Goal: Task Accomplishment & Management: Manage account settings

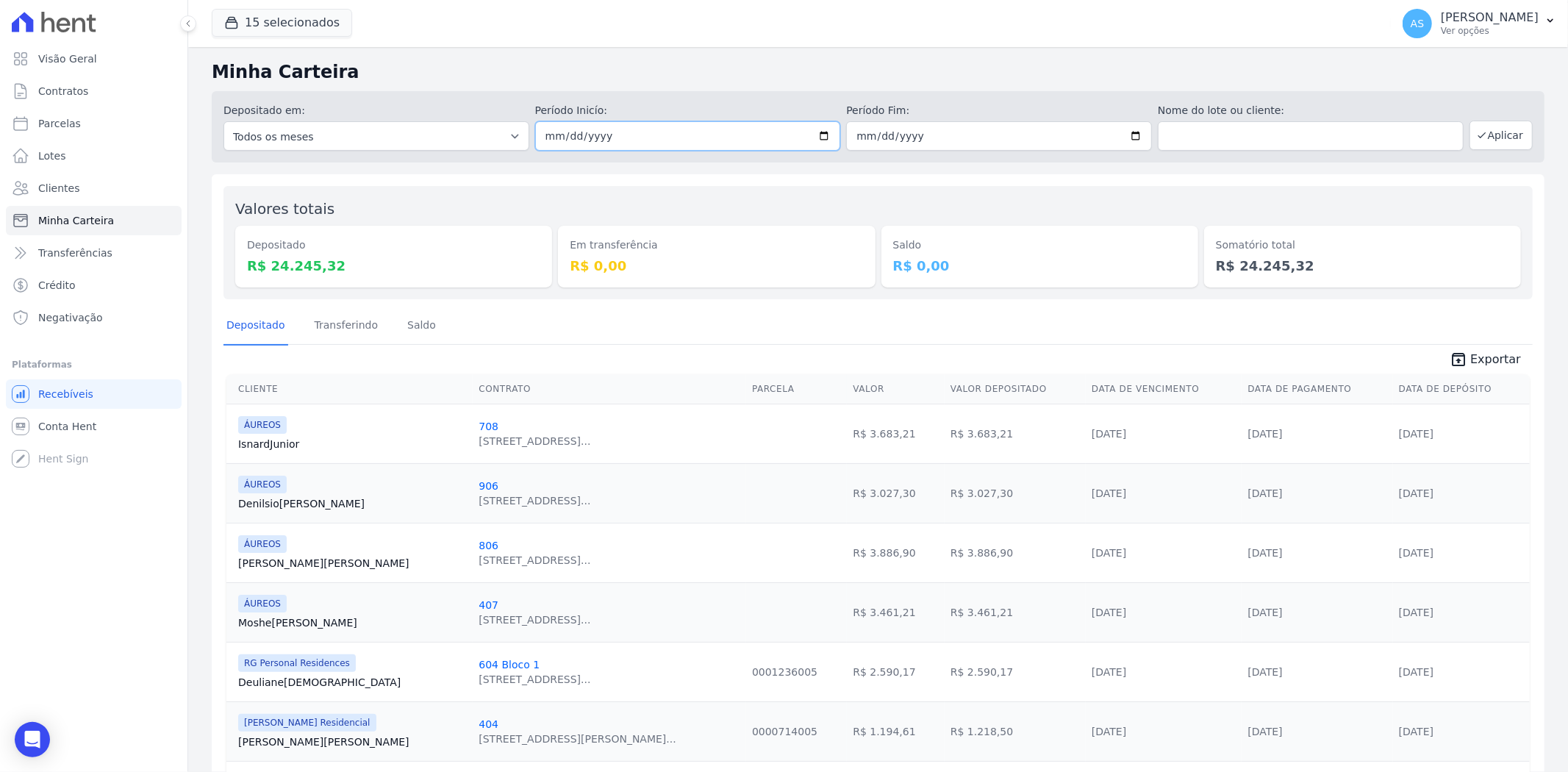
click at [819, 131] on input "2025-09-15" at bounding box center [688, 136] width 306 height 30
type input "[DATE]"
click at [1130, 134] on input "2025-09-15" at bounding box center [999, 136] width 306 height 30
type input "[DATE]"
click at [1481, 137] on button "Aplicar" at bounding box center [1501, 135] width 63 height 30
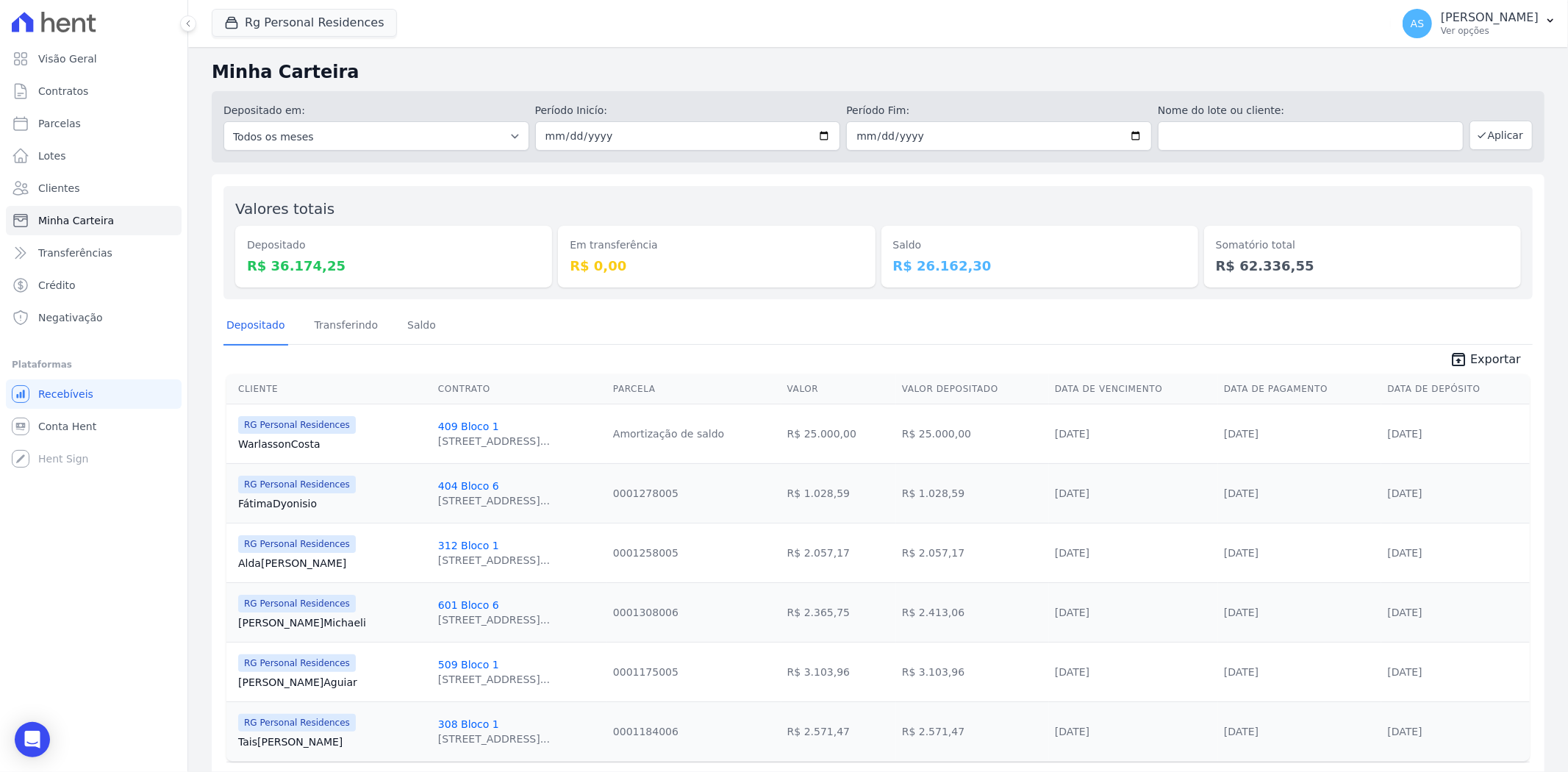
scroll to position [48, 0]
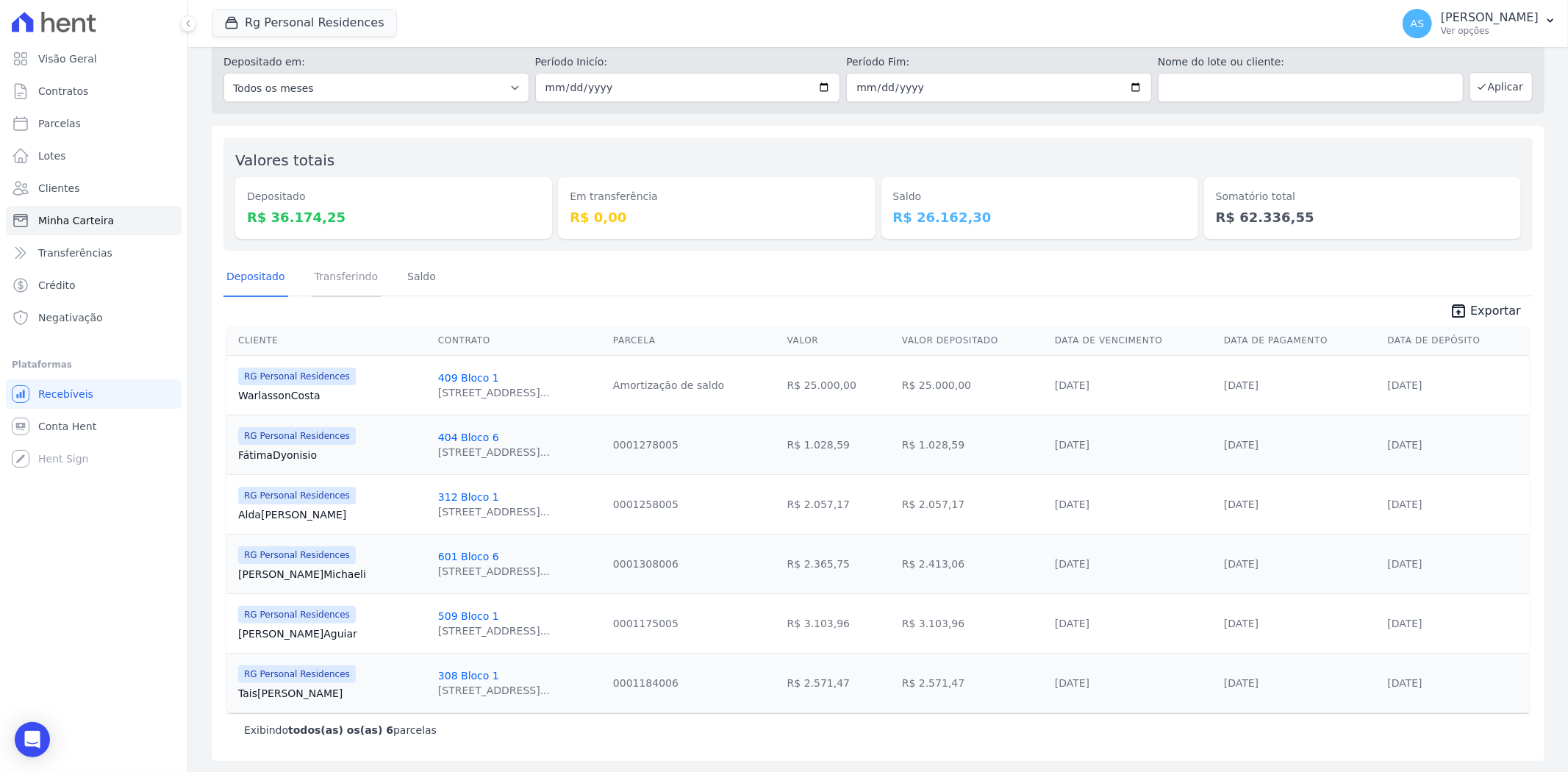
click at [322, 279] on link "Transferindo" at bounding box center [346, 277] width 70 height 38
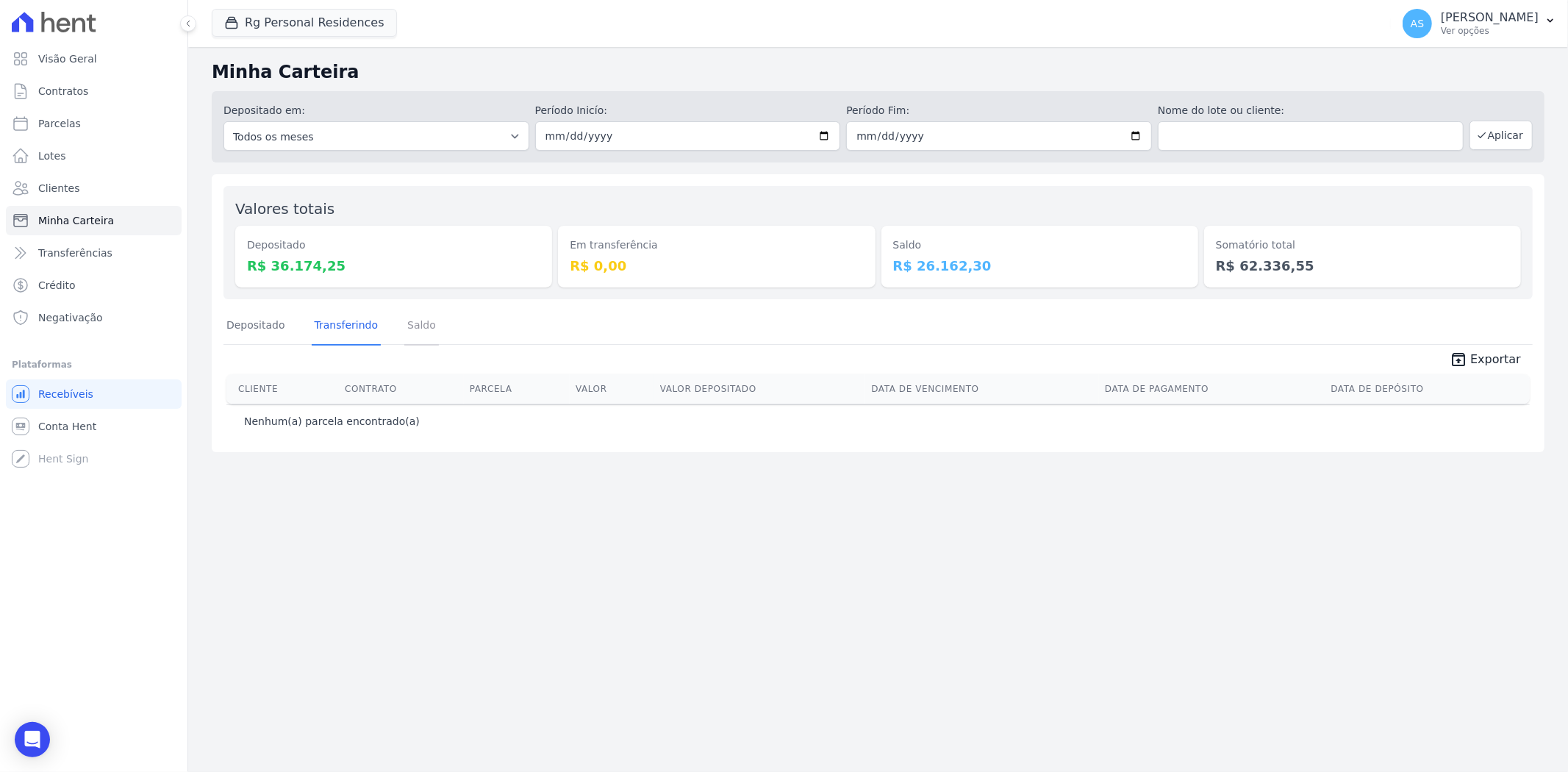
click at [407, 331] on link "Saldo" at bounding box center [421, 326] width 35 height 38
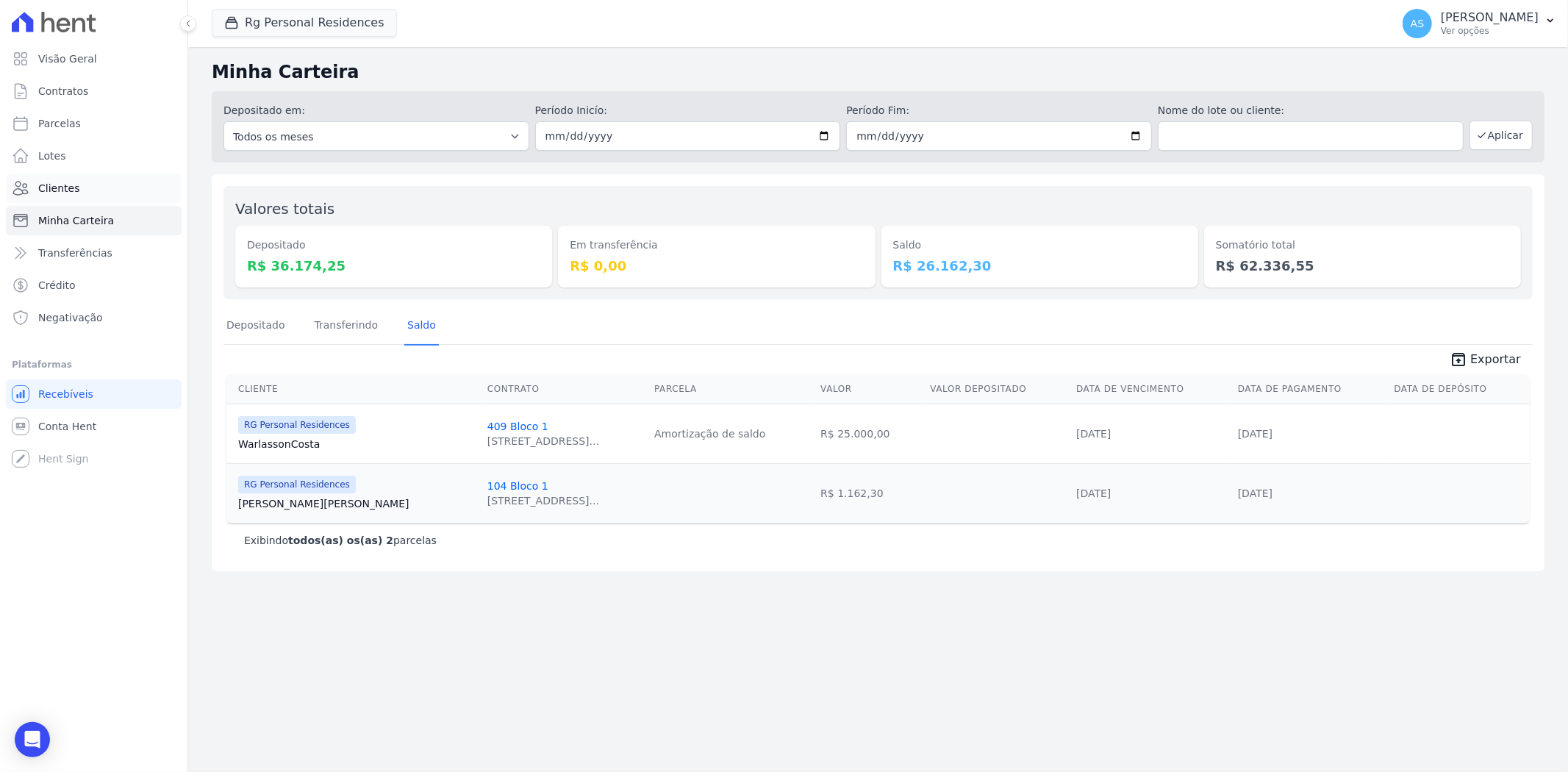
click at [70, 192] on span "Clientes" at bounding box center [59, 187] width 41 height 15
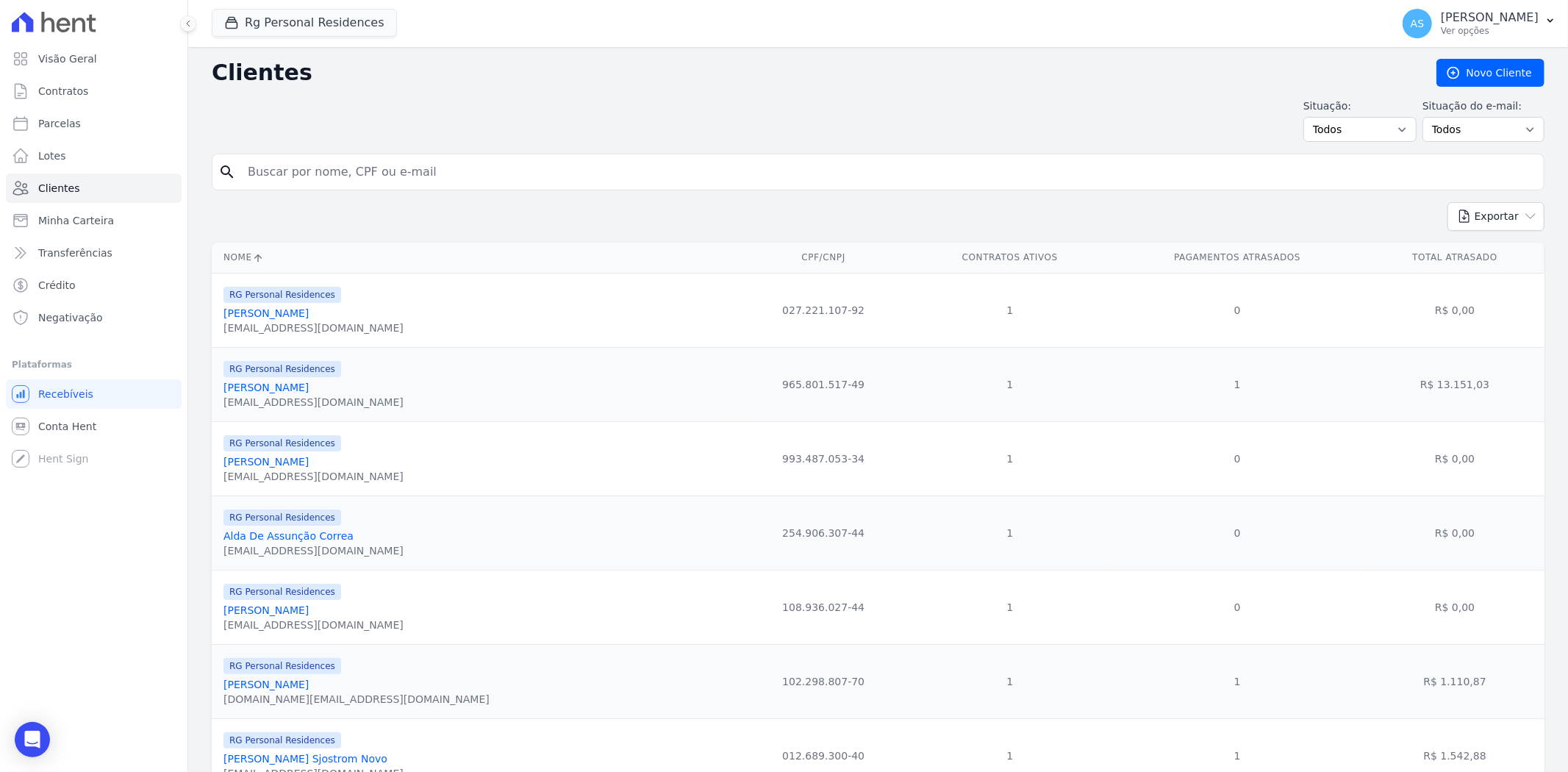
click at [291, 178] on input "search" at bounding box center [888, 173] width 1299 height 30
type input "vinicius eduardo"
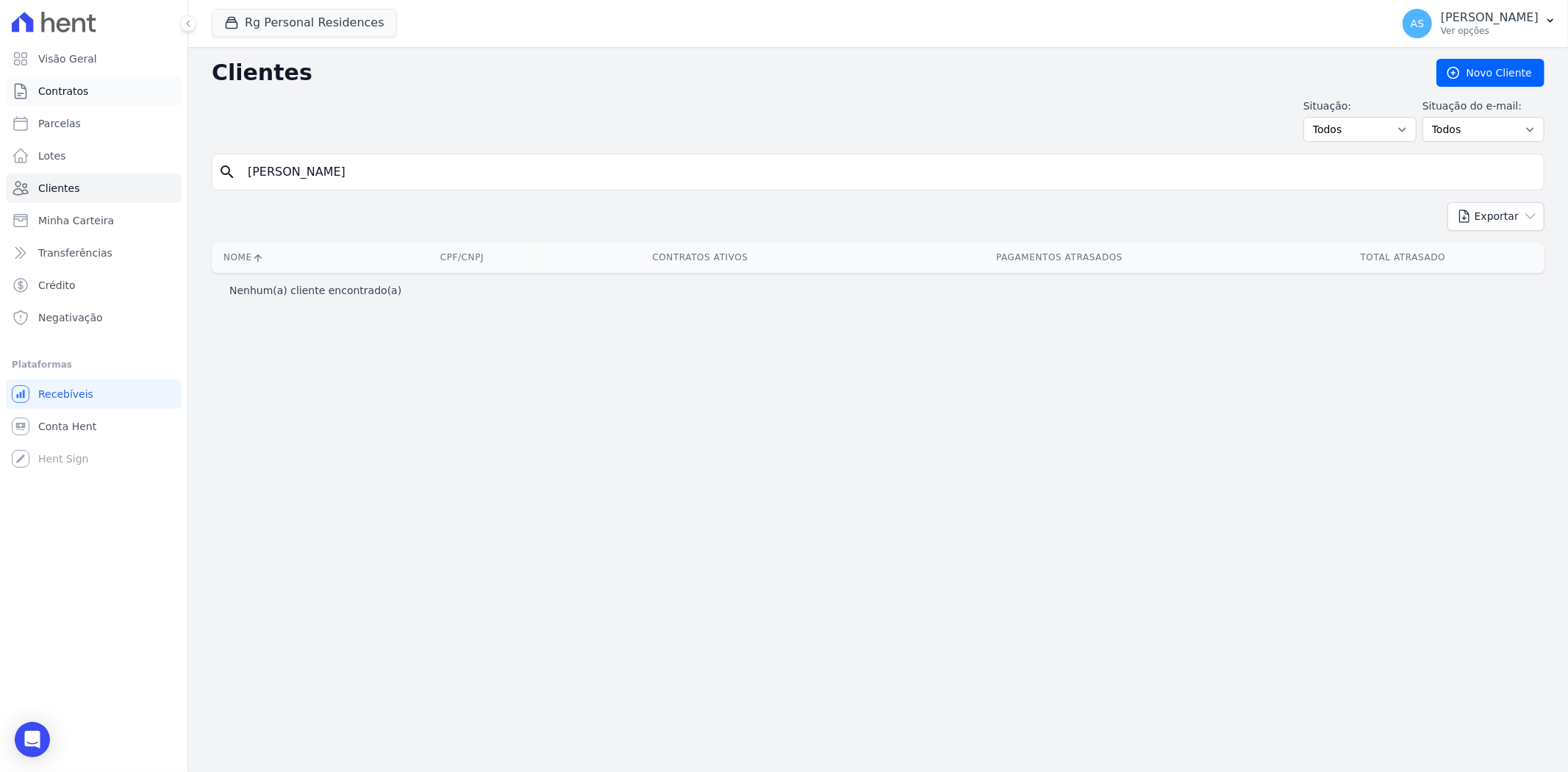
click at [71, 97] on span "Contratos" at bounding box center [63, 91] width 50 height 15
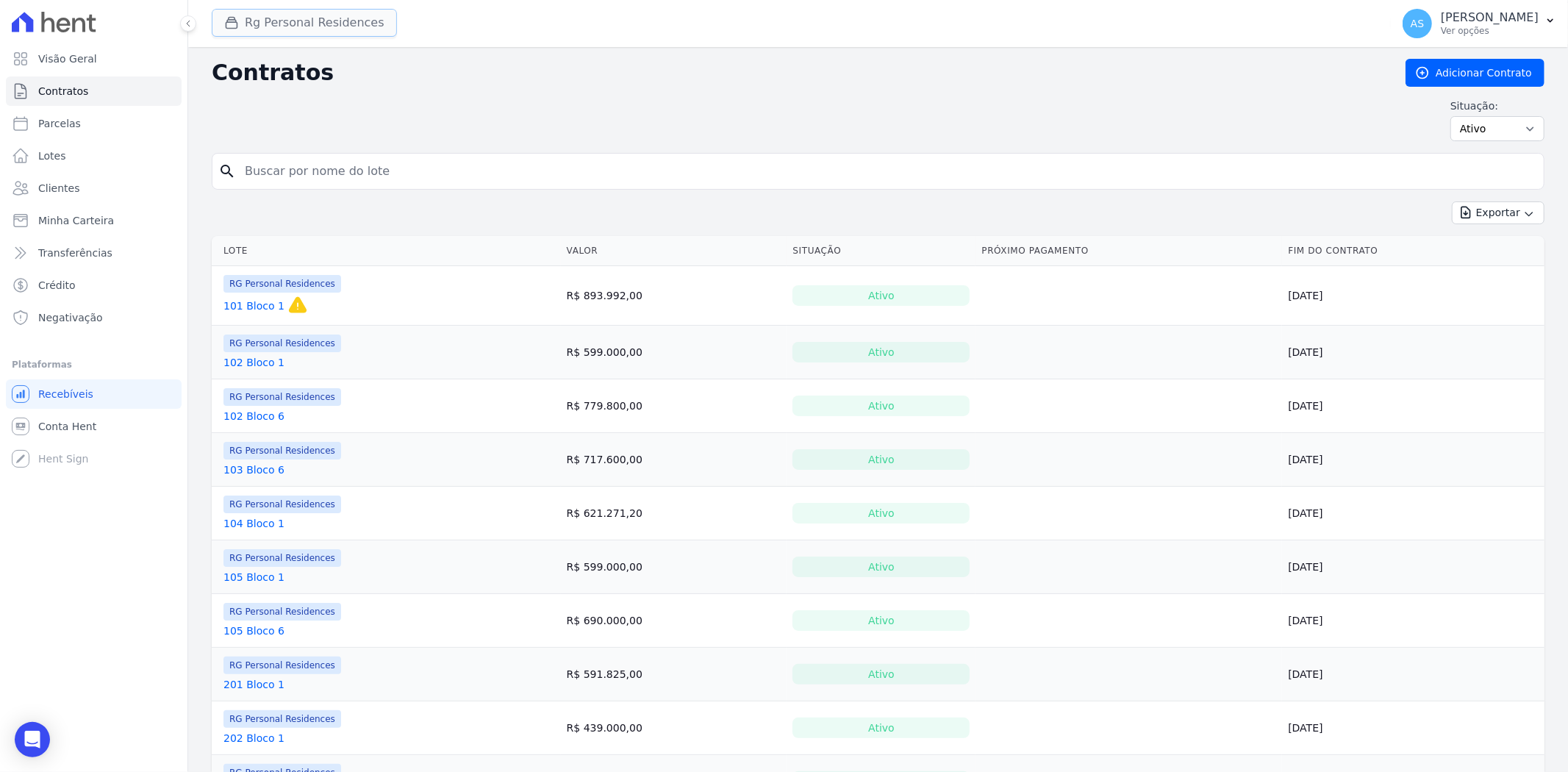
click at [288, 19] on button "Rg Personal Residences" at bounding box center [305, 23] width 185 height 28
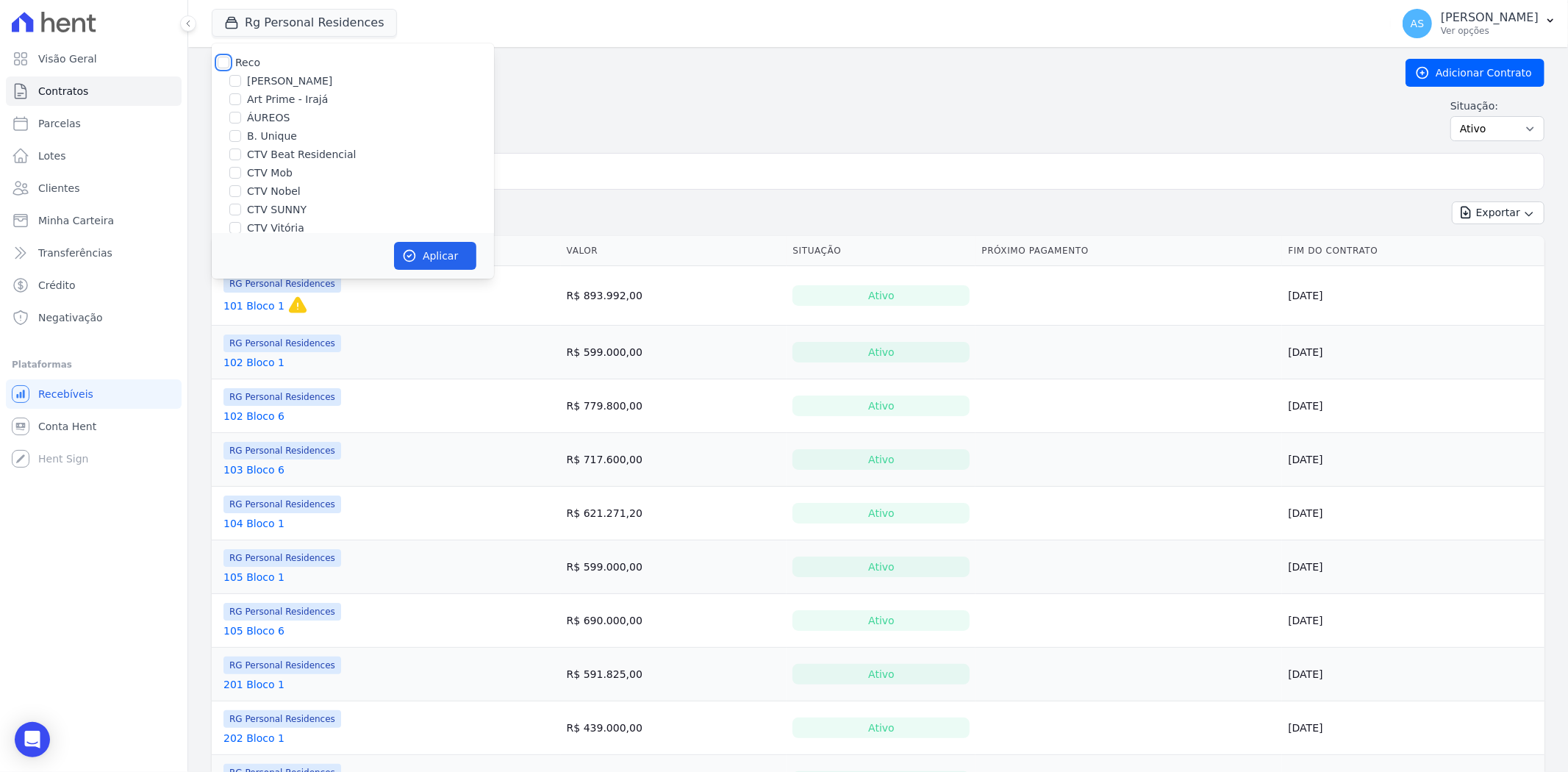
click at [224, 62] on input "Reco" at bounding box center [224, 62] width 12 height 12
checkbox input "true"
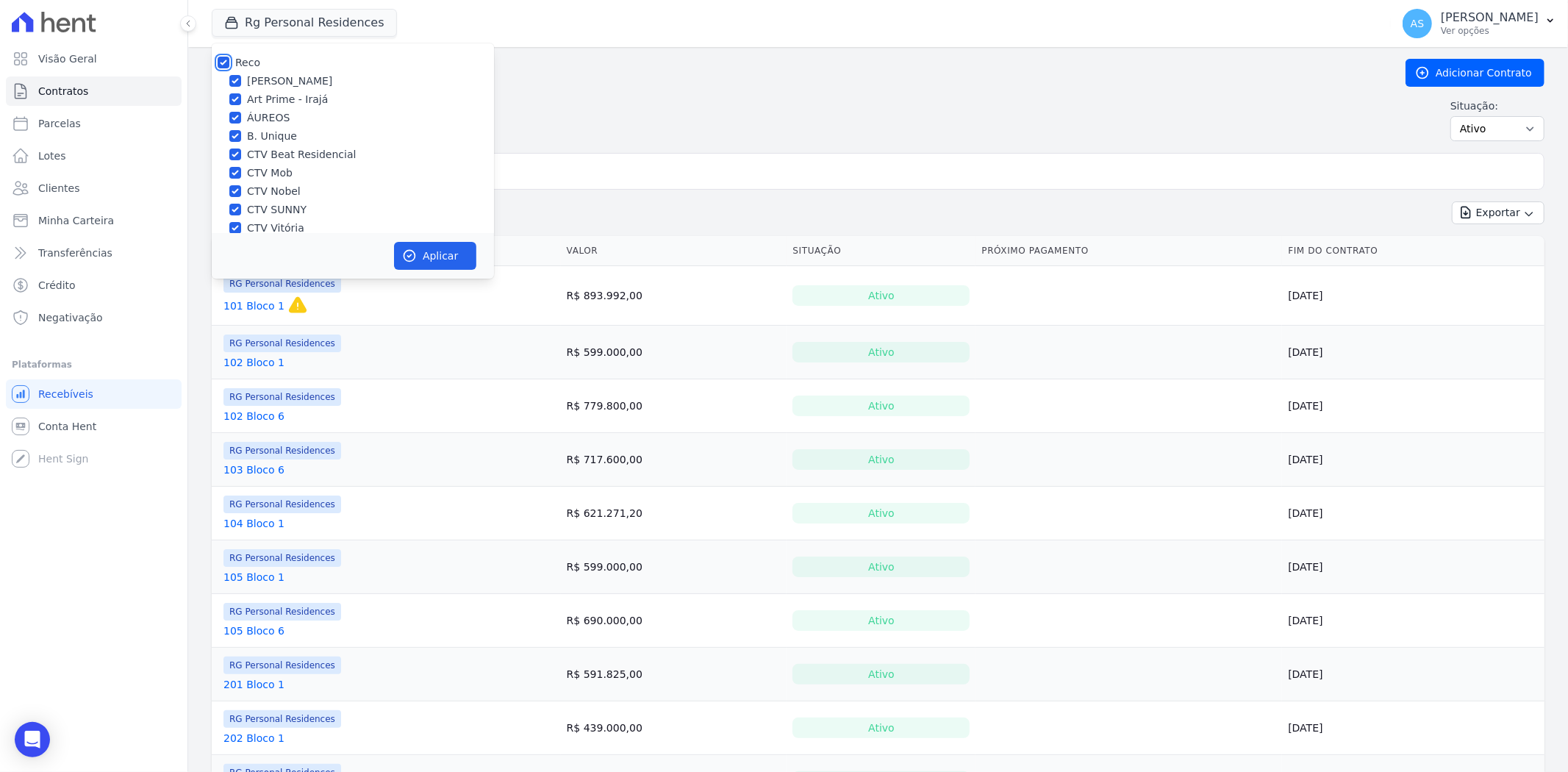
checkbox input "true"
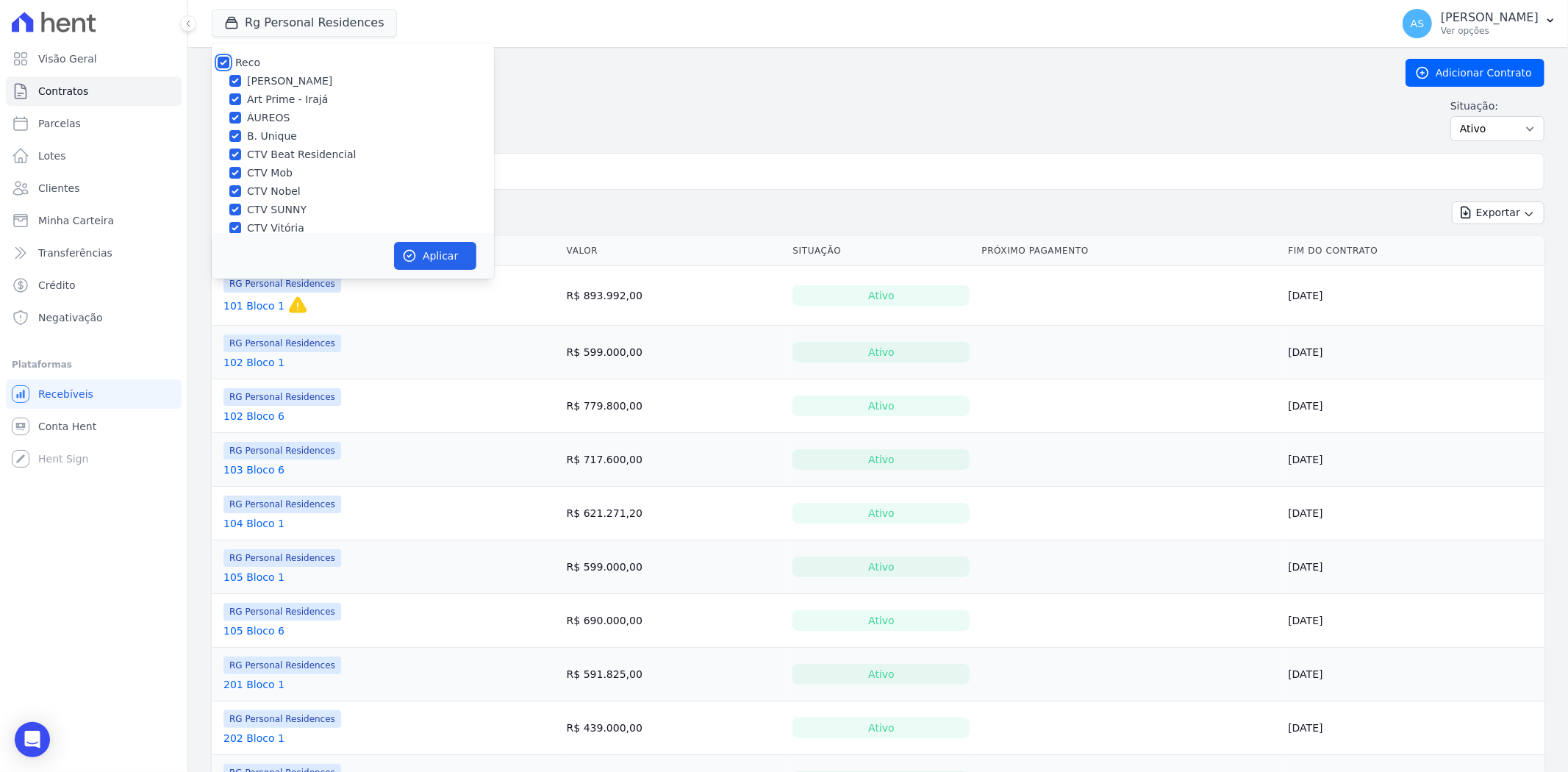
checkbox input "true"
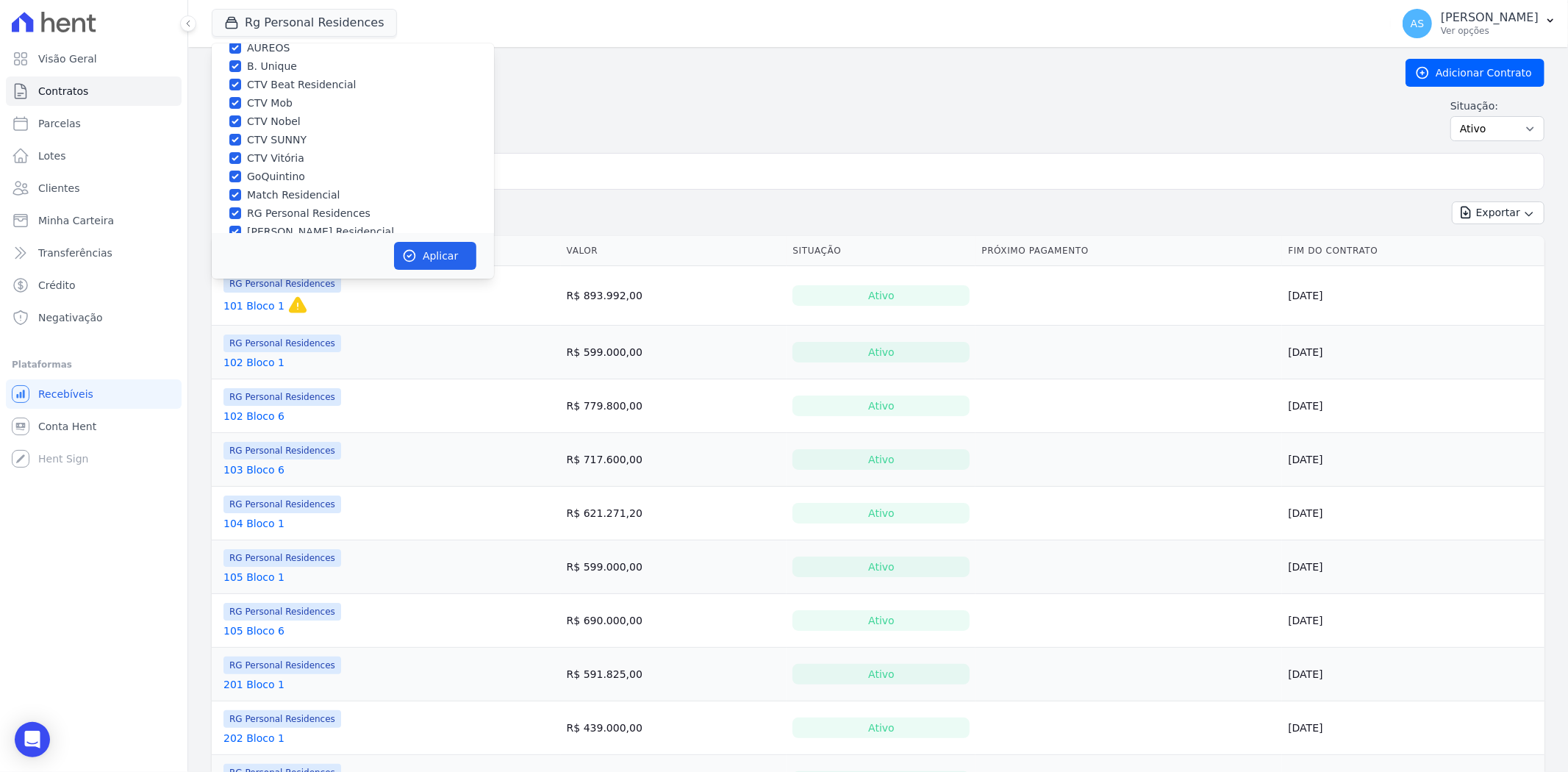
scroll to position [140, 0]
click at [243, 215] on div "Star Residencial Exclusivo - Ghia" at bounding box center [353, 214] width 282 height 16
click at [240, 212] on input "Star Residencial Exclusivo - Ghia" at bounding box center [236, 213] width 12 height 12
checkbox input "true"
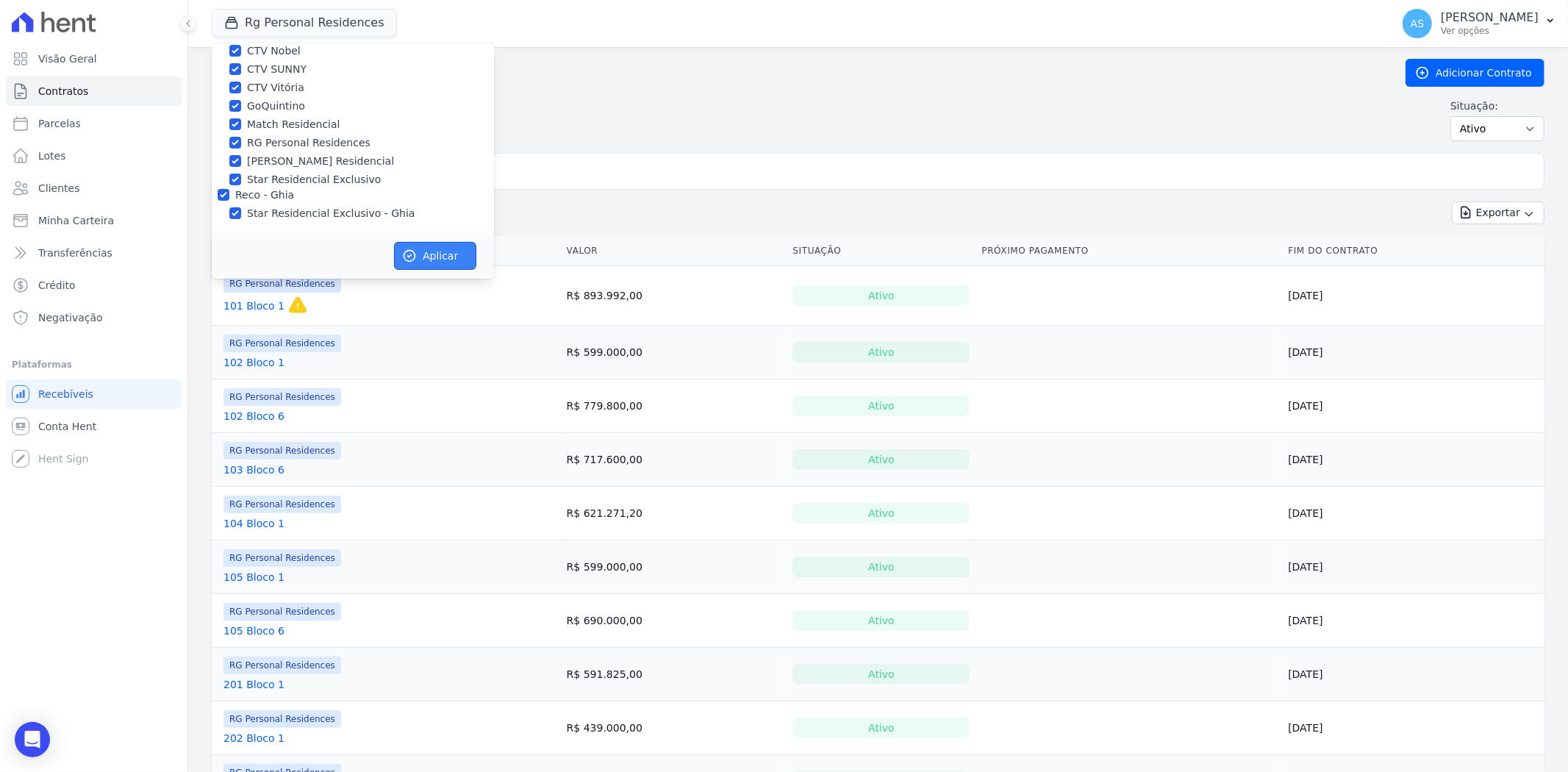
click at [439, 259] on button "Aplicar" at bounding box center [436, 255] width 83 height 28
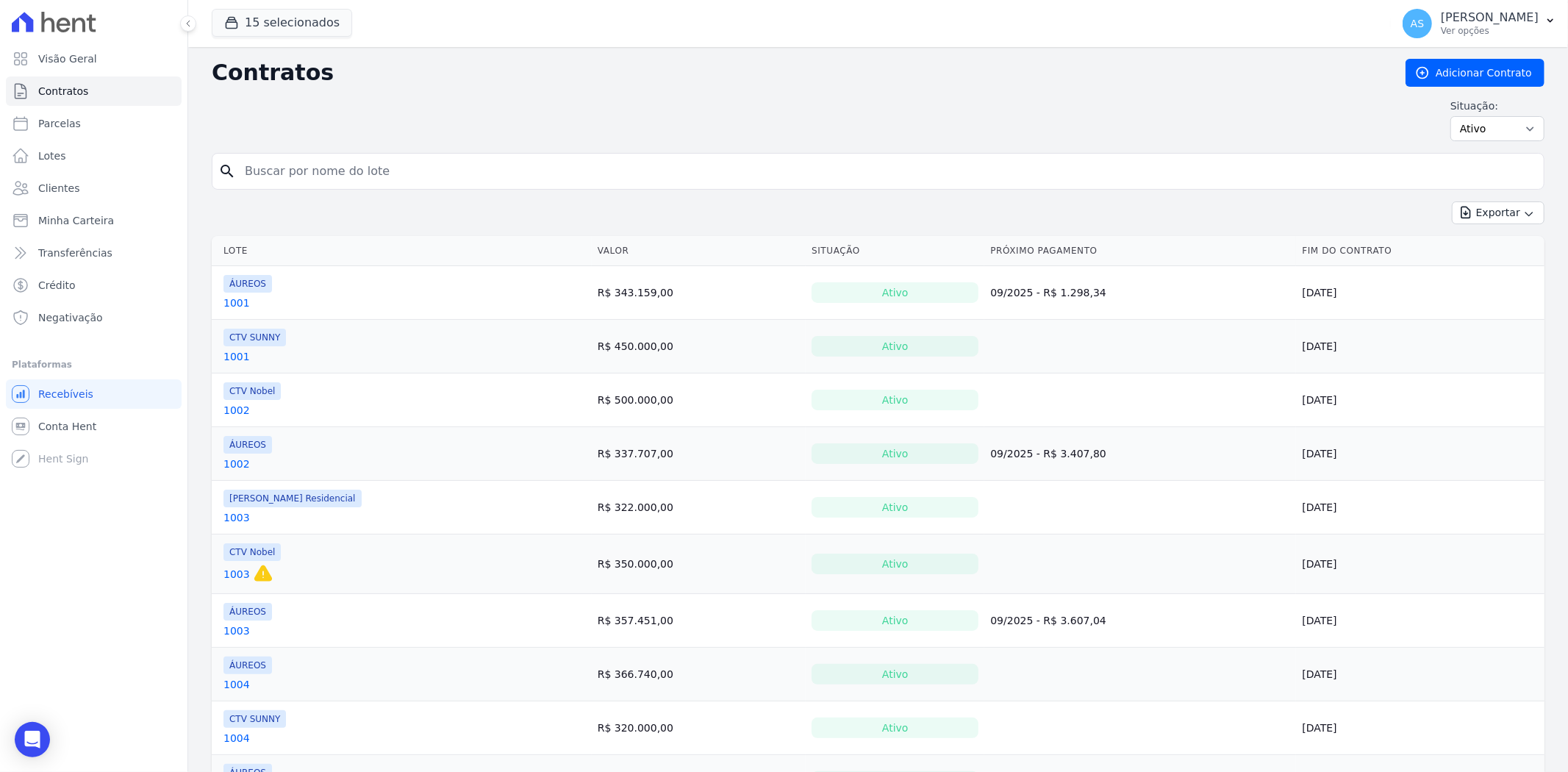
click at [273, 171] on input "search" at bounding box center [887, 172] width 1302 height 30
type input "vinicius eduardo"
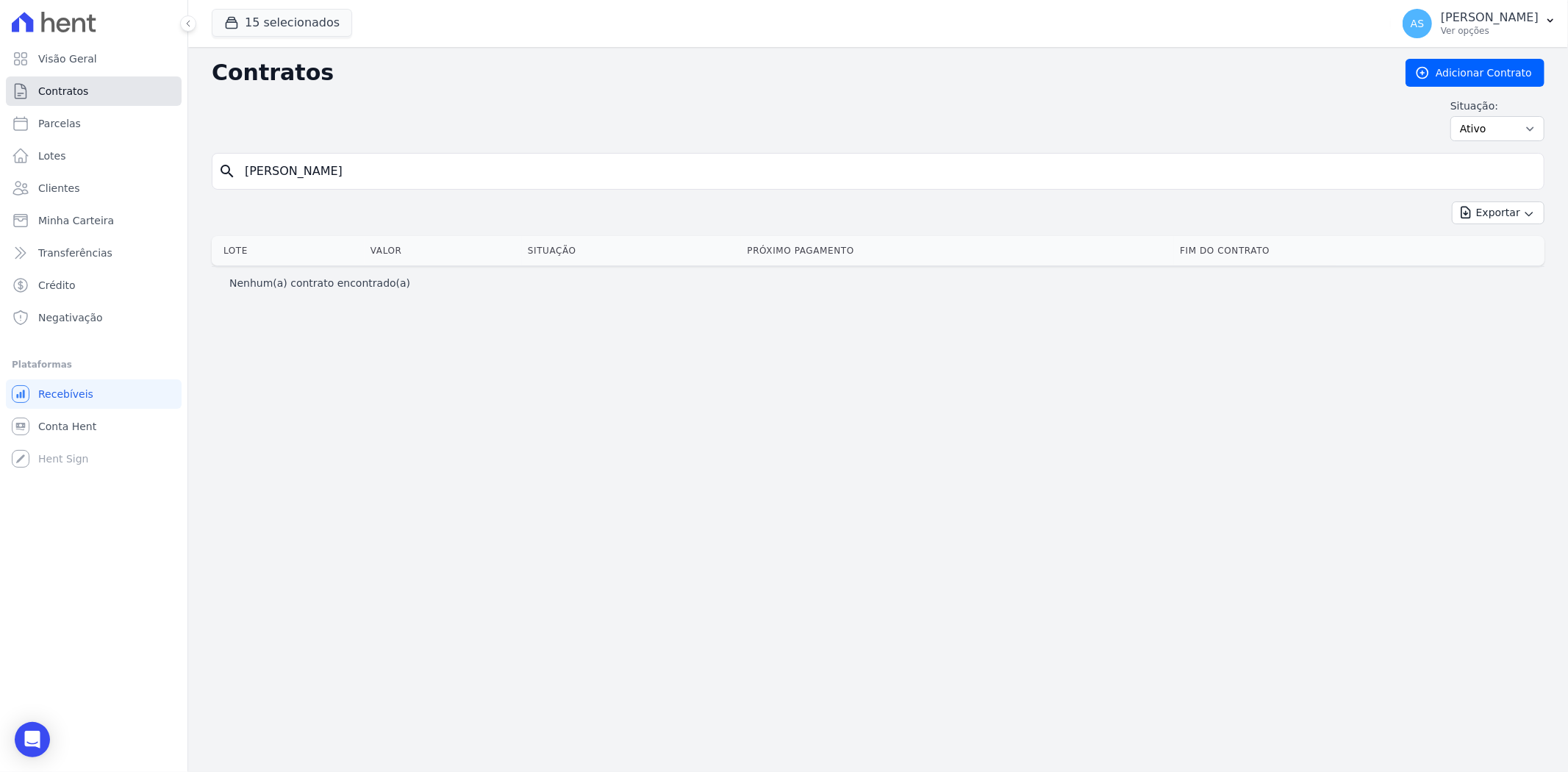
click at [50, 94] on span "Contratos" at bounding box center [63, 91] width 50 height 15
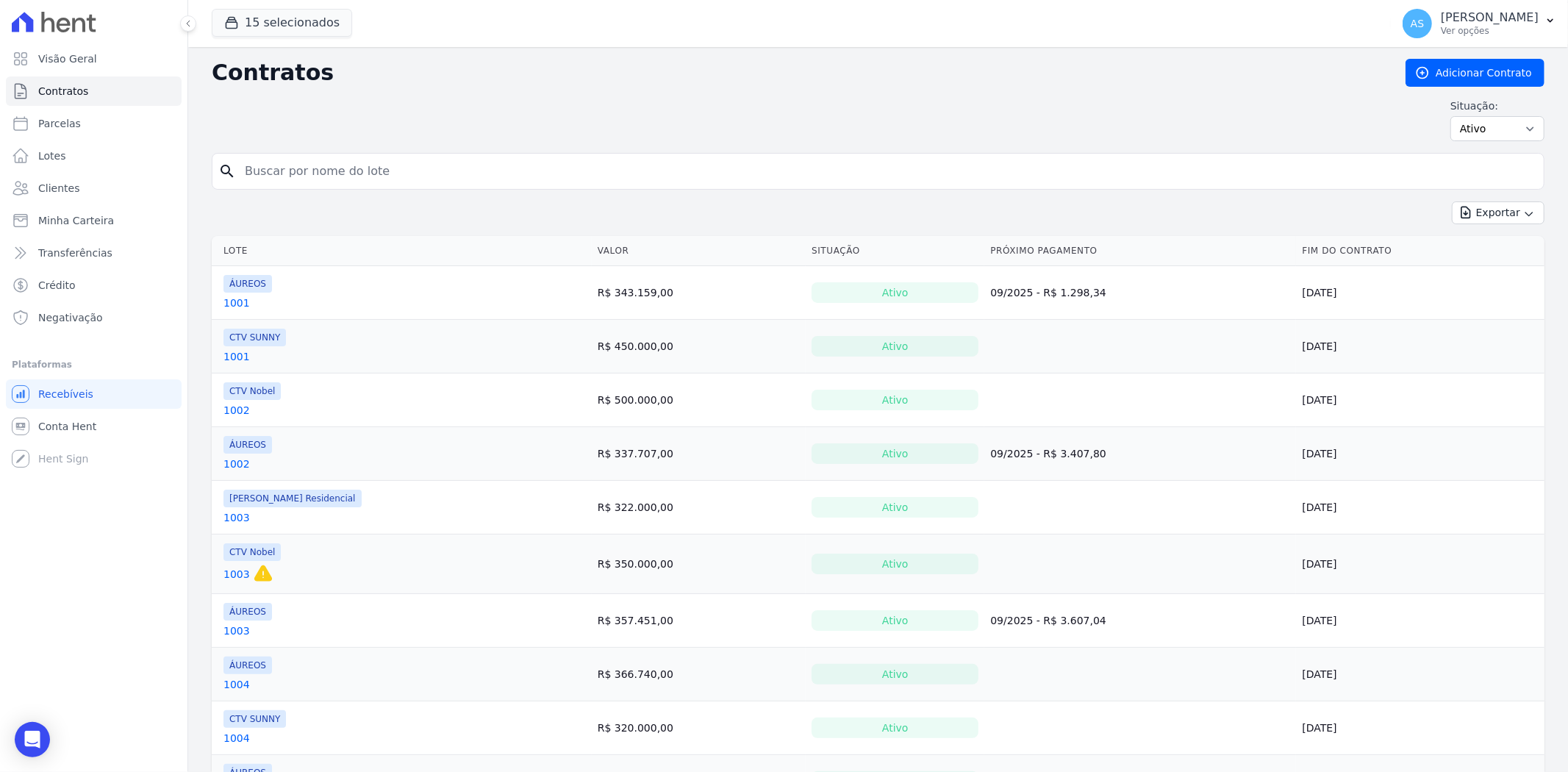
click at [412, 172] on input "search" at bounding box center [887, 172] width 1302 height 30
type input "409"
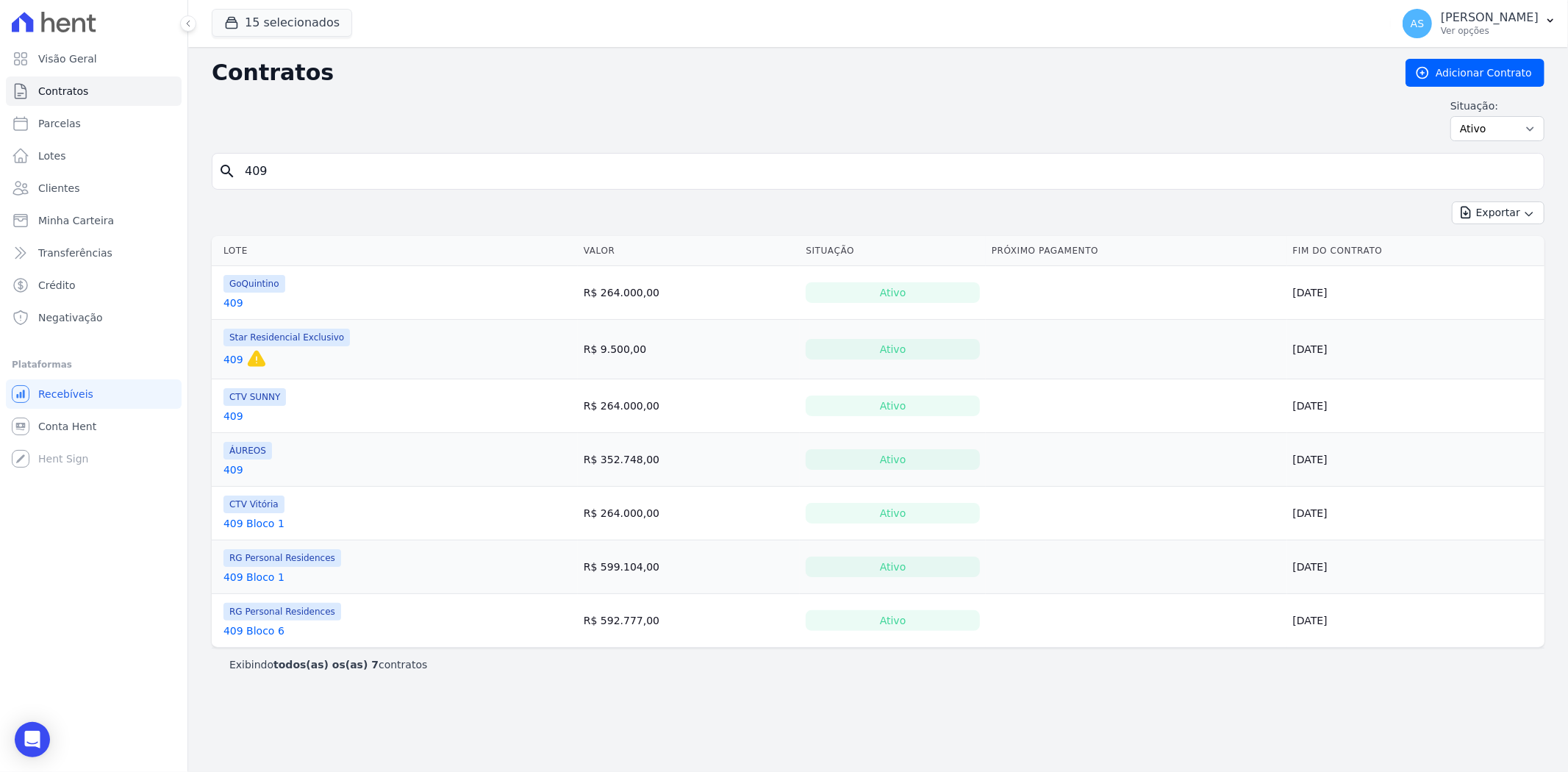
click at [230, 470] on link "409" at bounding box center [234, 469] width 20 height 15
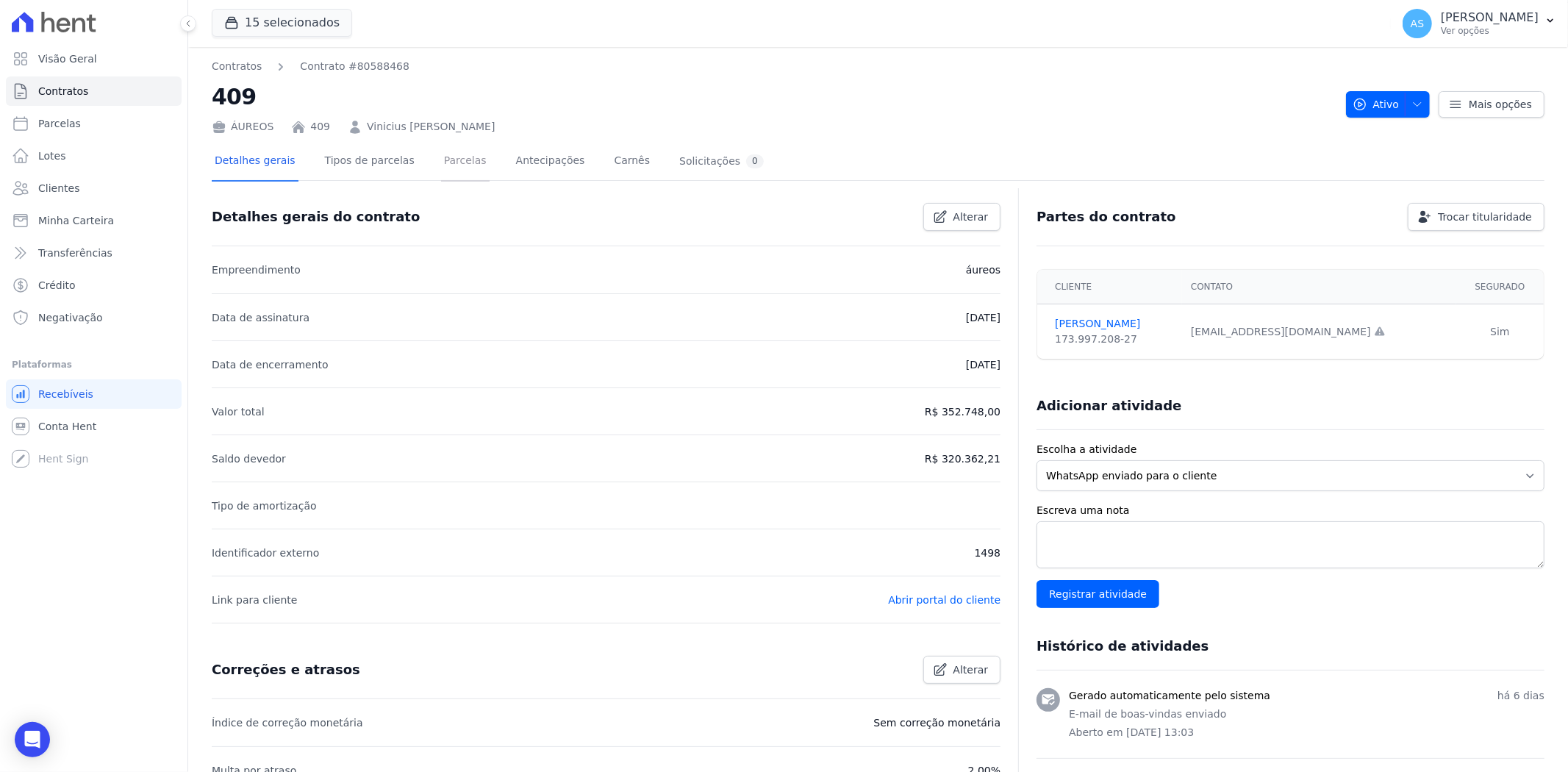
click at [444, 155] on link "Parcelas" at bounding box center [464, 163] width 48 height 39
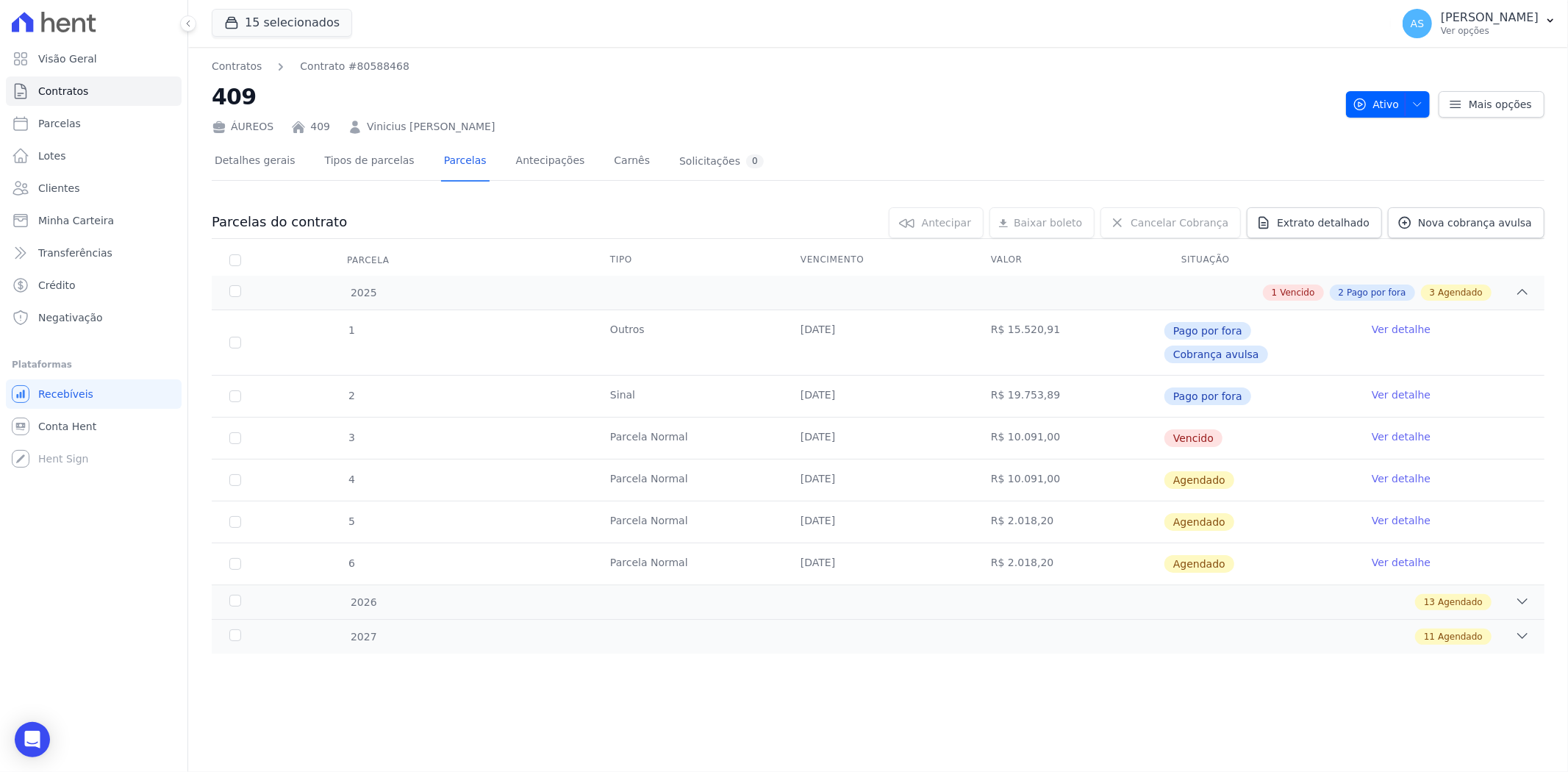
click at [1413, 429] on link "Ver detalhe" at bounding box center [1401, 436] width 59 height 15
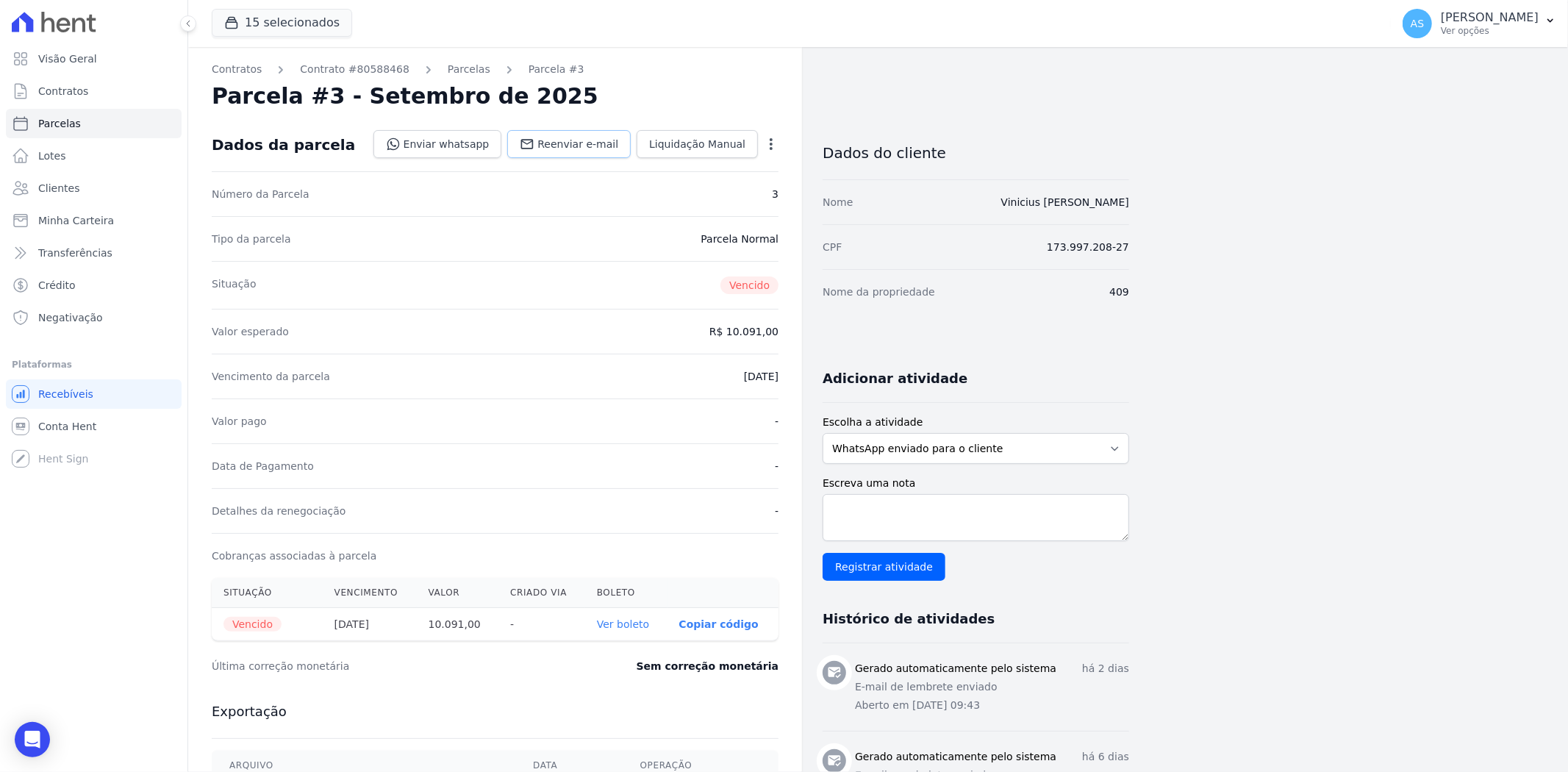
click at [591, 145] on span "Reenviar e-mail" at bounding box center [578, 144] width 81 height 15
click at [44, 184] on span "Clientes" at bounding box center [59, 187] width 41 height 15
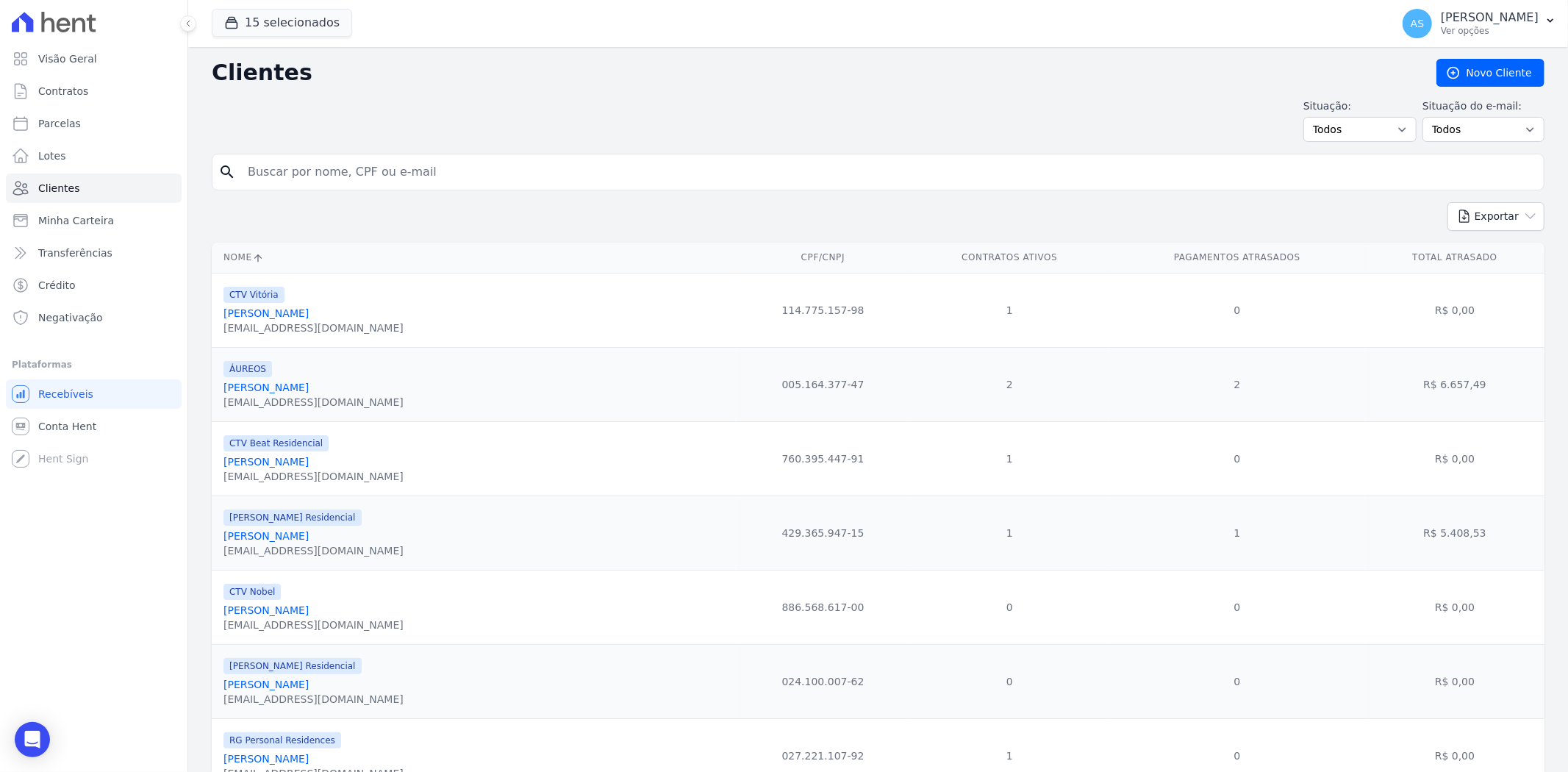
click at [285, 172] on input "search" at bounding box center [888, 173] width 1299 height 30
paste input "Ignacio Johnston Gil"
type input "Ignacio Johnston Gil"
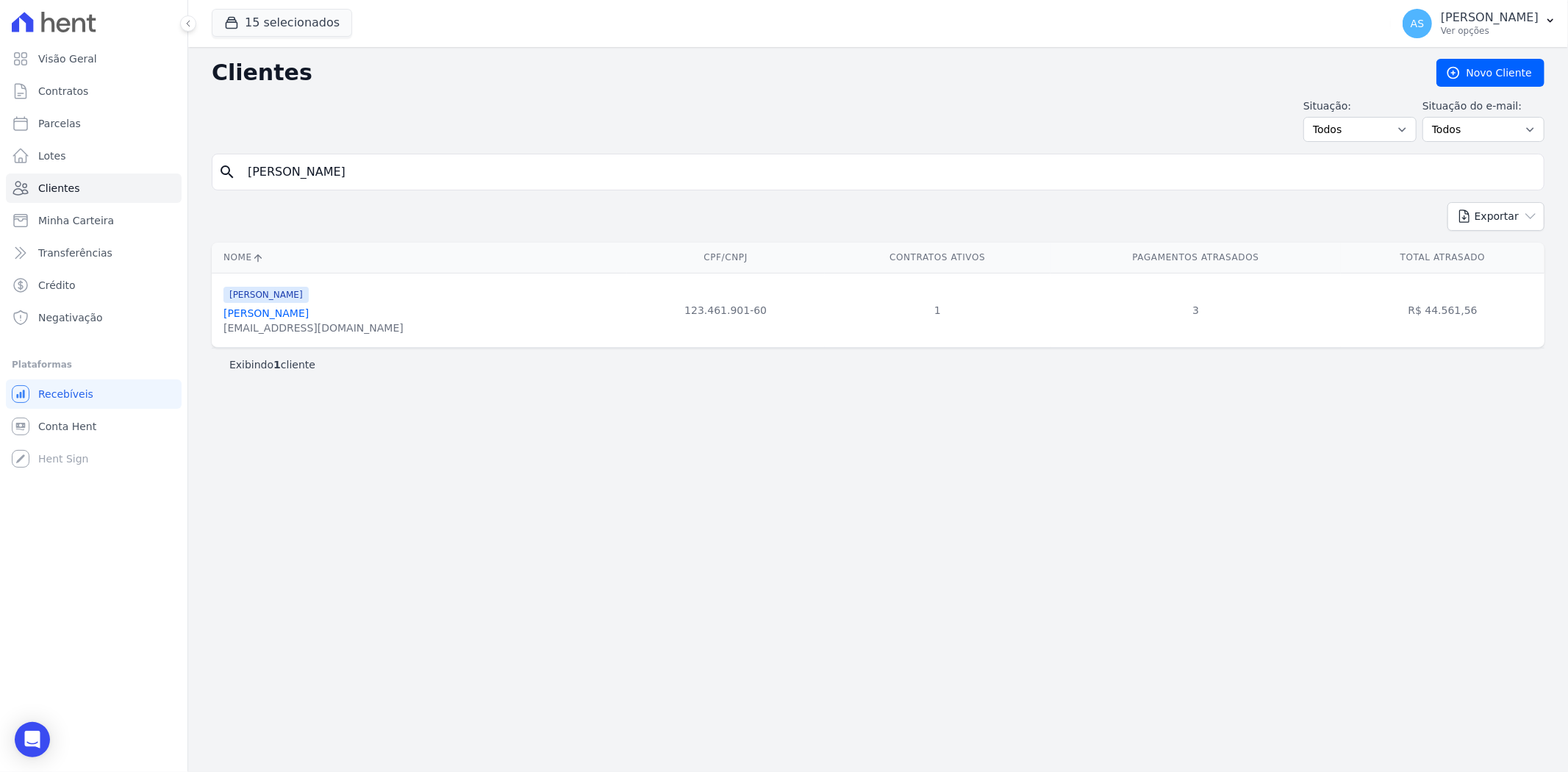
click at [249, 321] on div "nacho.johnston1@gmail.com" at bounding box center [314, 327] width 180 height 15
click at [252, 310] on link "Ignacio Johnston Gil" at bounding box center [266, 314] width 85 height 12
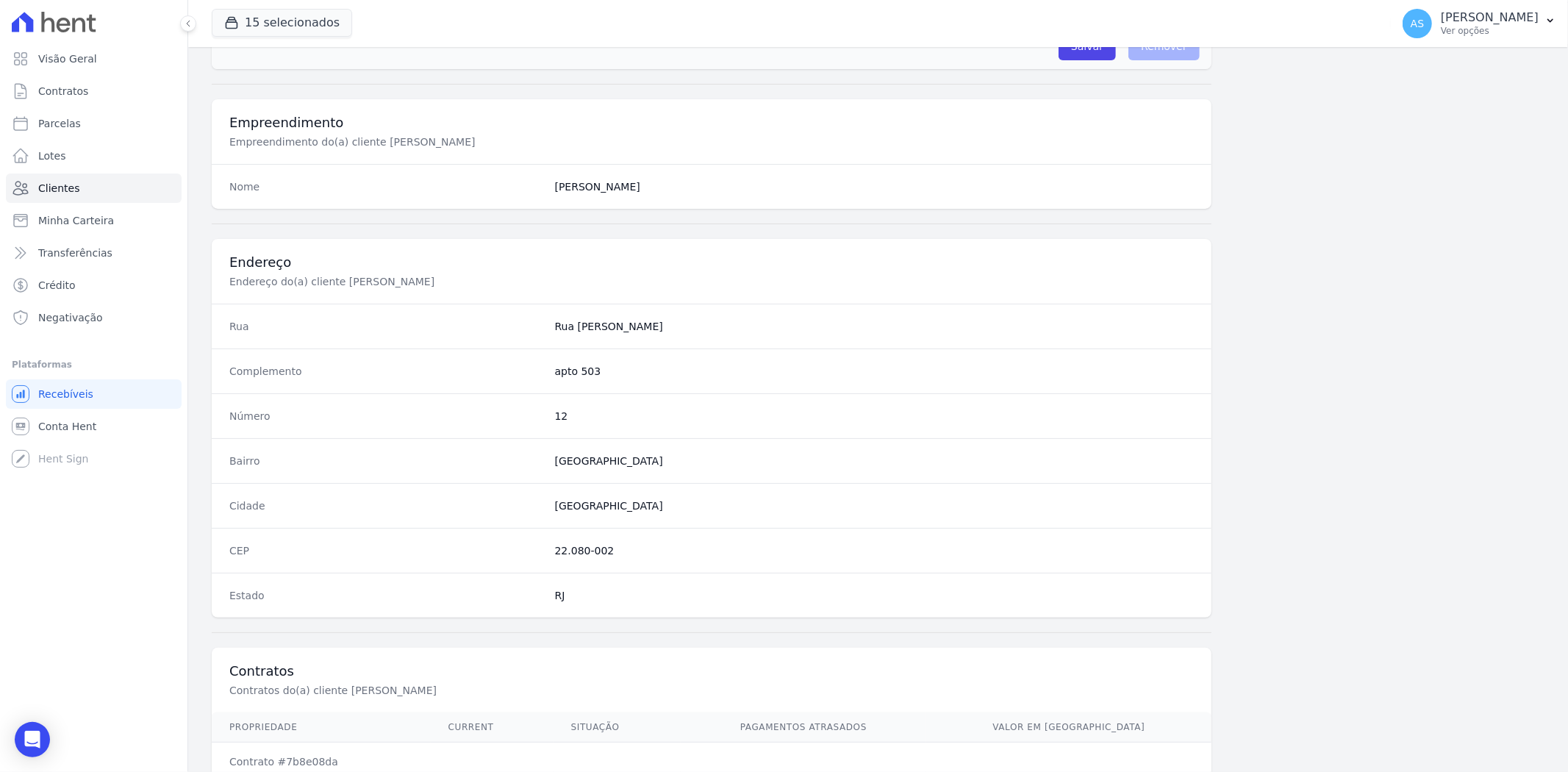
scroll to position [605, 0]
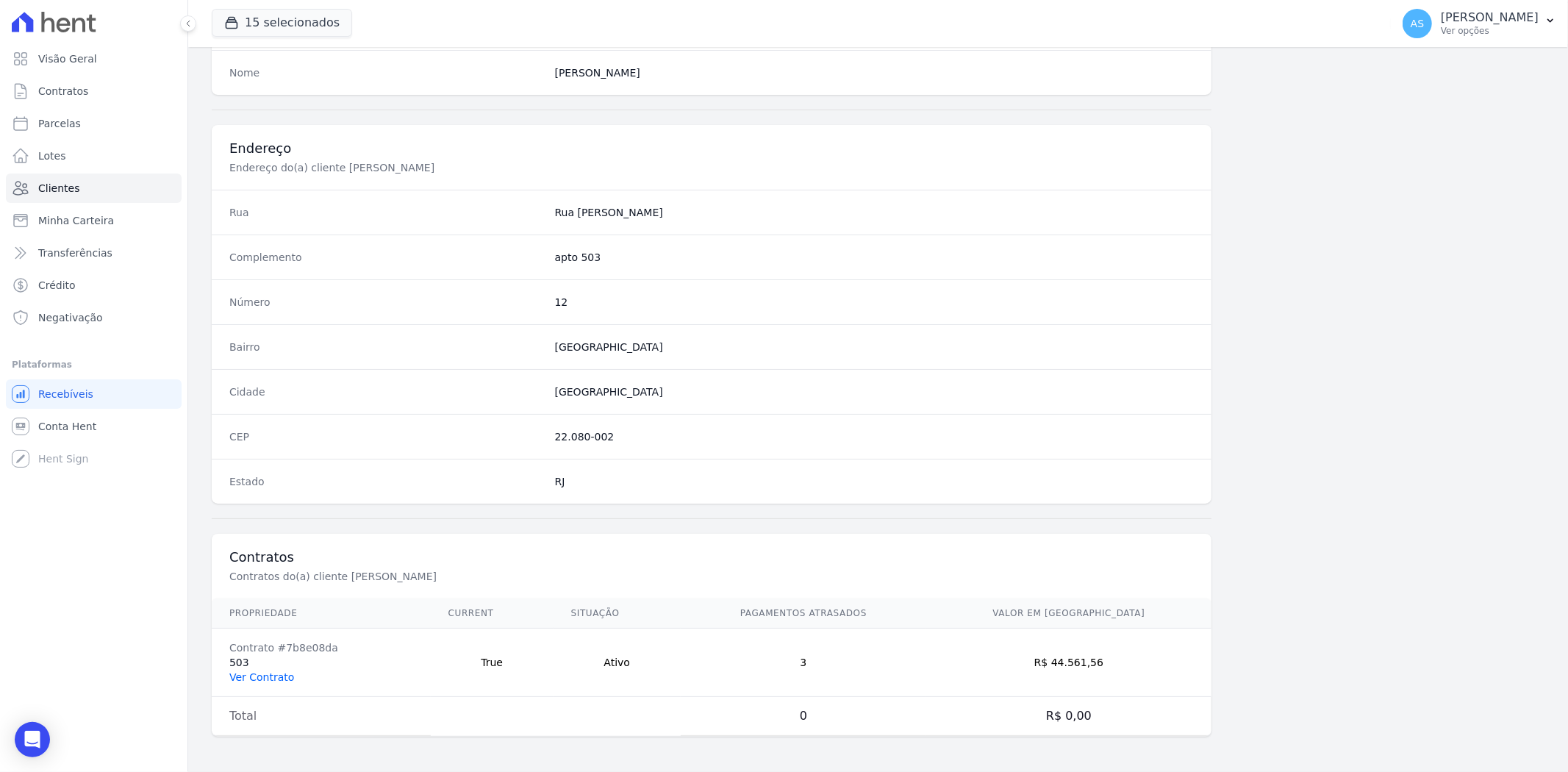
click at [249, 673] on link "Ver Contrato" at bounding box center [262, 677] width 65 height 12
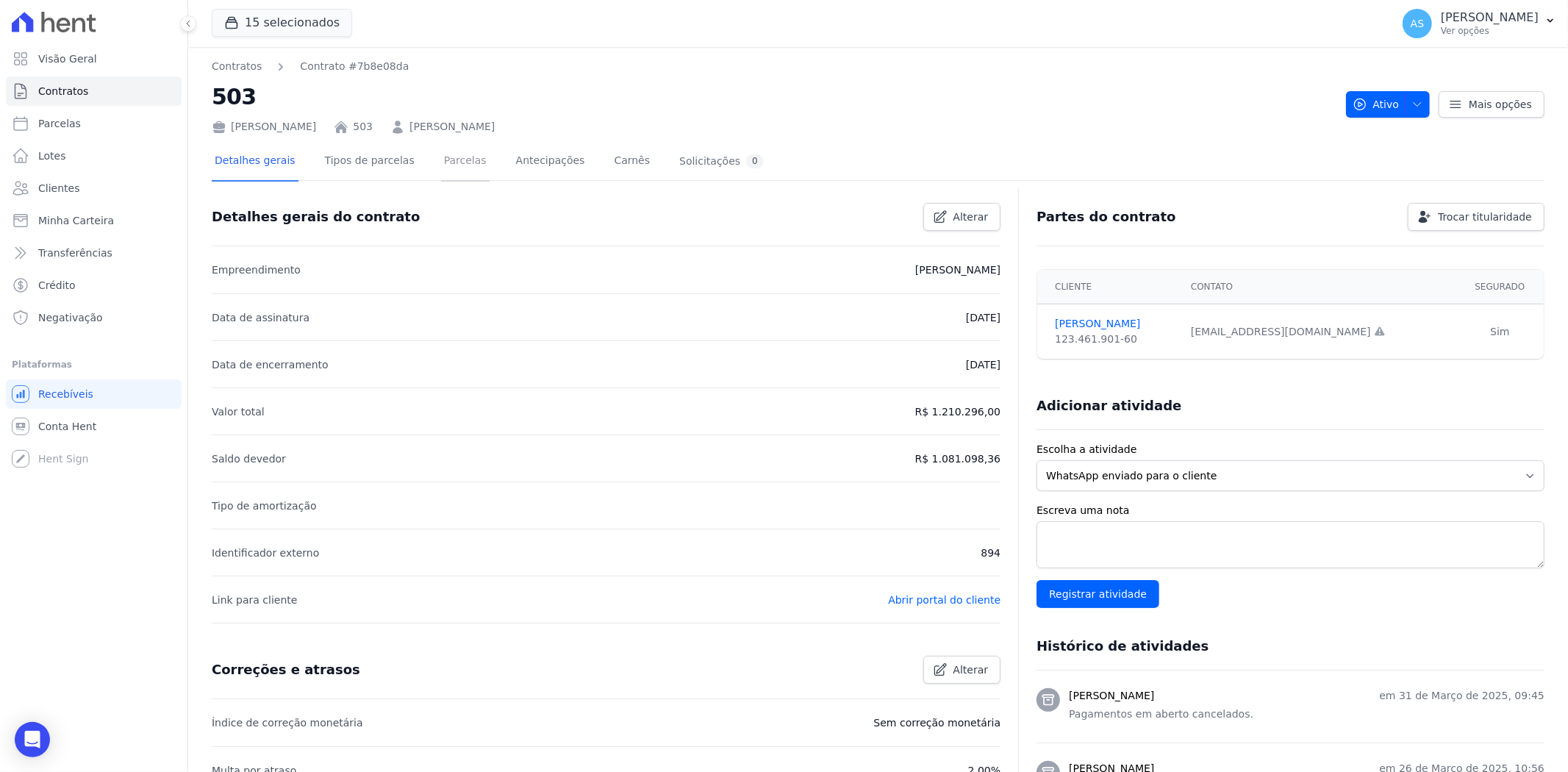
click at [441, 166] on link "Parcelas" at bounding box center [464, 163] width 48 height 39
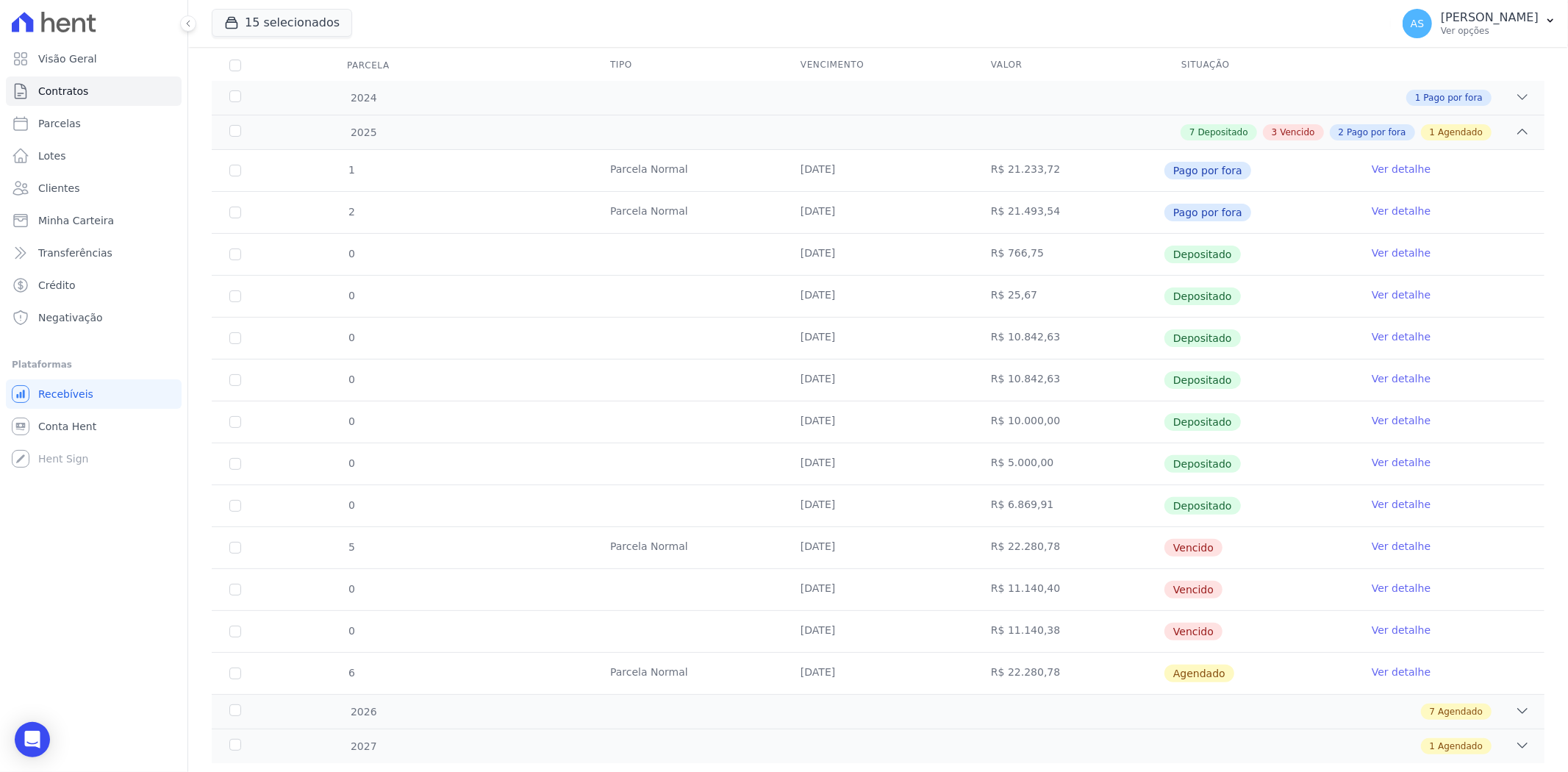
scroll to position [230, 0]
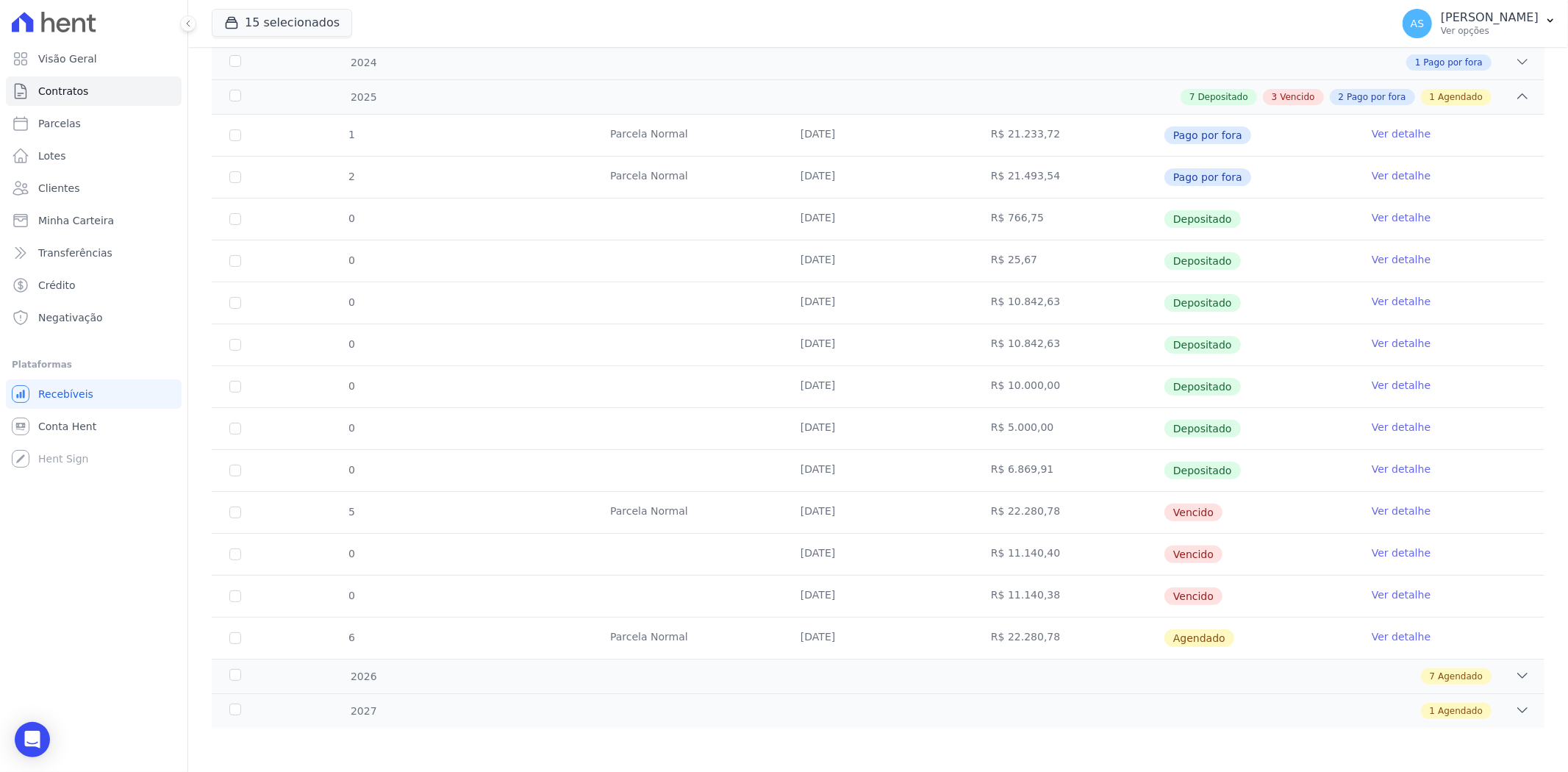
click at [1373, 553] on link "Ver detalhe" at bounding box center [1401, 552] width 59 height 15
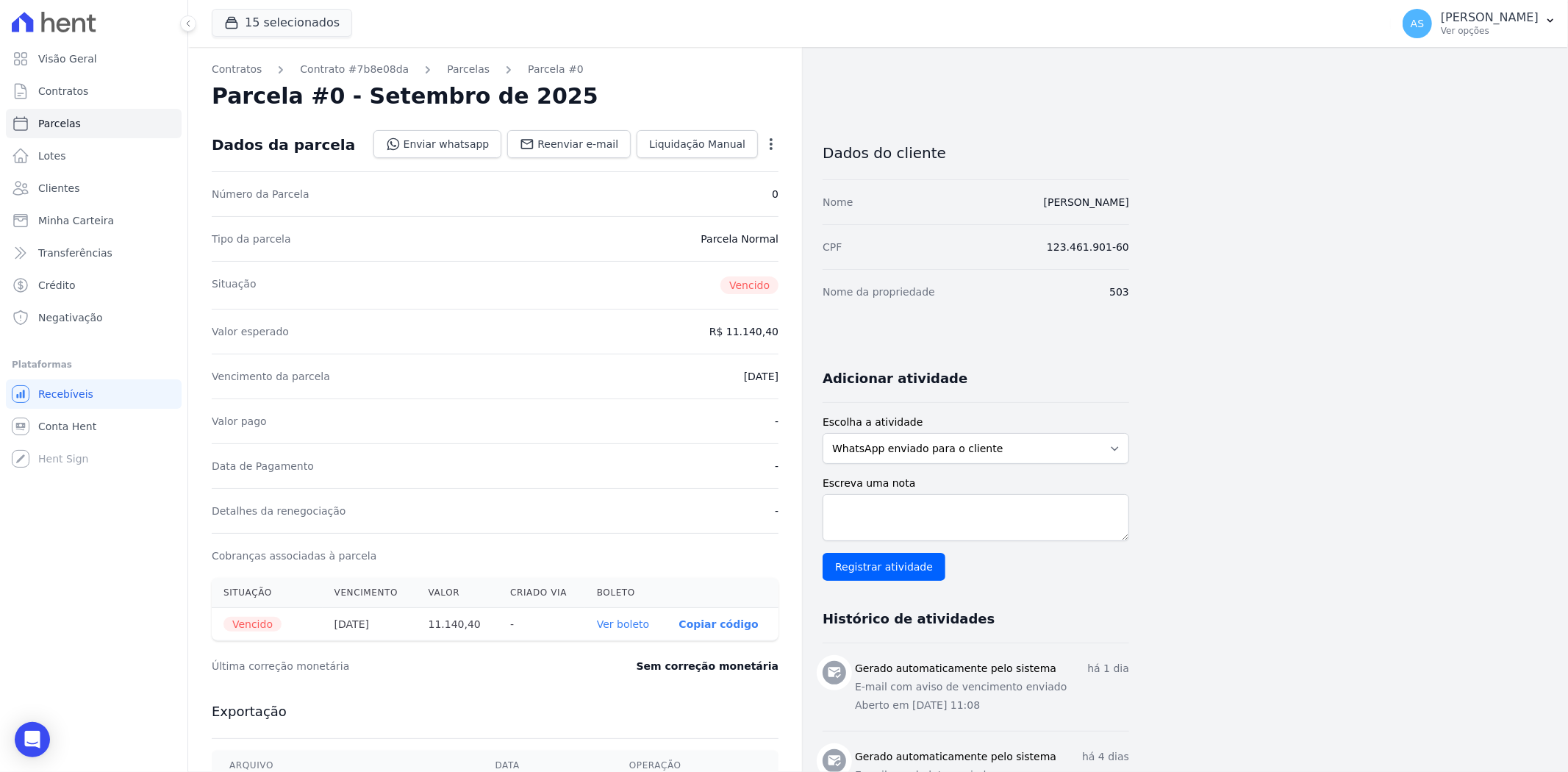
click at [768, 140] on icon "button" at bounding box center [771, 144] width 15 height 15
click at [662, 192] on link "Cancelar Cobrança" at bounding box center [707, 190] width 129 height 27
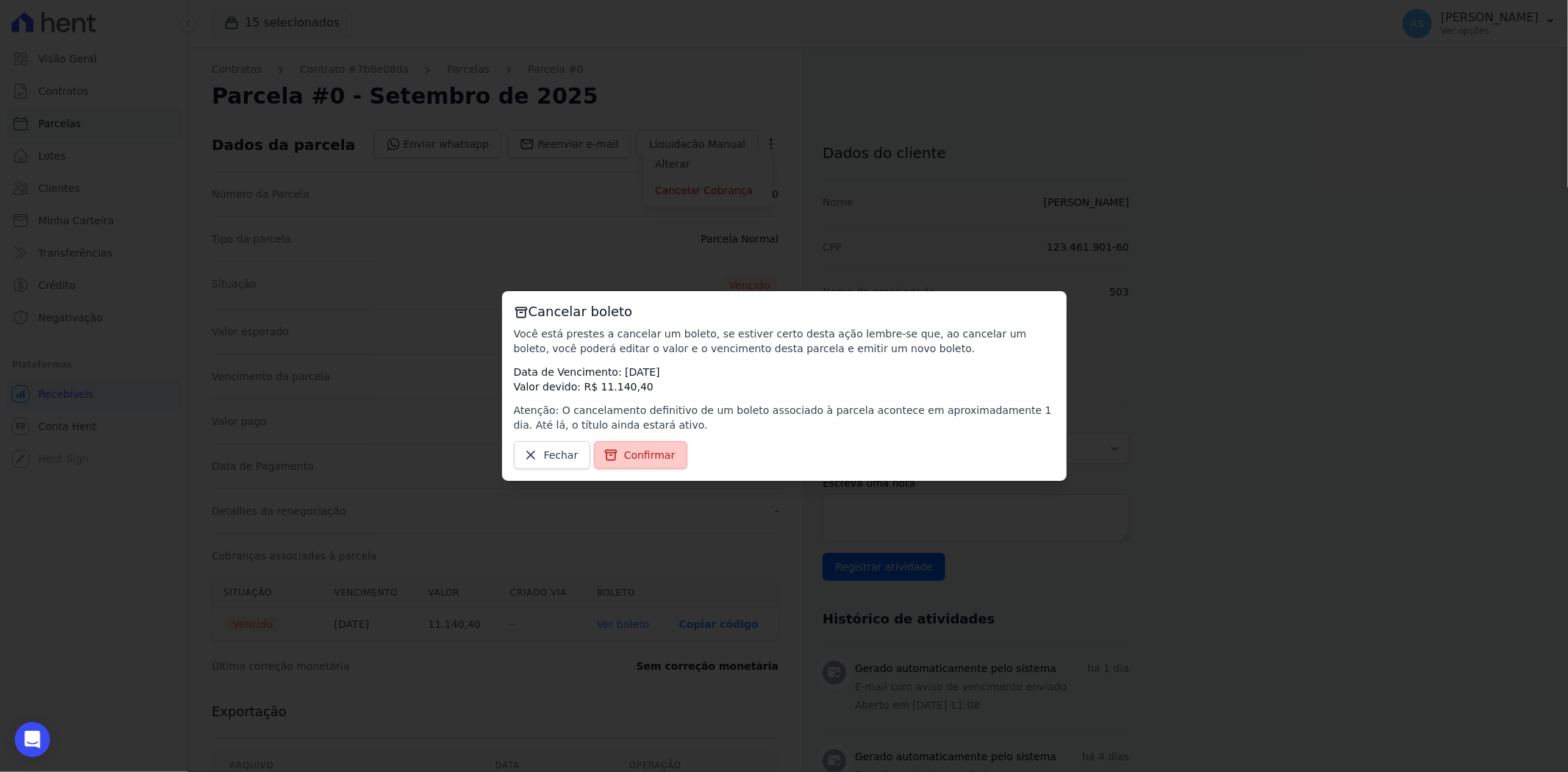
click at [632, 453] on span "Confirmar" at bounding box center [650, 455] width 51 height 15
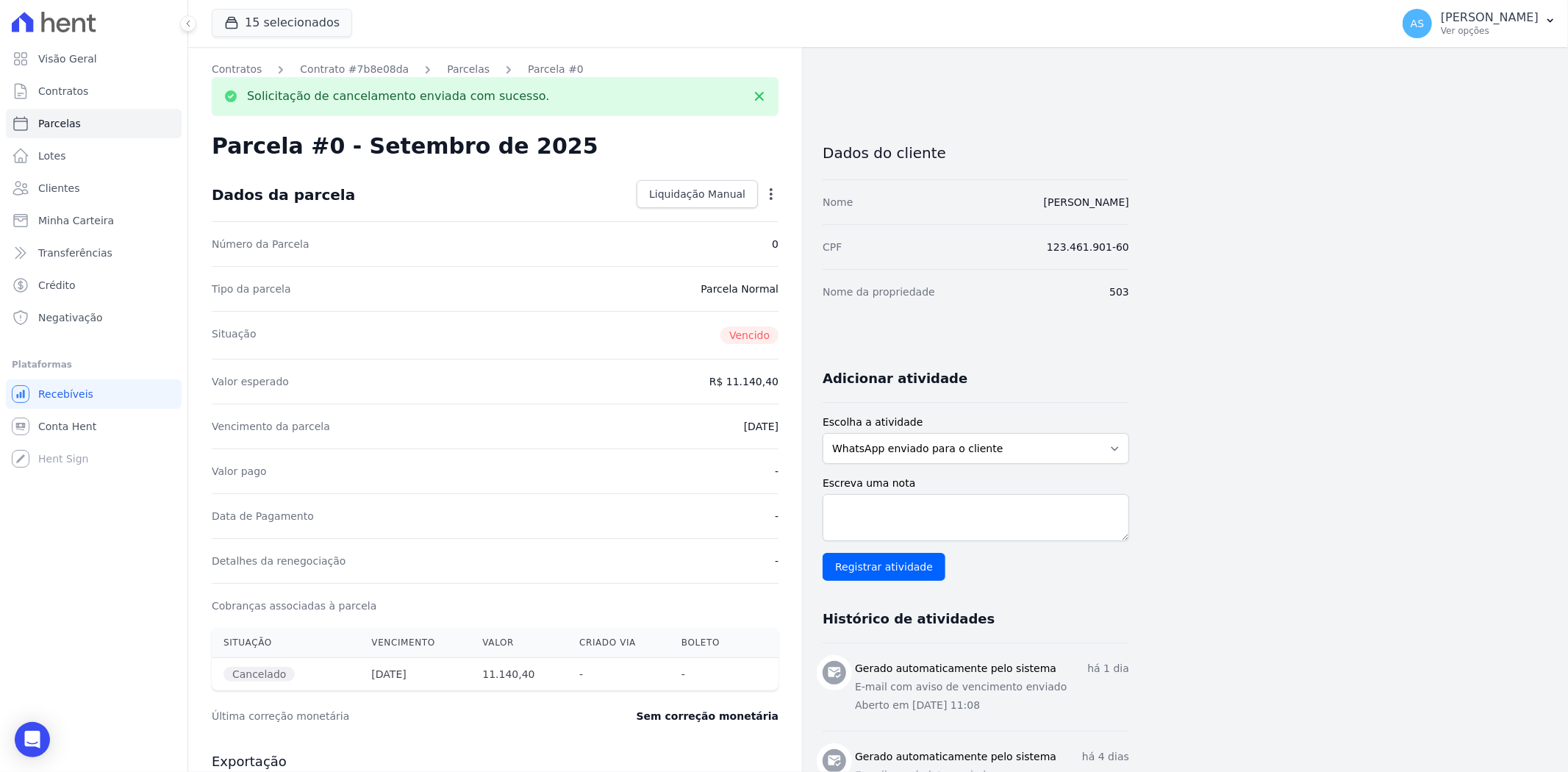
click at [426, 64] on div "Parcelas" at bounding box center [455, 70] width 69 height 16
click at [447, 68] on link "Parcelas" at bounding box center [467, 70] width 42 height 16
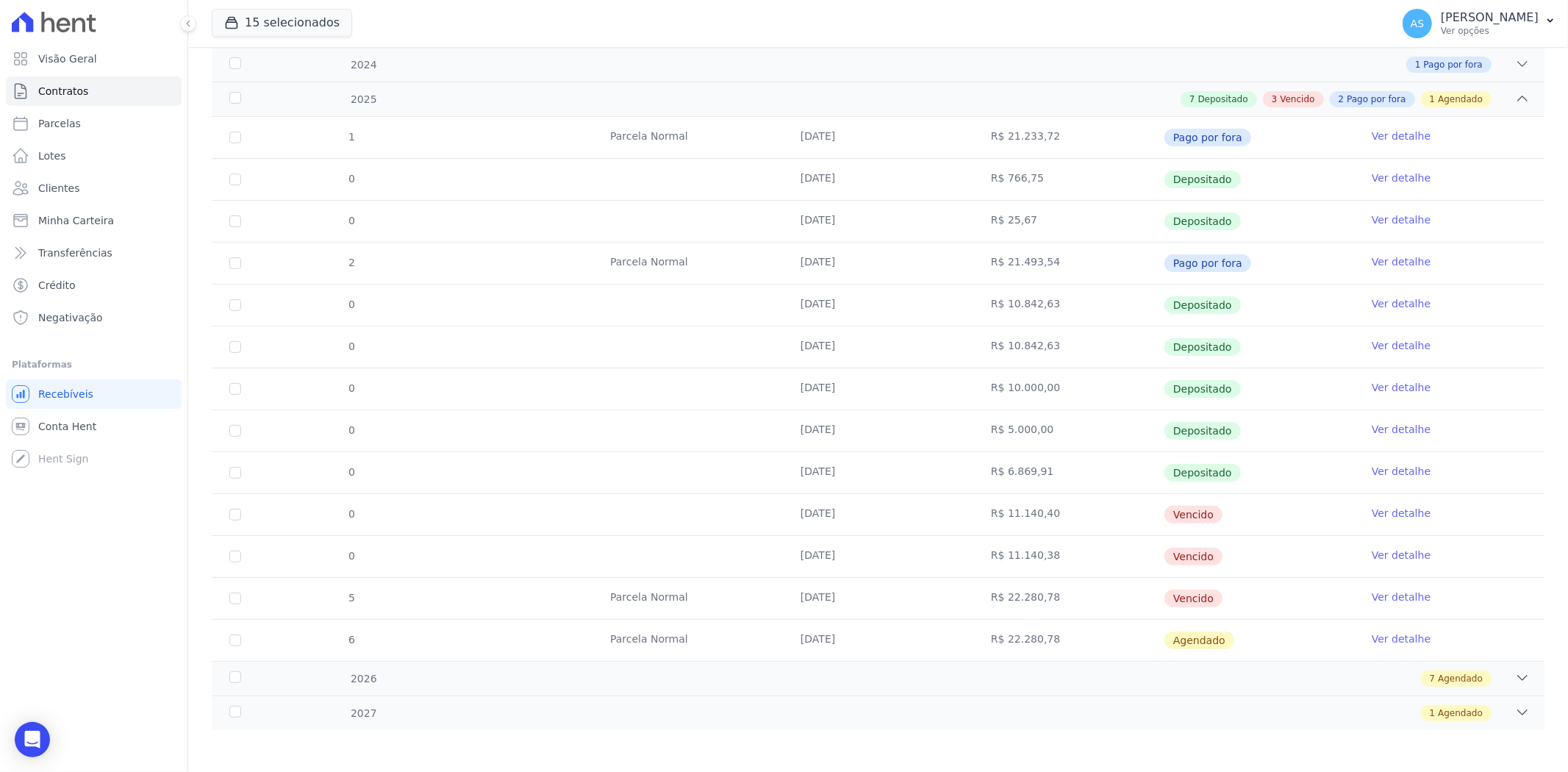
scroll to position [230, 0]
click at [1384, 554] on link "Ver detalhe" at bounding box center [1401, 552] width 59 height 15
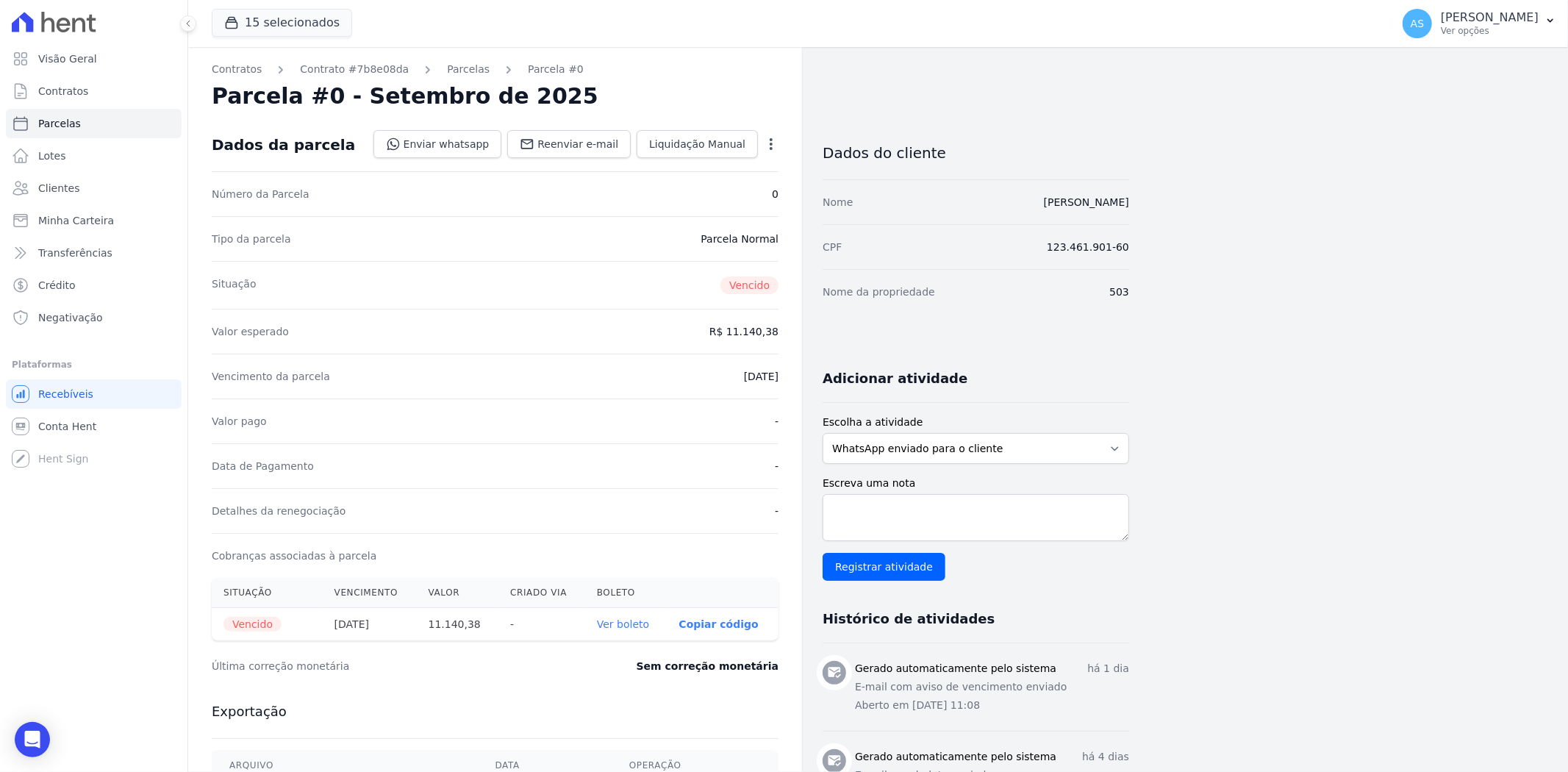
click at [770, 140] on icon "button" at bounding box center [771, 144] width 3 height 12
click at [671, 196] on link "Cancelar Cobrança" at bounding box center [707, 190] width 129 height 27
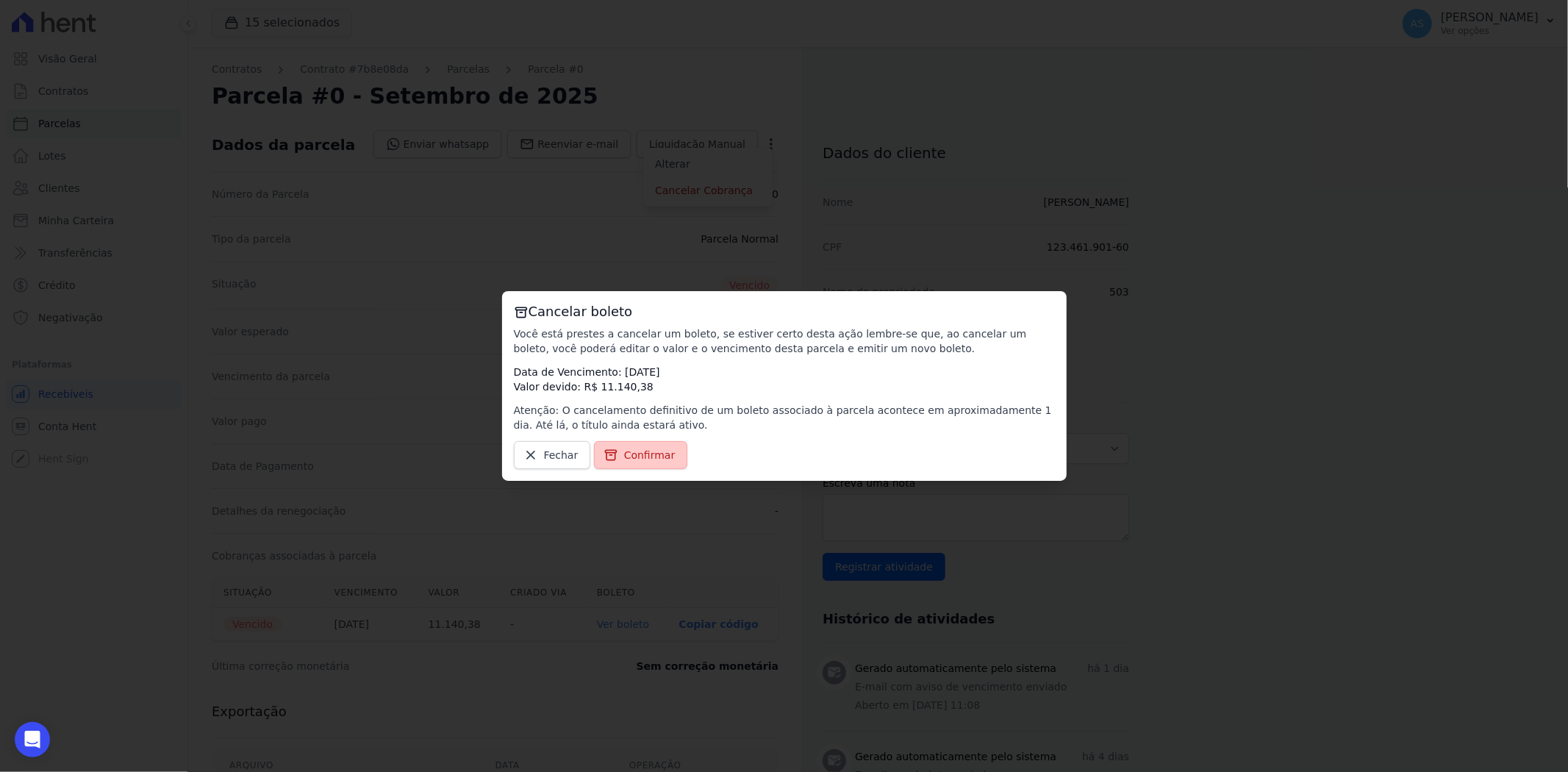
click at [624, 450] on span "Confirmar" at bounding box center [650, 455] width 51 height 15
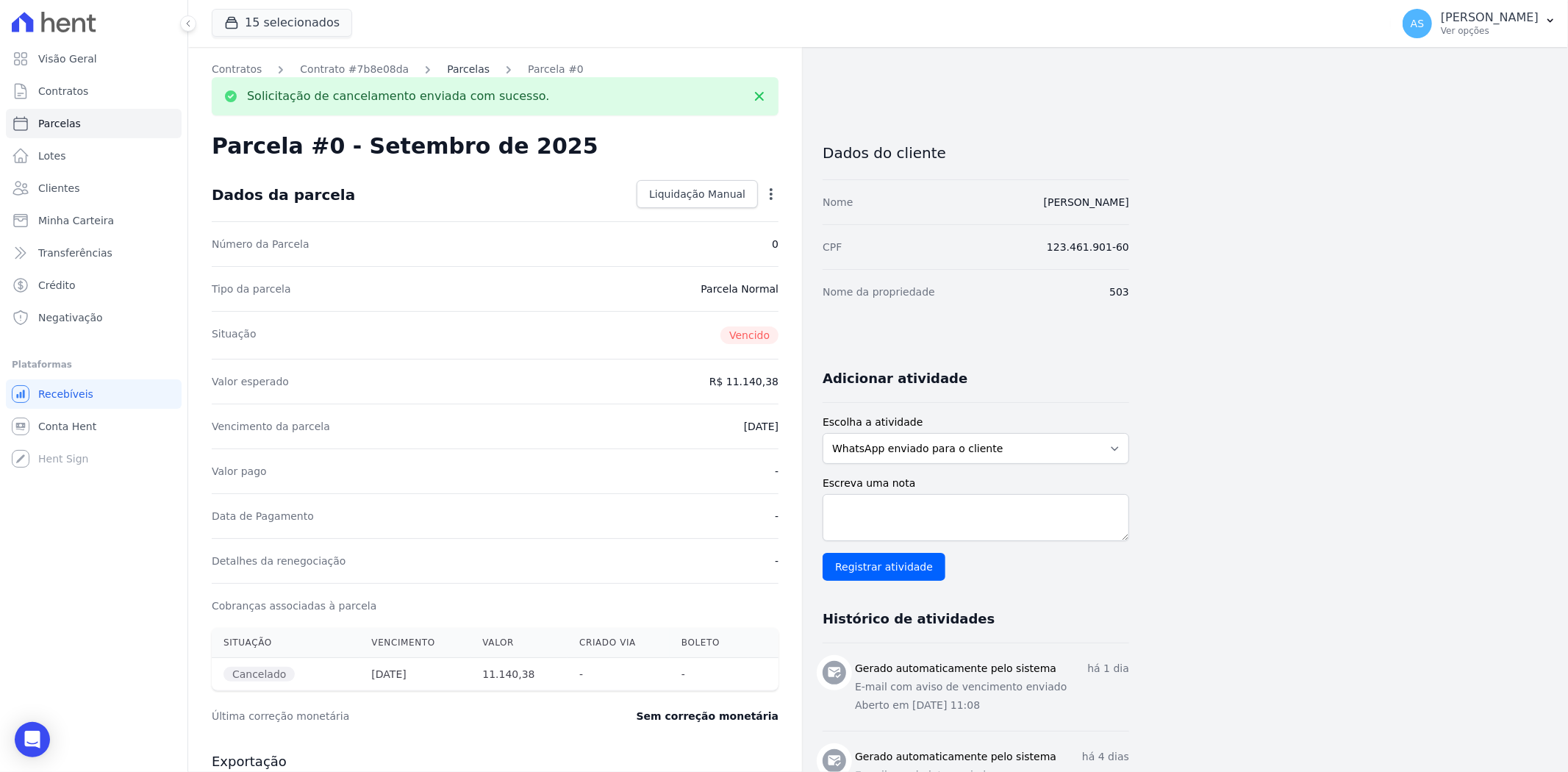
click at [447, 66] on link "Parcelas" at bounding box center [467, 70] width 42 height 16
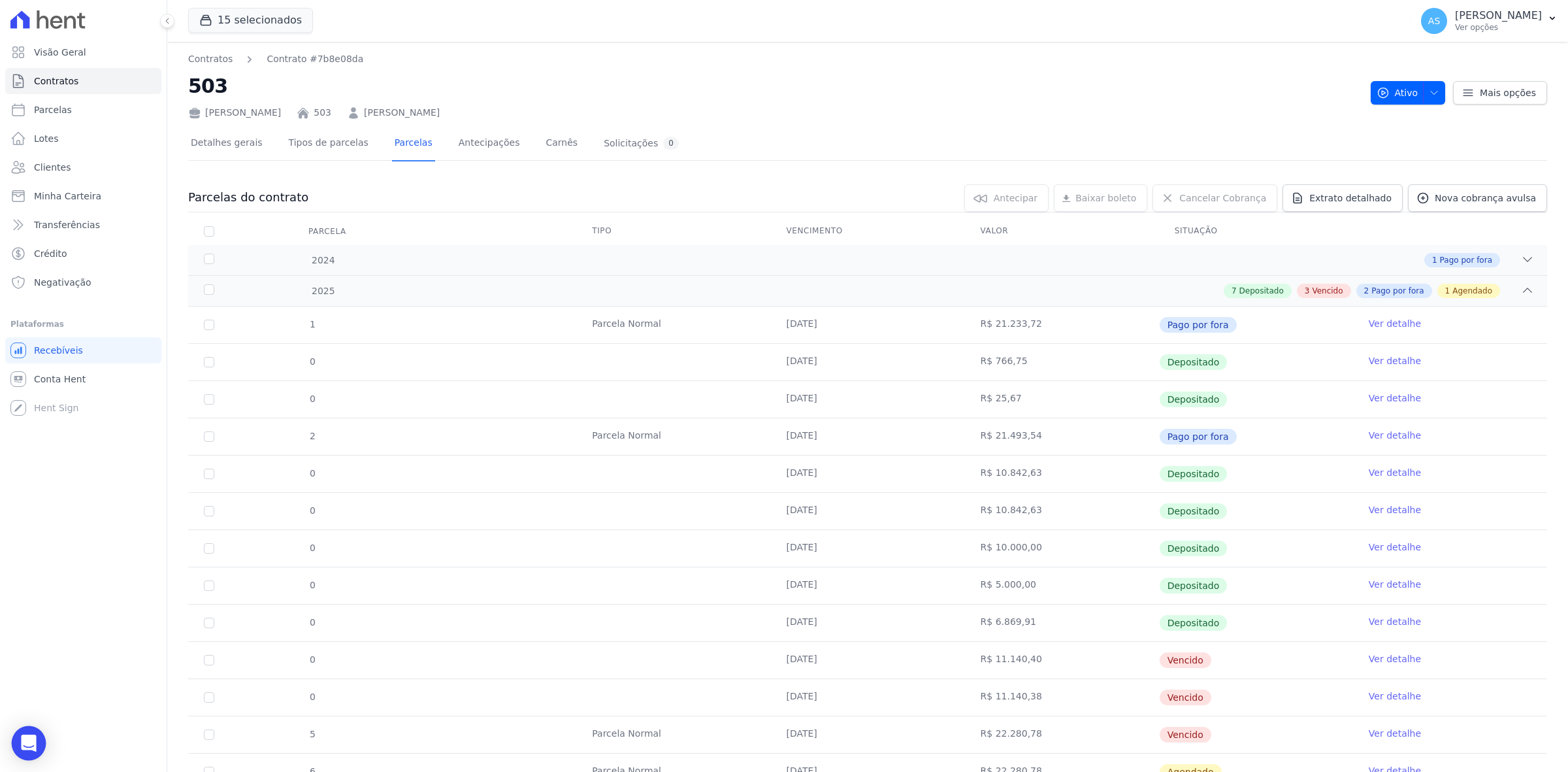
click at [26, 685] on div "Open Intercom Messenger" at bounding box center [29, 743] width 35 height 35
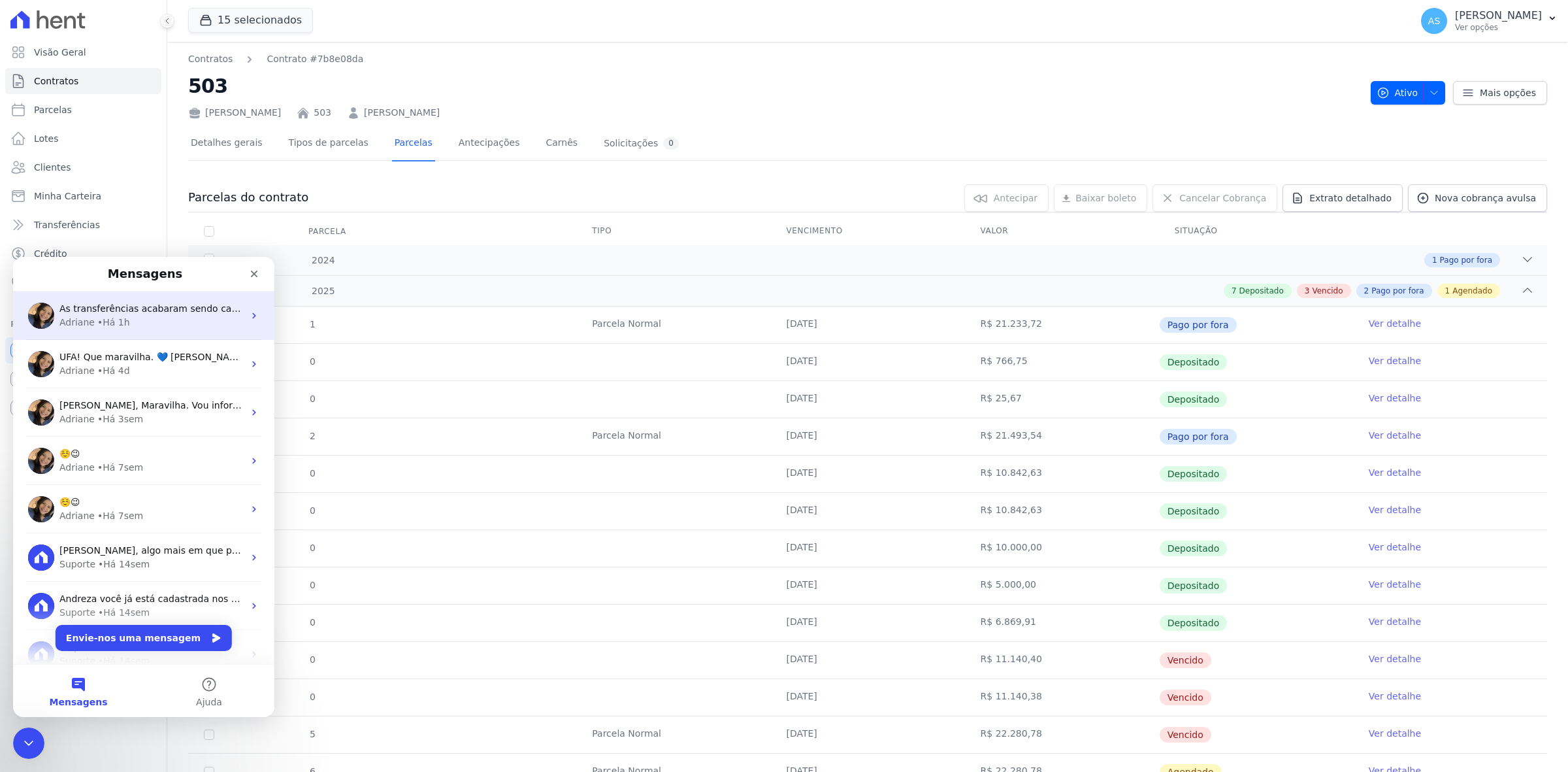
click at [106, 316] on div "• Há 1h" at bounding box center [113, 322] width 32 height 14
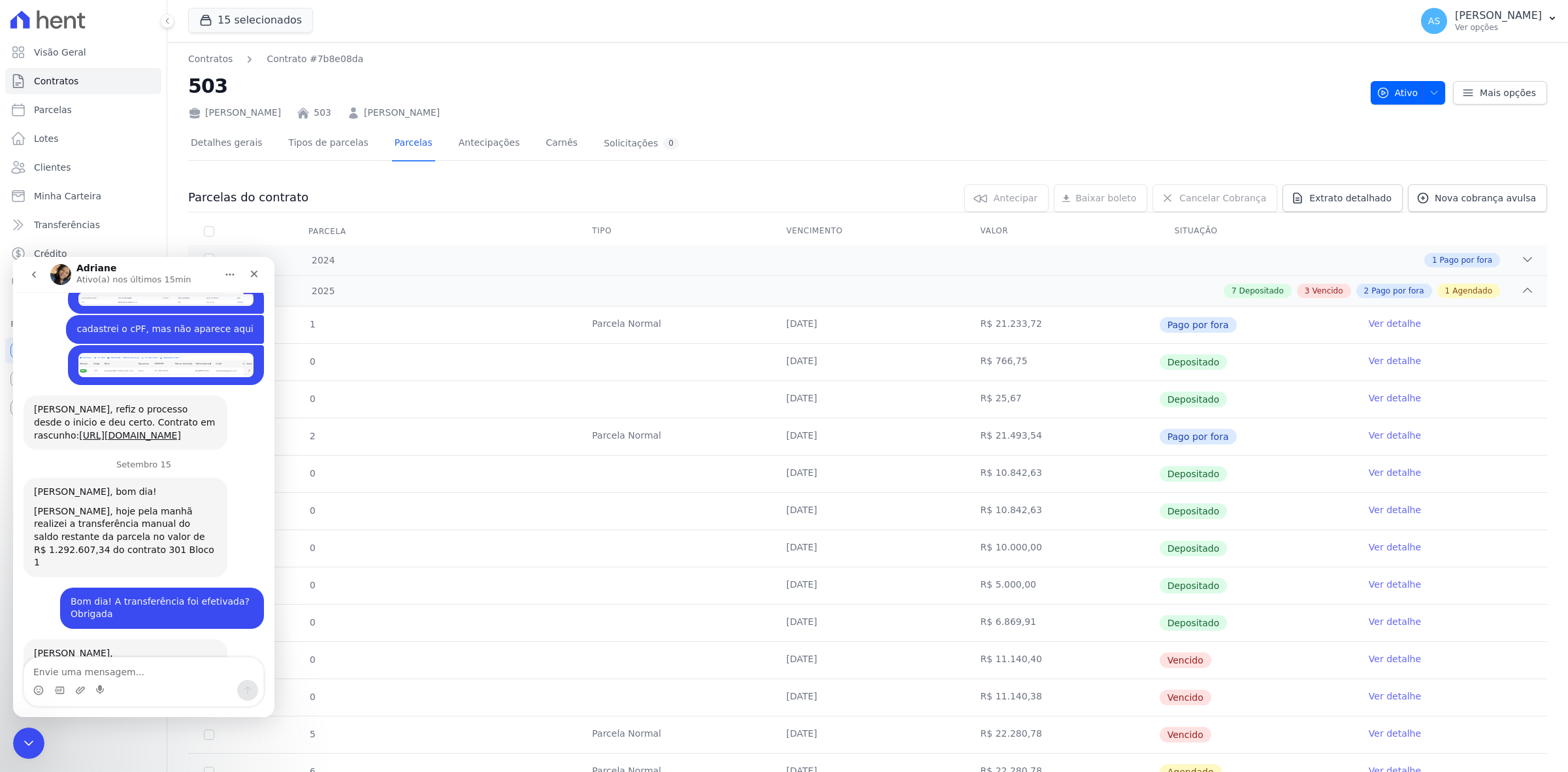
scroll to position [12327, 0]
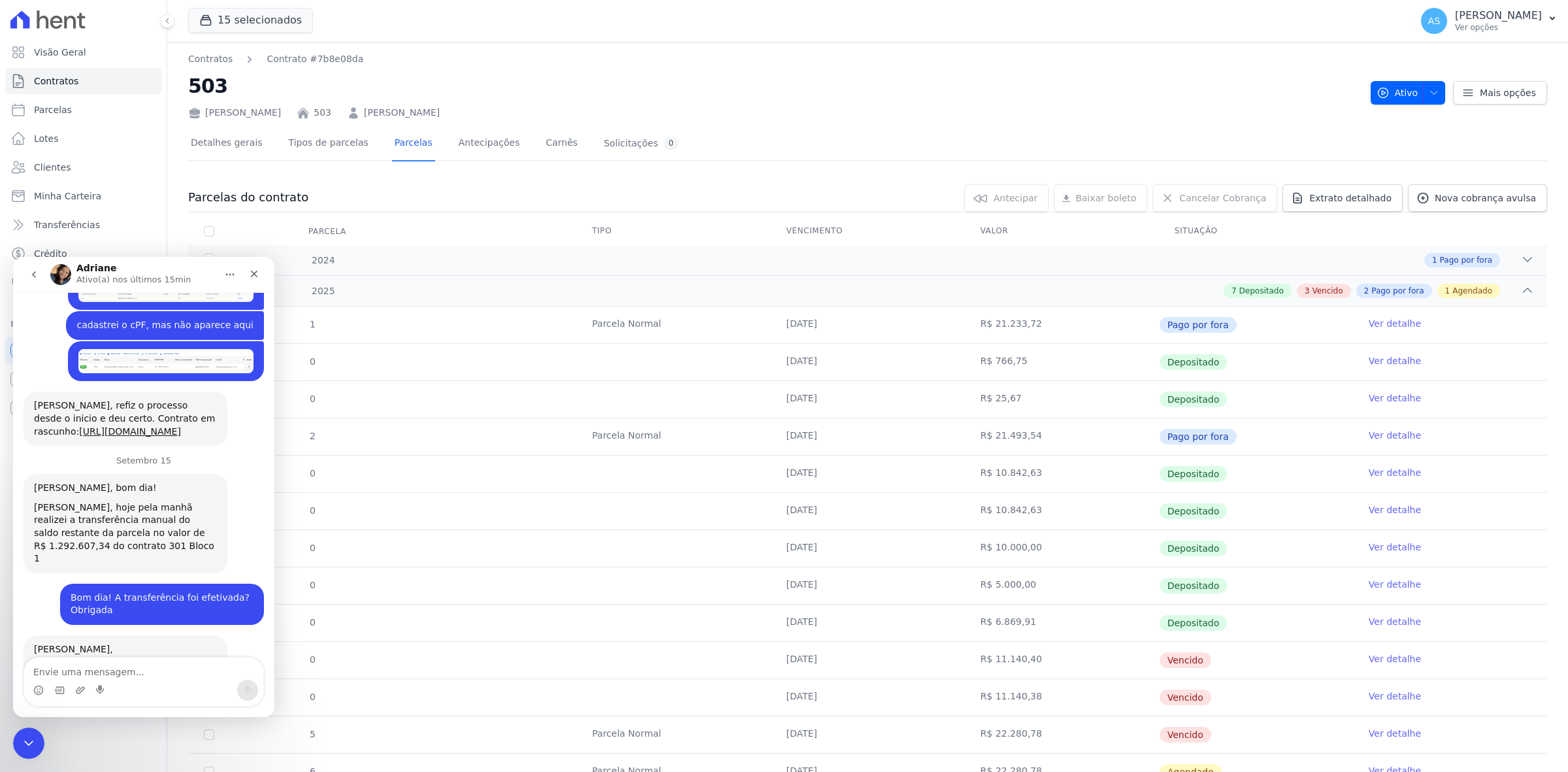
click at [76, 671] on textarea "Envie uma mensagem..." at bounding box center [144, 668] width 239 height 22
type textarea "adriane"
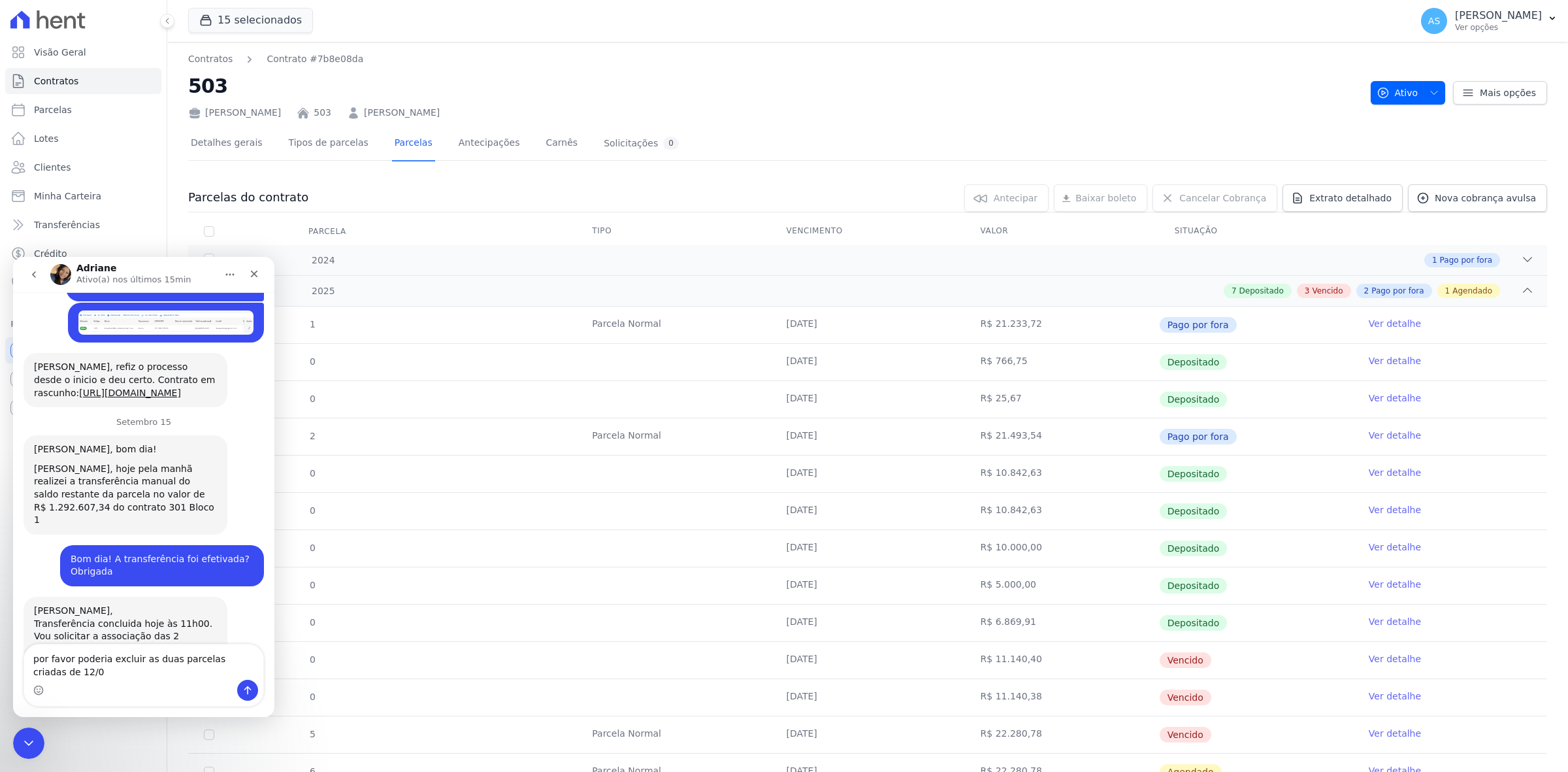
scroll to position [12378, 0]
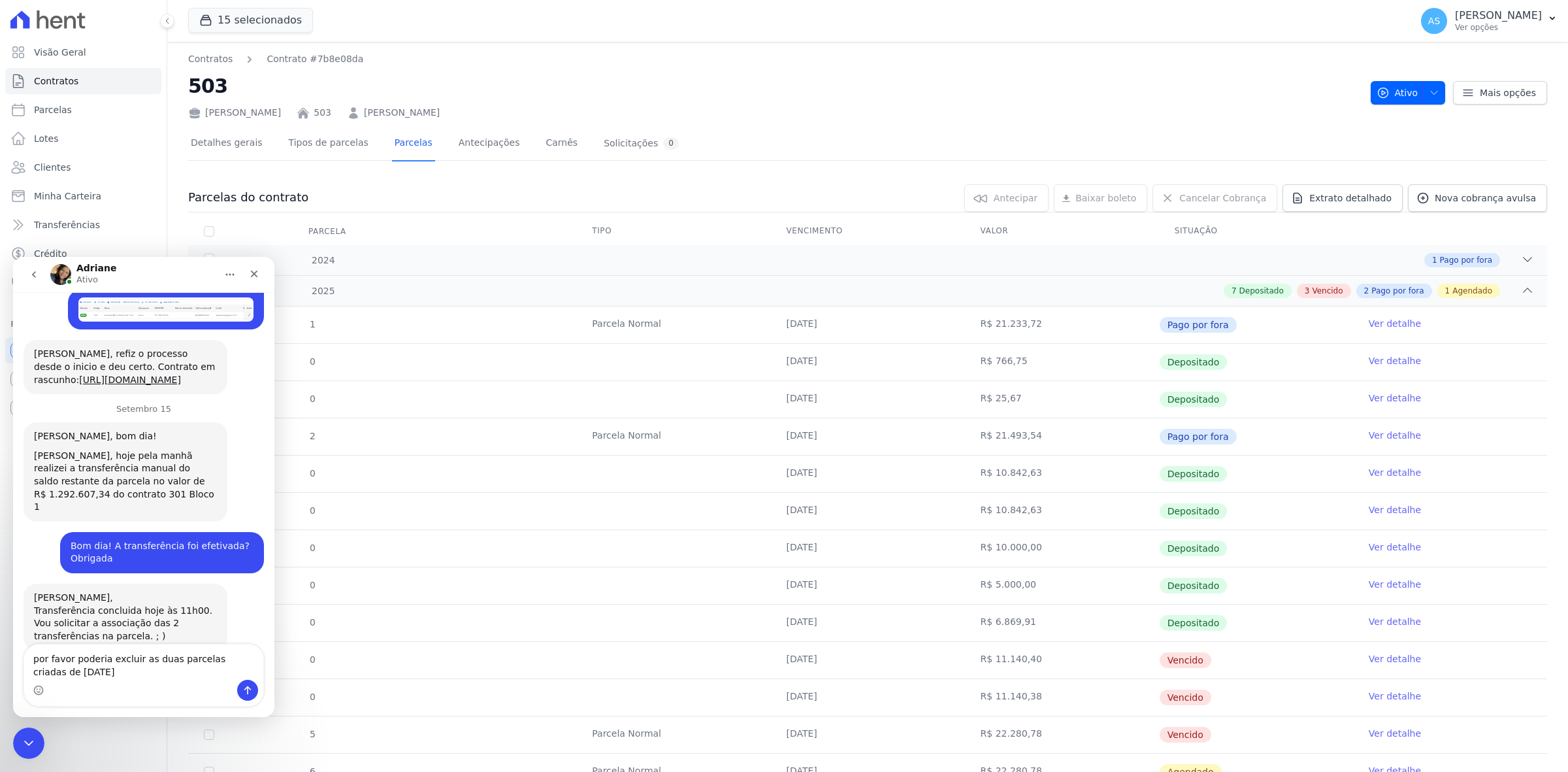
type textarea "por favor poderia excluir as duas parcelas criadas de [DATE]?"
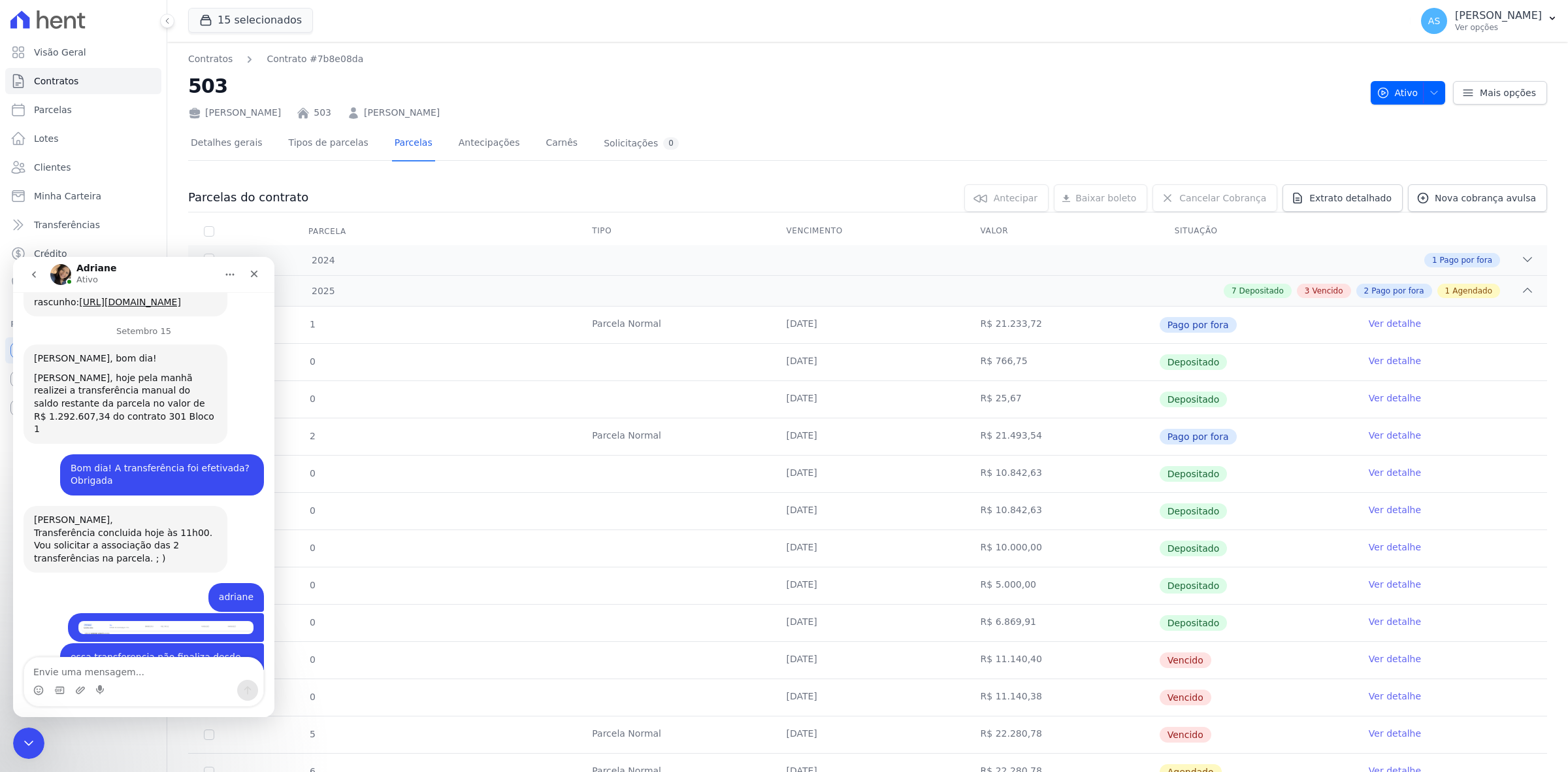
scroll to position [12511, 0]
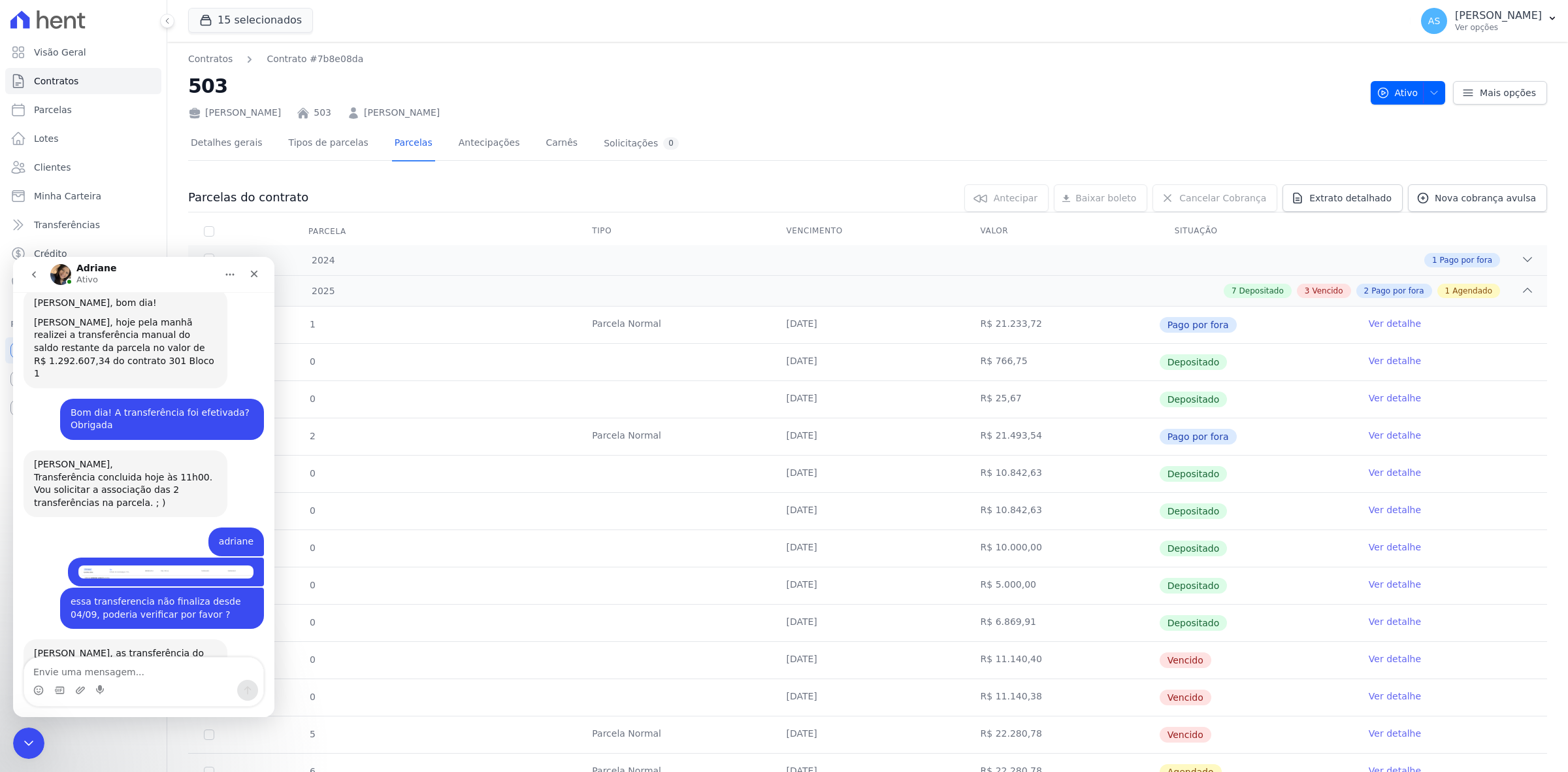
click at [347, 118] on icon at bounding box center [353, 113] width 13 height 13
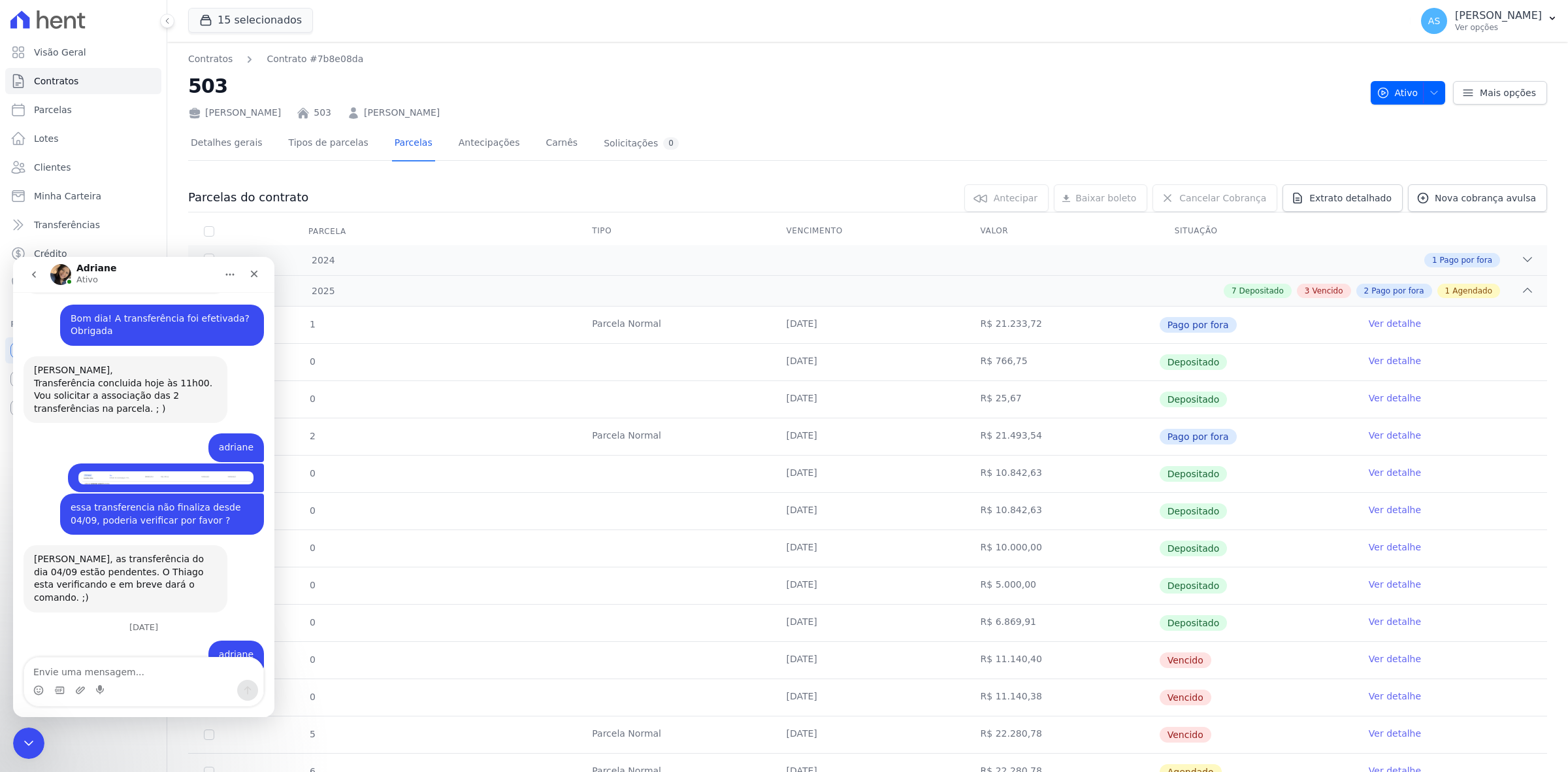
scroll to position [12638, 0]
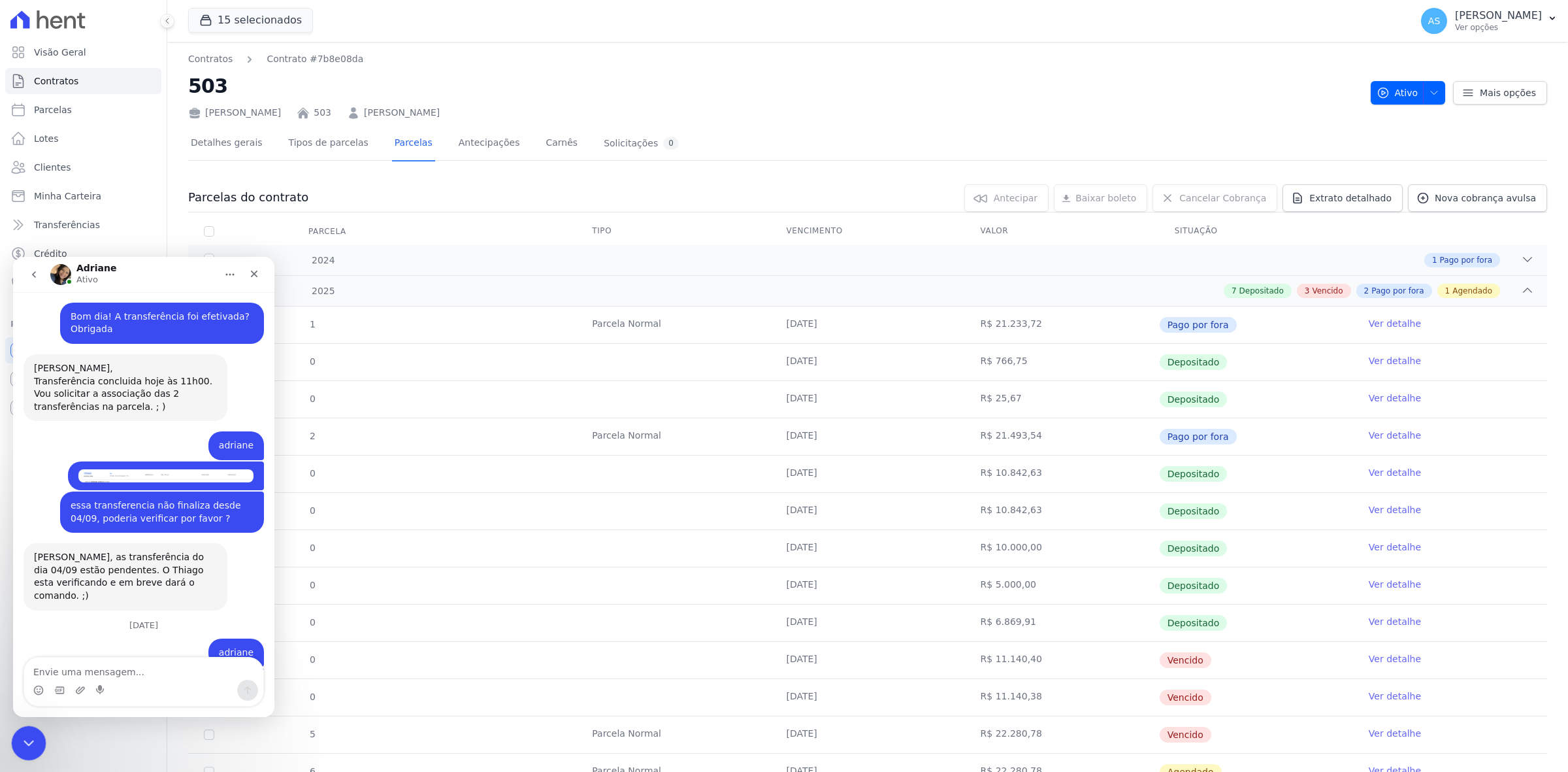
click at [31, 685] on icon "Fechar mensagem da Intercom" at bounding box center [27, 741] width 16 height 16
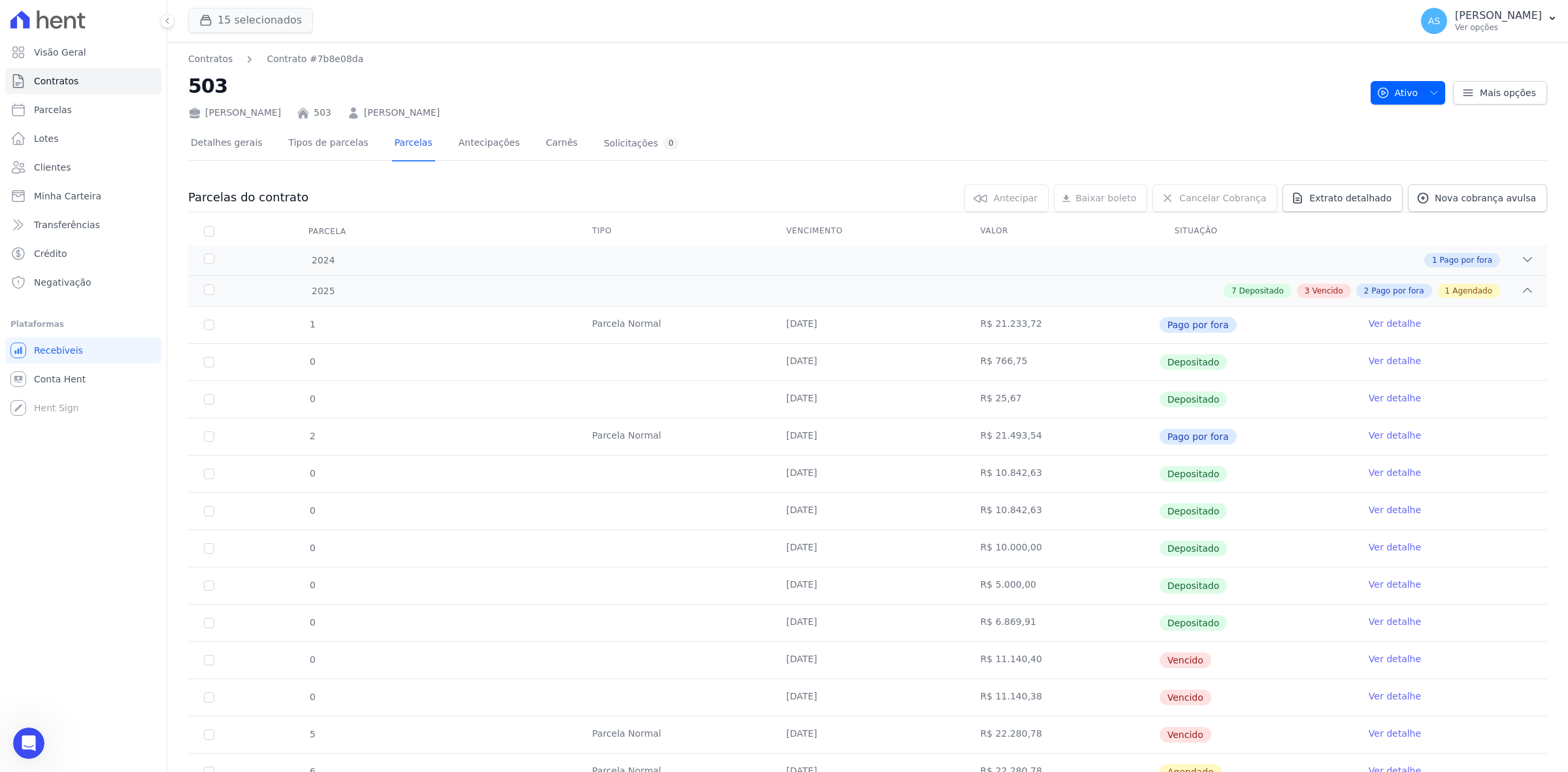
scroll to position [12659, 0]
click at [1494, 197] on span "Nova cobrança avulsa" at bounding box center [1486, 197] width 102 height 13
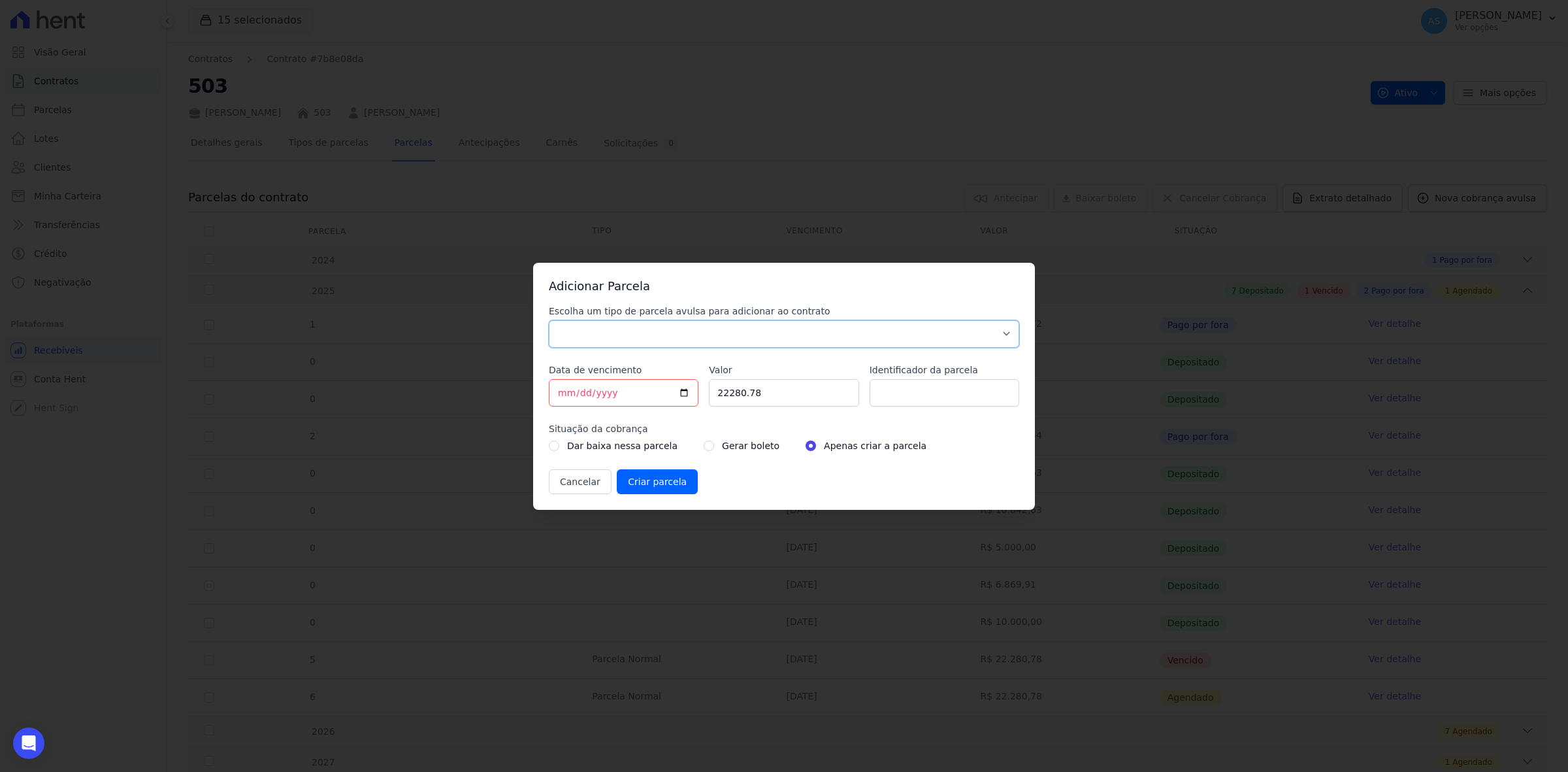
click at [613, 329] on select "Parcela Normal Sinal Caução Intercalada Chaves Pré Chaves Pós Chaves Taxas Quit…" at bounding box center [784, 333] width 471 height 27
select select "standard"
click at [549, 320] on select "Parcela Normal Sinal Caução Intercalada Chaves Pré Chaves Pós Chaves Taxas Quit…" at bounding box center [784, 333] width 471 height 27
click at [683, 390] on input "[DATE]" at bounding box center [623, 392] width 150 height 27
type input "2025-09-17"
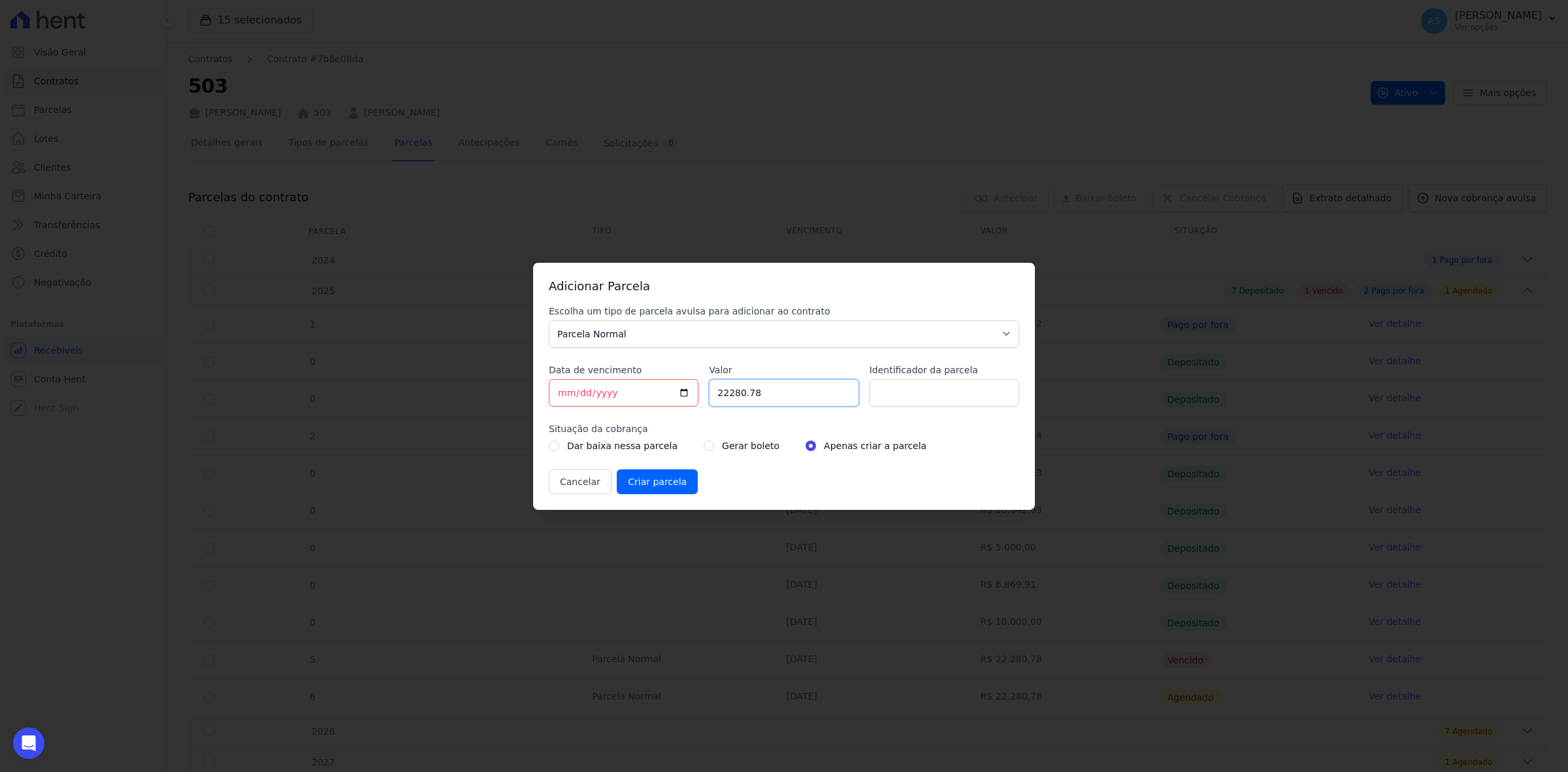
drag, startPoint x: 798, startPoint y: 395, endPoint x: 635, endPoint y: 395, distance: 163.0
click at [635, 395] on div "Escolha um tipo de parcela avulsa para adicionar ao contrato Parcela Normal Sin…" at bounding box center [784, 399] width 471 height 189
type input "12000.00"
click at [921, 384] on input "Identificador da parcela" at bounding box center [944, 392] width 150 height 27
click at [903, 395] on input "Identificador da parcela" at bounding box center [944, 392] width 150 height 27
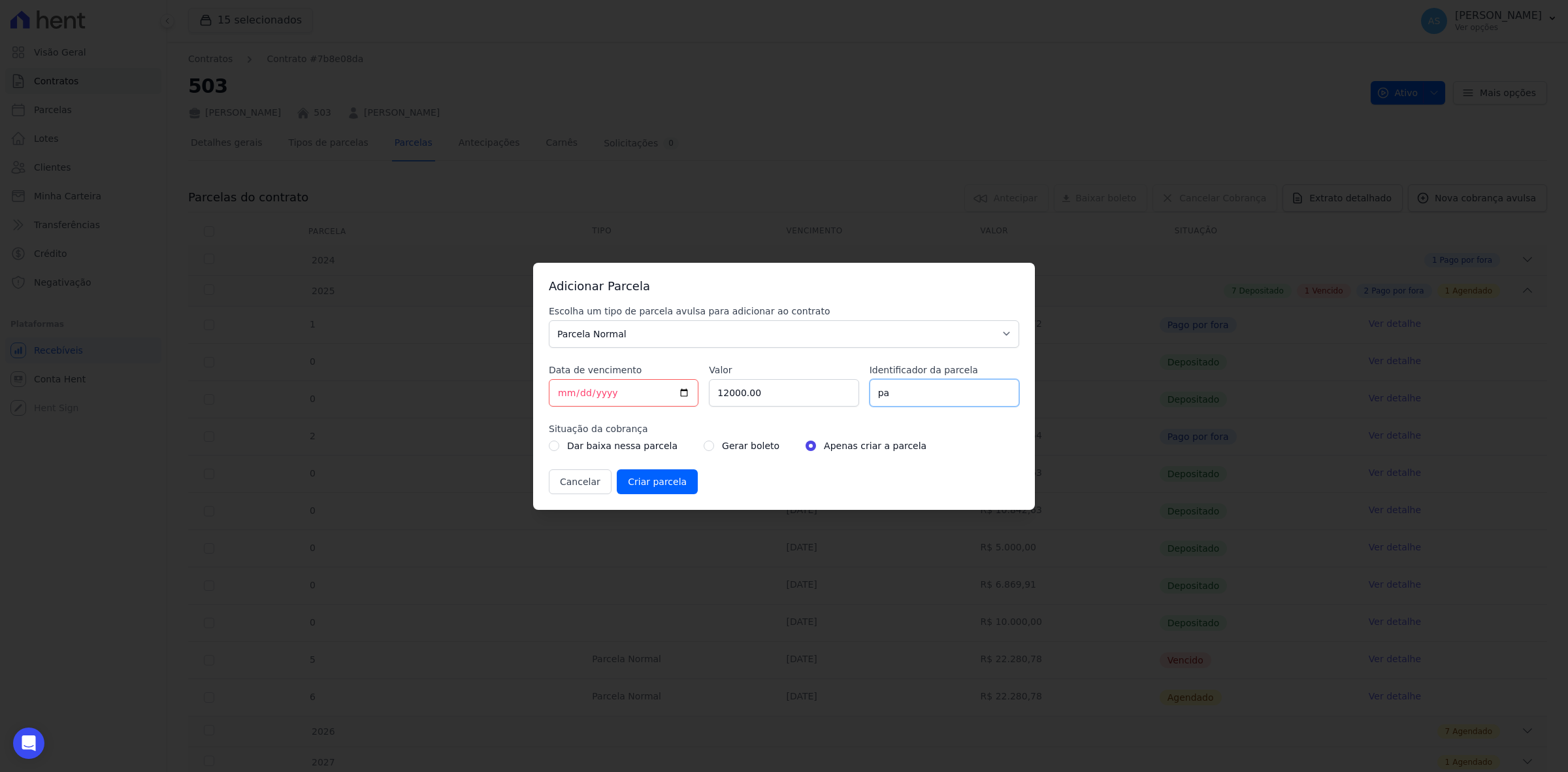
type input "p"
type input "PARCELA 10/09/2025"
click at [704, 445] on input "radio" at bounding box center [709, 446] width 11 height 11
radio input "true"
click at [642, 490] on input "Criar parcela" at bounding box center [657, 481] width 81 height 25
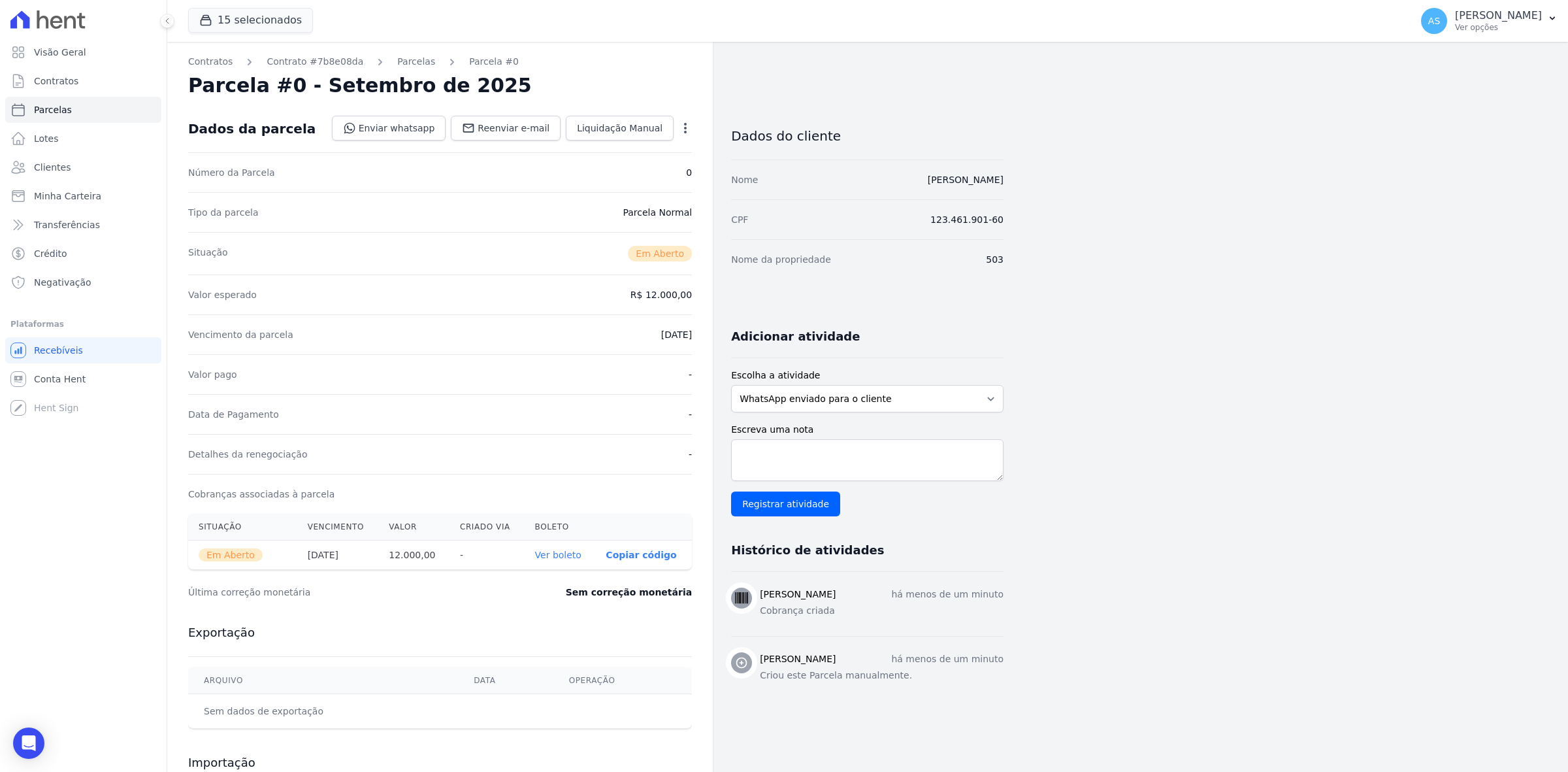
click at [554, 556] on link "Ver boleto" at bounding box center [558, 555] width 46 height 11
click at [397, 60] on link "Parcelas" at bounding box center [415, 62] width 38 height 14
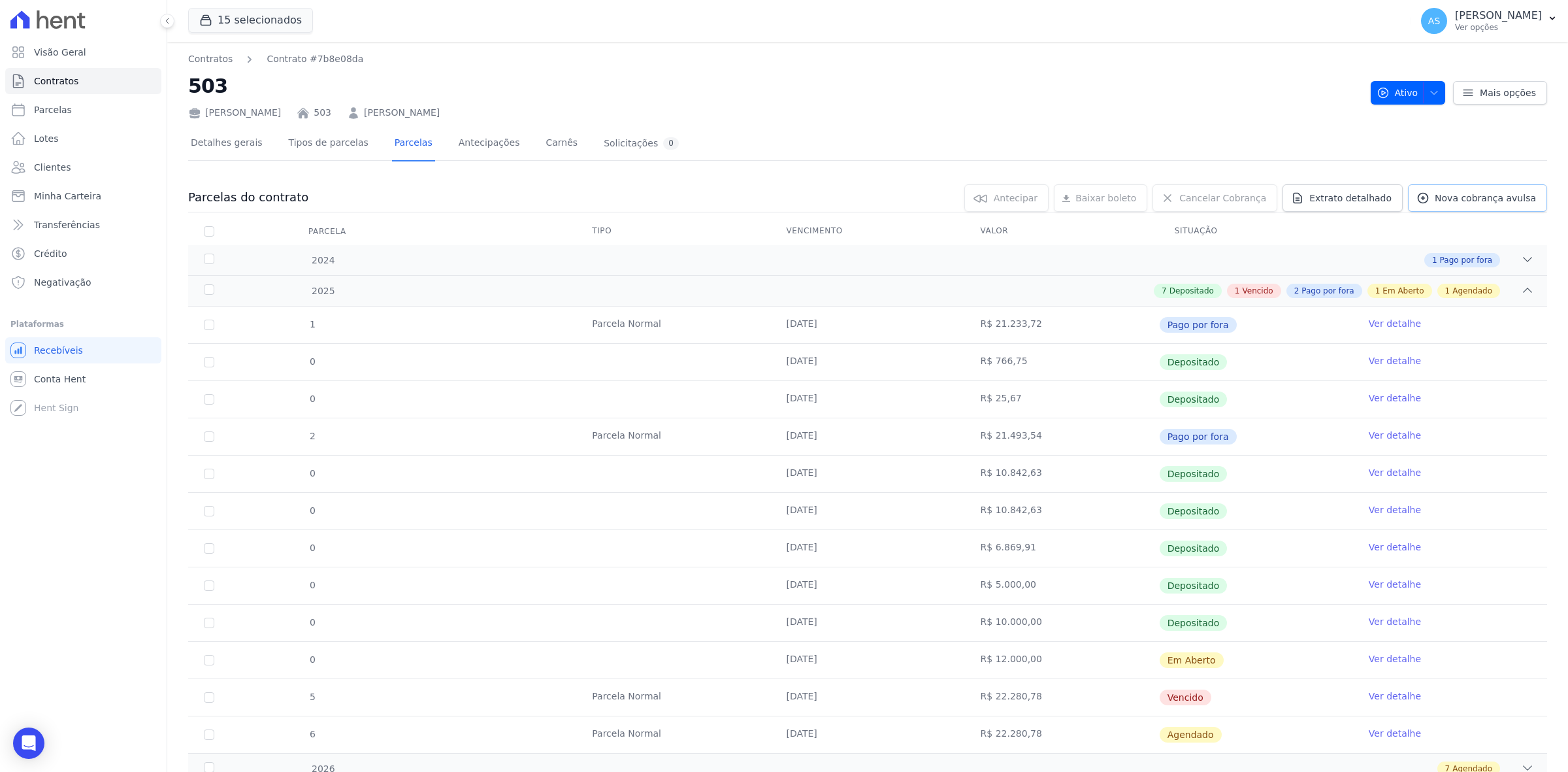
click at [1449, 201] on span "Nova cobrança avulsa" at bounding box center [1486, 197] width 102 height 13
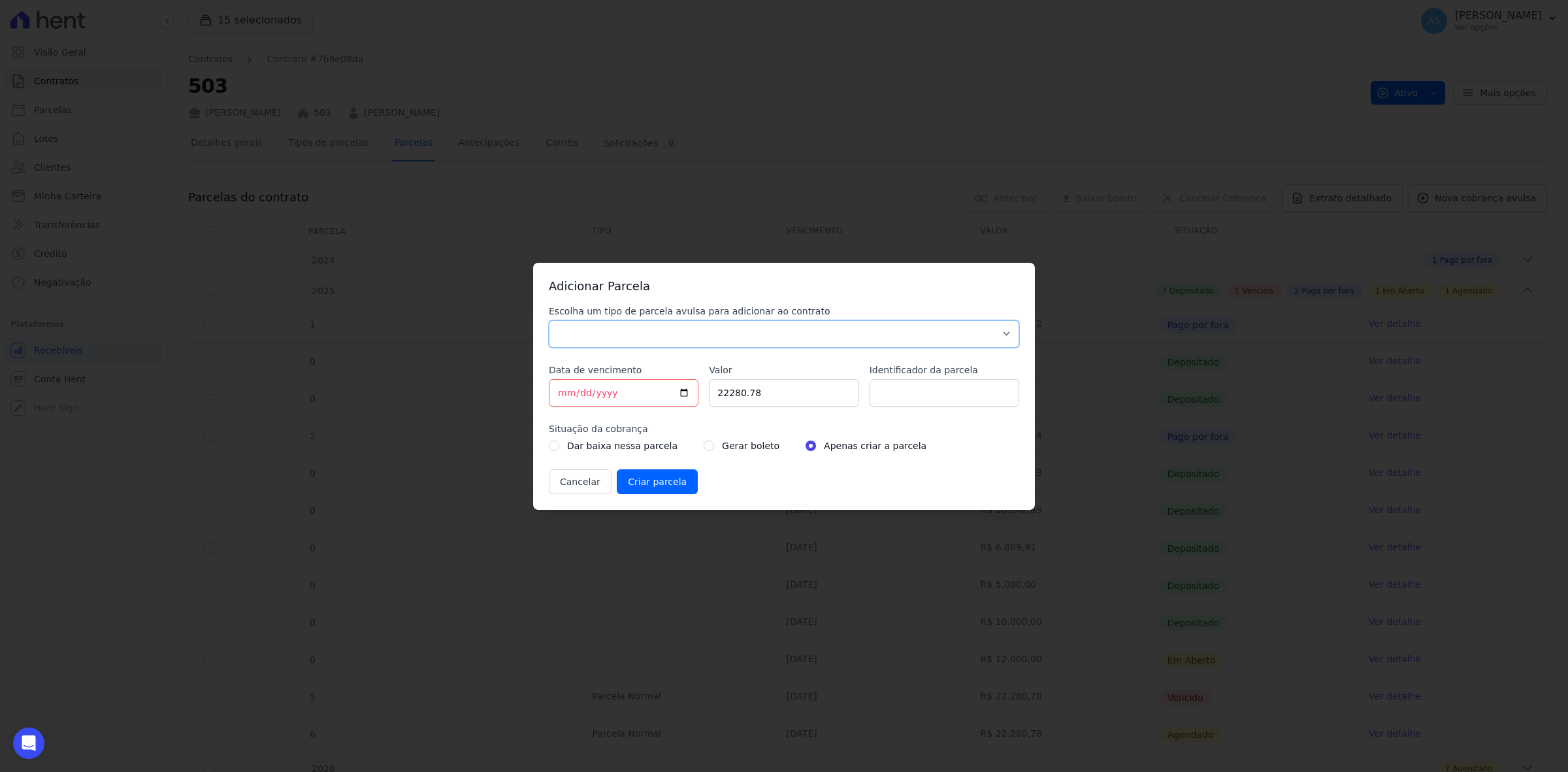
click at [628, 331] on select "Parcela Normal Sinal Caução Intercalada Chaves Pré Chaves Pós Chaves Taxas Quit…" at bounding box center [784, 333] width 471 height 27
select select "standard"
click at [549, 320] on select "Parcela Normal Sinal Caução Intercalada Chaves Pré Chaves Pós Chaves Taxas Quit…" at bounding box center [784, 333] width 471 height 27
click at [685, 395] on input "[DATE]" at bounding box center [623, 392] width 150 height 27
type input "2025-09-17"
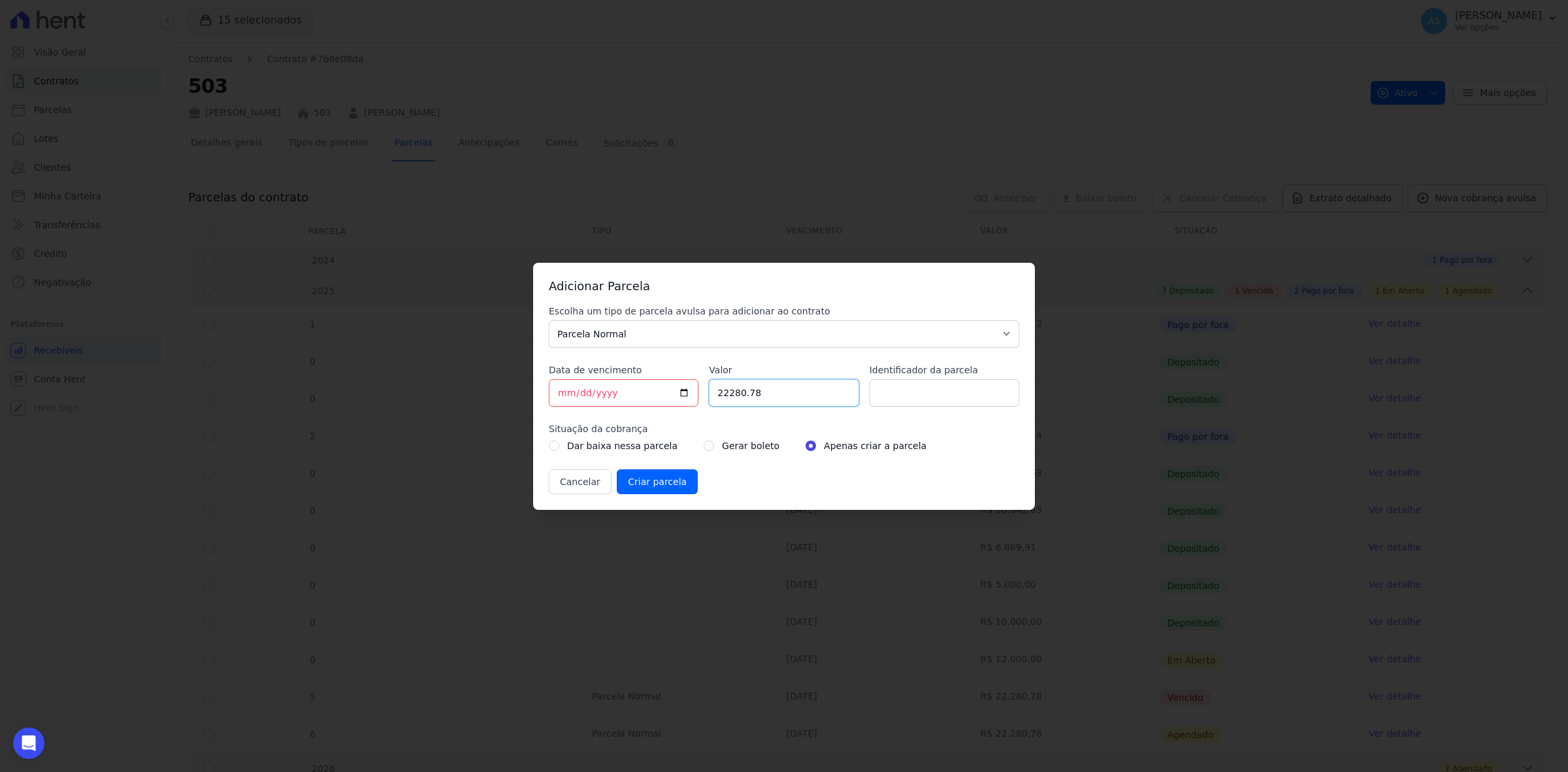
drag, startPoint x: 654, startPoint y: 395, endPoint x: 607, endPoint y: 395, distance: 47.0
click at [618, 397] on div "Escolha um tipo de parcela avulsa para adicionar ao contrato Parcela Normal Sin…" at bounding box center [784, 399] width 471 height 189
type input "10779.43"
click at [893, 393] on input "Identificador da parcela" at bounding box center [944, 392] width 150 height 27
type input "PARCELA 10/09/2025"
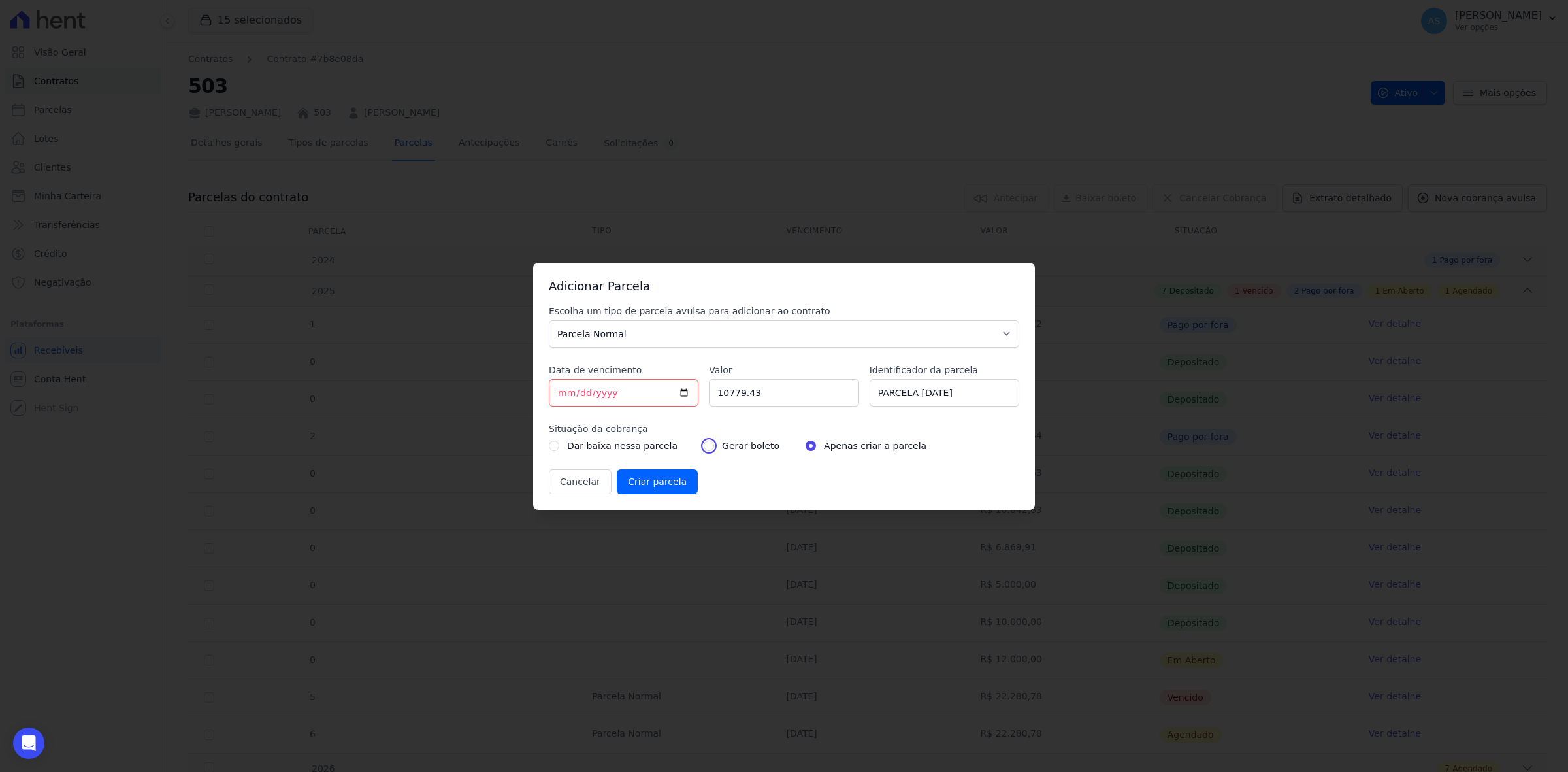
click at [704, 449] on input "radio" at bounding box center [709, 446] width 11 height 11
radio input "true"
click at [646, 485] on input "Criar parcela" at bounding box center [657, 481] width 81 height 25
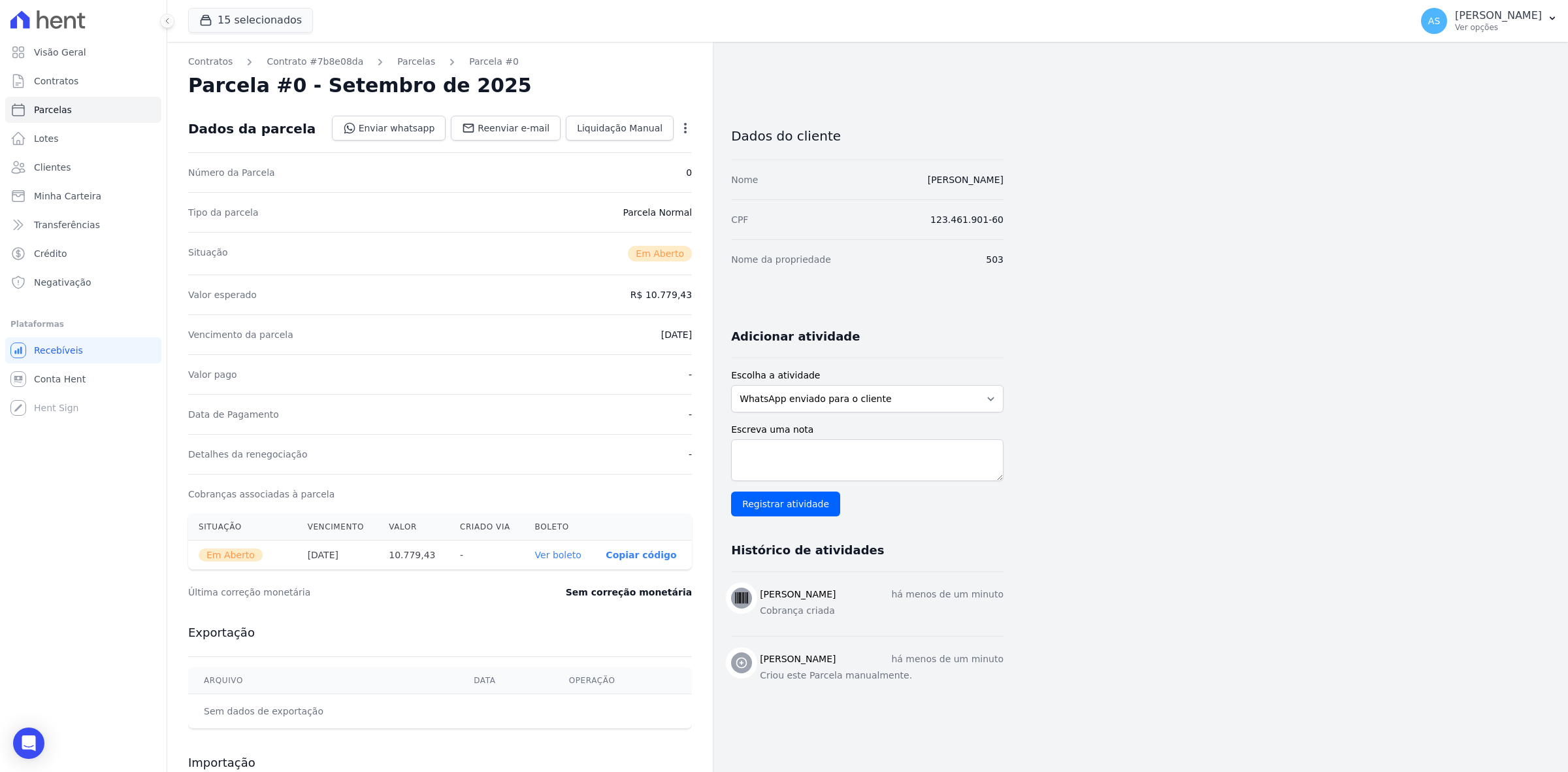
click at [566, 550] on link "Ver boleto" at bounding box center [558, 555] width 46 height 11
click at [55, 163] on span "Clientes" at bounding box center [53, 166] width 37 height 13
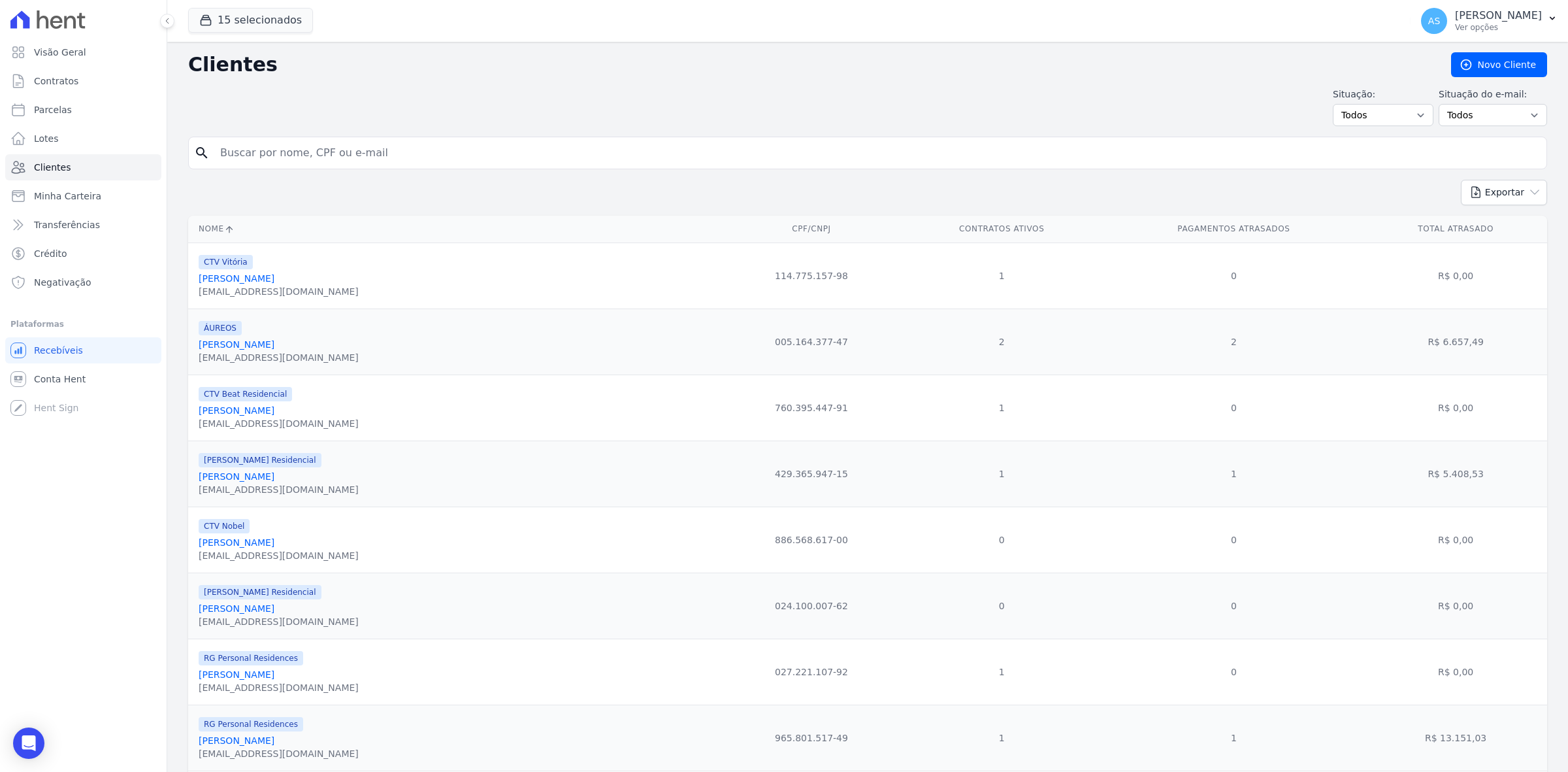
click at [256, 148] on input "search" at bounding box center [876, 153] width 1330 height 26
type input "Bruno Pires Batista"
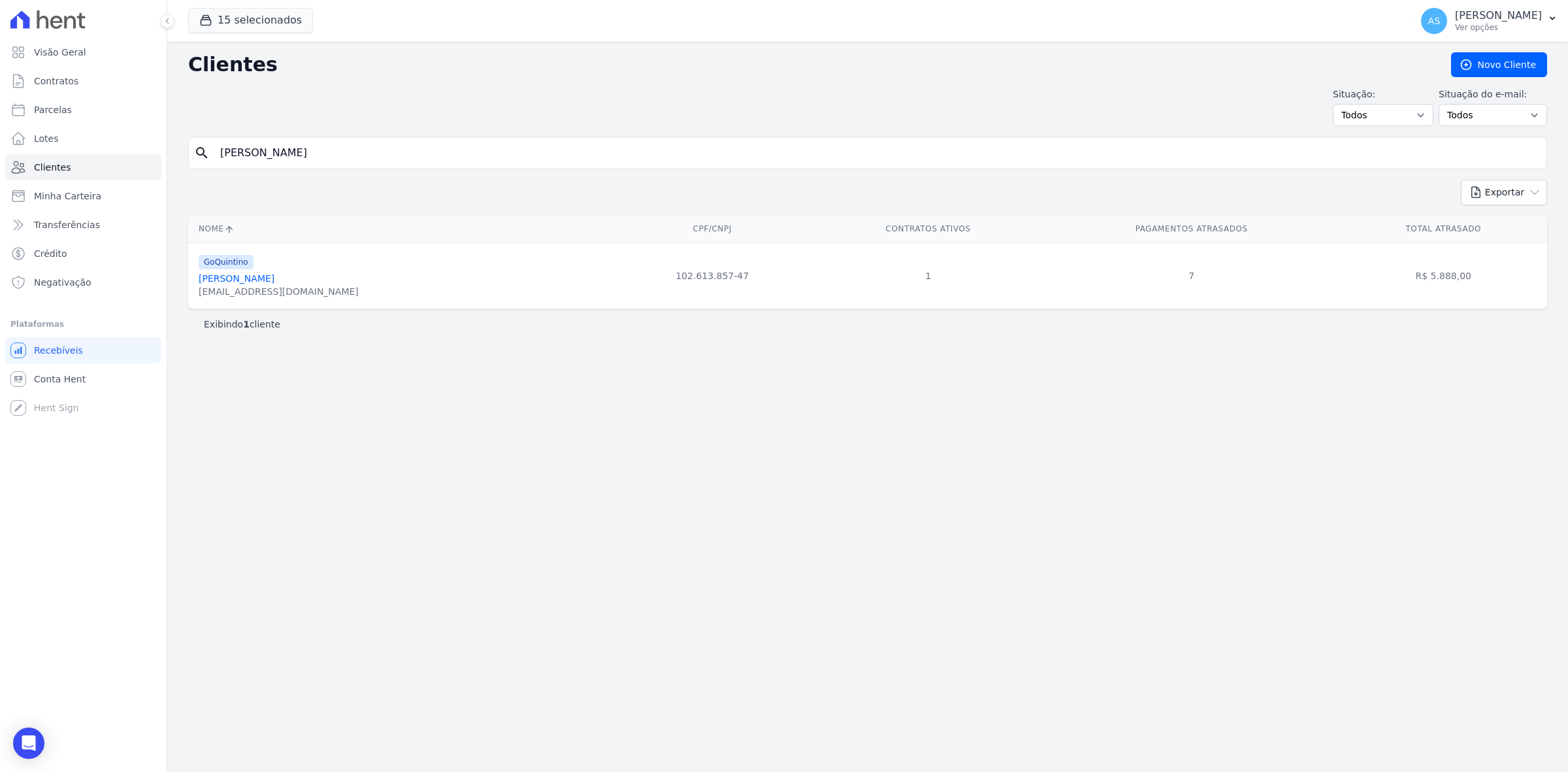
click at [223, 281] on link "Bruno Pires Batista" at bounding box center [237, 279] width 75 height 11
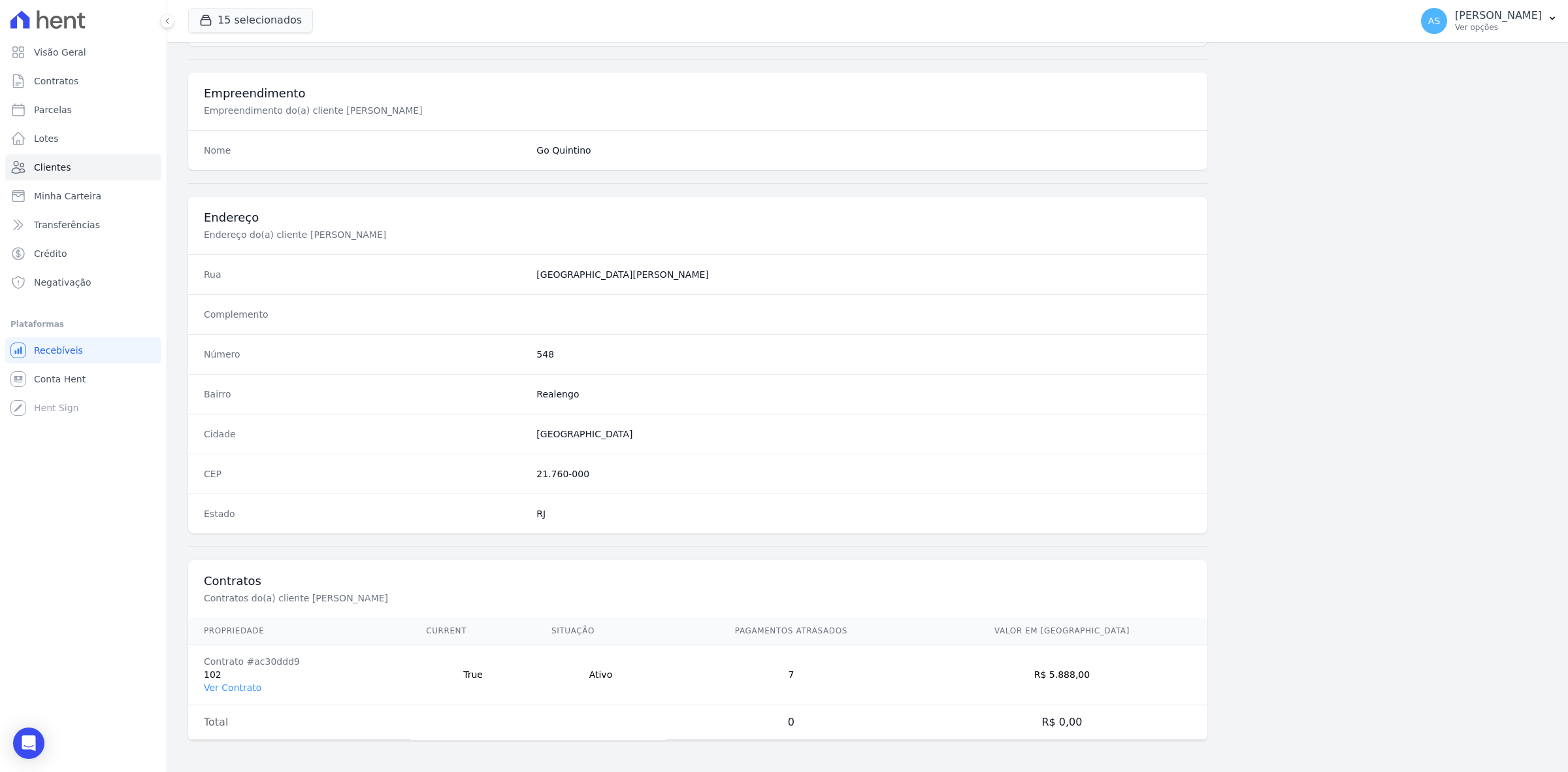
scroll to position [455, 0]
click at [219, 684] on link "Ver Contrato" at bounding box center [233, 687] width 58 height 11
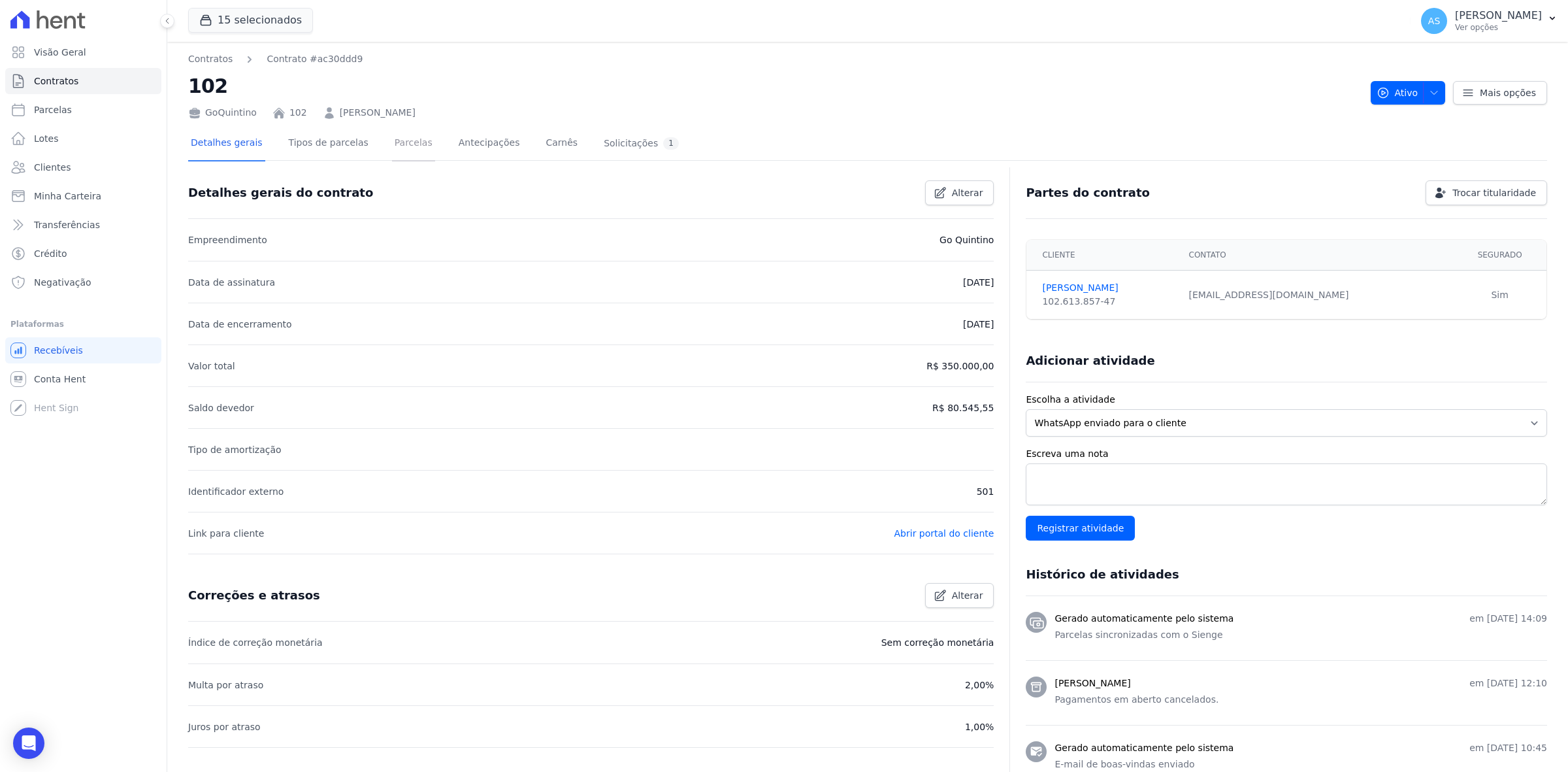
click at [394, 139] on link "Parcelas" at bounding box center [413, 145] width 43 height 35
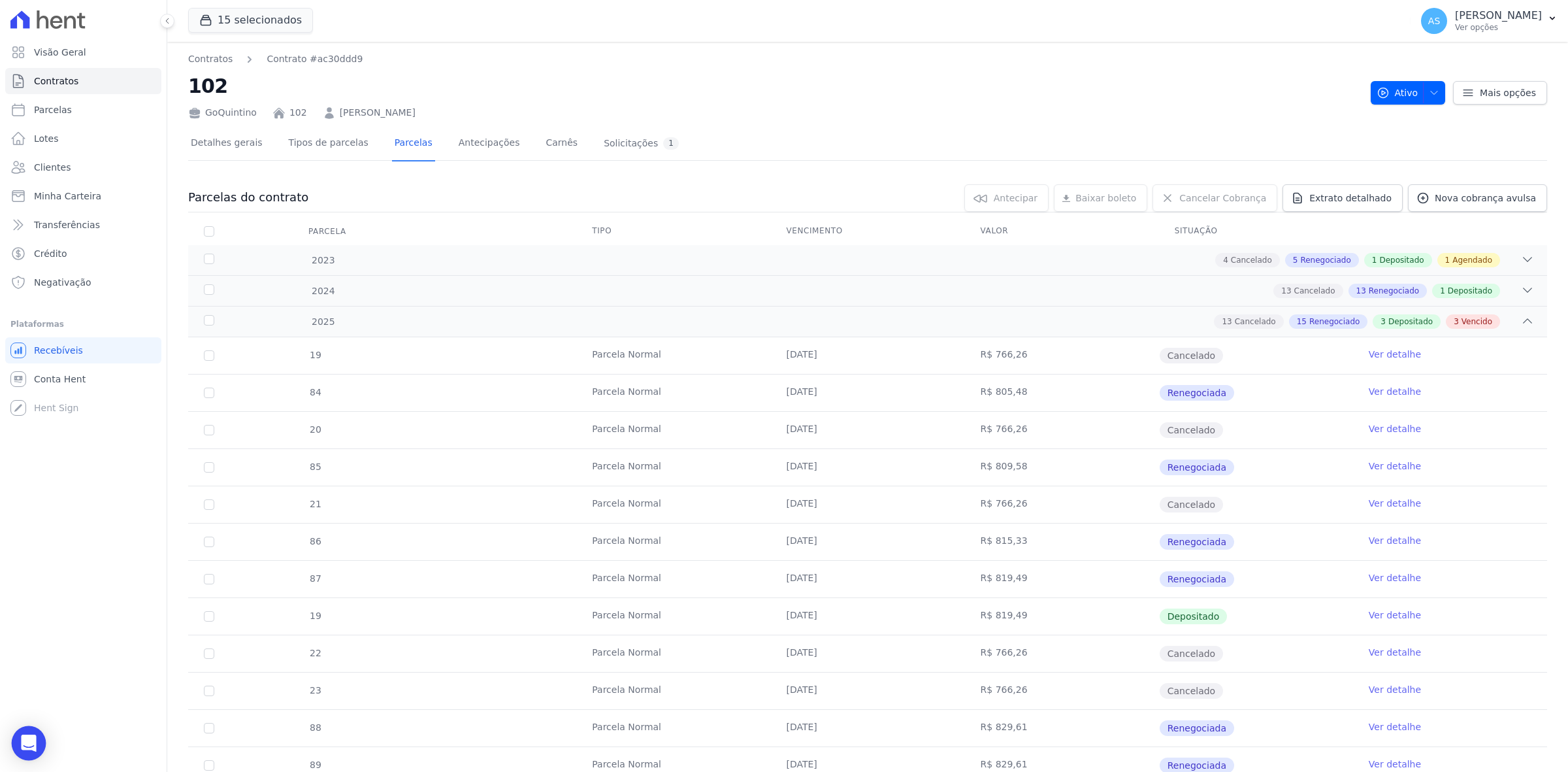
click at [28, 740] on icon "Open Intercom Messenger" at bounding box center [28, 742] width 15 height 17
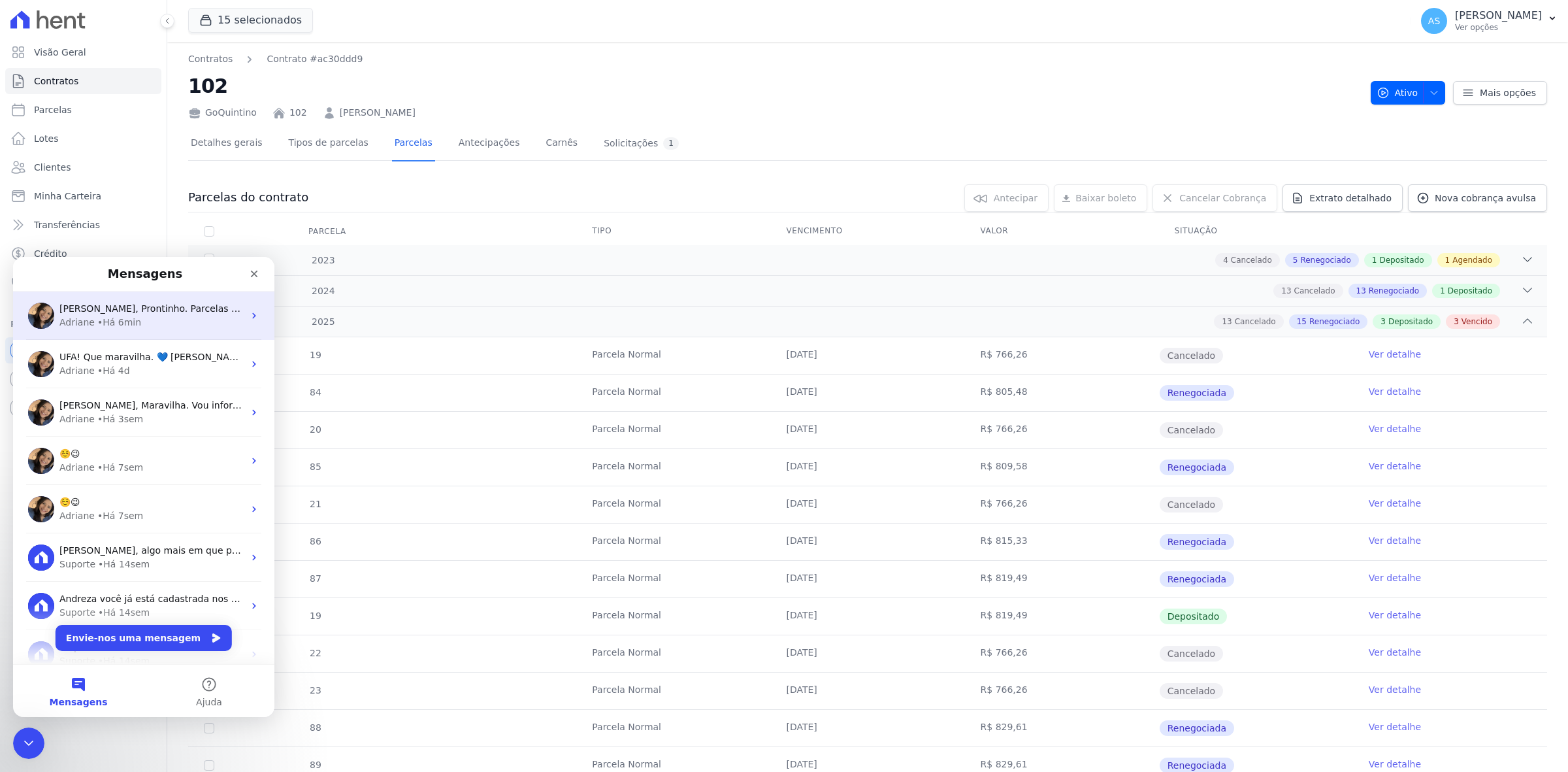
click at [181, 309] on span "Oii Andreza, Prontinho. Parcelas descartadas. Sobre as transferência: rodamos o…" at bounding box center [439, 308] width 759 height 11
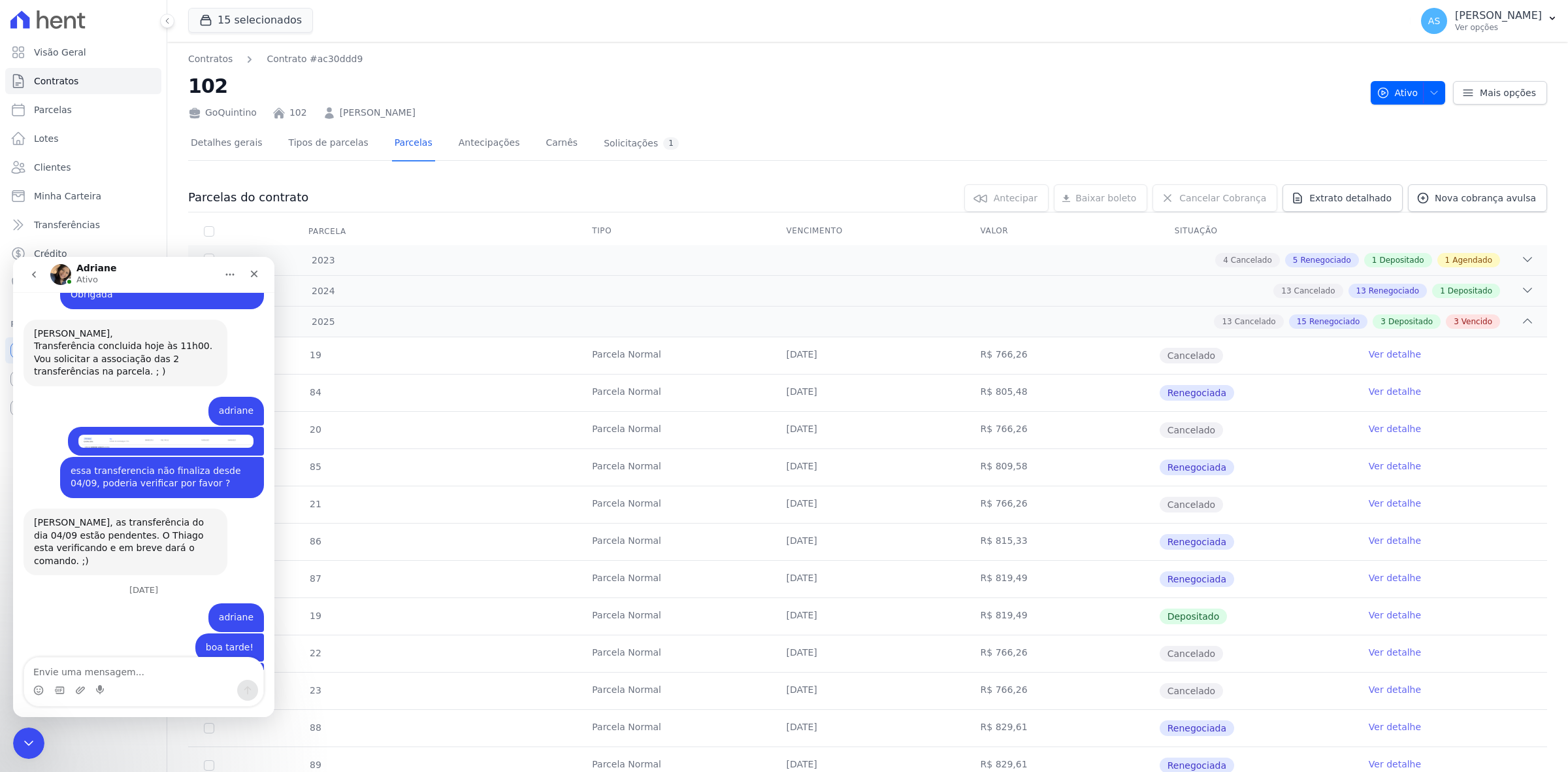
scroll to position [12248, 0]
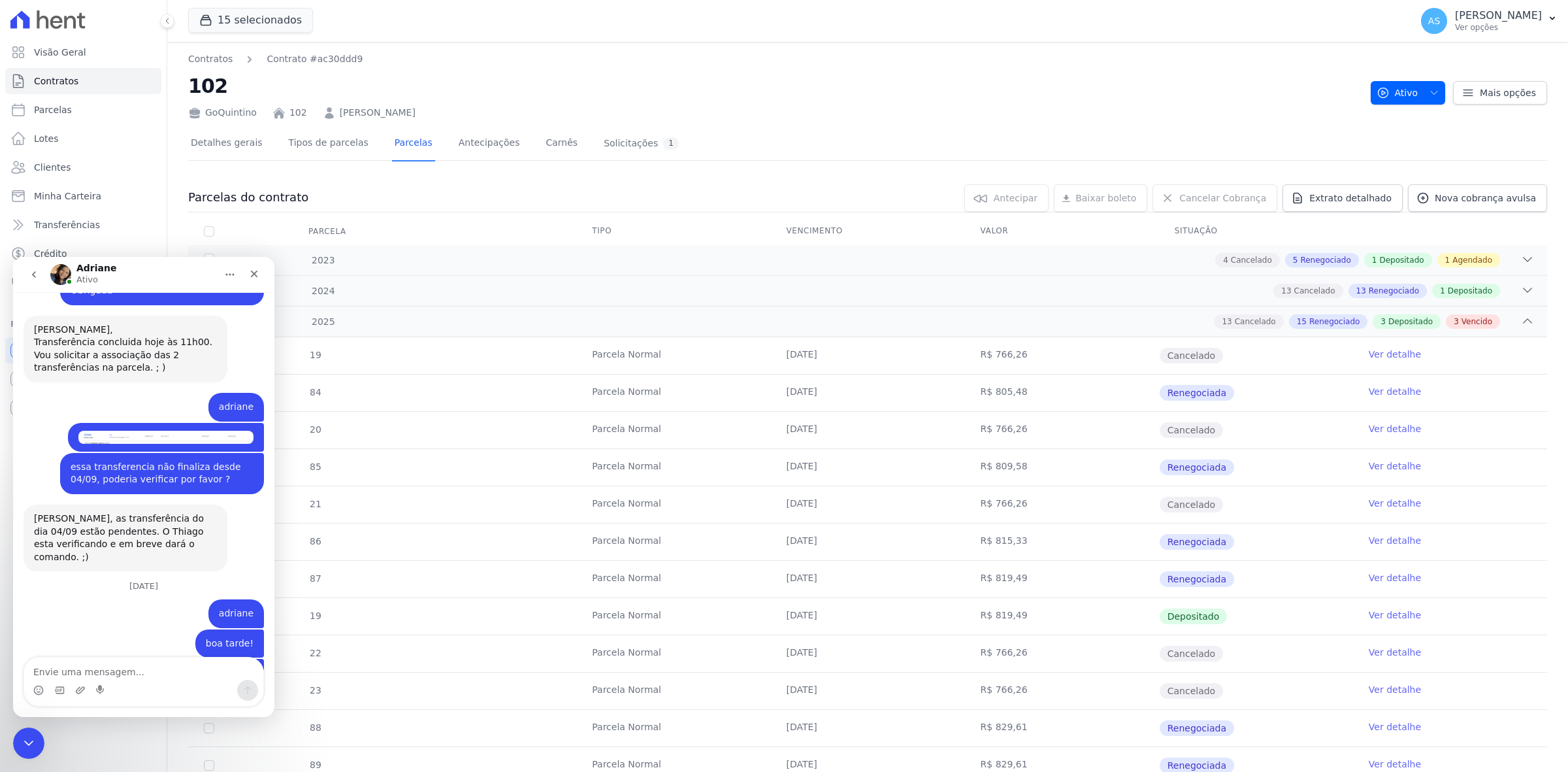
click at [60, 675] on textarea "Envie uma mensagem..." at bounding box center [144, 668] width 239 height 22
type textarea "obrigada"
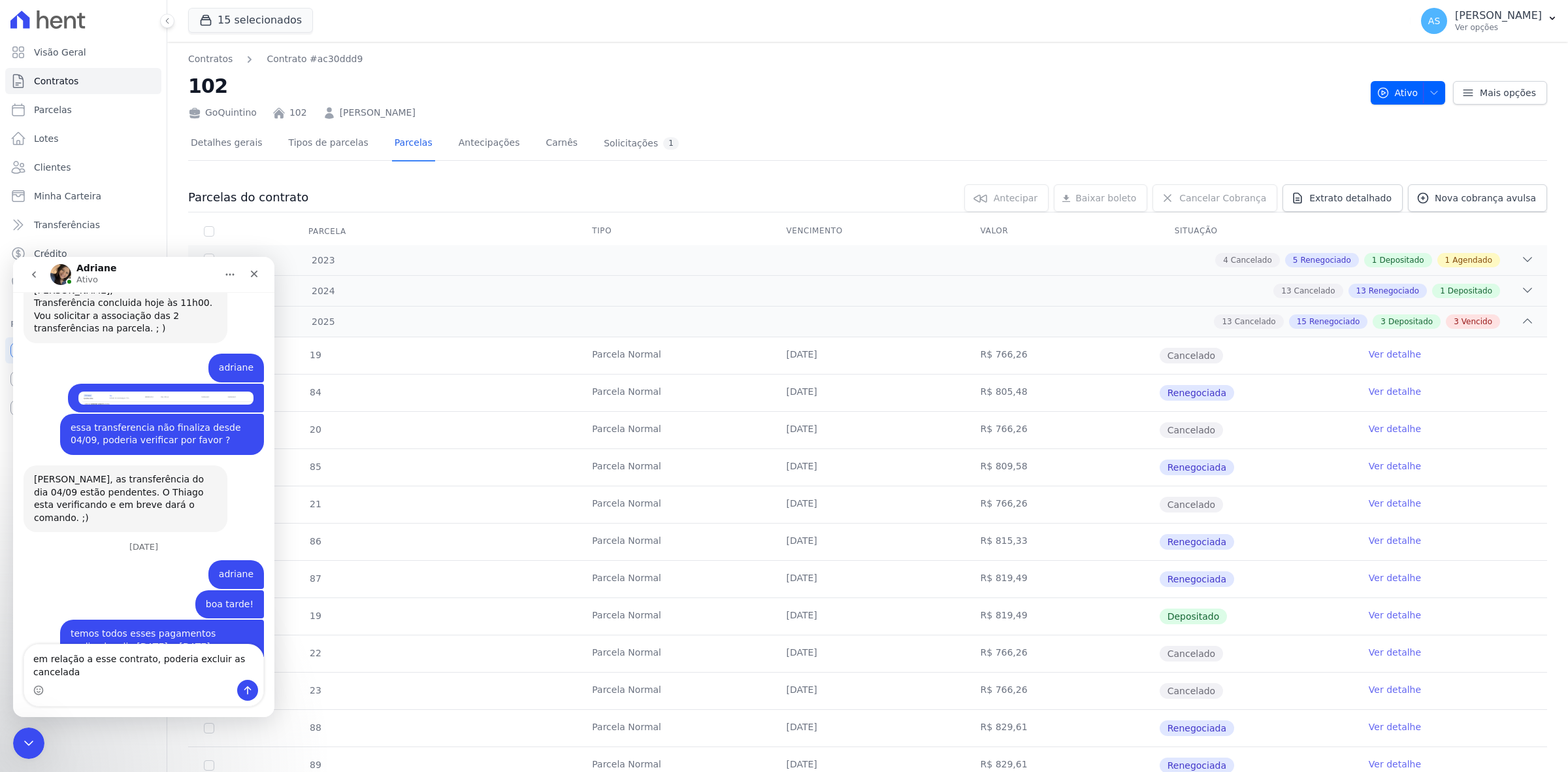
scroll to position [12299, 0]
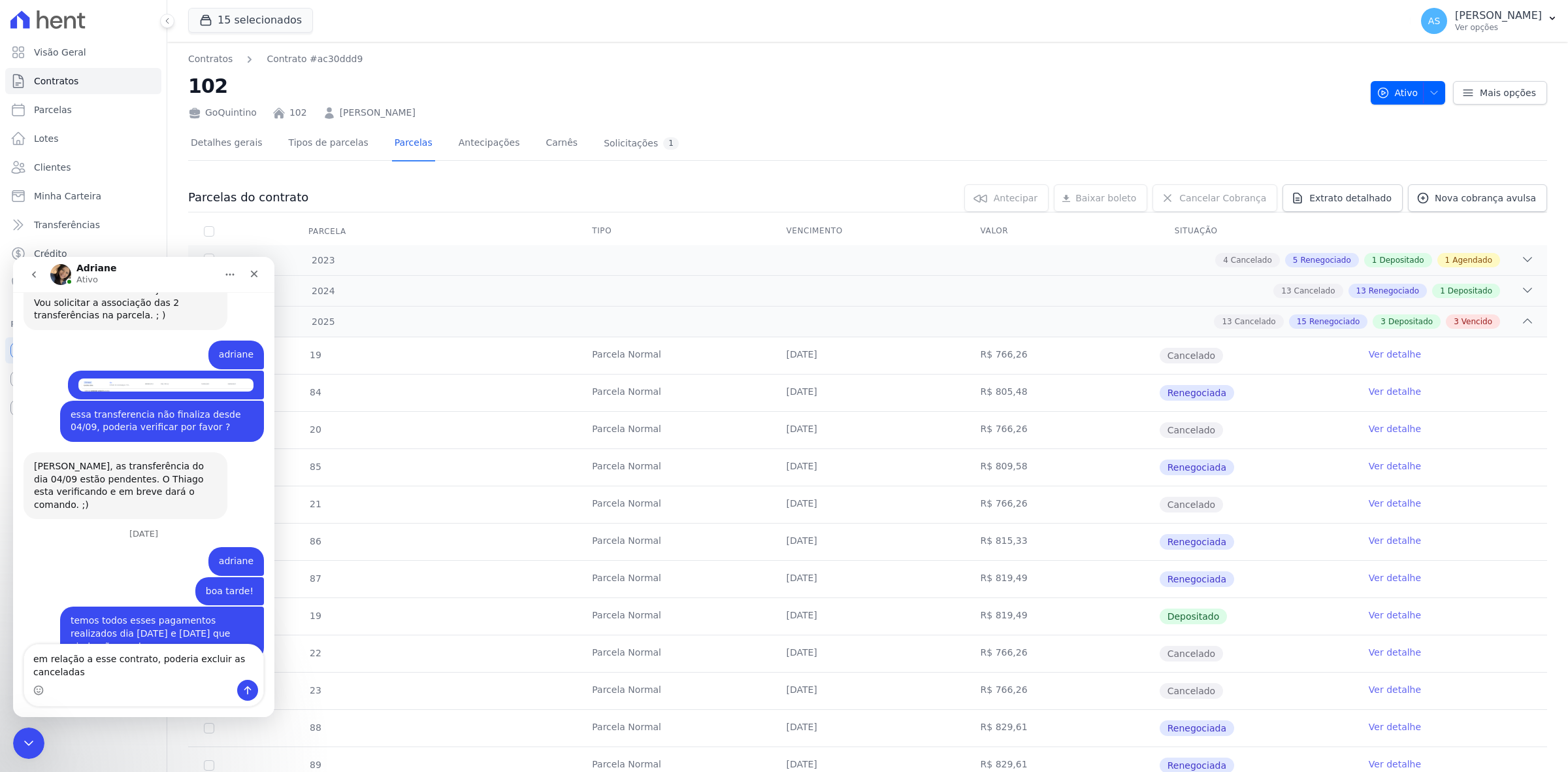
type textarea "em relação a esse contrato, poderia excluir as canceladas?"
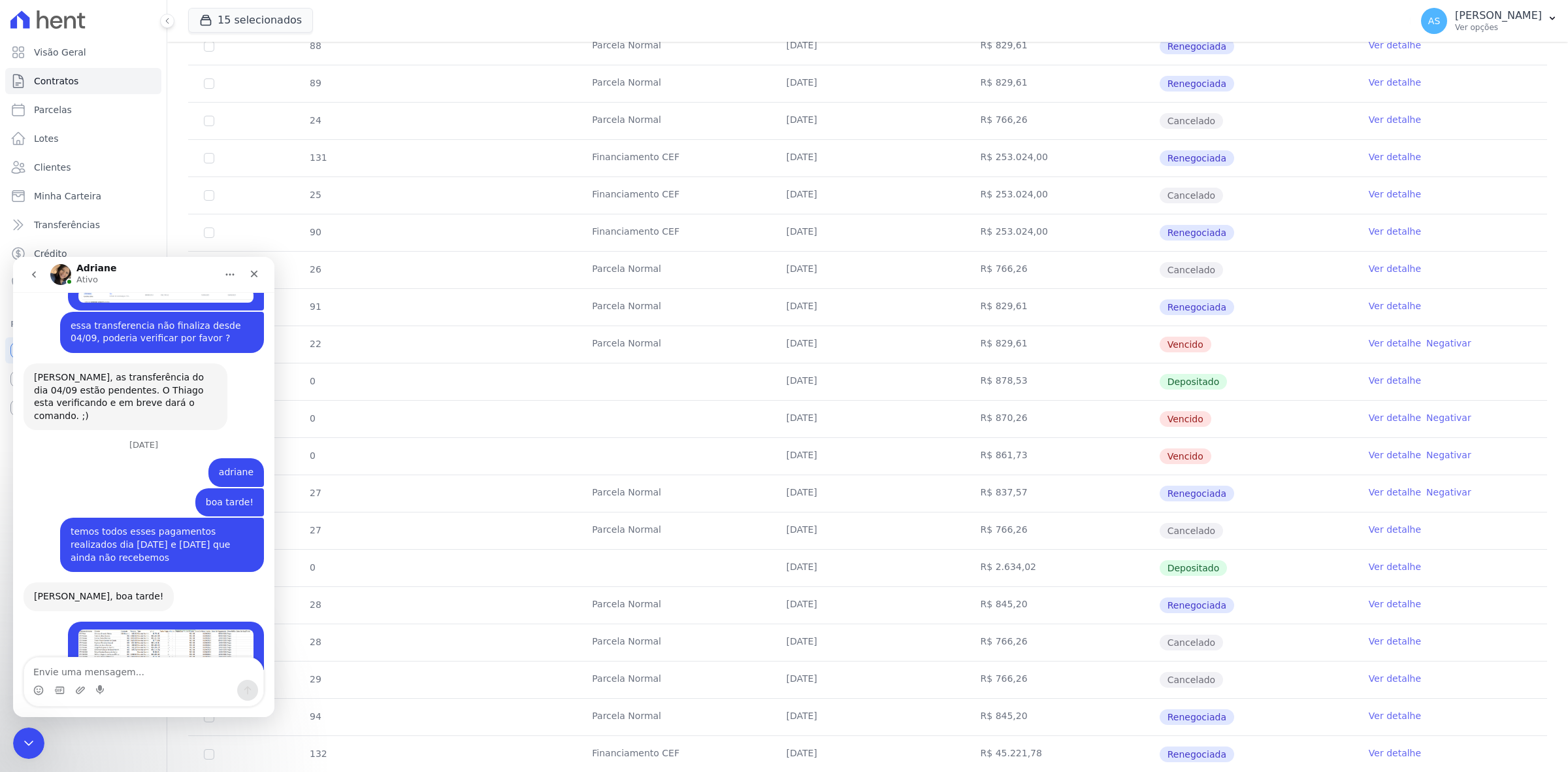
scroll to position [654, 0]
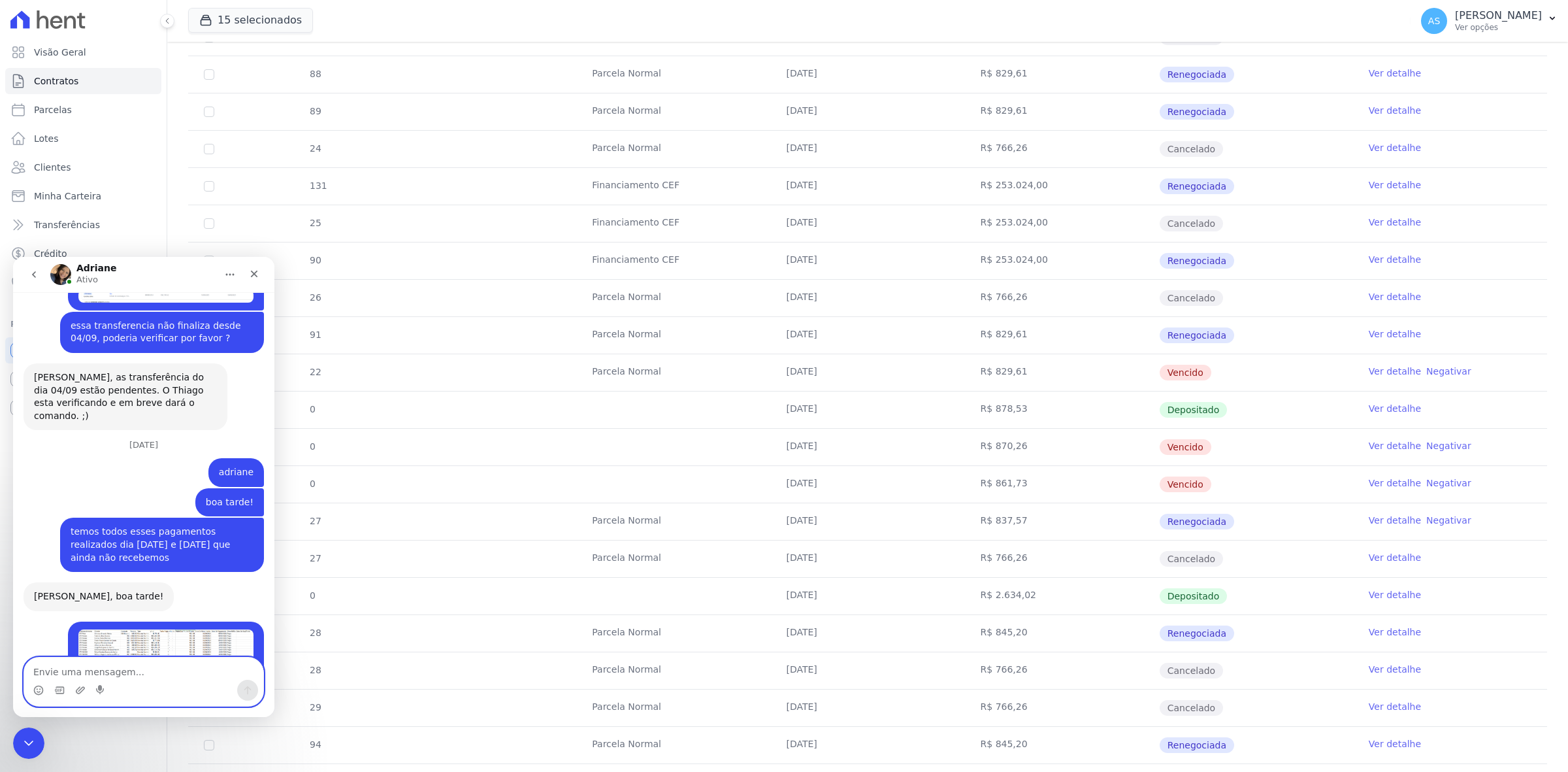
click at [53, 671] on textarea "Envie uma mensagem..." at bounding box center [144, 668] width 239 height 22
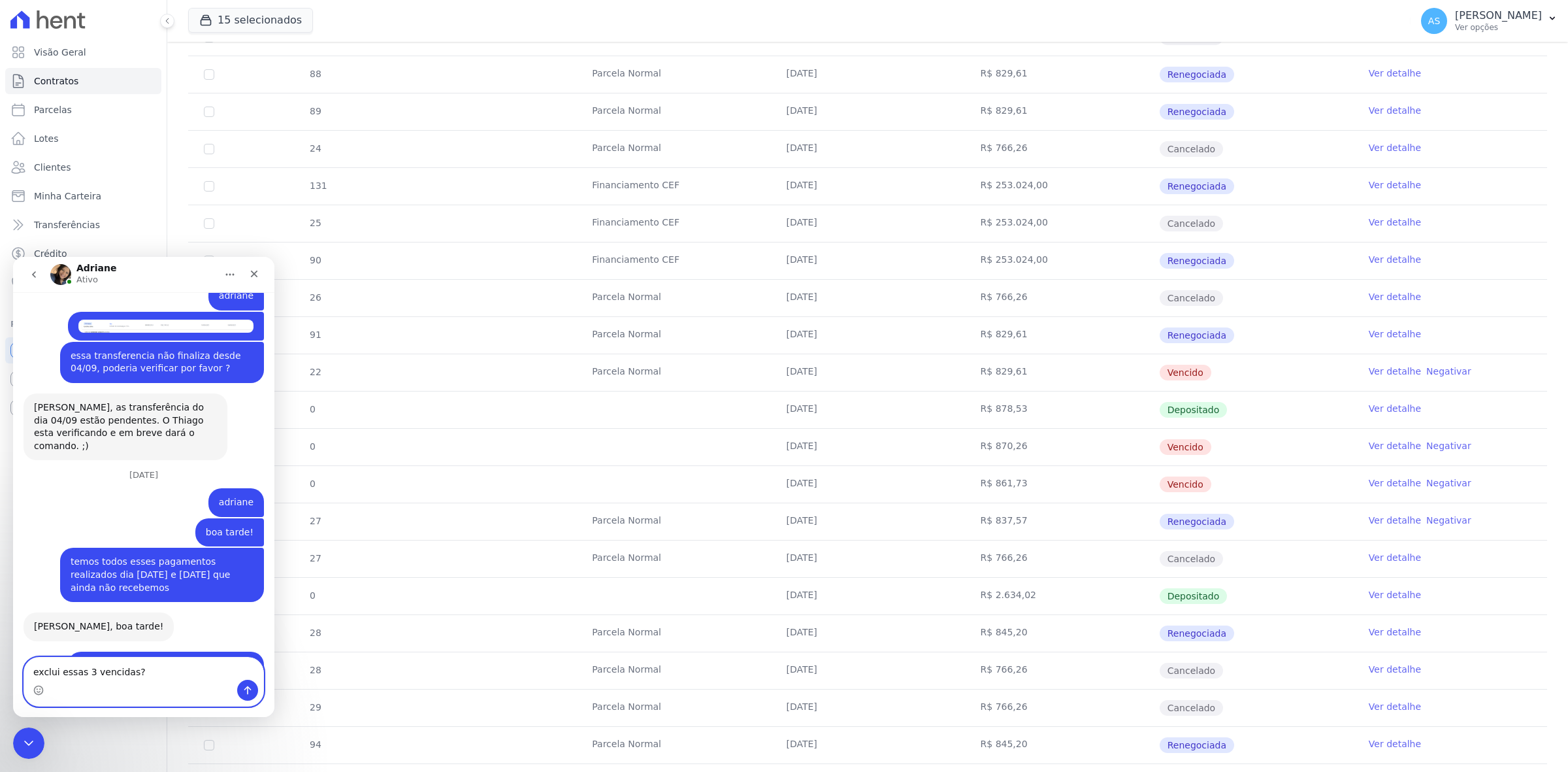
scroll to position [12418, 0]
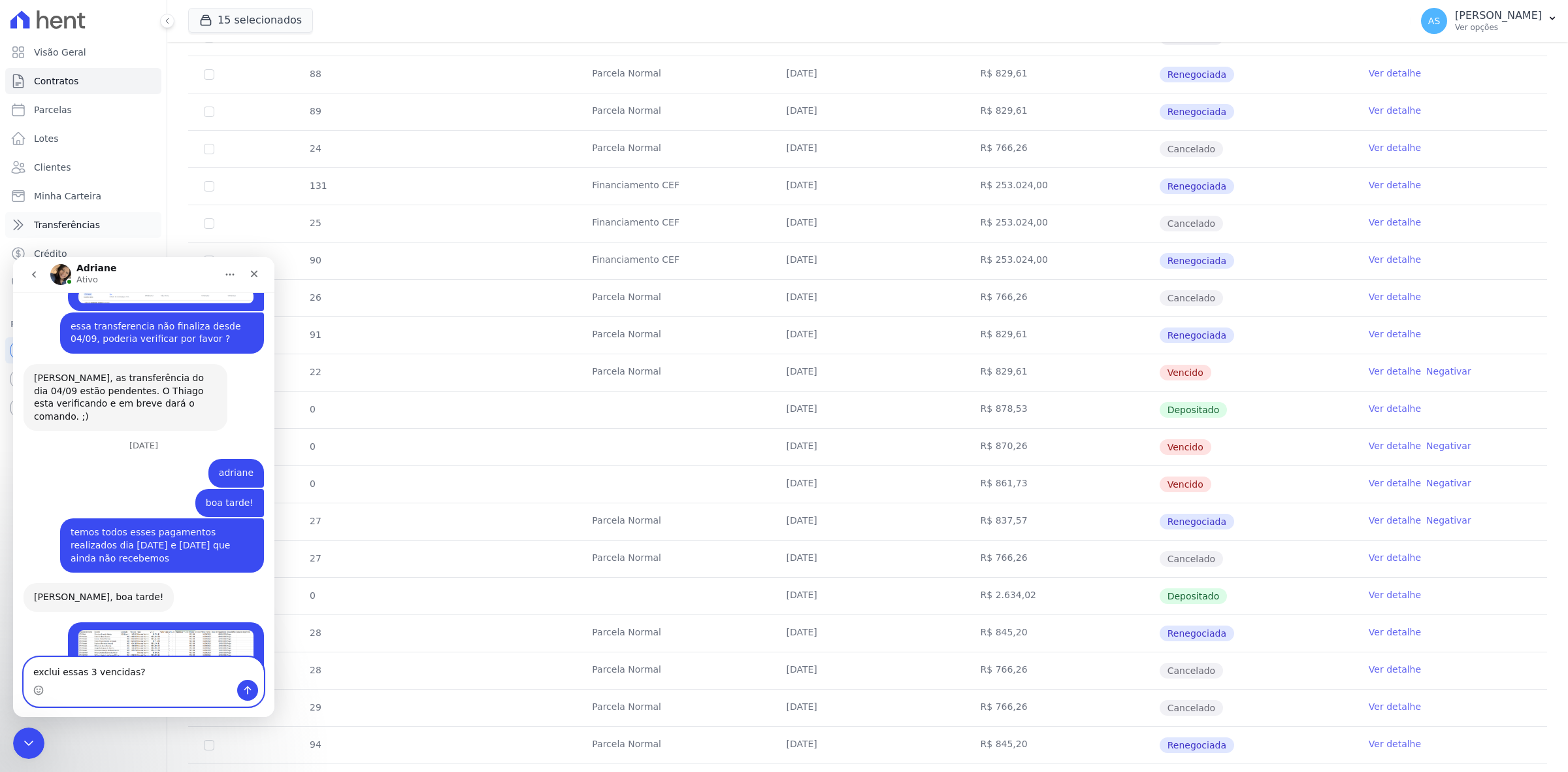
type textarea "exclui essas 3 vencidas?"
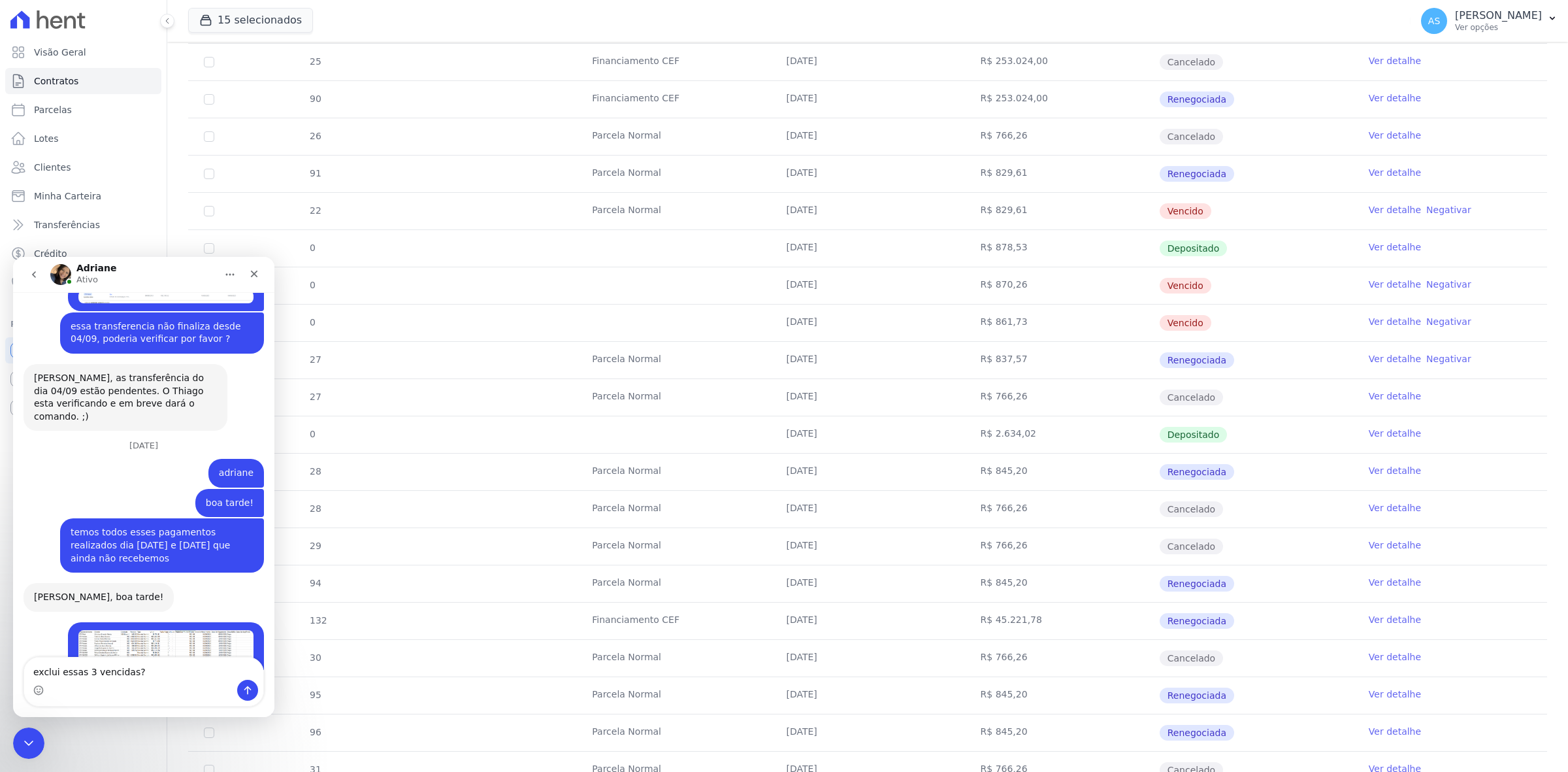
scroll to position [817, 0]
click at [144, 673] on textarea "exclui essas 3 vencidas?" at bounding box center [144, 668] width 239 height 22
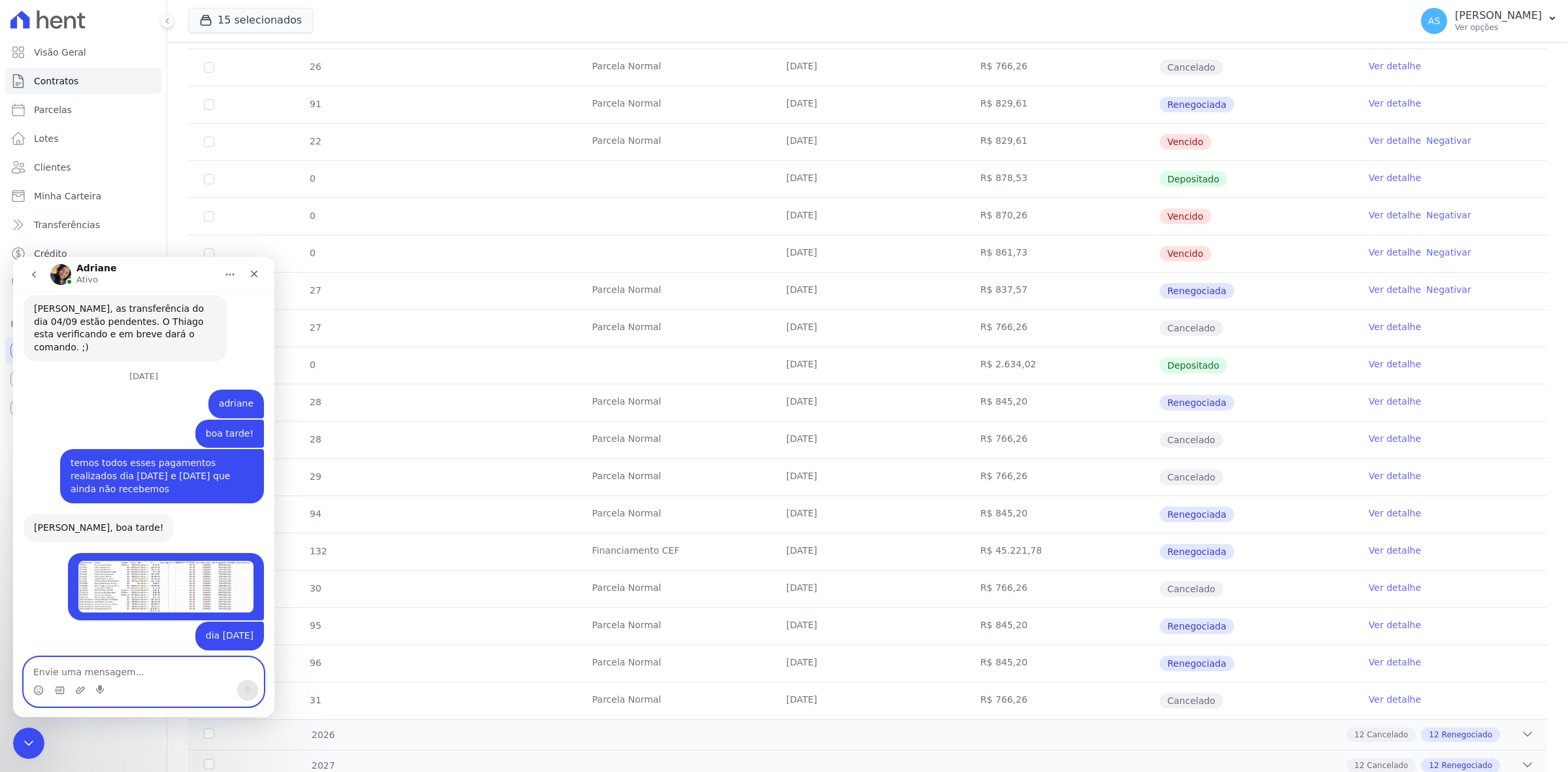
scroll to position [967, 0]
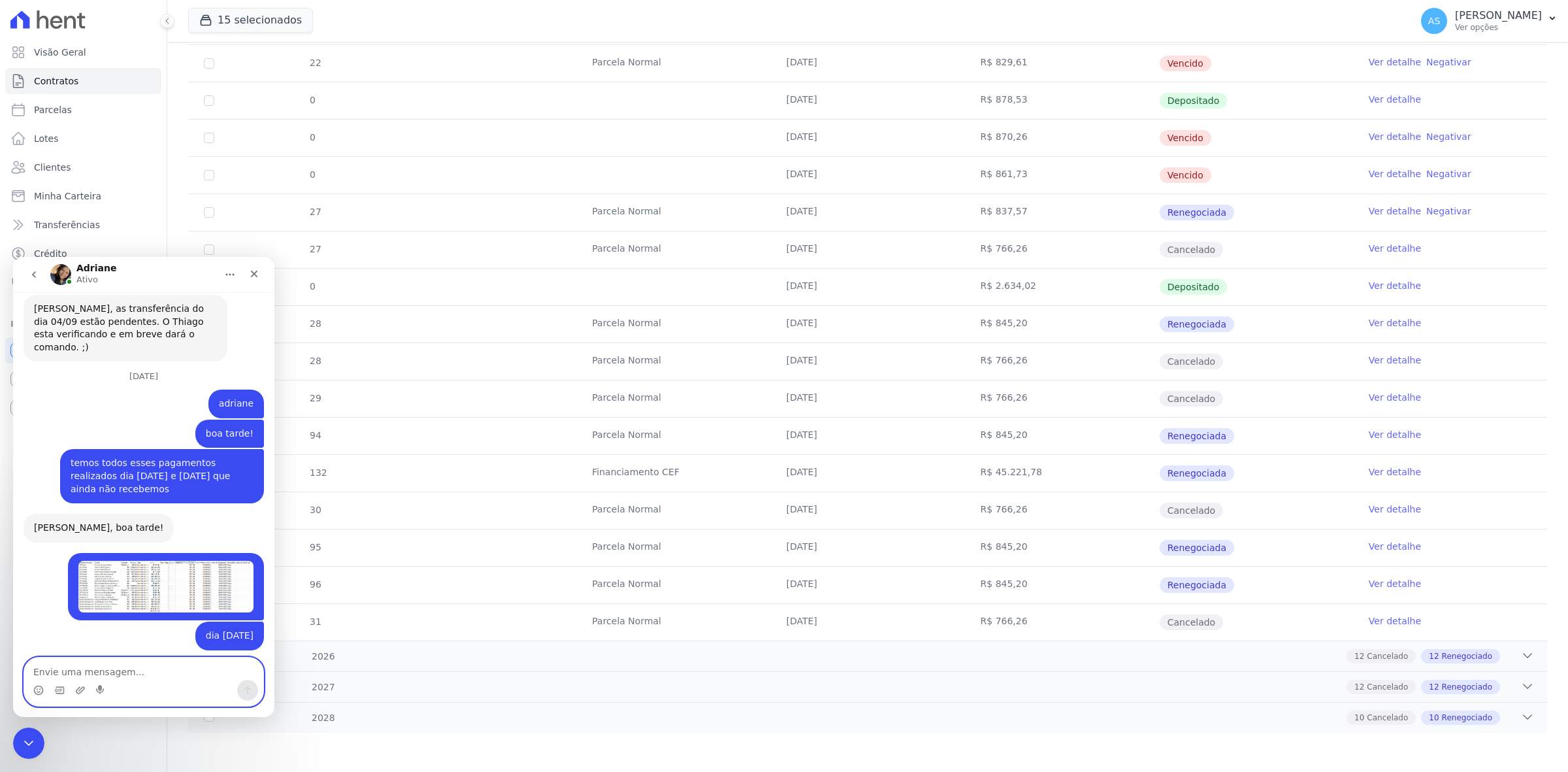
click at [831, 639] on td "10/12/2025" at bounding box center [867, 622] width 194 height 37
click at [26, 740] on icon "Fechar mensagem da Intercom" at bounding box center [27, 741] width 16 height 16
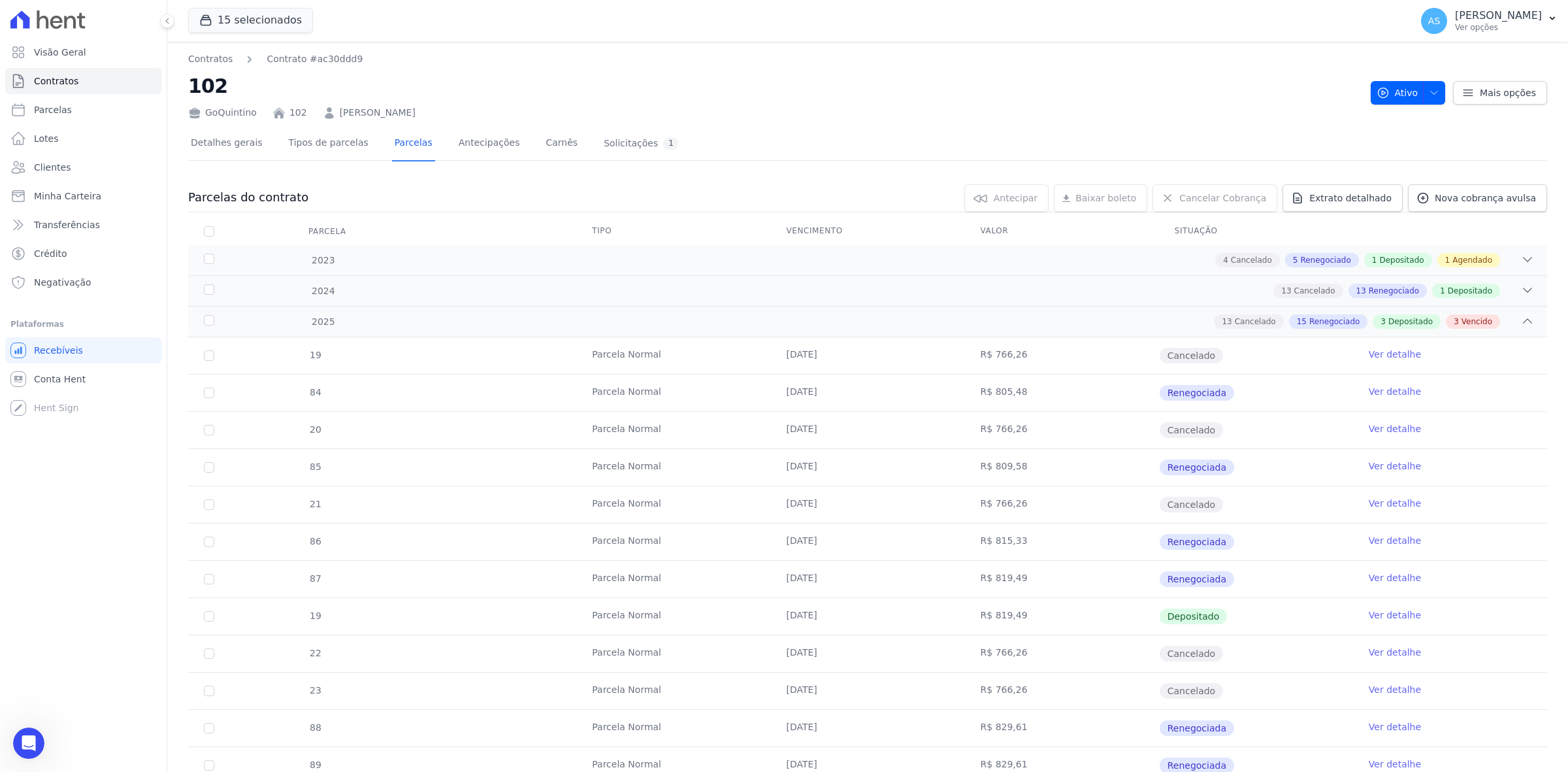
scroll to position [12487, 0]
click at [1522, 253] on icon at bounding box center [1528, 259] width 13 height 13
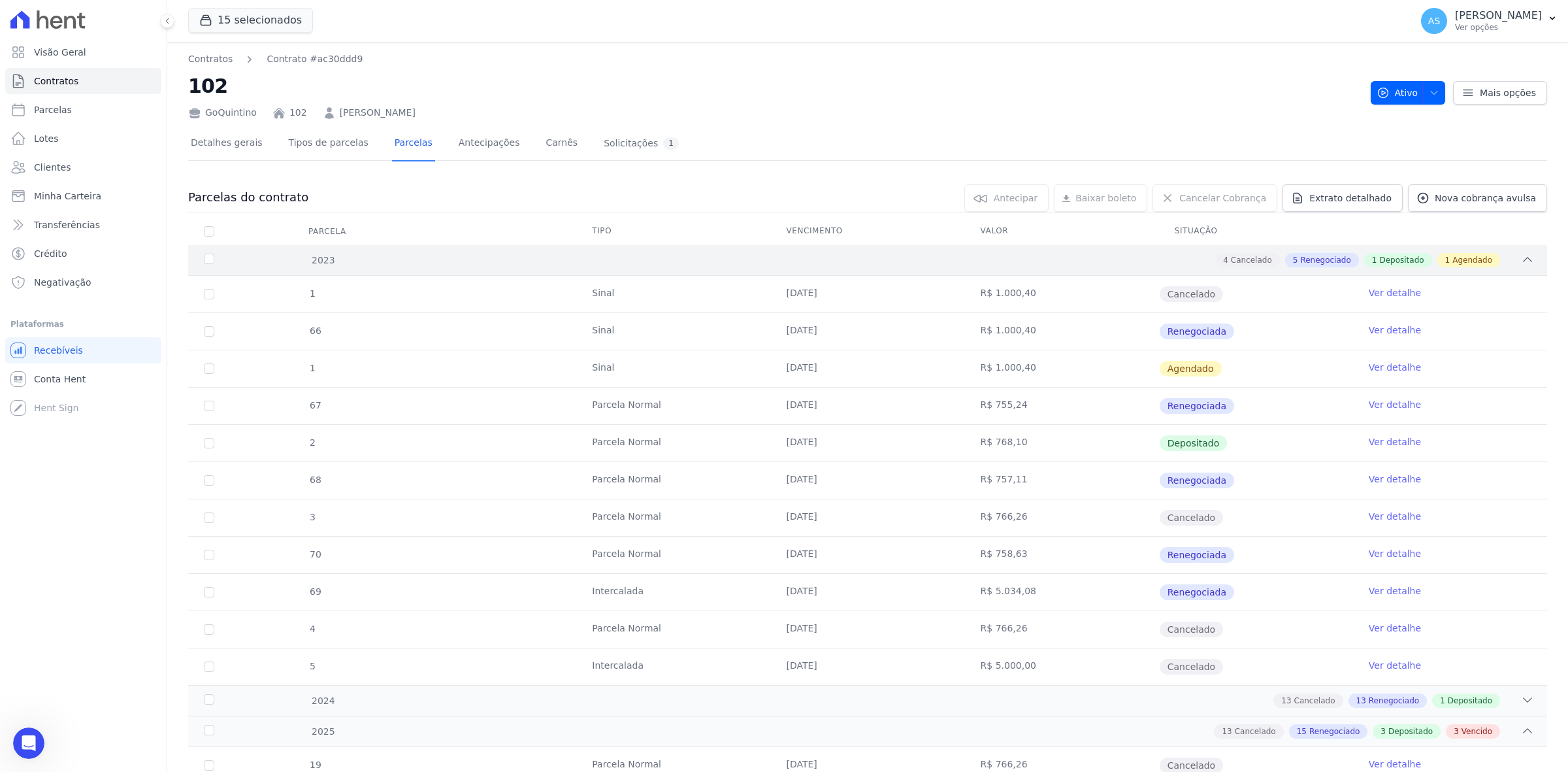
click at [1522, 253] on icon at bounding box center [1528, 259] width 13 height 13
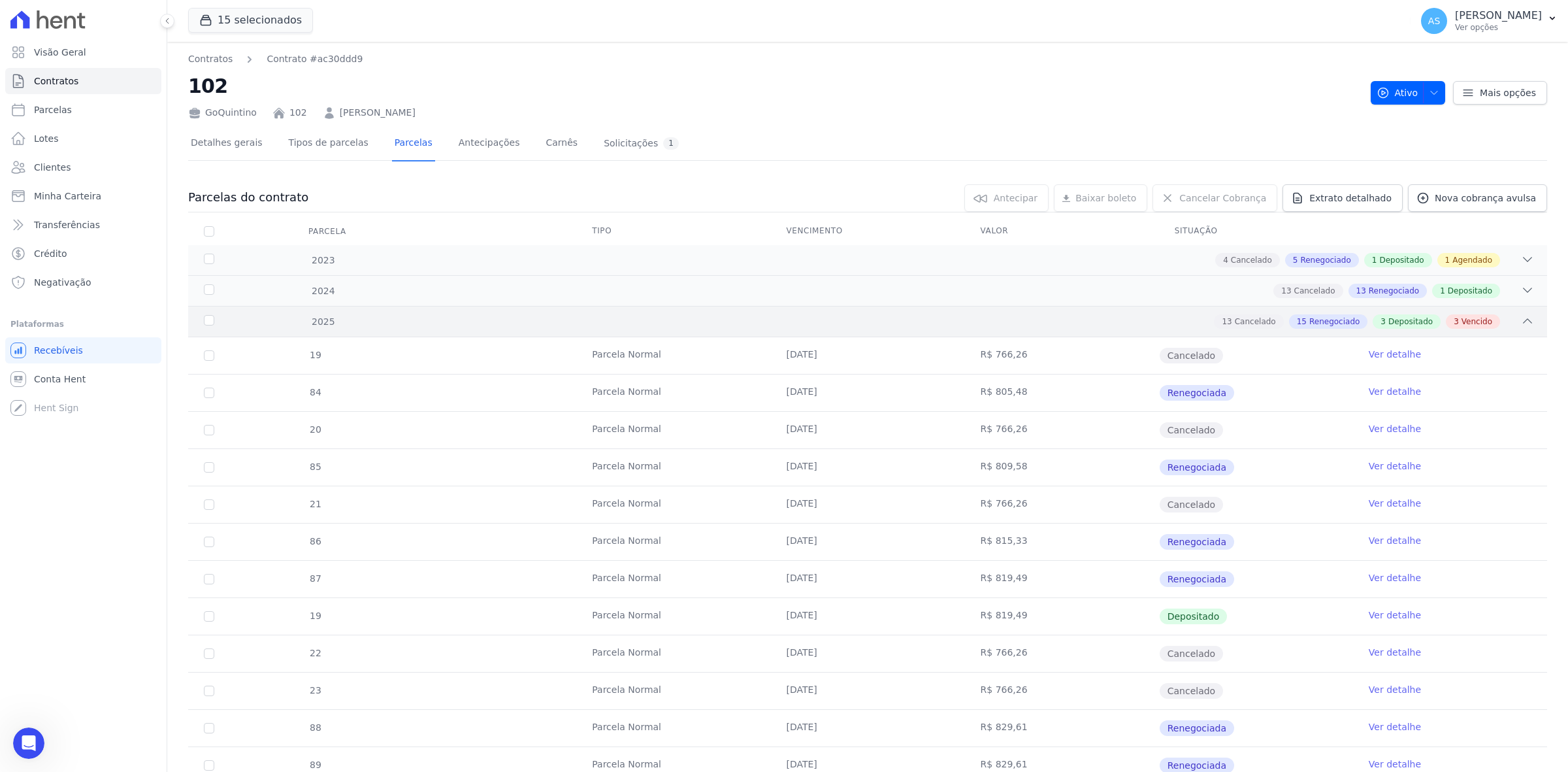
click at [1522, 320] on icon at bounding box center [1528, 321] width 13 height 13
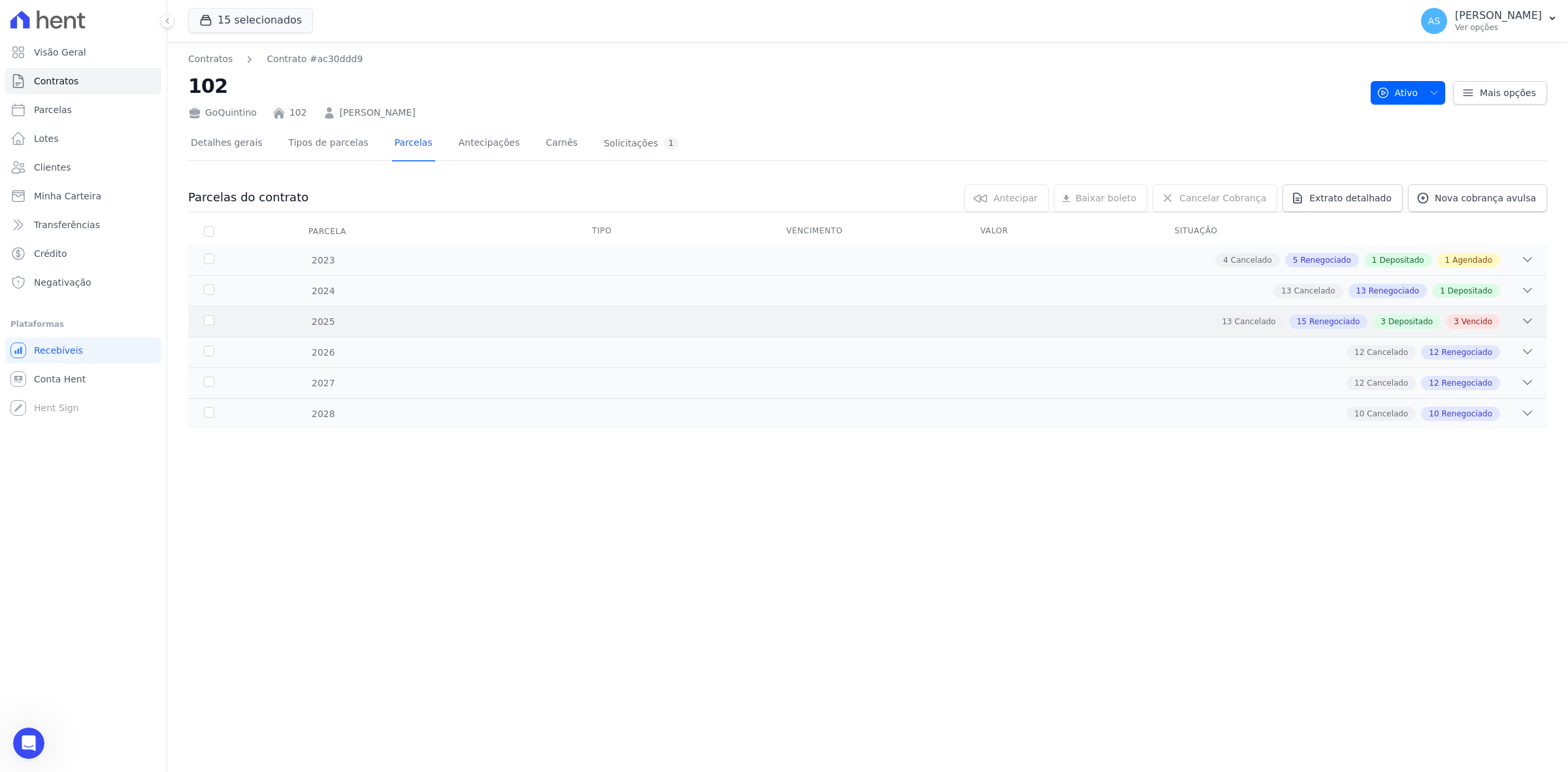
click at [1528, 320] on icon at bounding box center [1528, 321] width 13 height 13
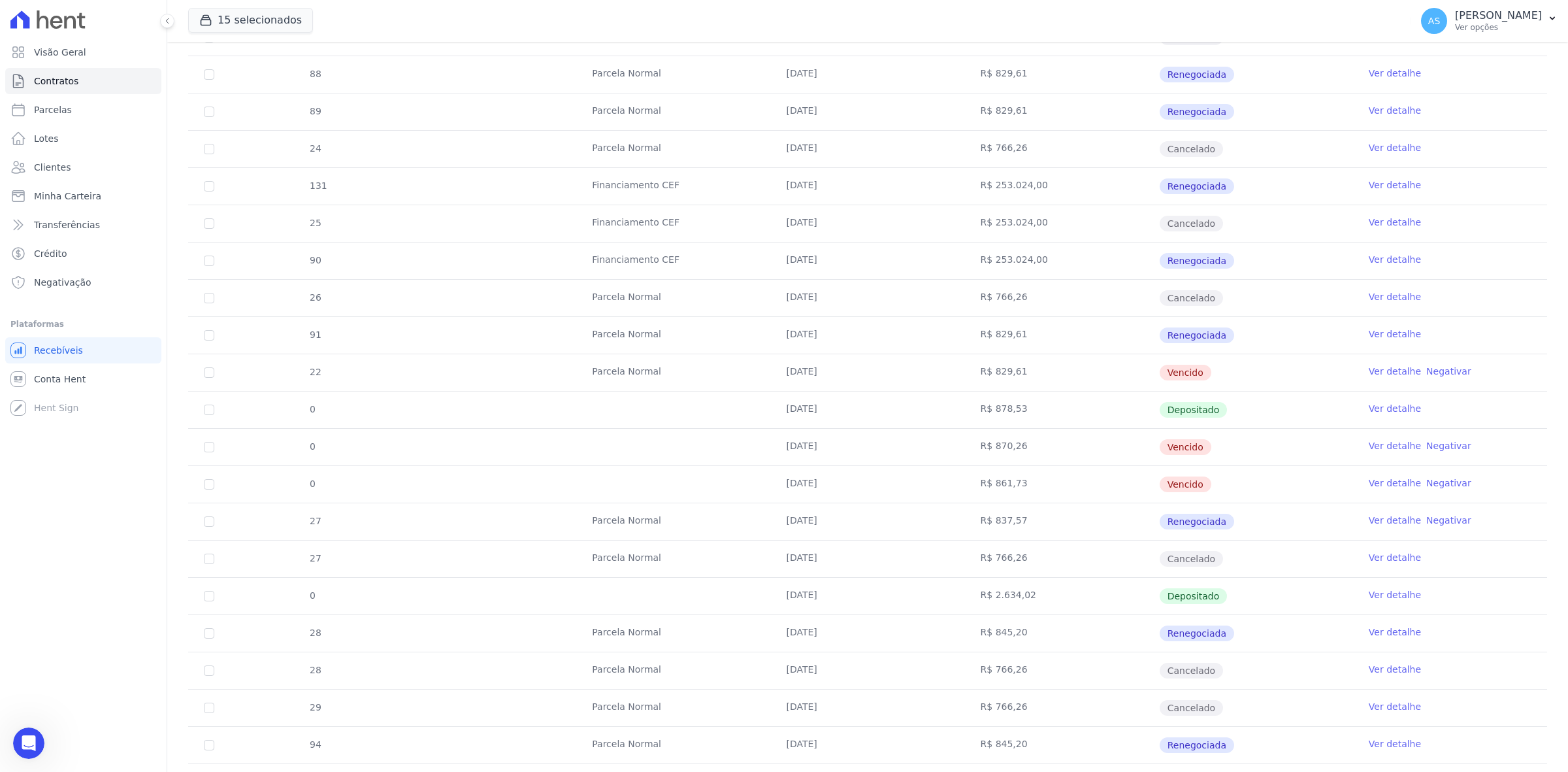
scroll to position [12538, 0]
click at [1378, 632] on link "Ver detalhe" at bounding box center [1395, 632] width 53 height 13
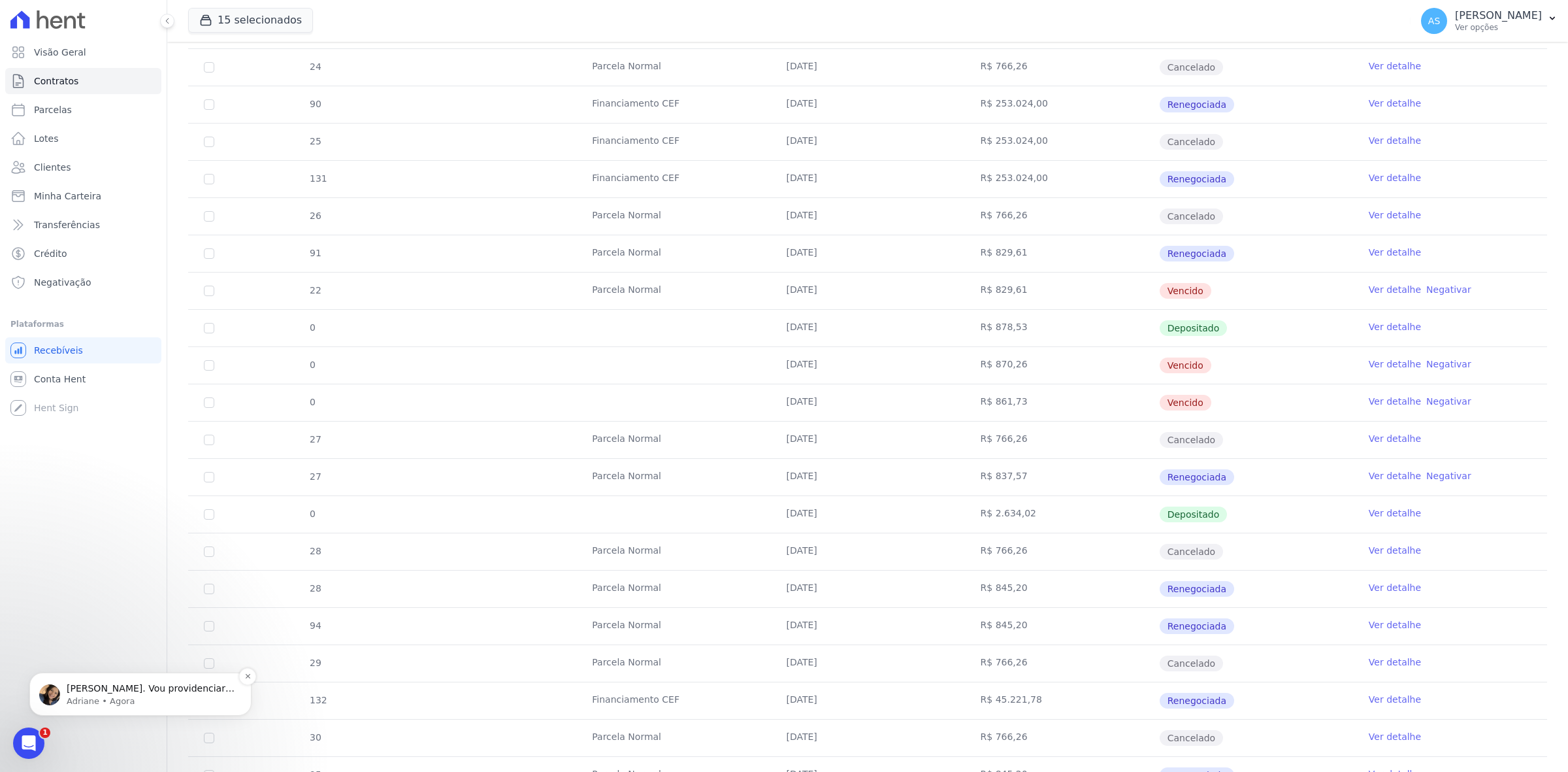
click at [143, 684] on p "Sim Andreza. Vou providenciar e ja confirmo p/ você. ; )" at bounding box center [151, 688] width 168 height 13
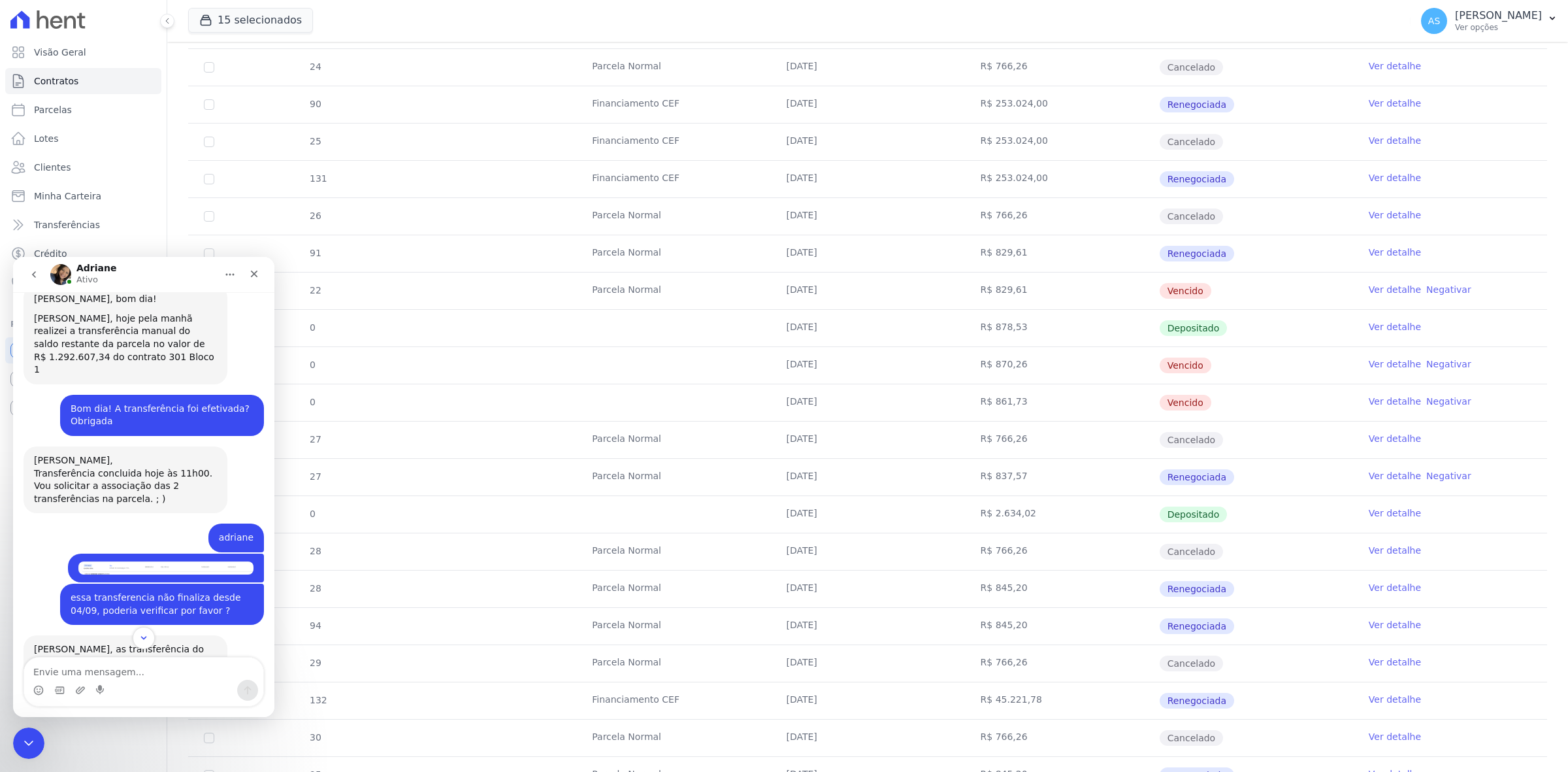
scroll to position [12228, 0]
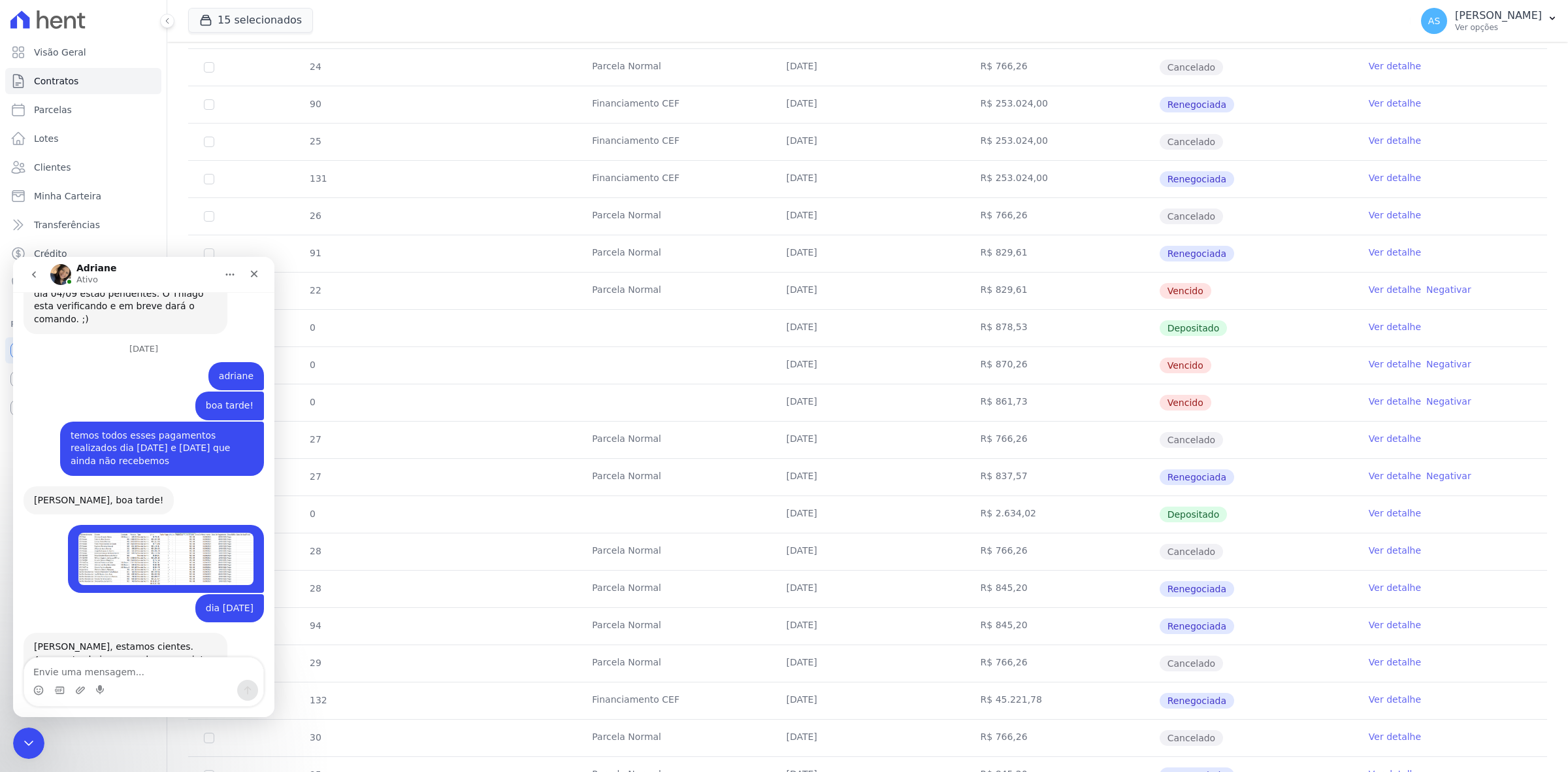
drag, startPoint x: 266, startPoint y: 312, endPoint x: 291, endPoint y: 934, distance: 622.5
click at [11, 740] on div "Fechar mensagem da Intercom" at bounding box center [27, 741] width 32 height 32
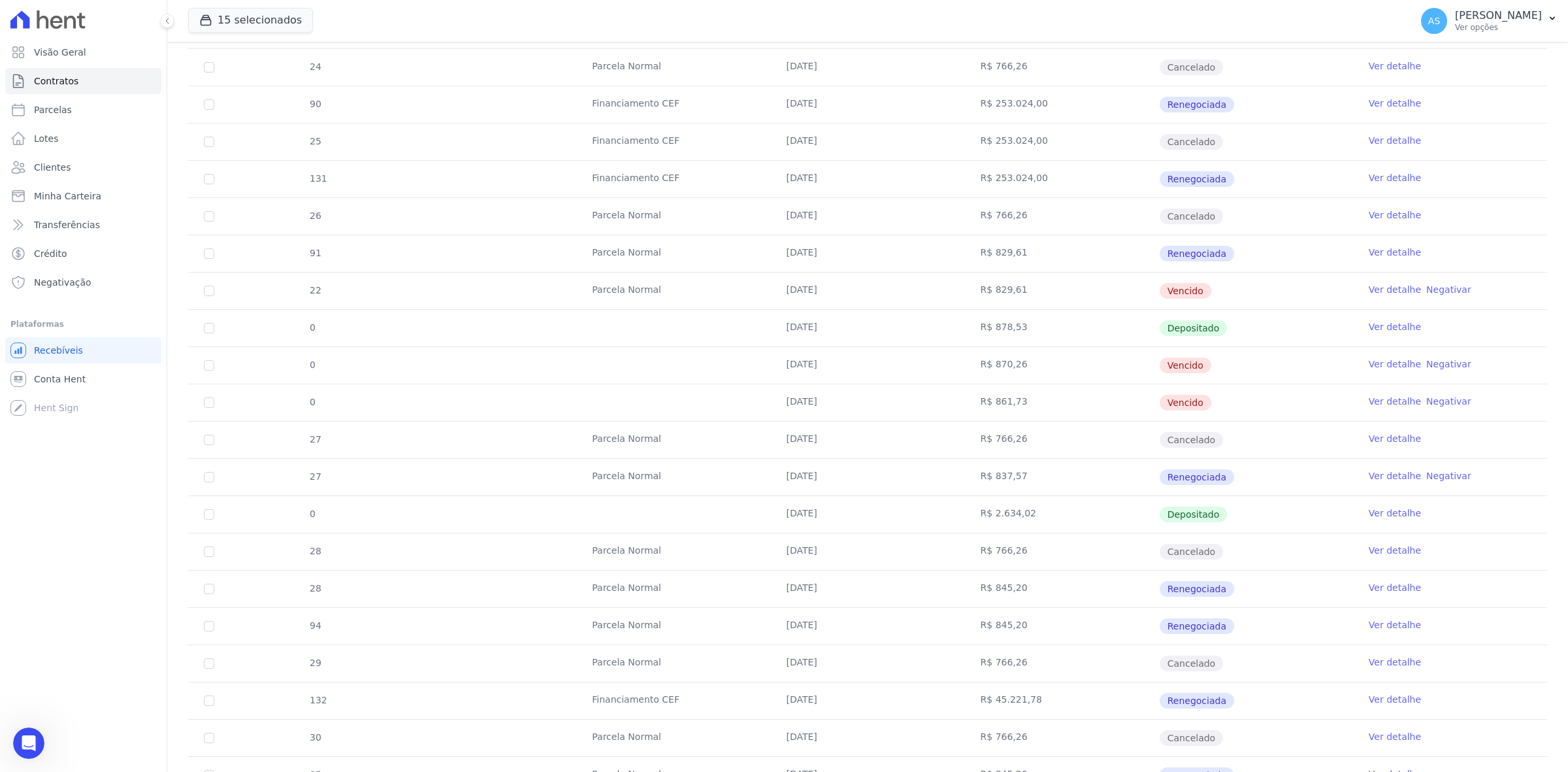
click at [1369, 589] on link "Ver detalhe" at bounding box center [1395, 587] width 53 height 13
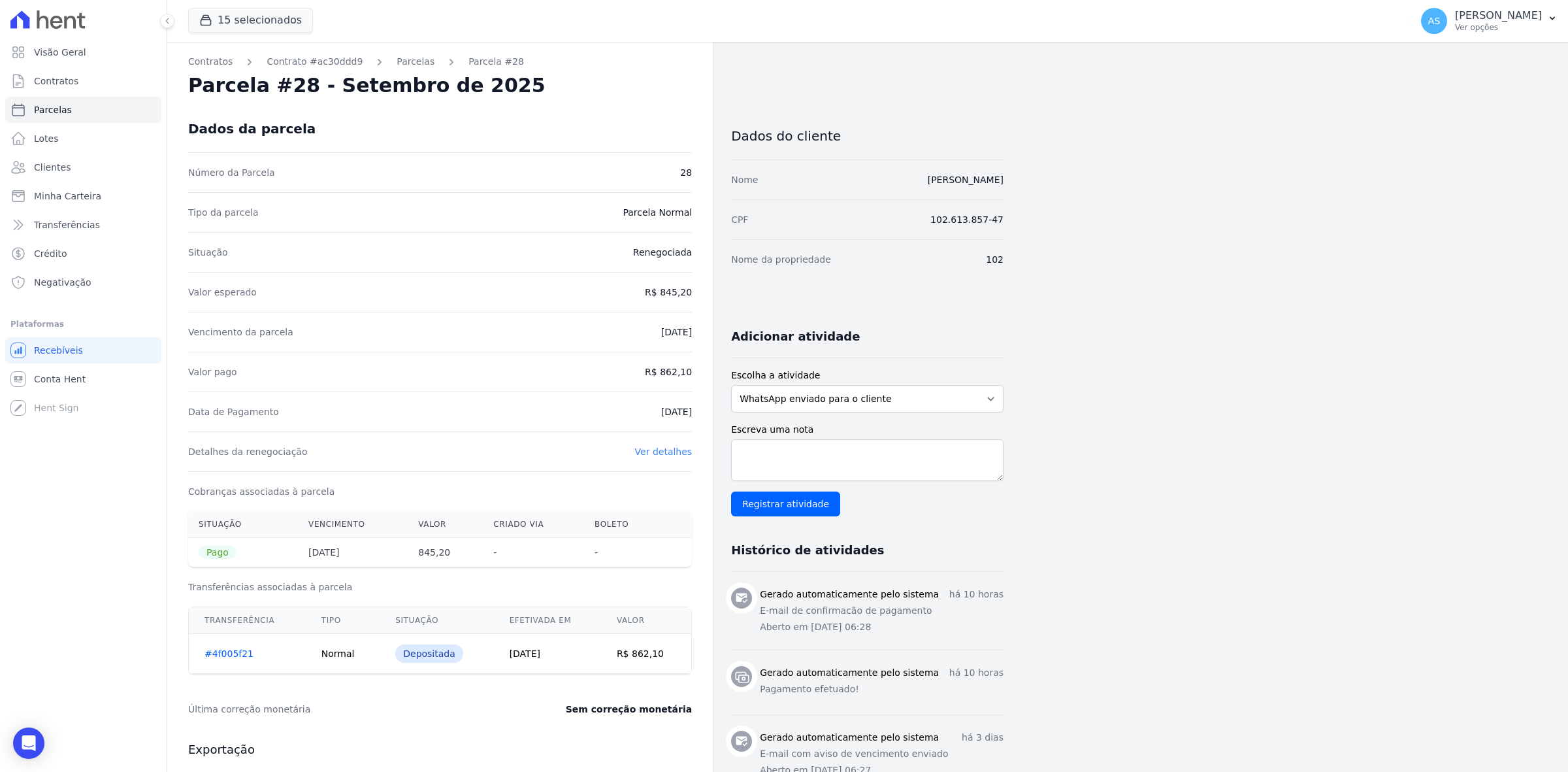
click at [215, 654] on link "#4f005f21" at bounding box center [229, 654] width 49 height 11
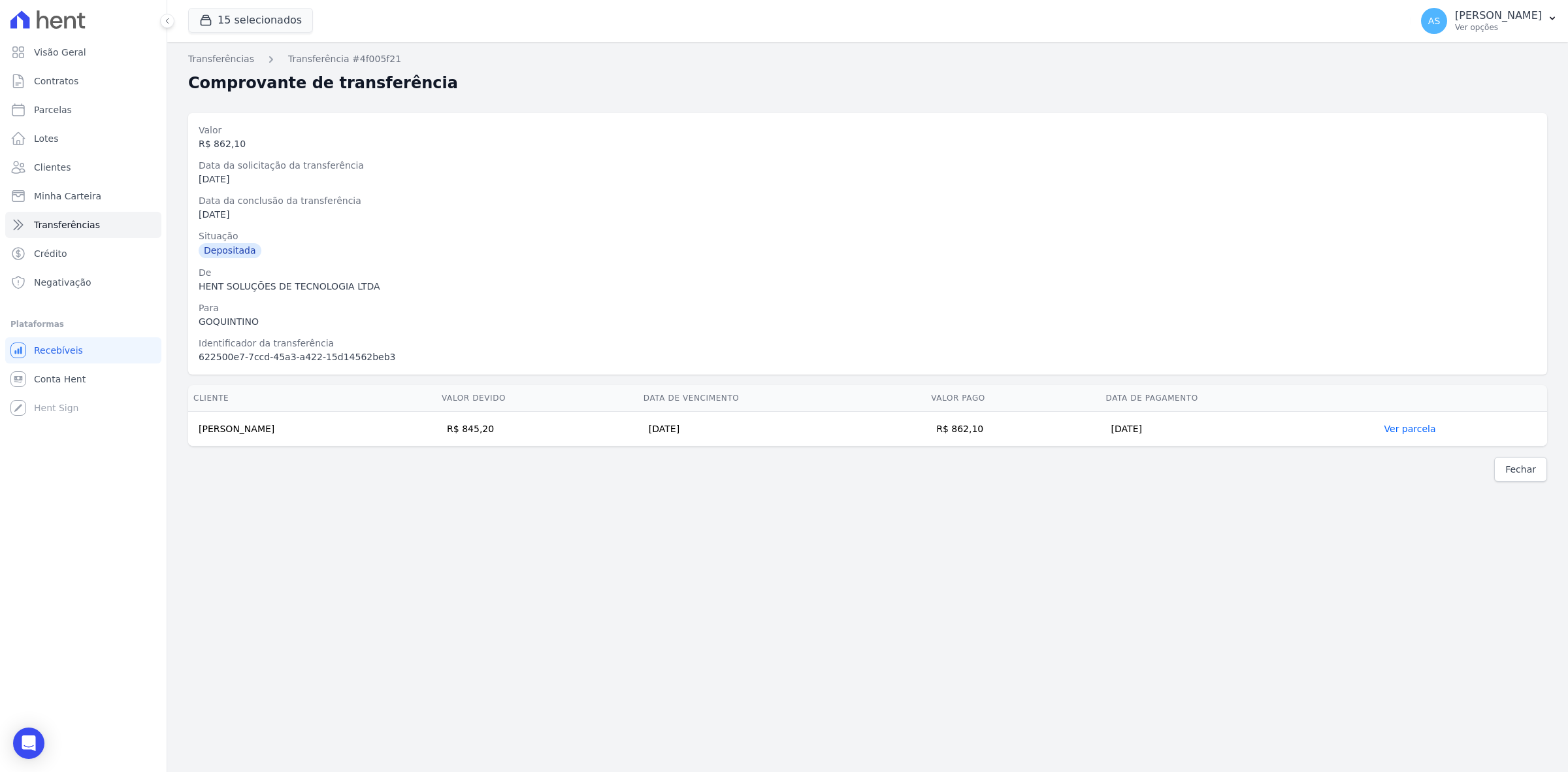
drag, startPoint x: 281, startPoint y: 431, endPoint x: 196, endPoint y: 433, distance: 85.0
click at [196, 433] on td "Bruno Pires Batista" at bounding box center [312, 429] width 248 height 35
copy td "Bruno Pires Batista"
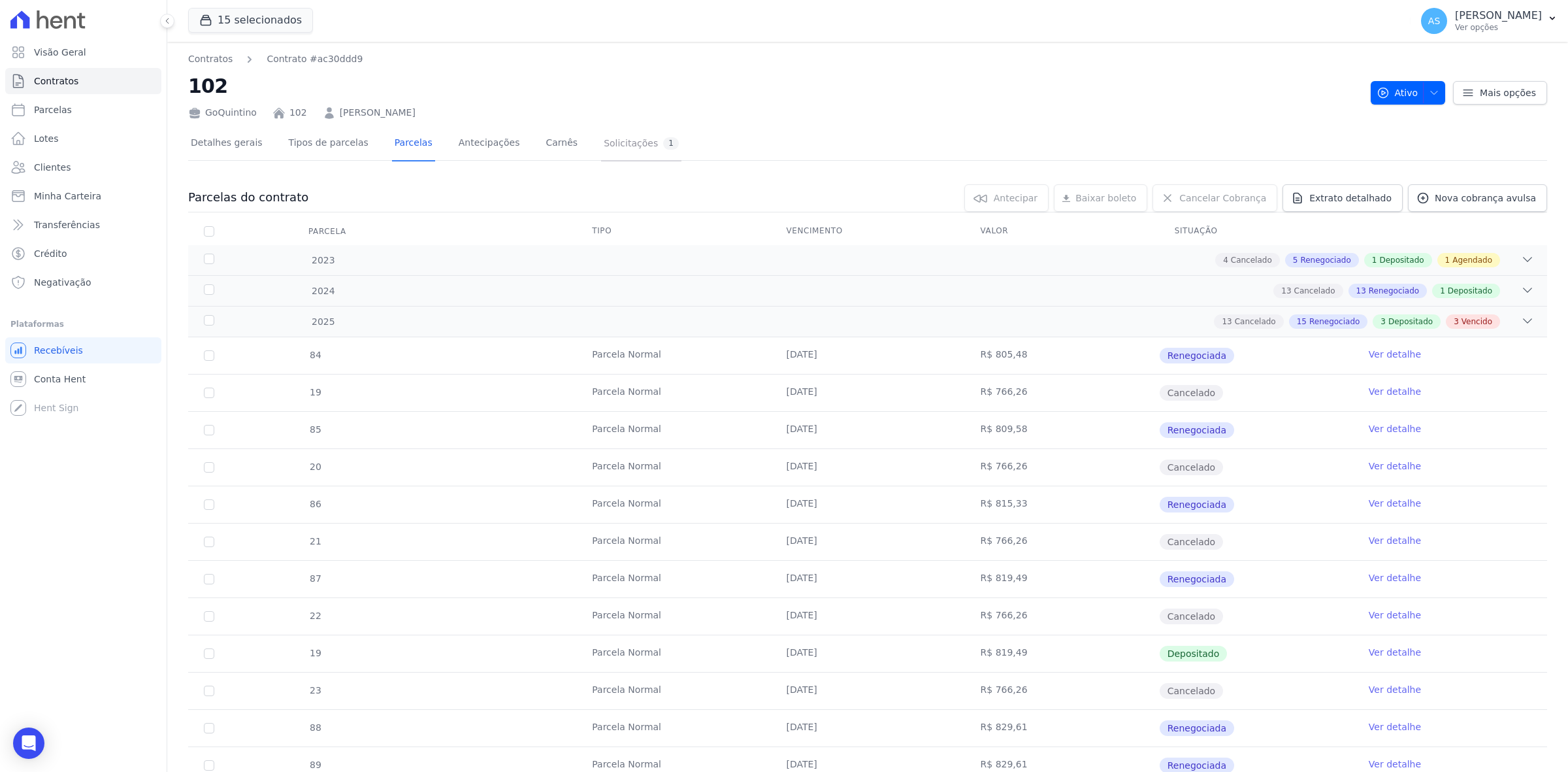
click at [604, 138] on div "Solicitações 1" at bounding box center [642, 144] width 75 height 12
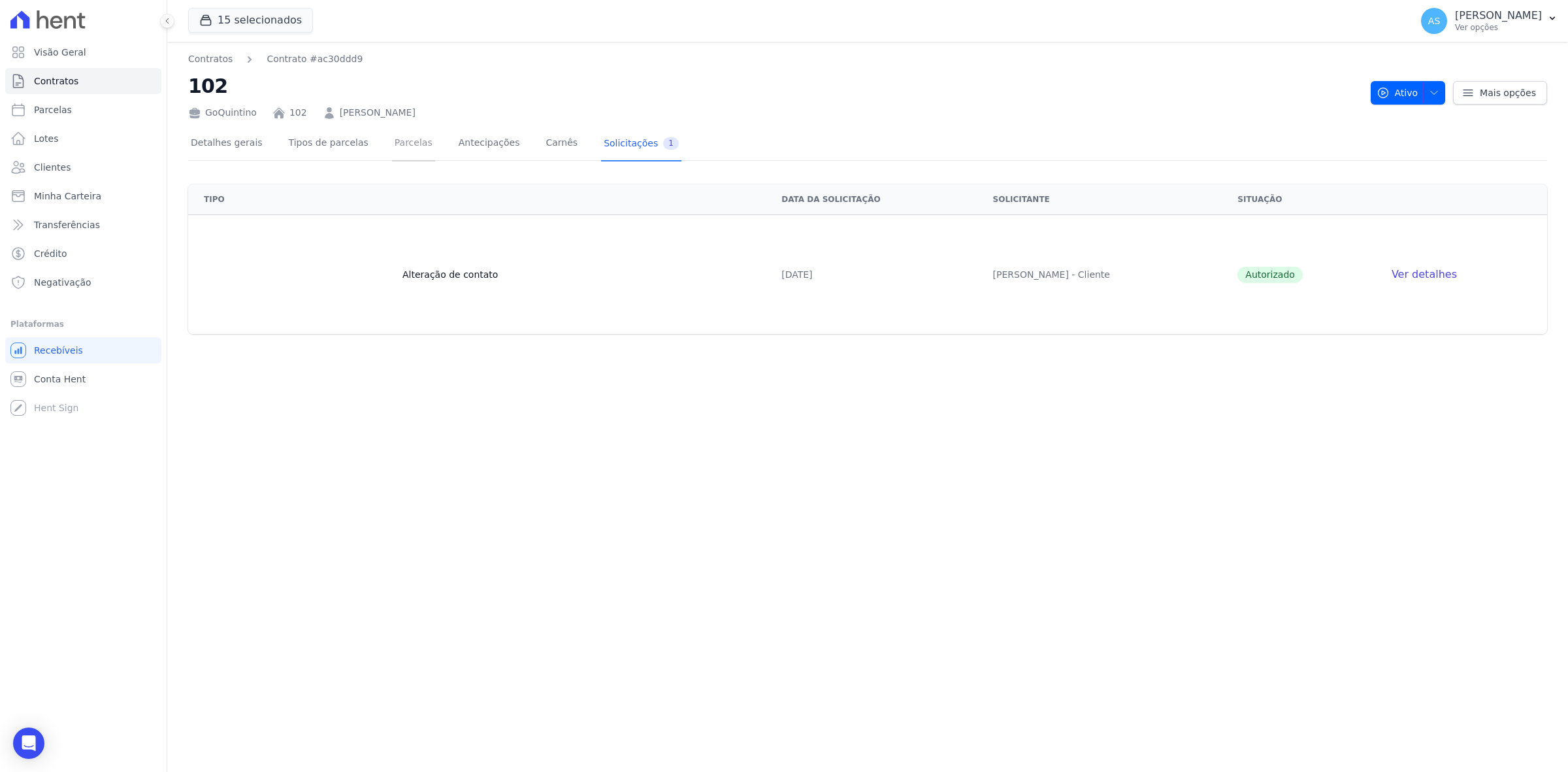
click at [392, 145] on link "Parcelas" at bounding box center [413, 145] width 43 height 35
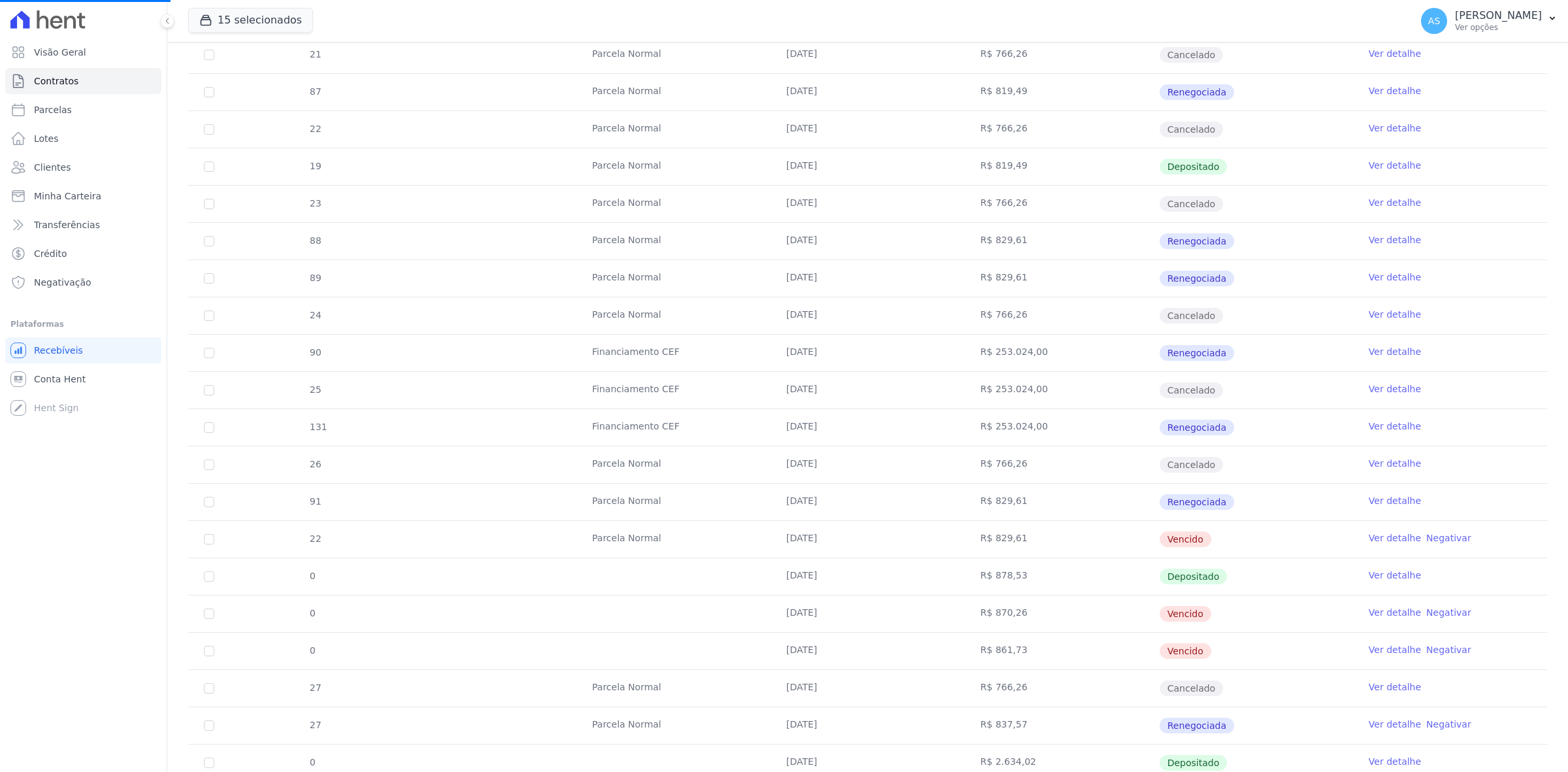
scroll to position [490, 0]
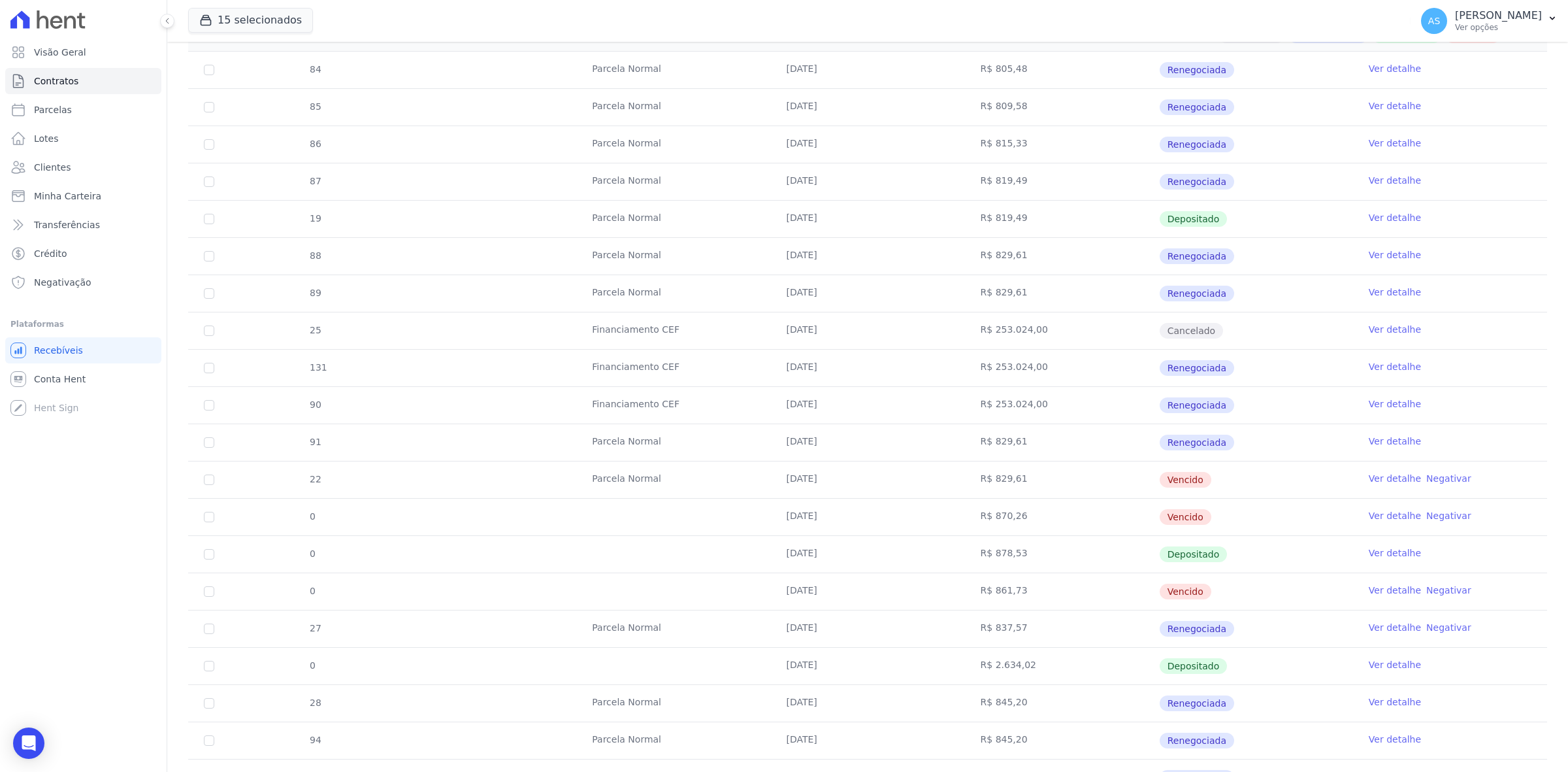
scroll to position [408, 0]
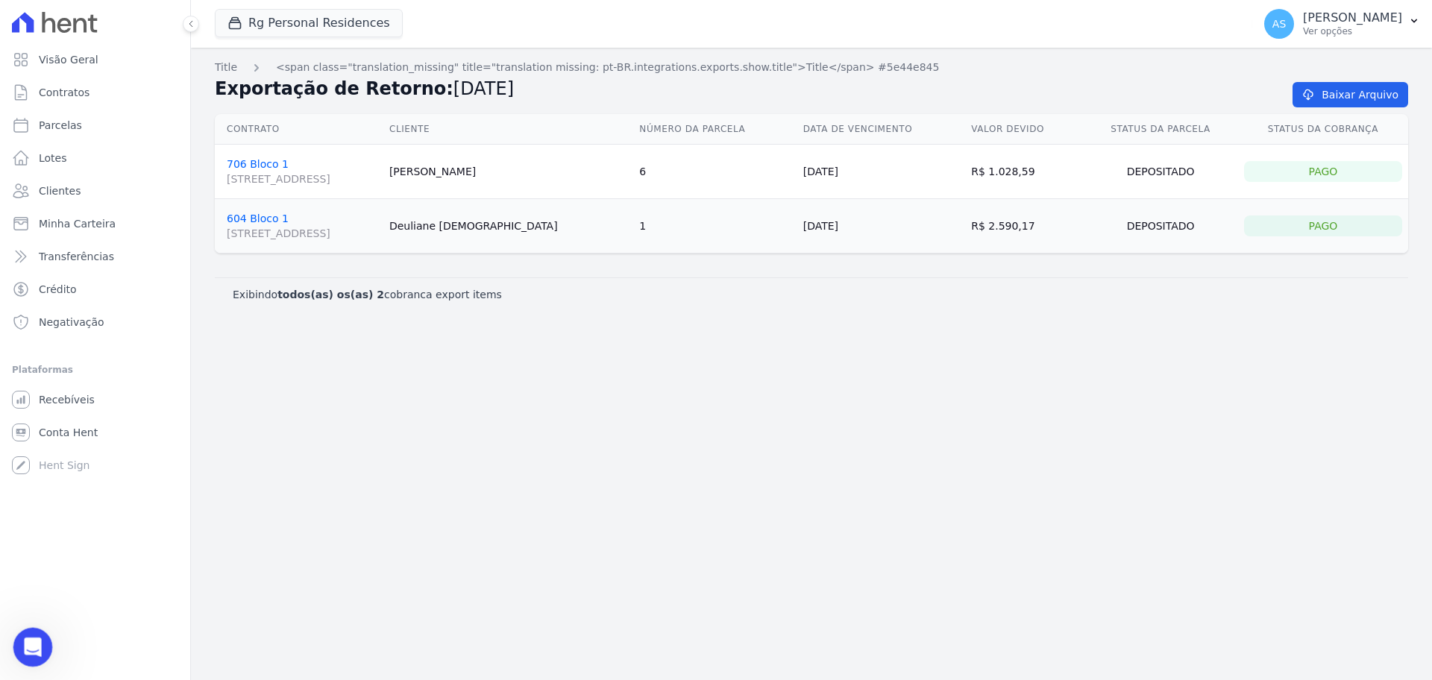
click at [26, 644] on icon "Abrir mensagem da Intercom" at bounding box center [31, 645] width 25 height 25
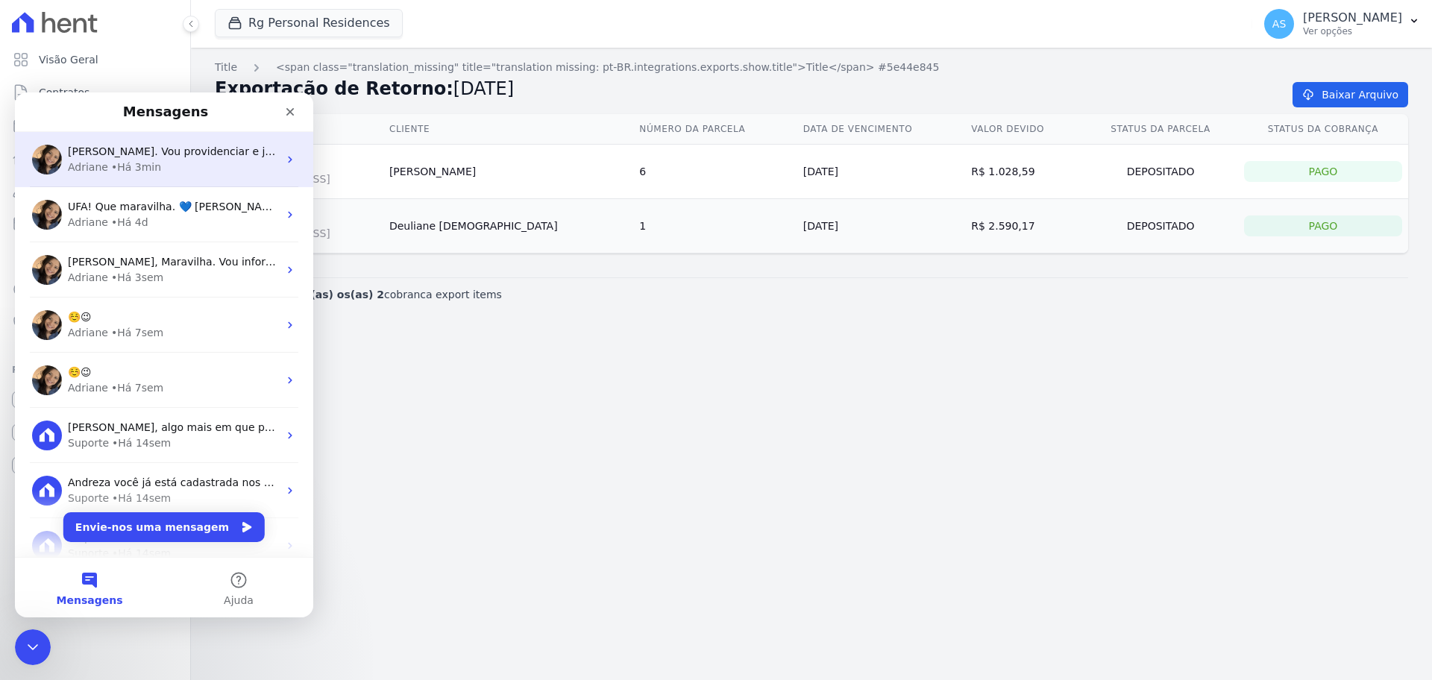
click at [148, 157] on span "[PERSON_NAME]. Vou providenciar e ja confirmo p/ você. ; )" at bounding box center [224, 151] width 312 height 12
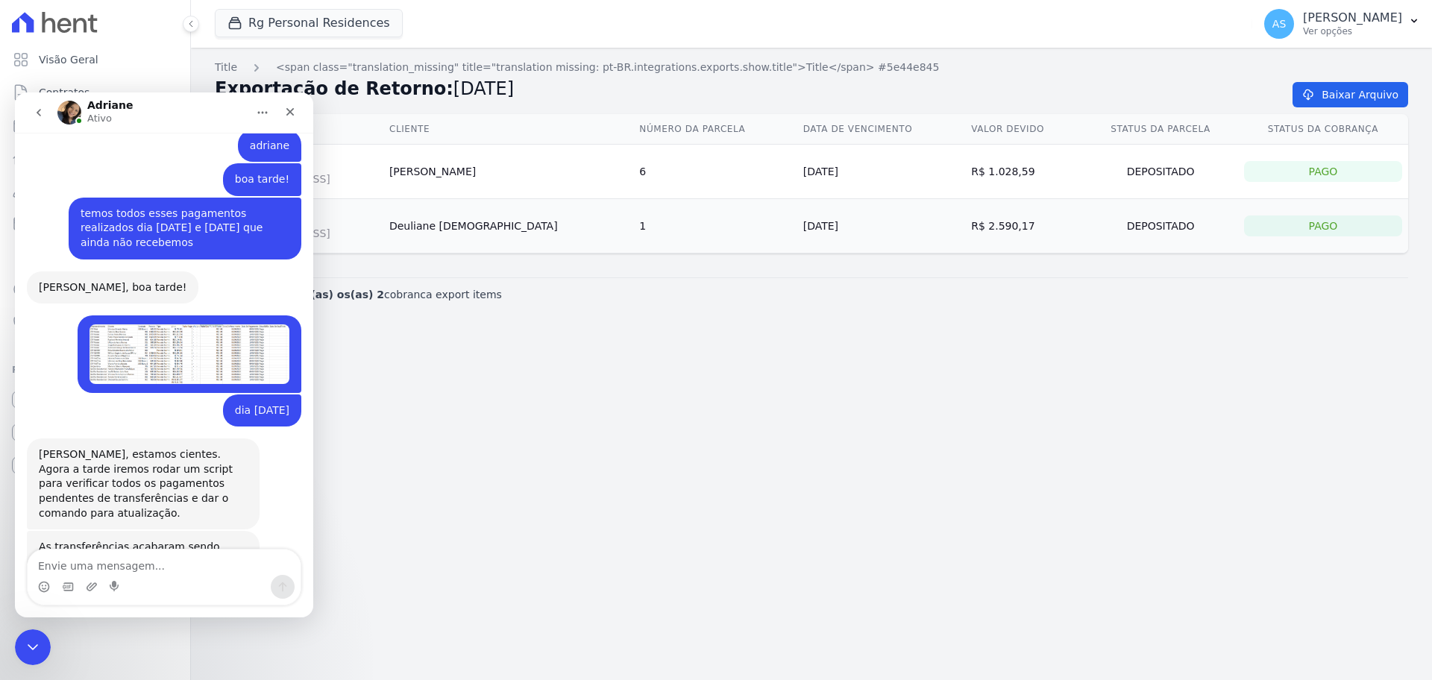
scroll to position [14072, 0]
click at [299, 107] on div "Fechar" at bounding box center [290, 111] width 27 height 27
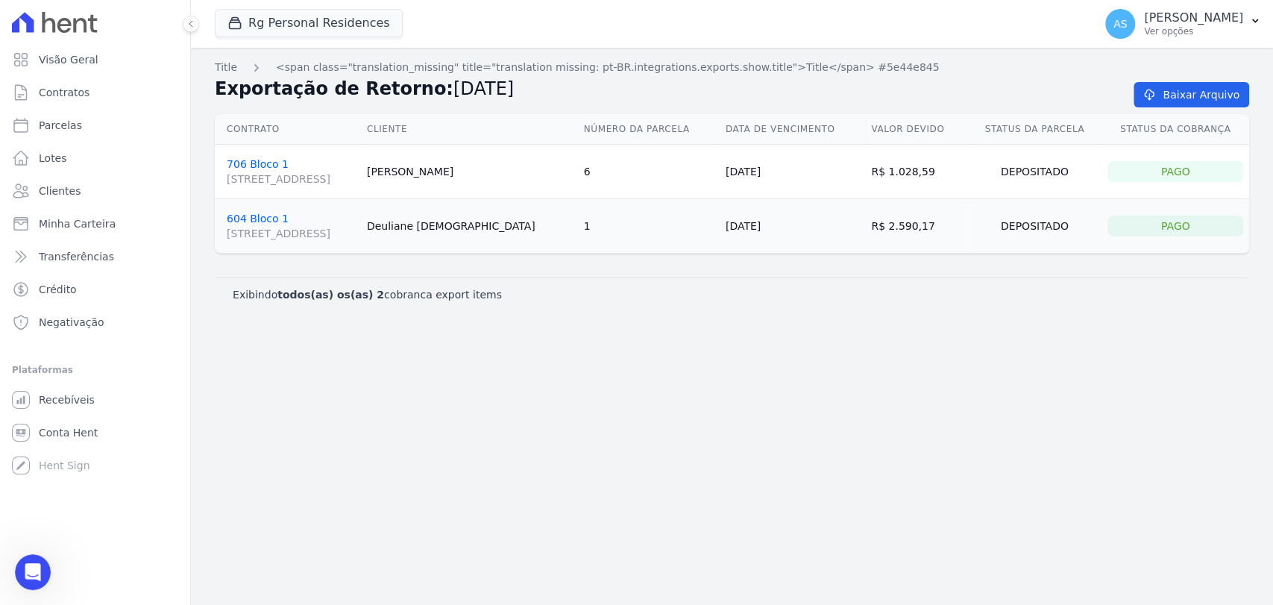
scroll to position [14422, 0]
click at [25, 571] on icon "Abrir mensagem da Intercom" at bounding box center [31, 570] width 25 height 25
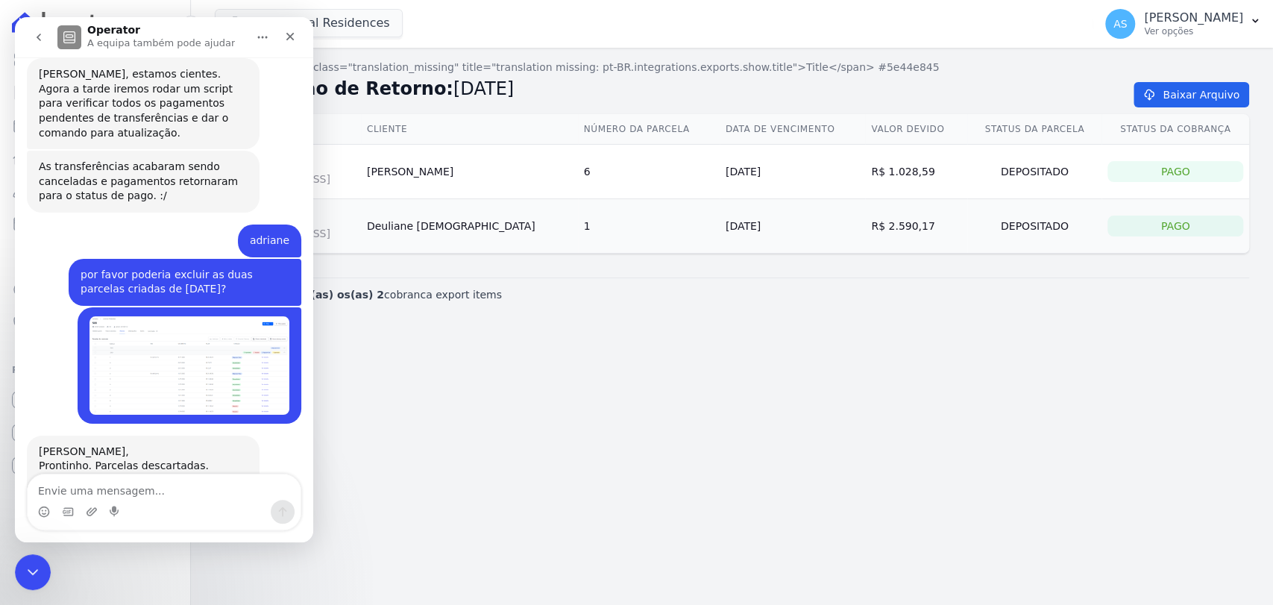
scroll to position [14398, 0]
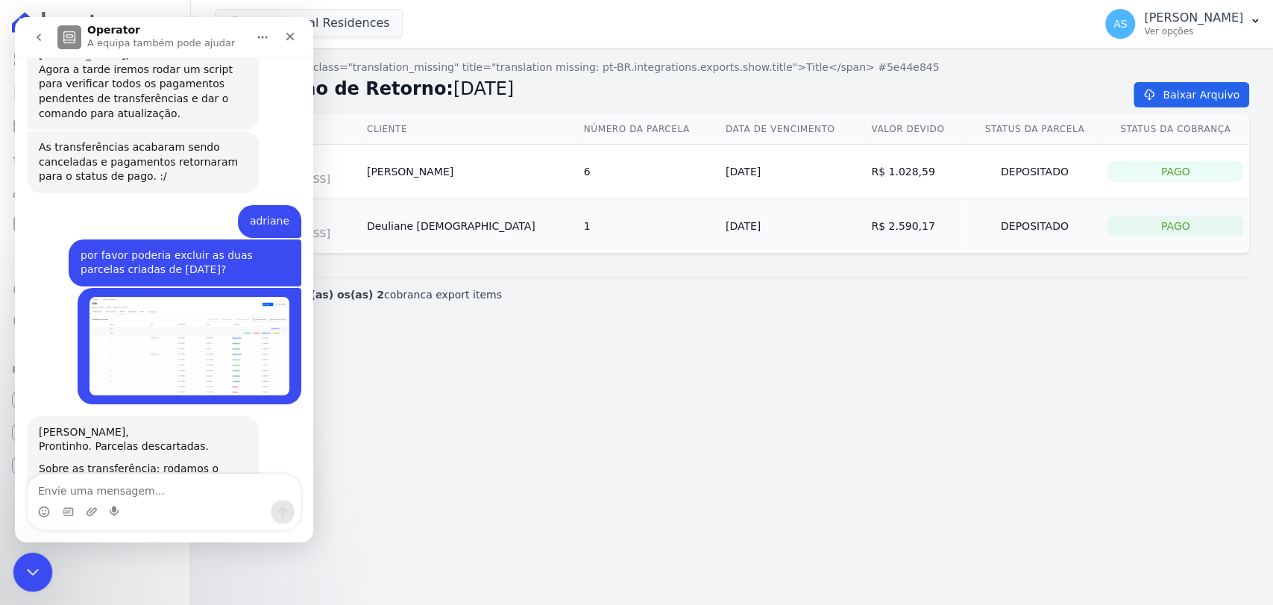
click at [24, 570] on icon "Fechar mensagem da Intercom" at bounding box center [31, 570] width 18 height 18
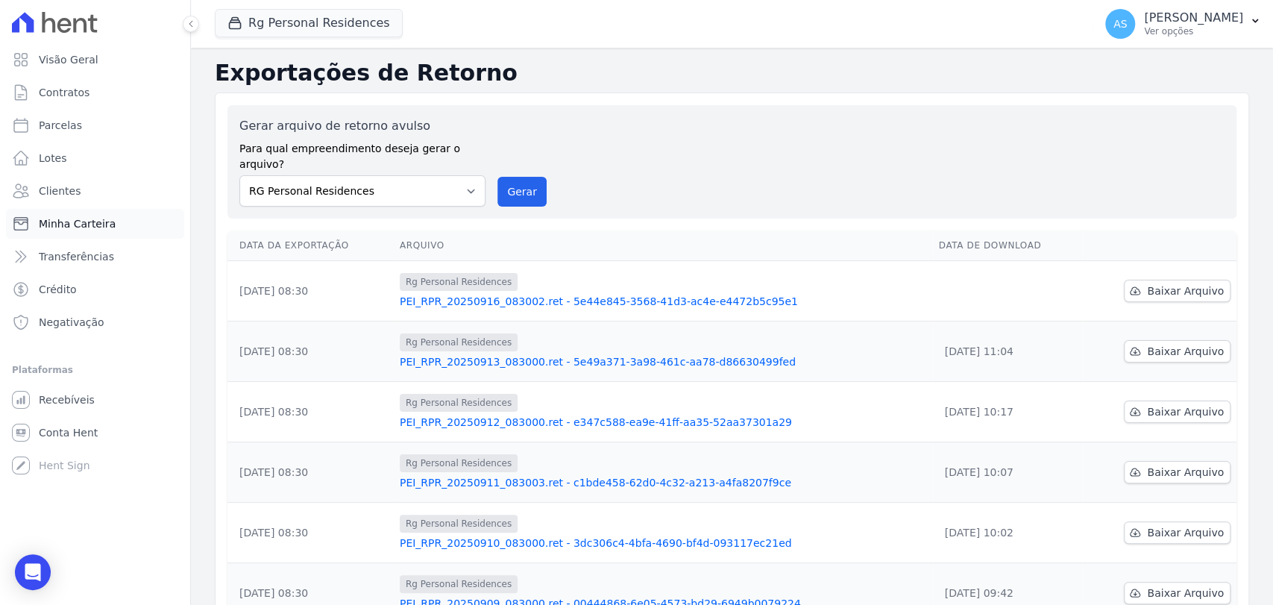
click at [72, 228] on span "Minha Carteira" at bounding box center [77, 223] width 77 height 15
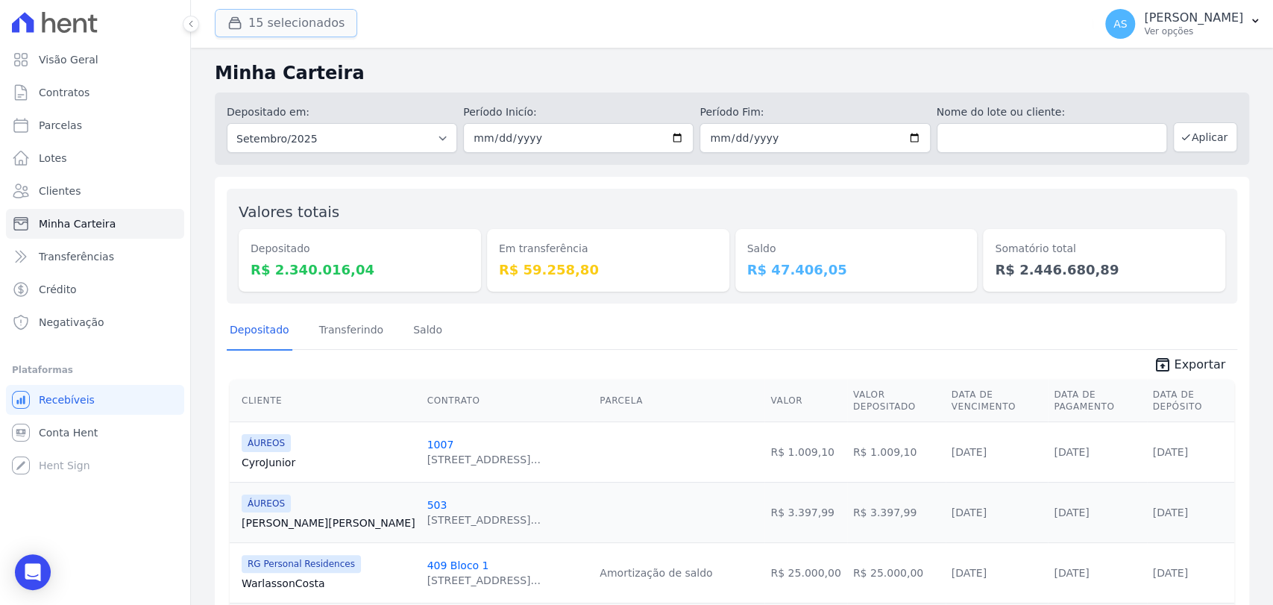
click at [271, 26] on button "15 selecionados" at bounding box center [286, 23] width 142 height 28
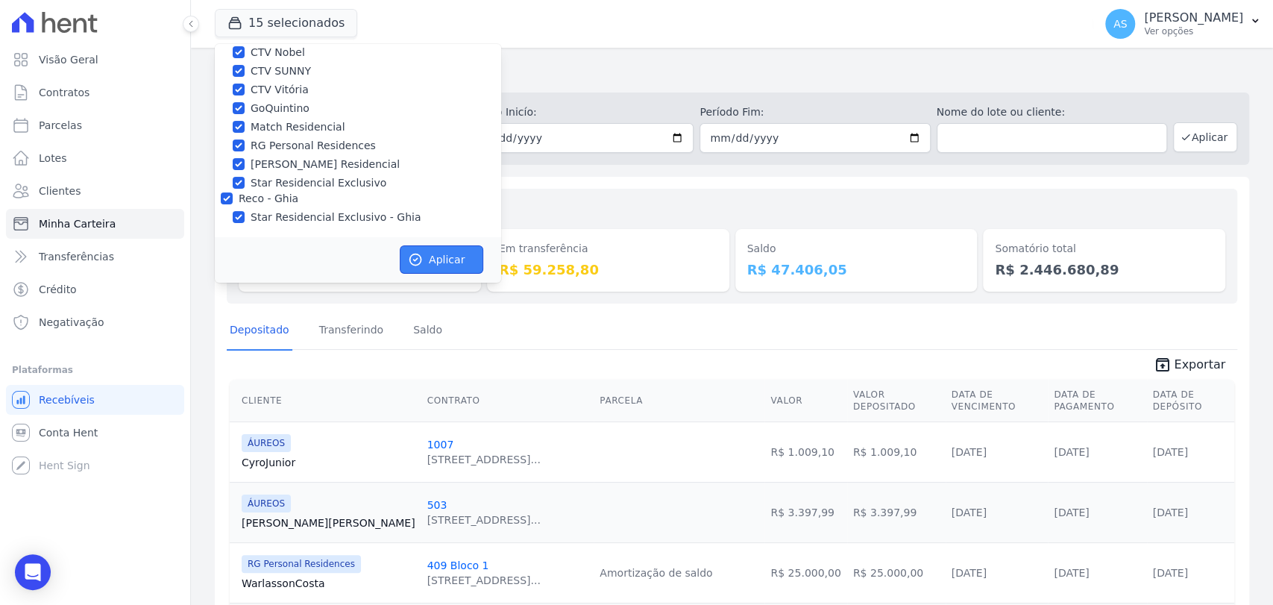
click at [437, 265] on button "Aplicar" at bounding box center [442, 259] width 84 height 28
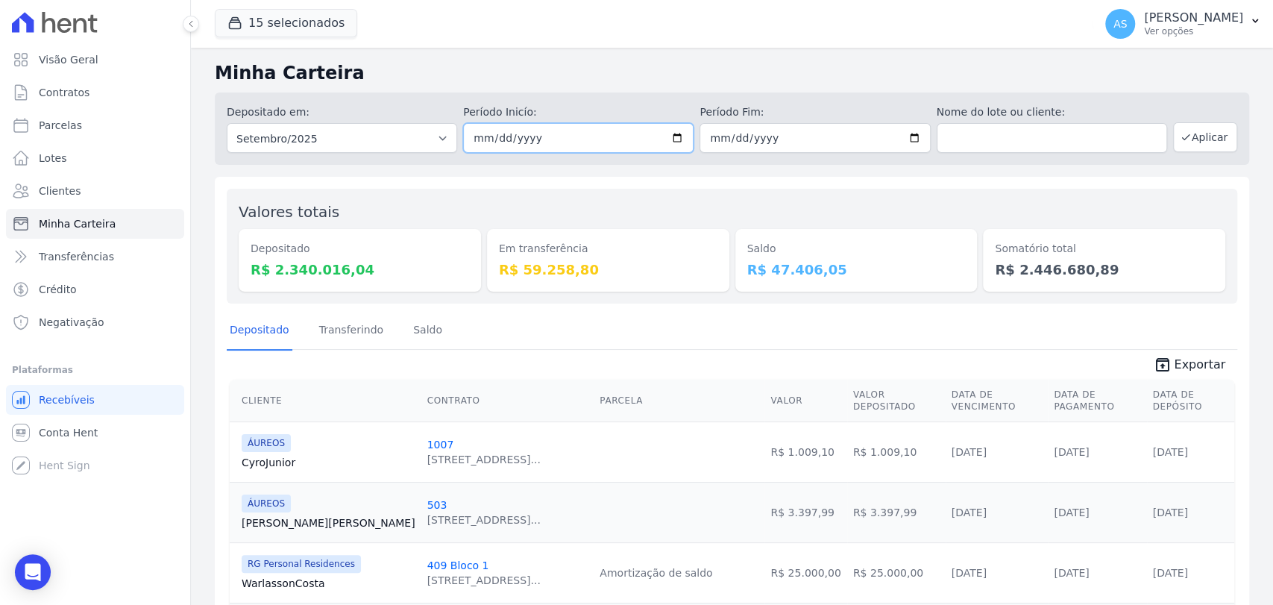
click at [672, 136] on input "[DATE]" at bounding box center [578, 138] width 230 height 30
type input "[DATE]"
click at [904, 136] on input "[DATE]" at bounding box center [814, 138] width 230 height 30
type input "[DATE]"
click at [1183, 143] on button "Aplicar" at bounding box center [1205, 137] width 64 height 30
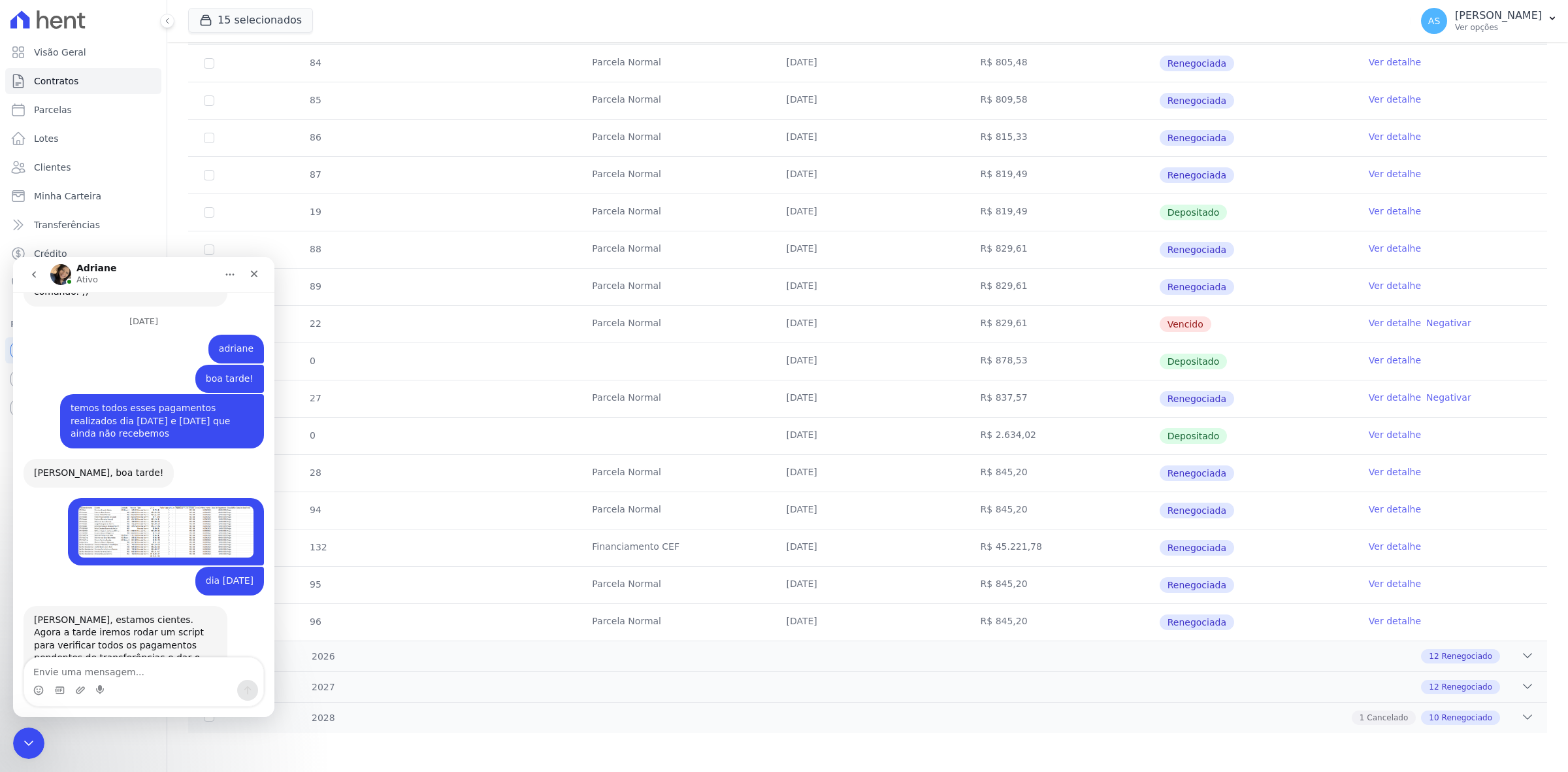
scroll to position [12219, 0]
drag, startPoint x: 24, startPoint y: 744, endPoint x: 795, endPoint y: 1297, distance: 948.8
click at [23, 745] on icon "Fechar mensagem da Intercom" at bounding box center [27, 741] width 16 height 16
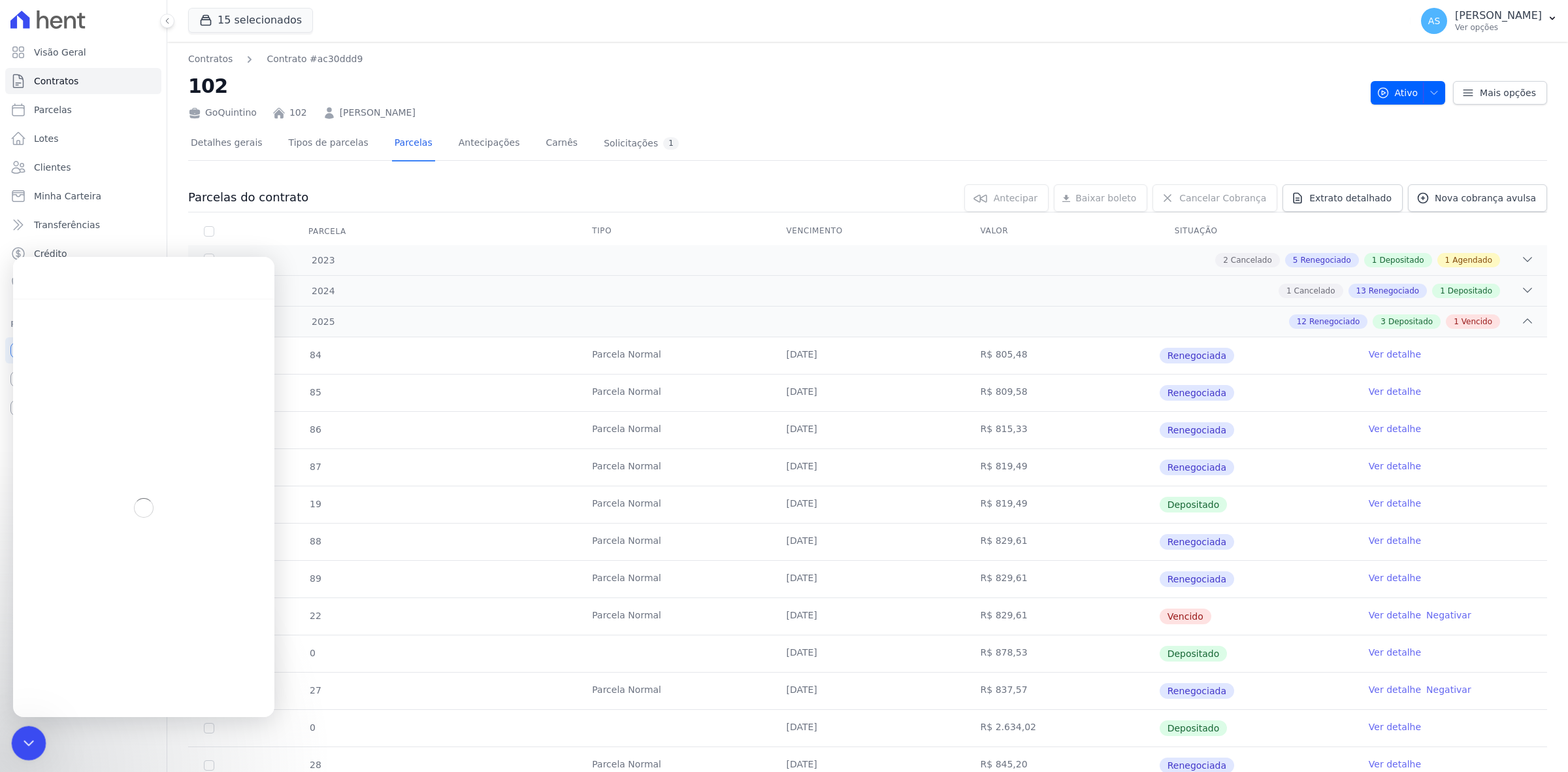
click at [34, 740] on icon "Fechar mensagem da Intercom" at bounding box center [27, 741] width 16 height 16
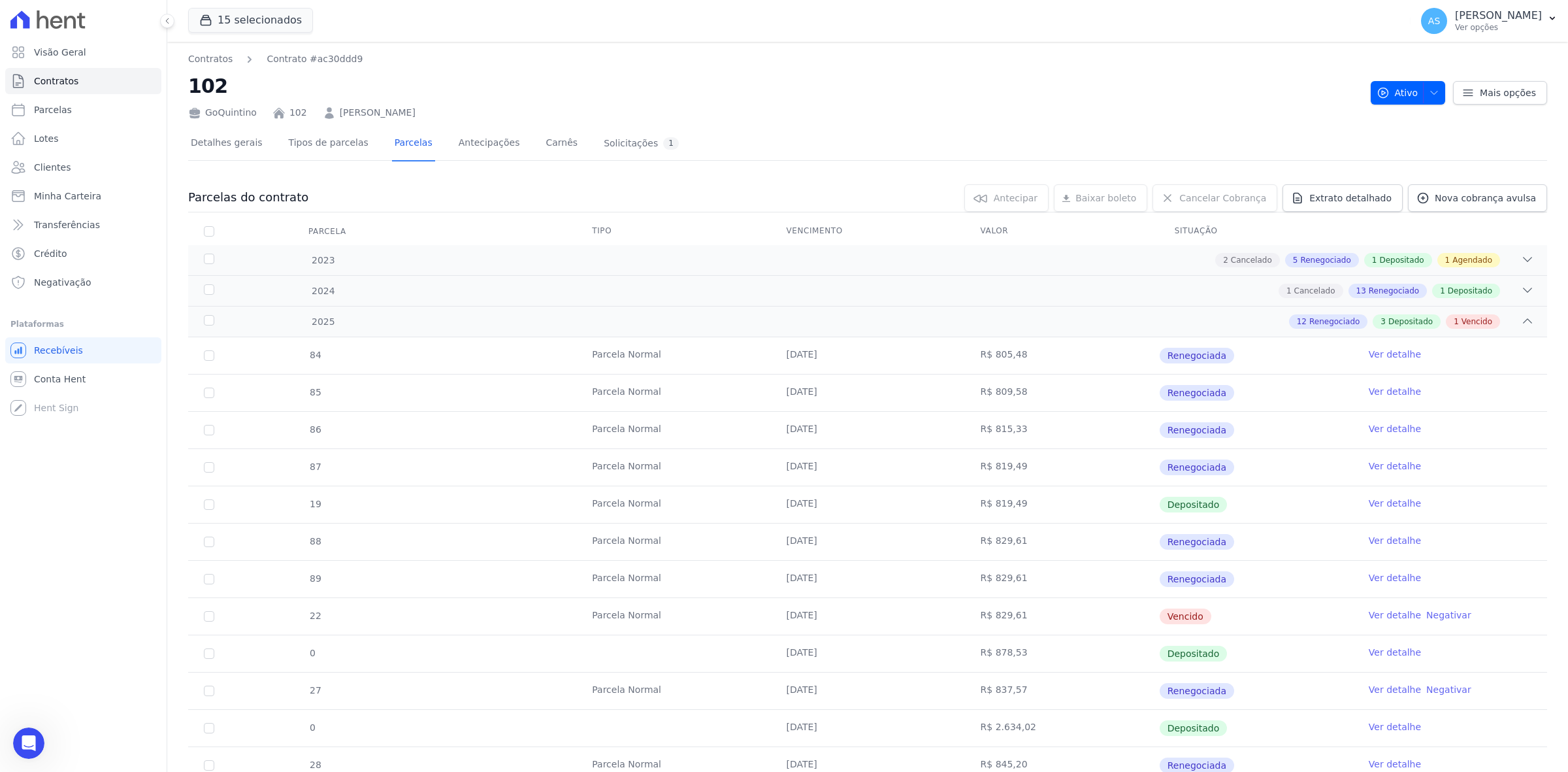
scroll to position [12219, 0]
click at [27, 732] on icon "Abrir mensagem da Intercom" at bounding box center [27, 741] width 22 height 22
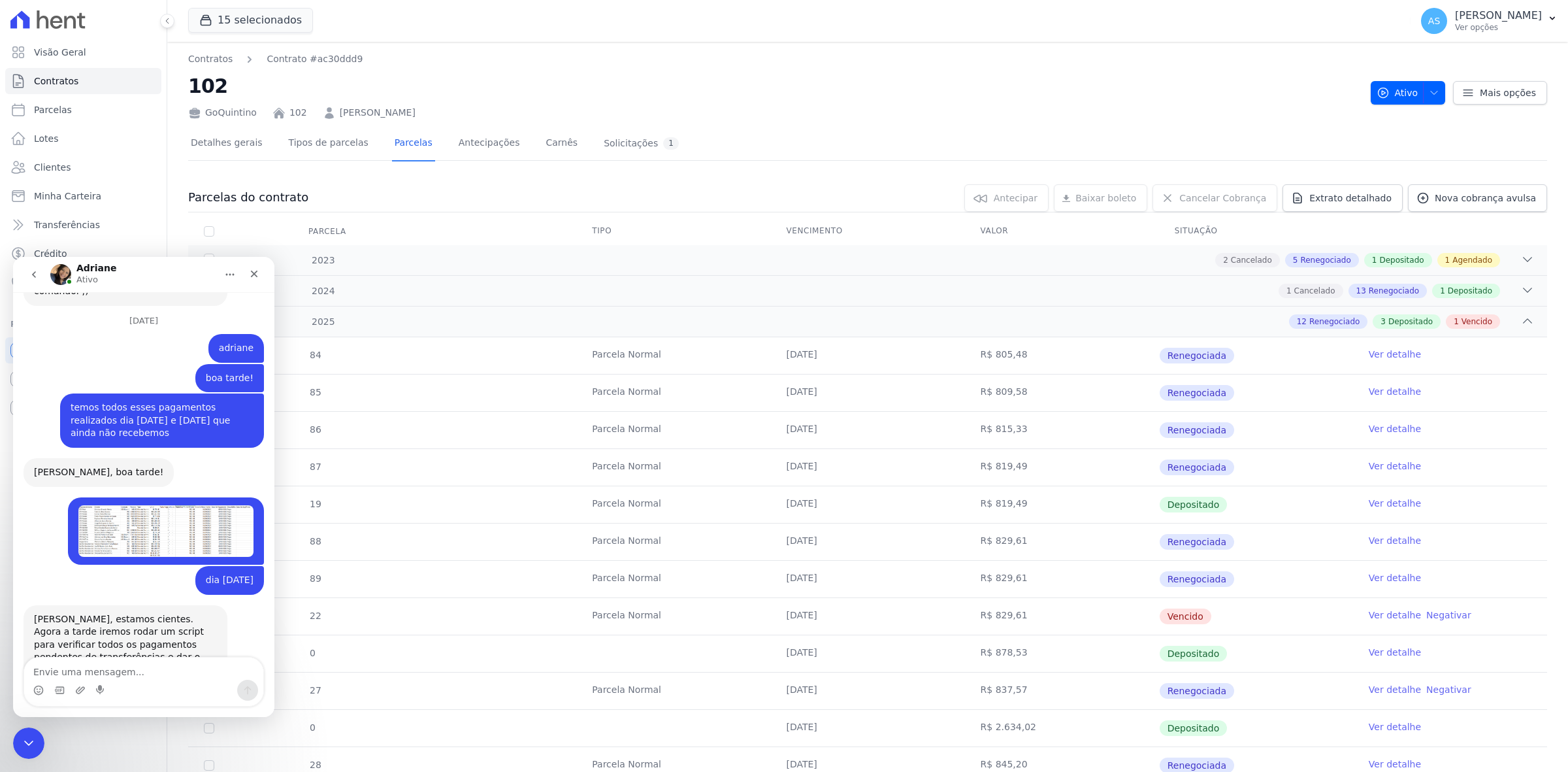
click at [40, 672] on textarea "Envie uma mensagem..." at bounding box center [144, 668] width 239 height 22
type textarea "ainda ficou uma vencida"
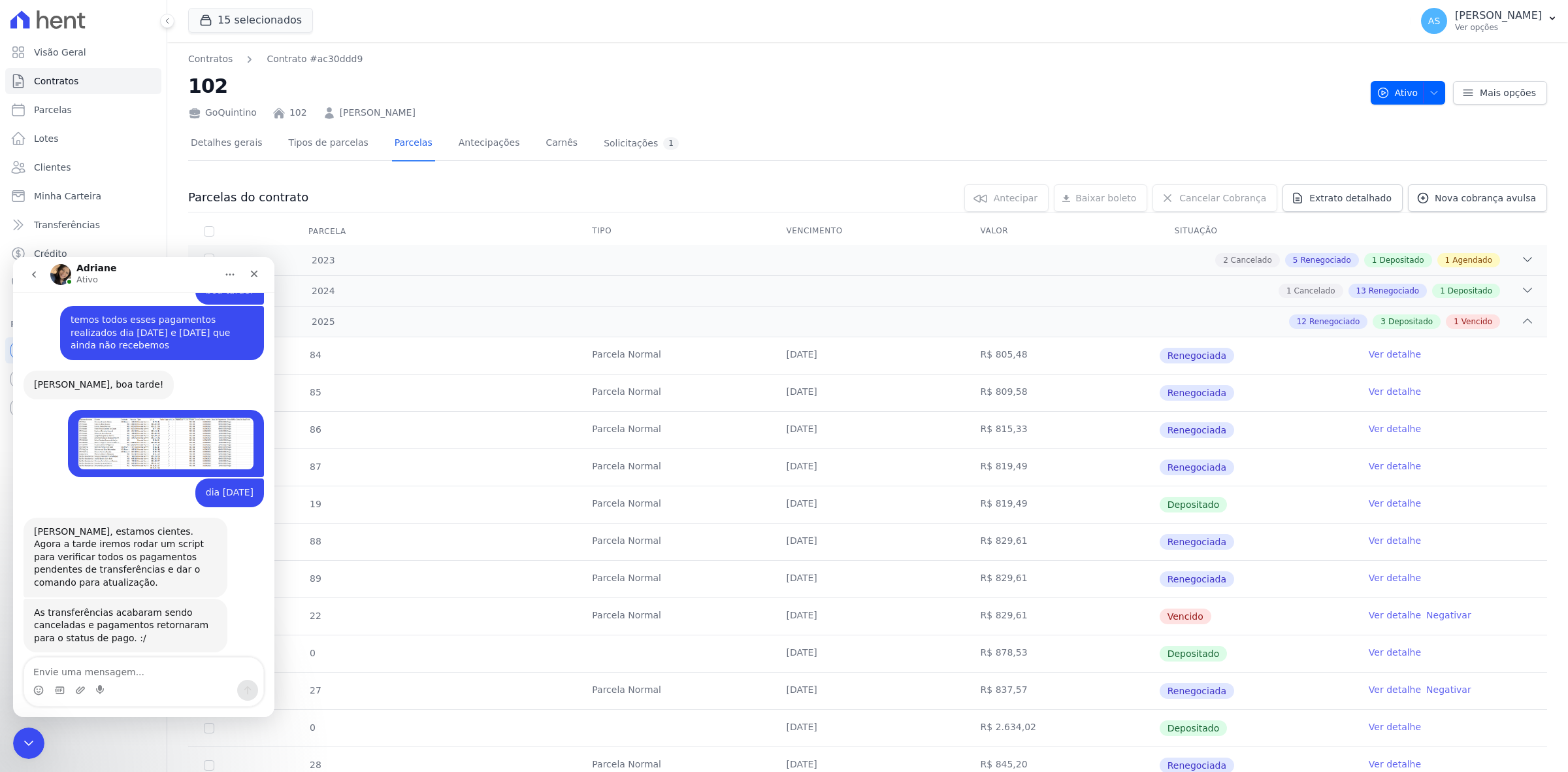
scroll to position [12361, 0]
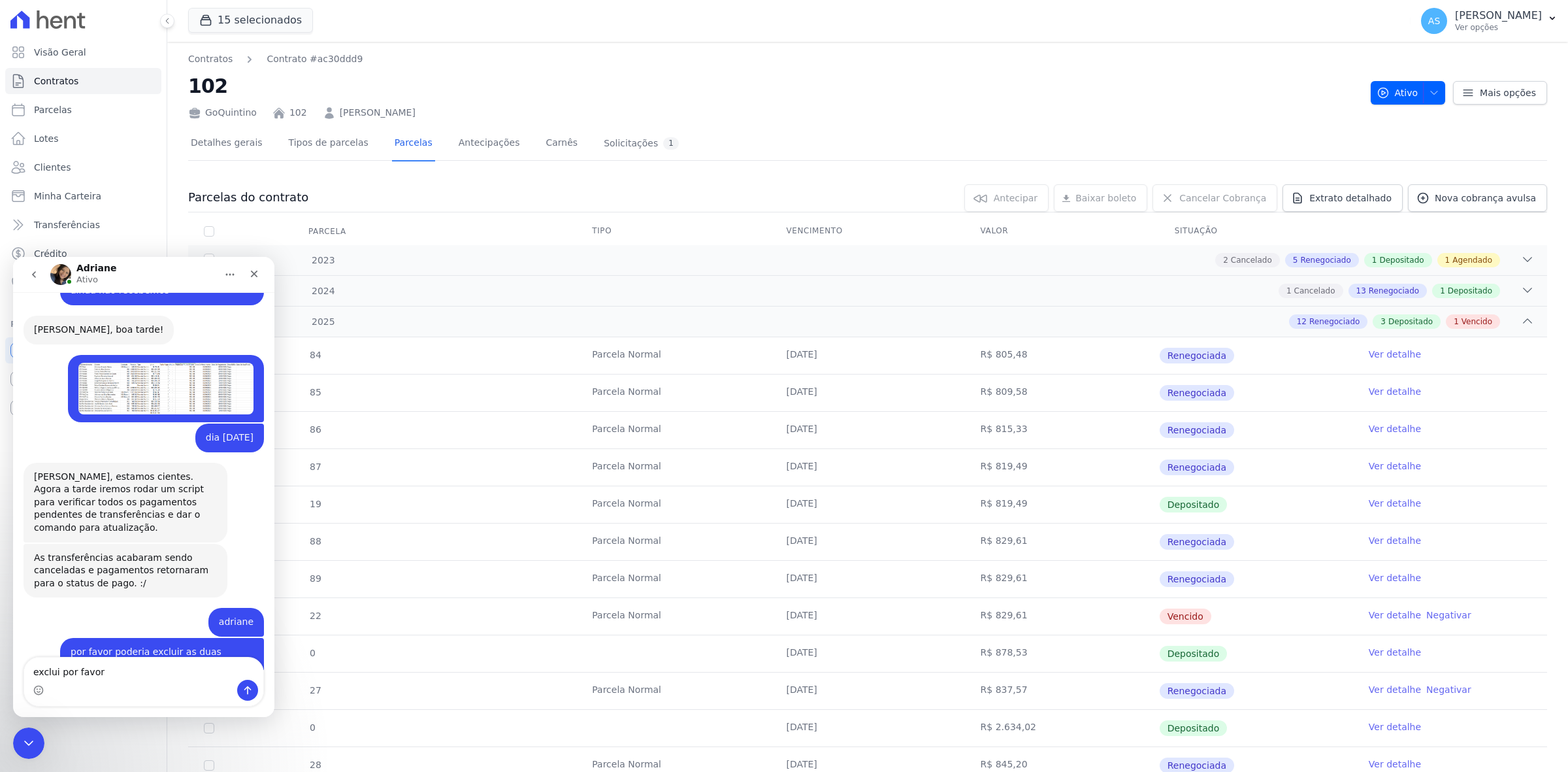
type textarea "exclui por favor ?"
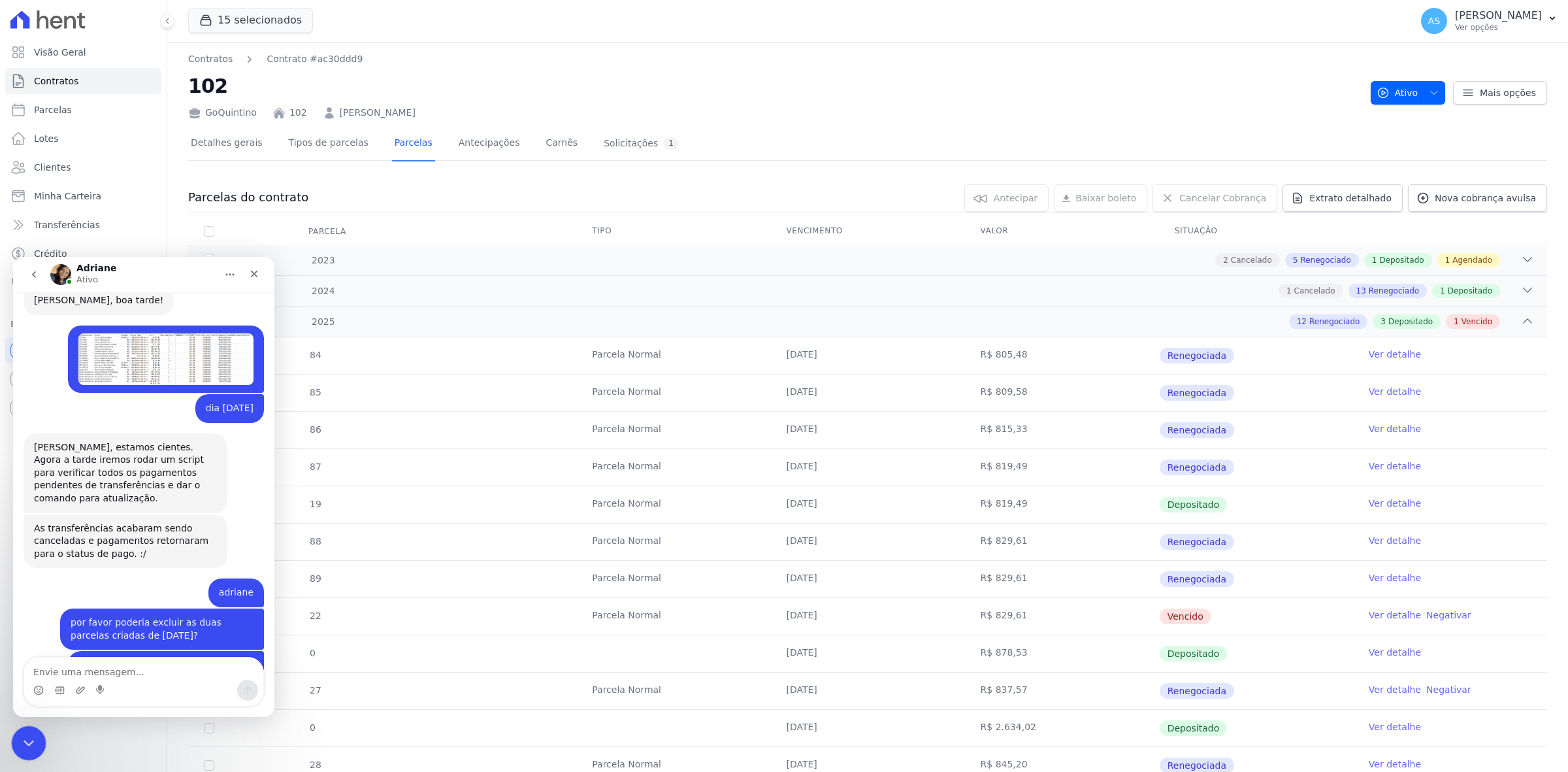
click at [26, 748] on icon "Fechar mensagem da Intercom" at bounding box center [27, 741] width 16 height 16
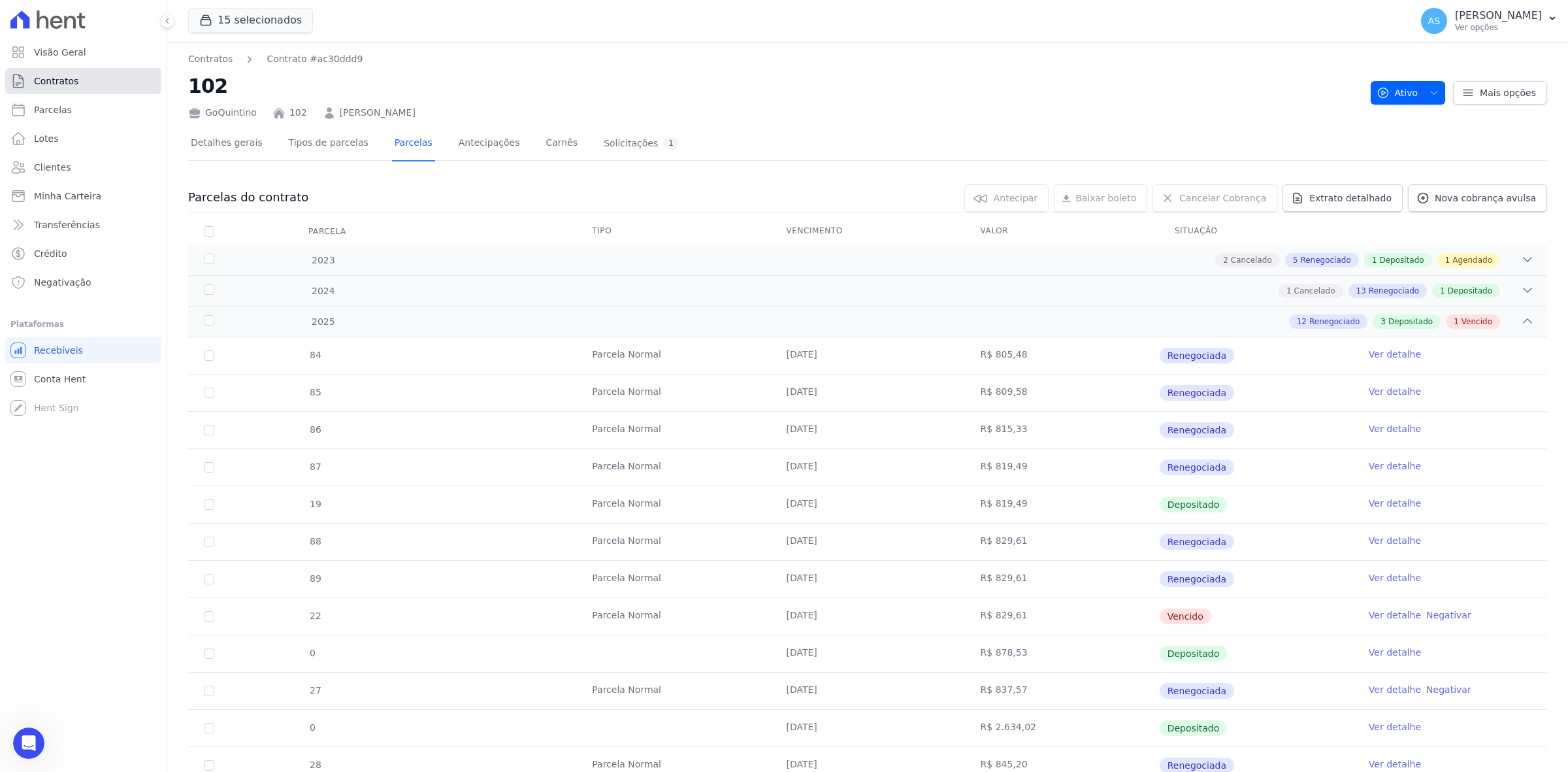
click at [50, 74] on span "Contratos" at bounding box center [56, 81] width 45 height 13
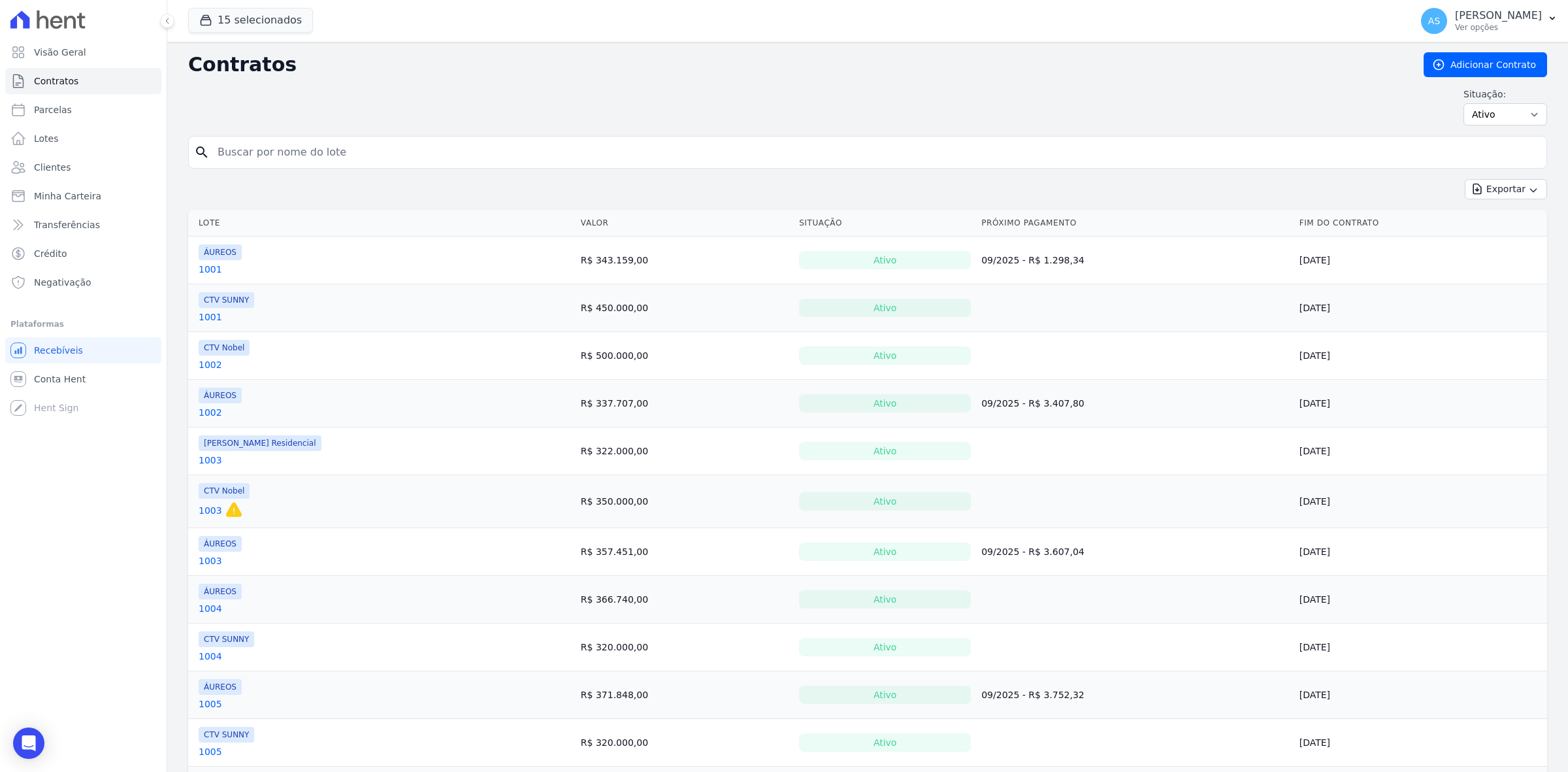
click at [238, 145] on input "search" at bounding box center [875, 152] width 1331 height 26
type input "s"
type input "505"
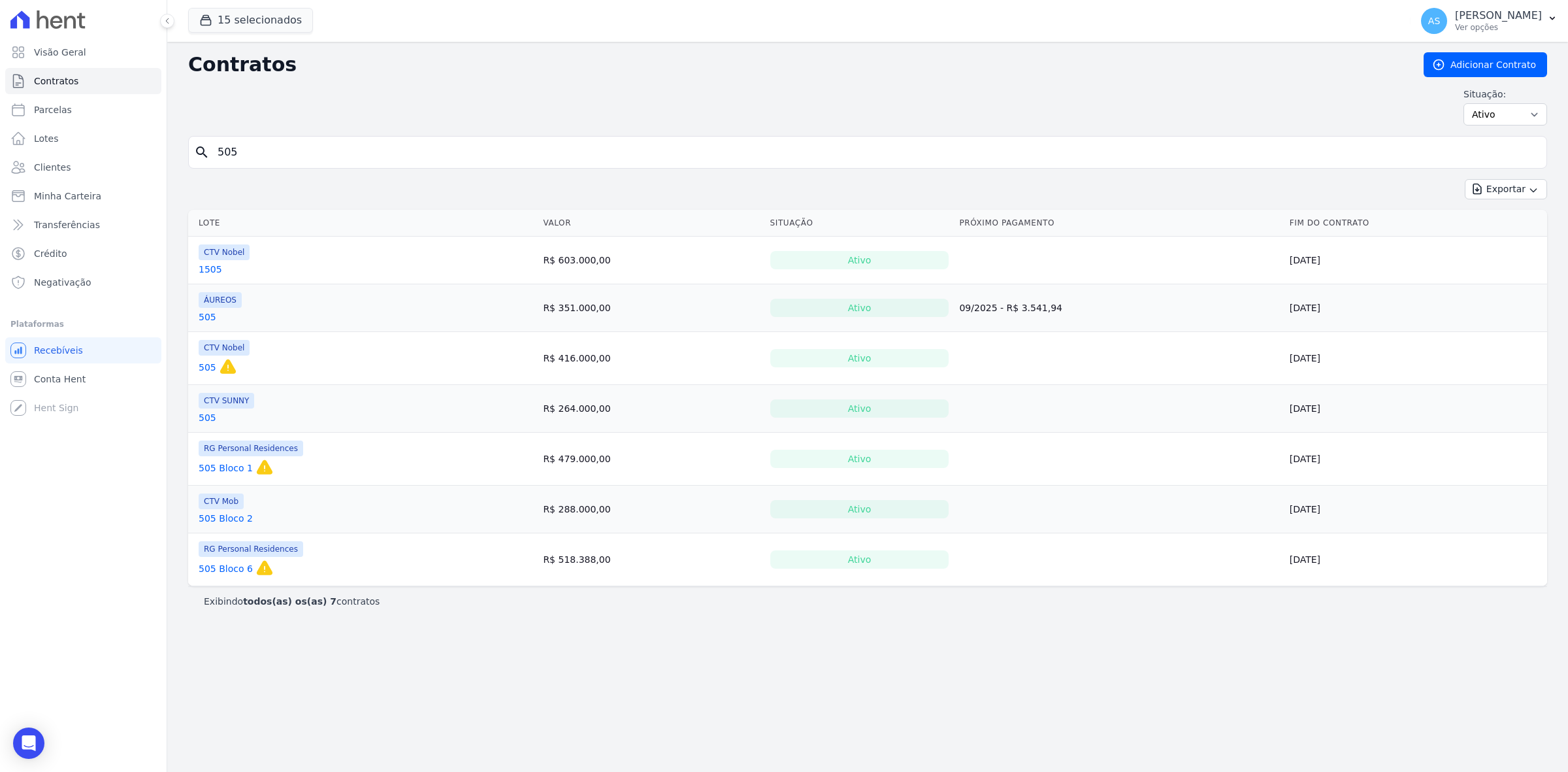
click at [206, 417] on link "505" at bounding box center [208, 417] width 18 height 13
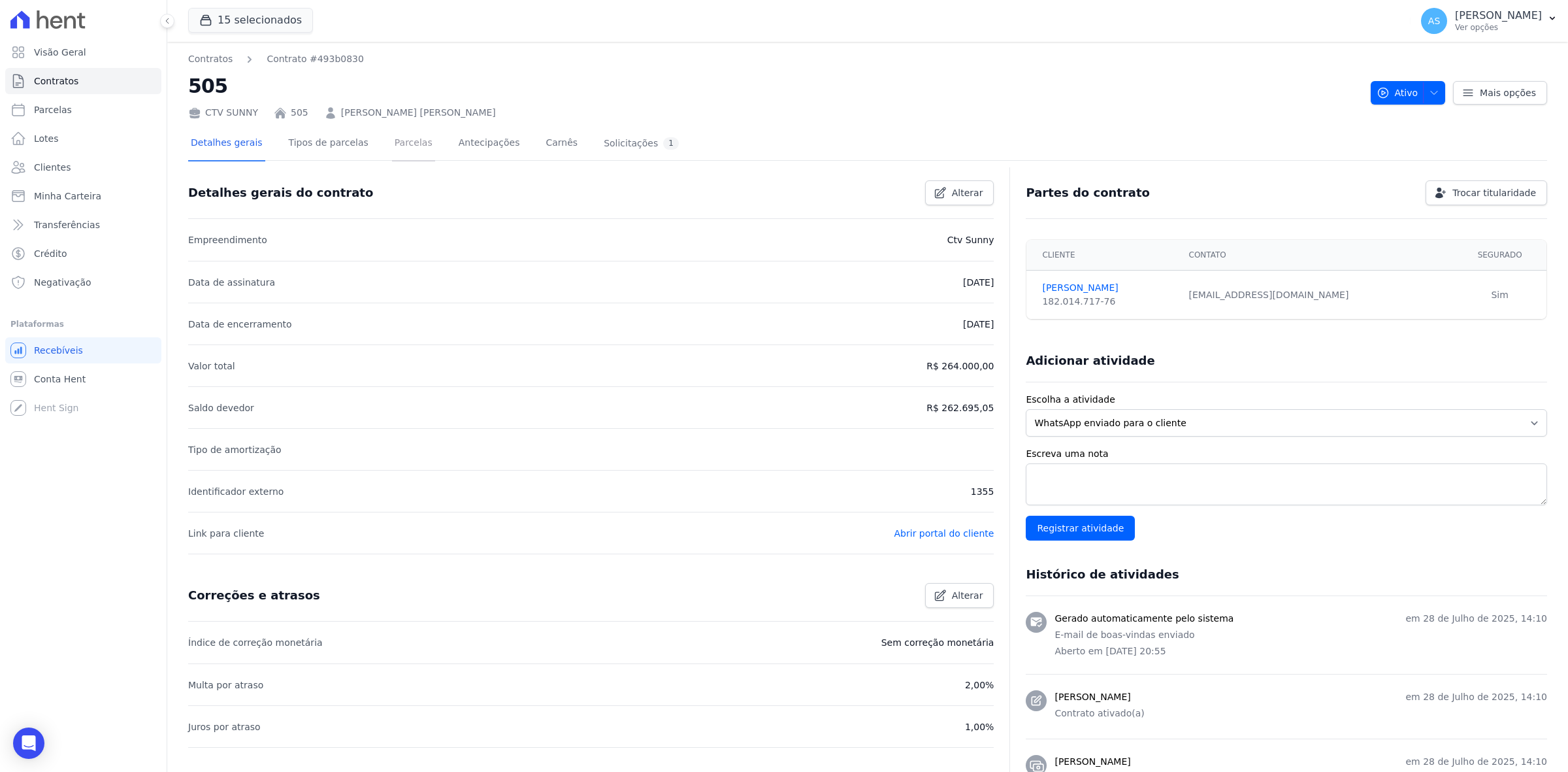
click at [392, 140] on link "Parcelas" at bounding box center [413, 145] width 43 height 35
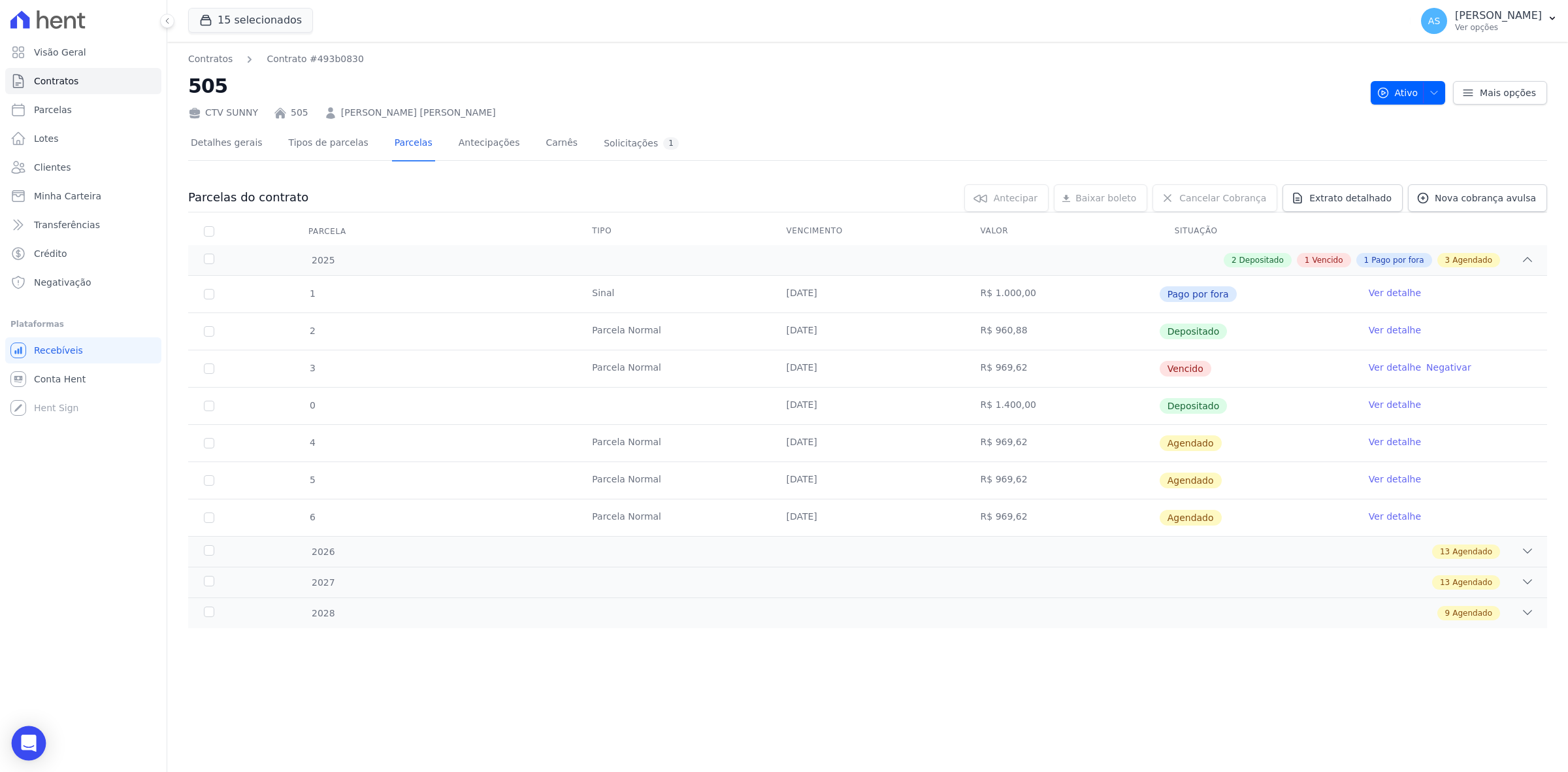
click at [33, 745] on icon "Open Intercom Messenger" at bounding box center [28, 742] width 15 height 17
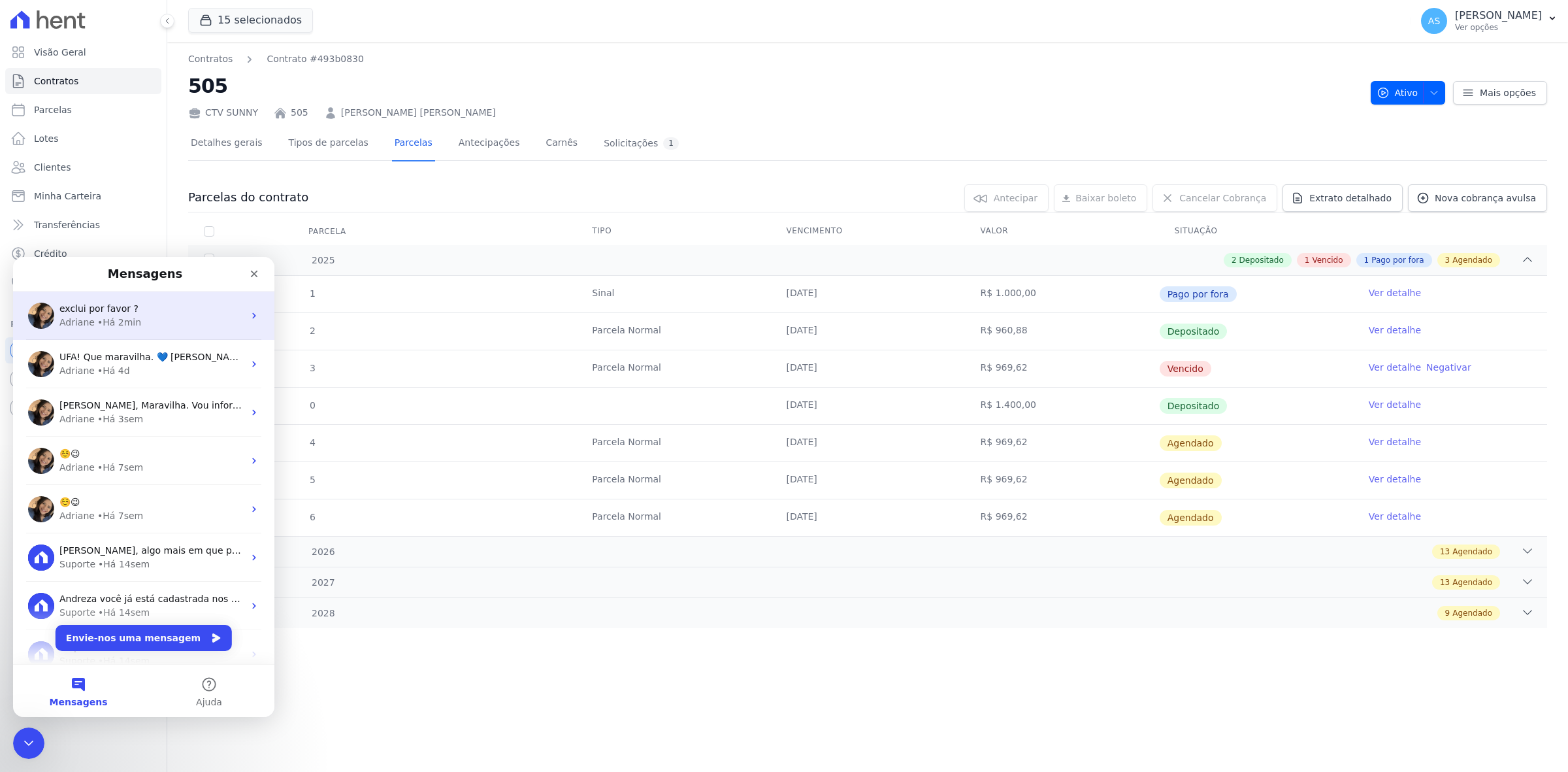
click at [115, 307] on span "exclui por favor ?" at bounding box center [99, 308] width 79 height 11
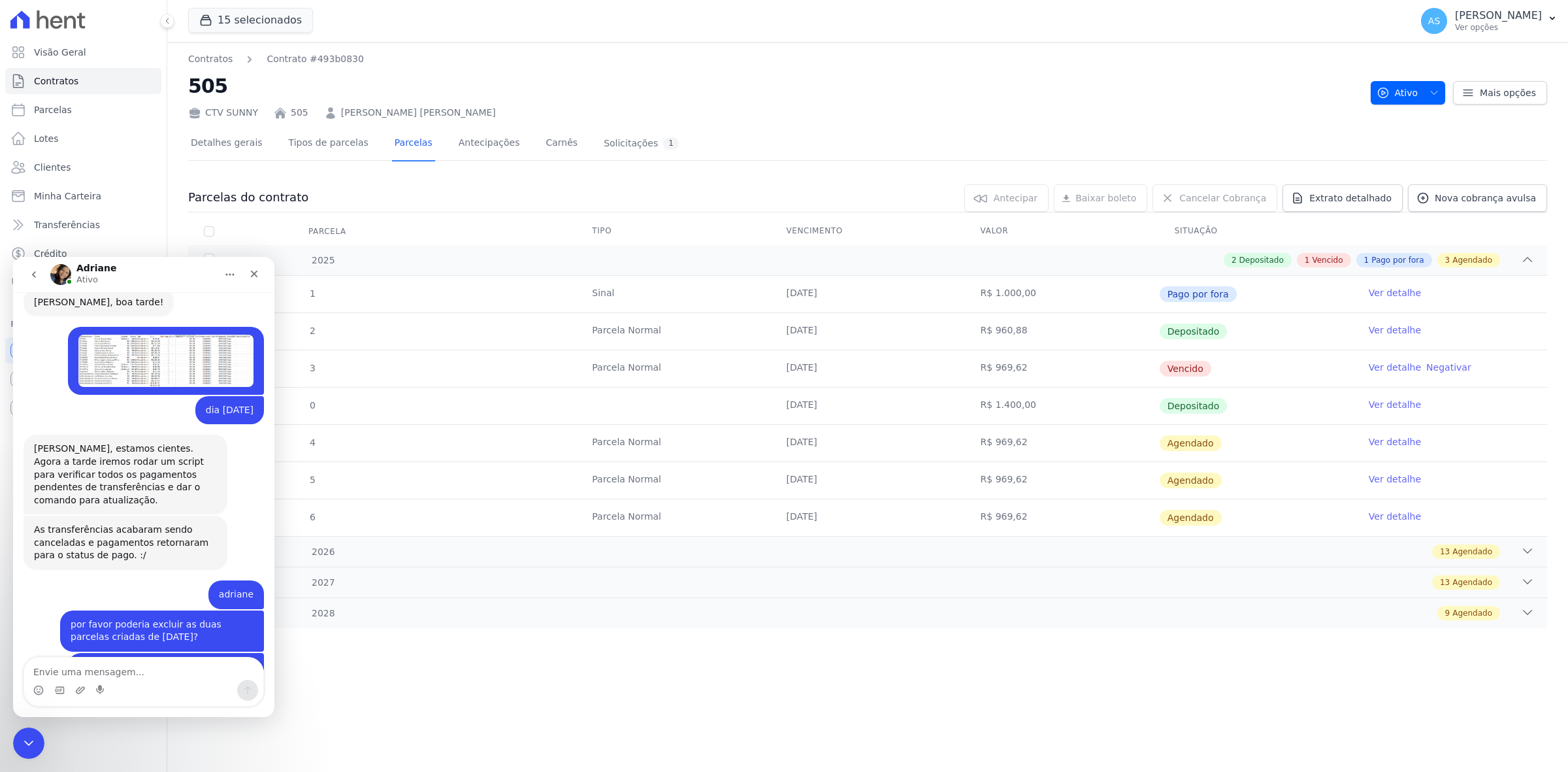
scroll to position [12292, 0]
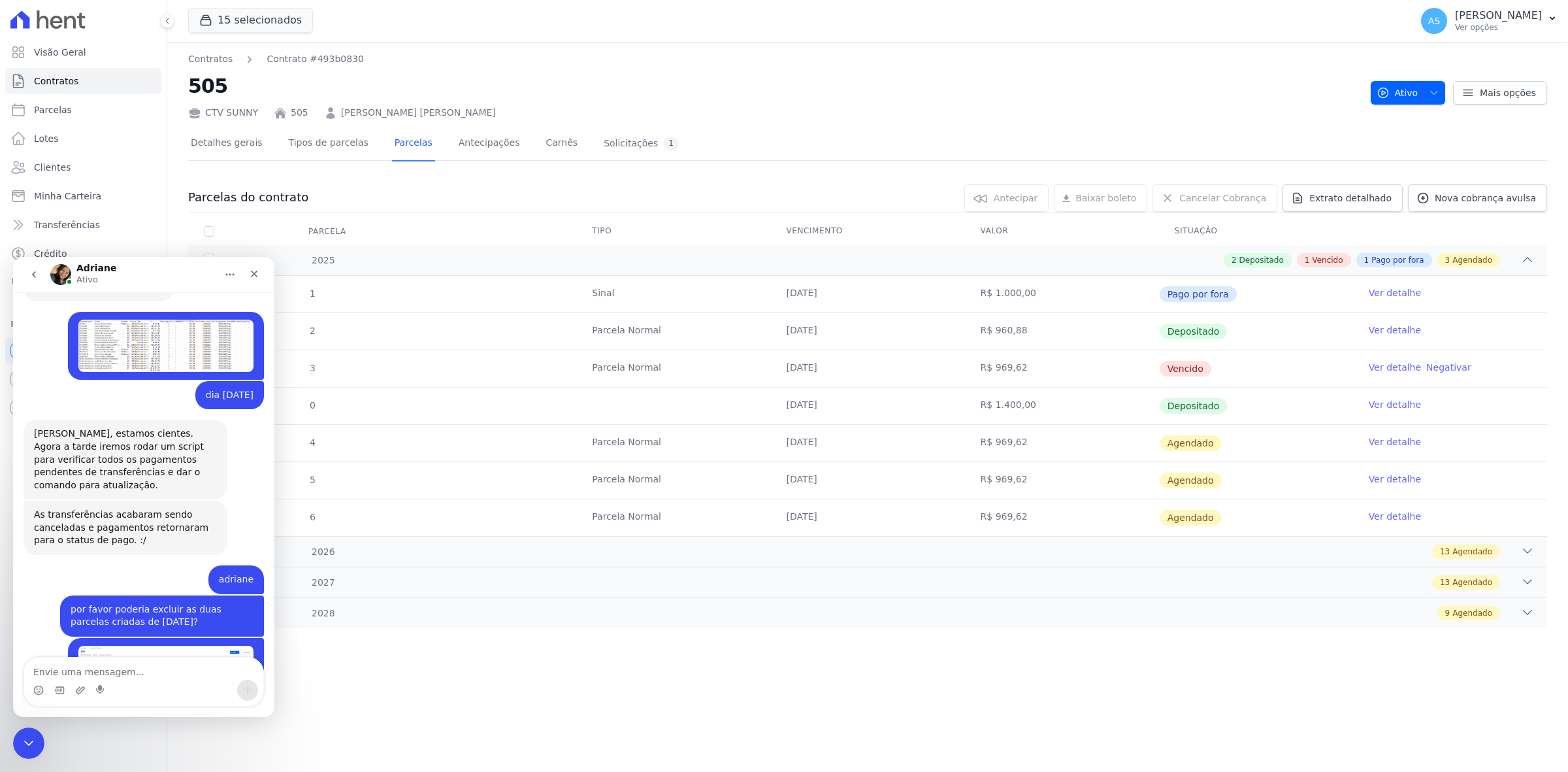
click at [63, 672] on textarea "Envie uma mensagem..." at bounding box center [144, 668] width 239 height 22
type textarea "exclui essa parcela vencida por por"
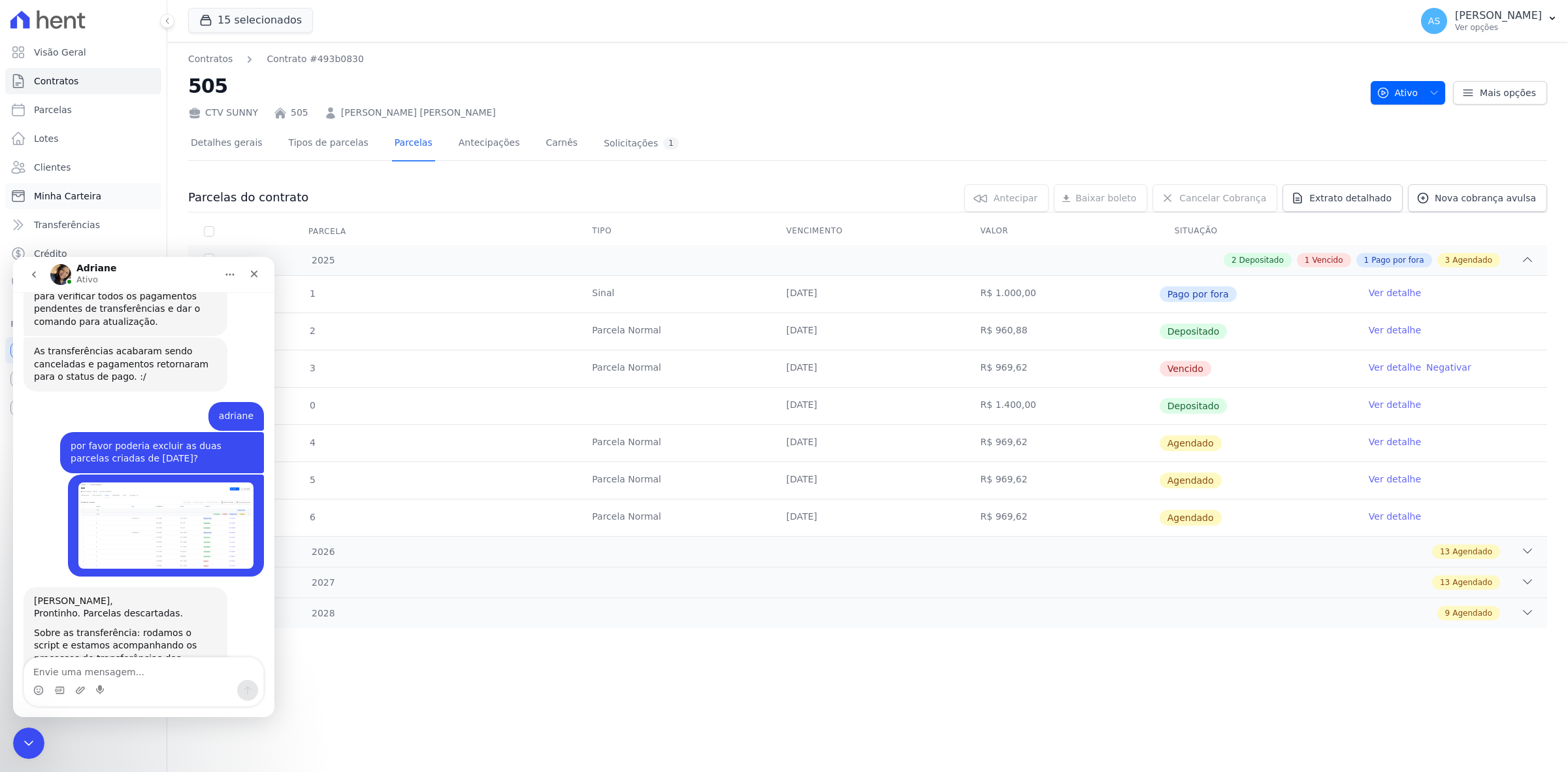
scroll to position [12444, 0]
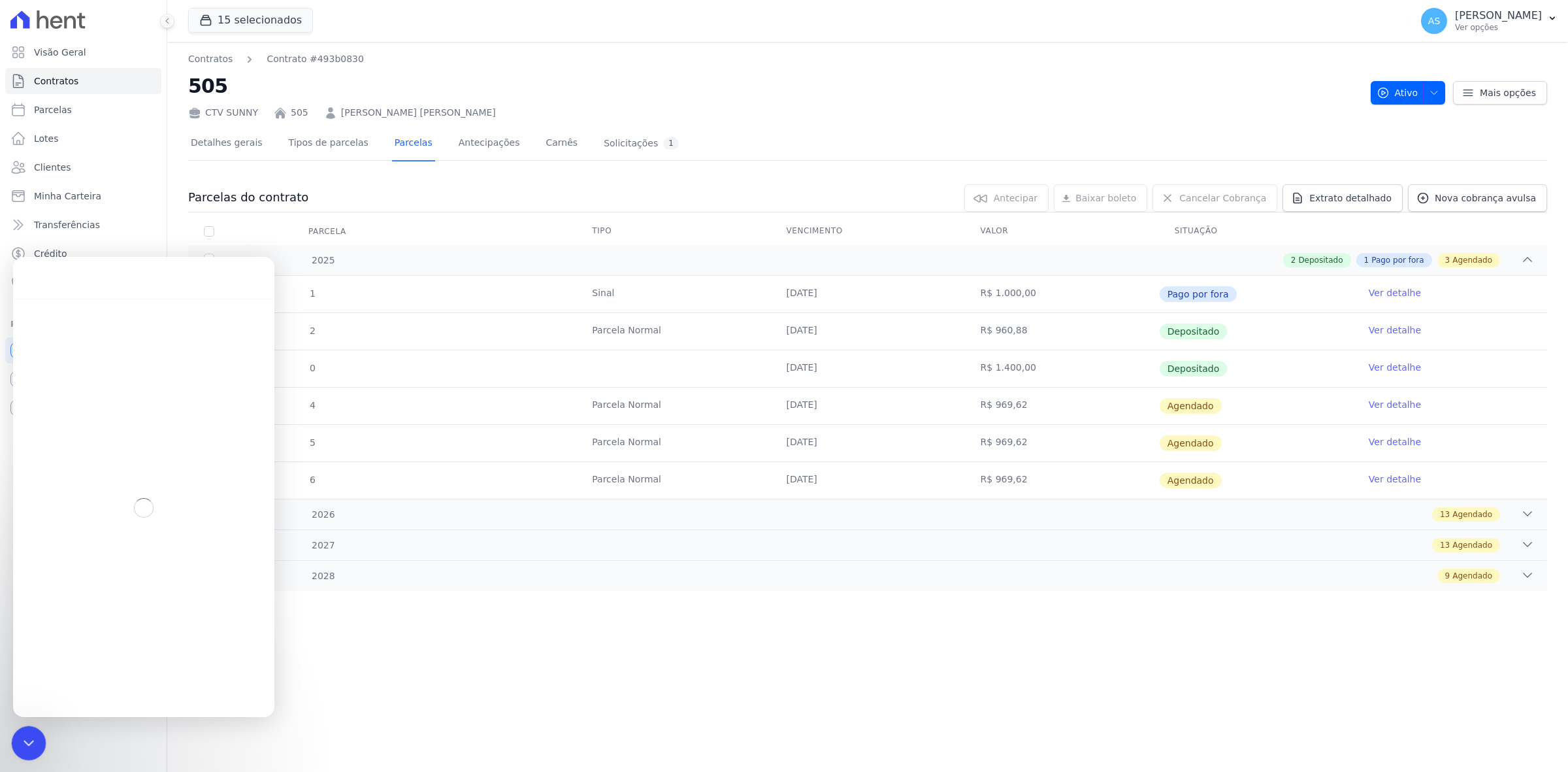
click at [32, 743] on icon "Fechar mensagem da Intercom" at bounding box center [27, 741] width 16 height 16
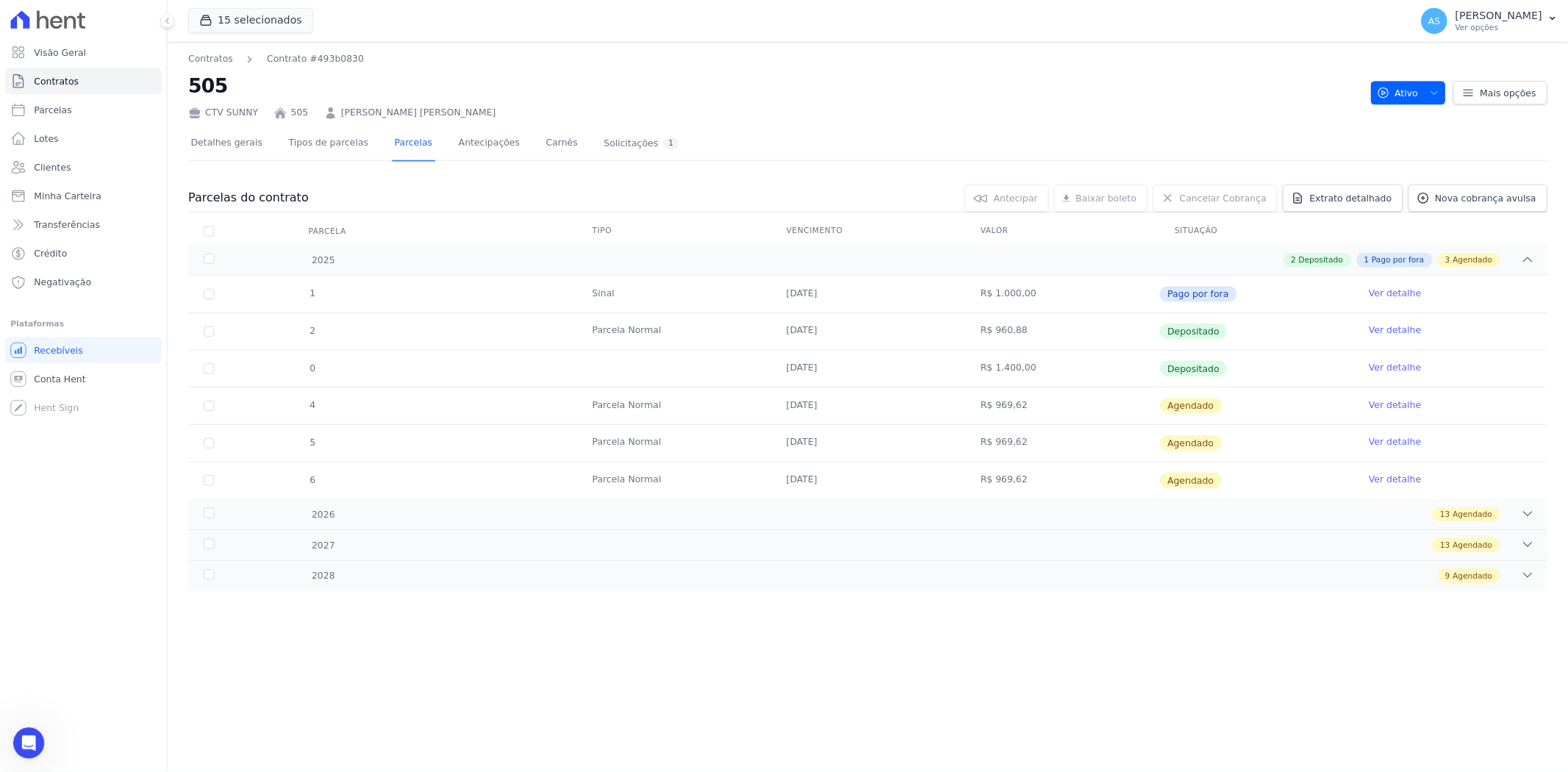
scroll to position [13837, 0]
click at [40, 182] on span "Clientes" at bounding box center [59, 187] width 41 height 15
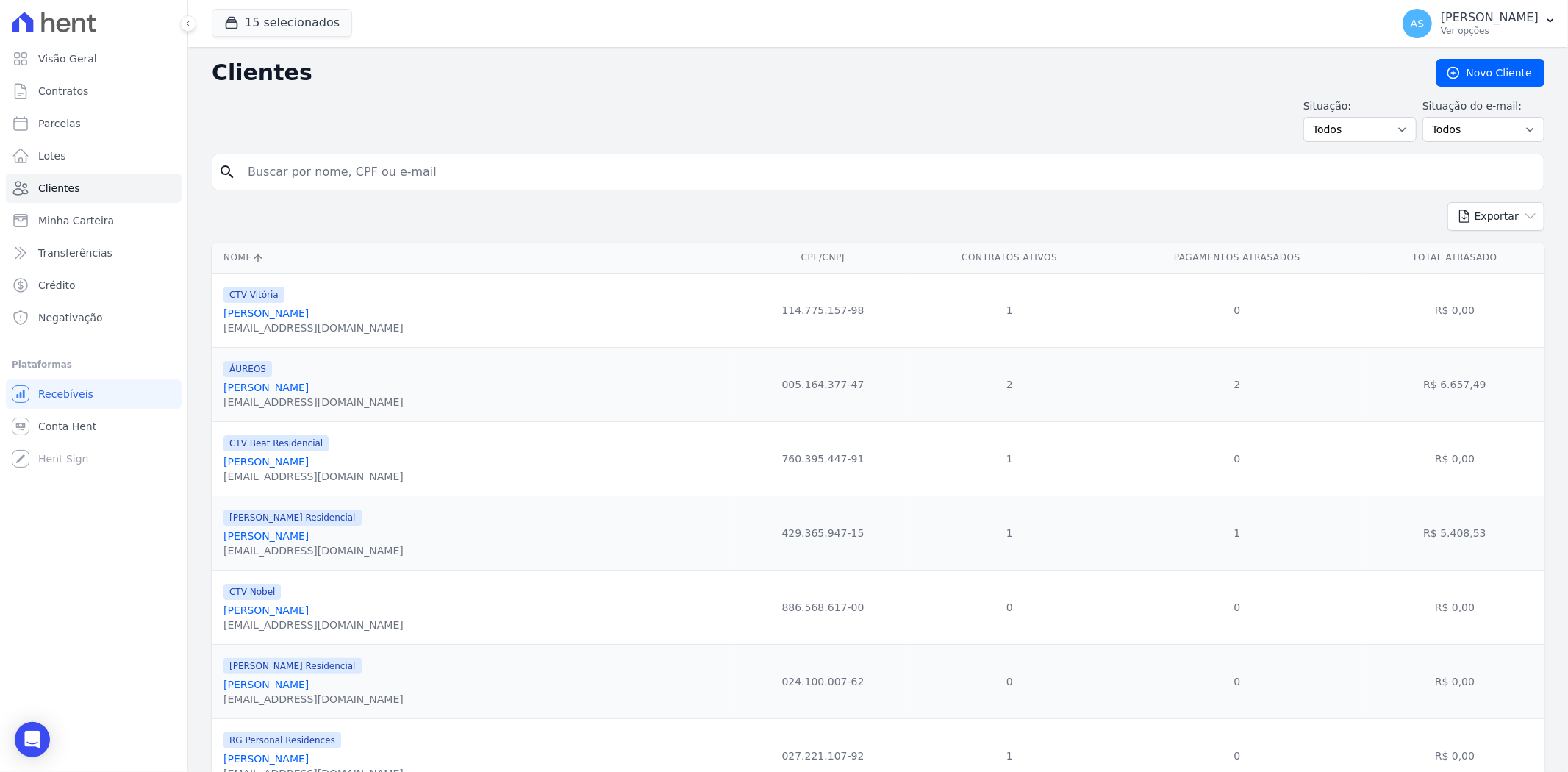
click at [354, 164] on input "search" at bounding box center [888, 173] width 1299 height 30
paste input "Camila Vieira de Faria"
type input "Camila Vieira de Faria"
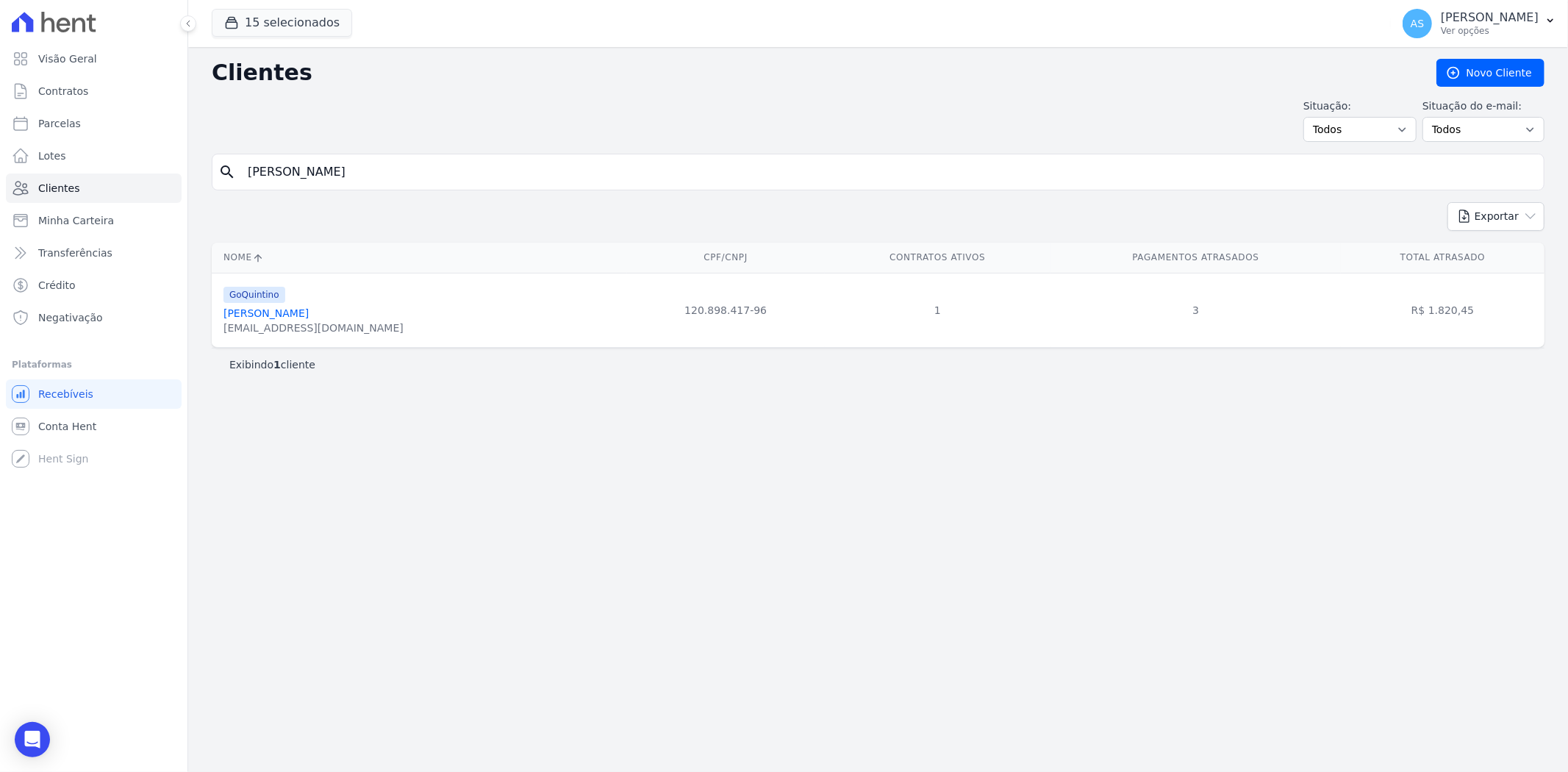
click at [278, 316] on link "Camila Vieira De Faria" at bounding box center [266, 314] width 85 height 12
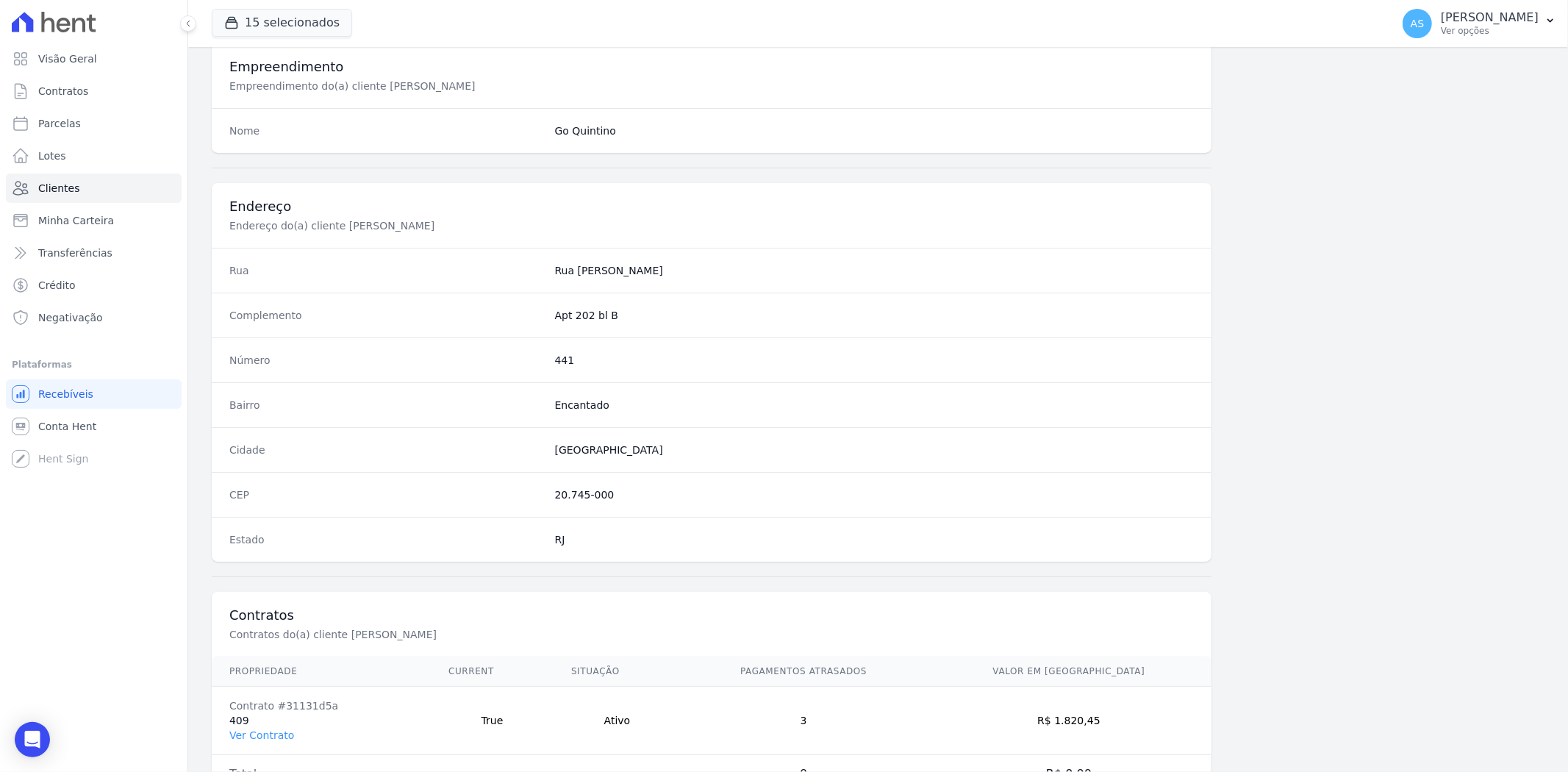
scroll to position [605, 0]
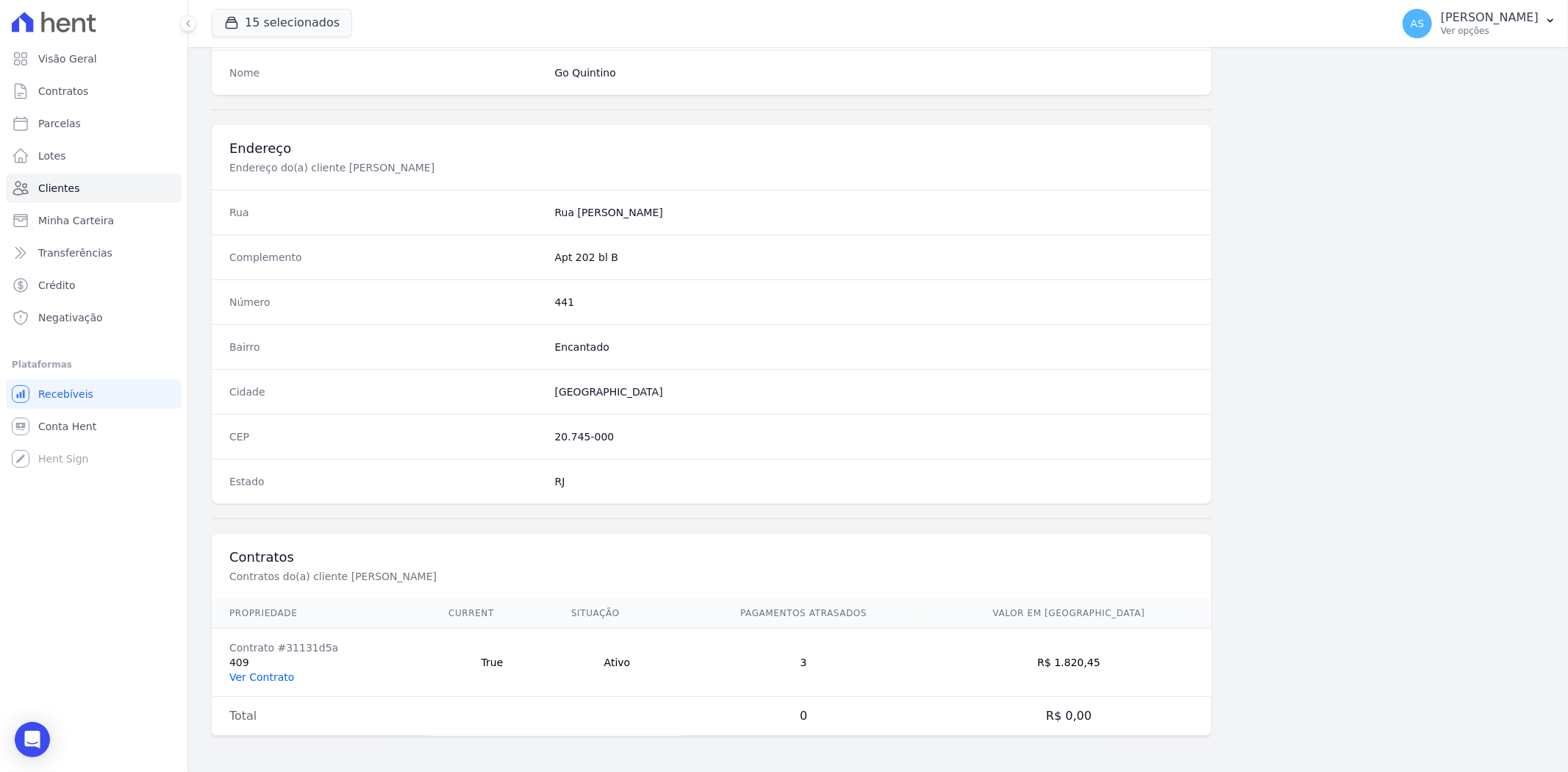
click at [261, 671] on link "Ver Contrato" at bounding box center [262, 677] width 65 height 12
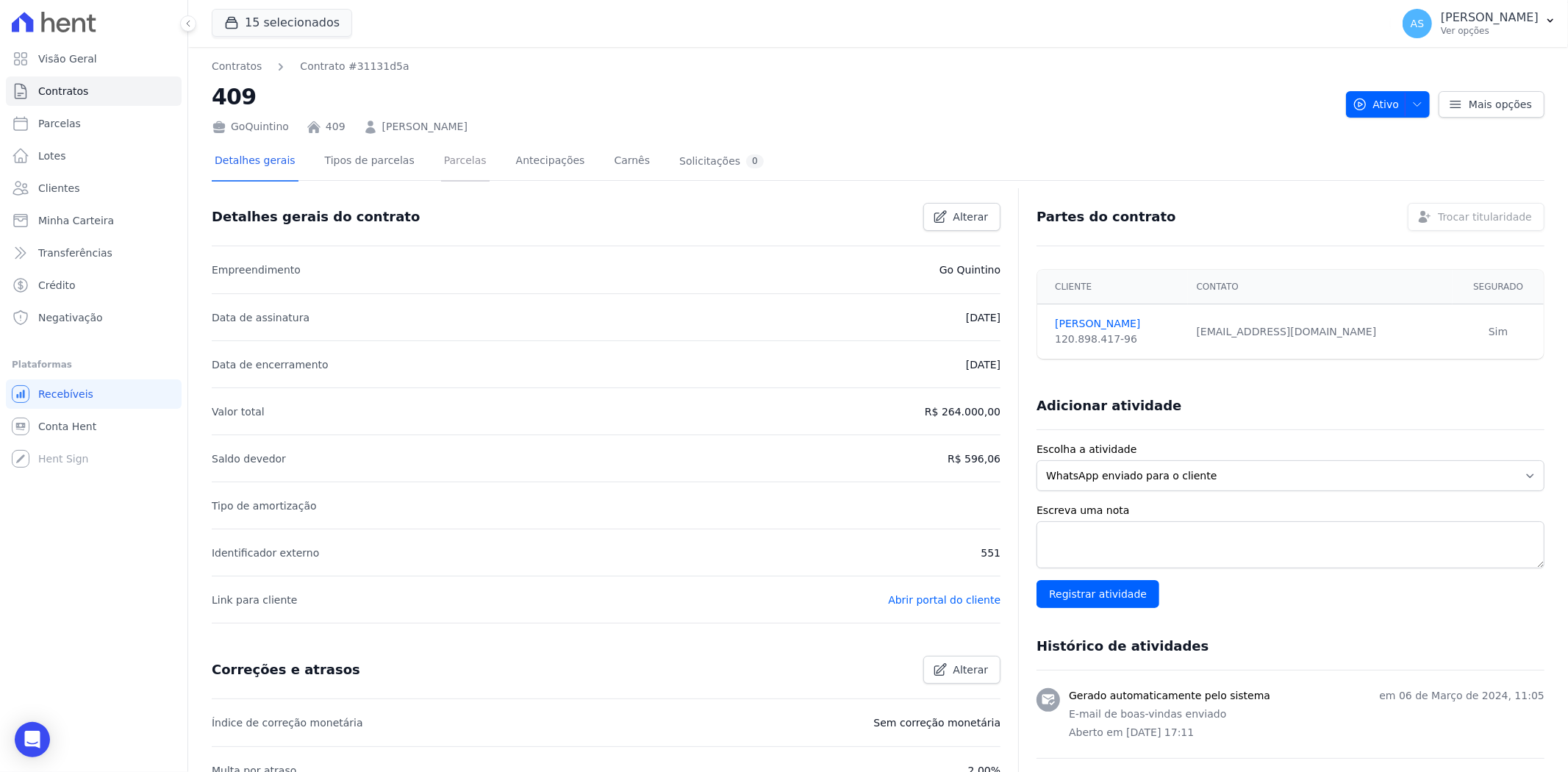
click at [442, 162] on link "Parcelas" at bounding box center [464, 163] width 48 height 39
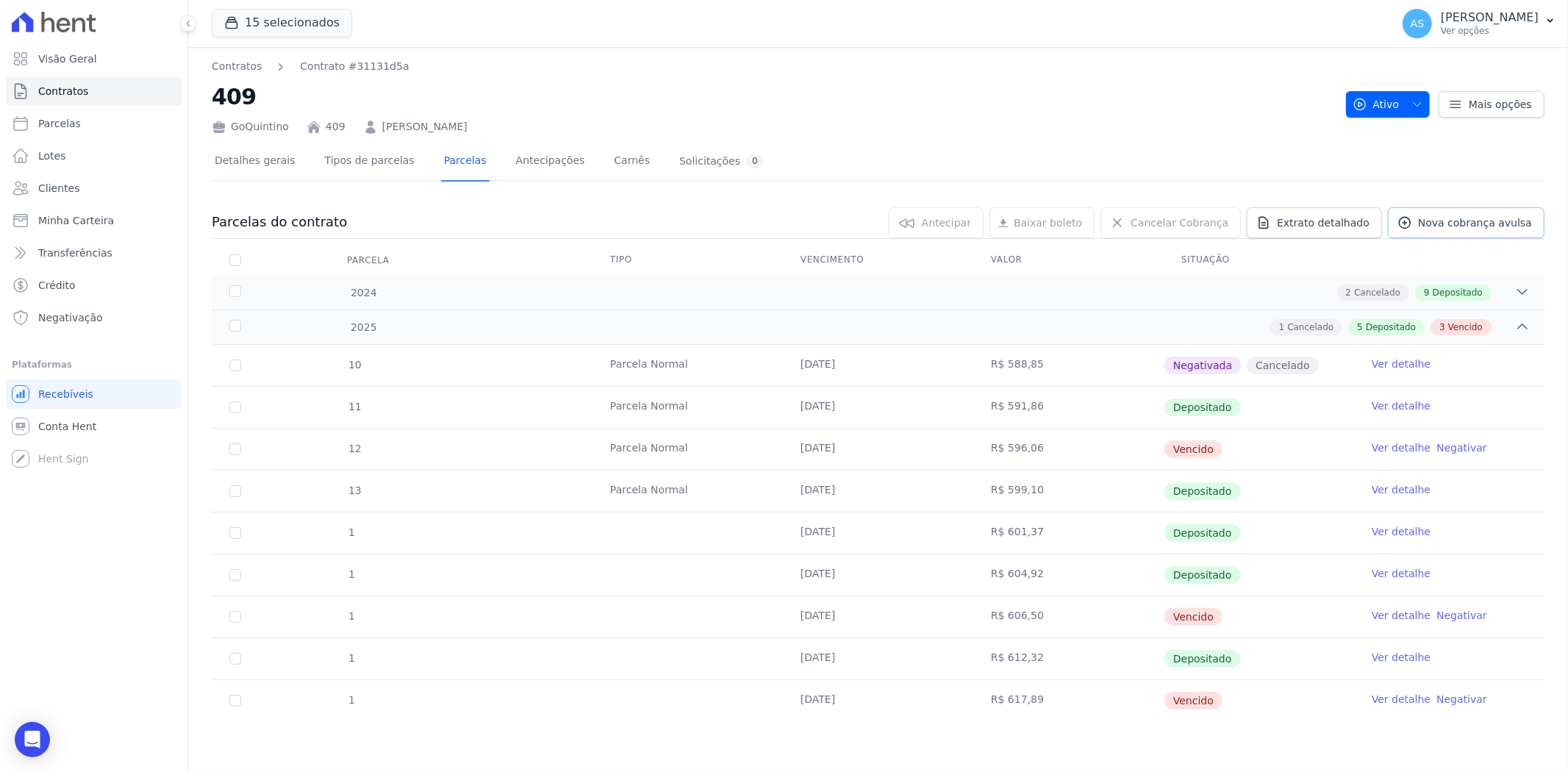
click at [1469, 222] on span "Nova cobrança avulsa" at bounding box center [1475, 222] width 114 height 15
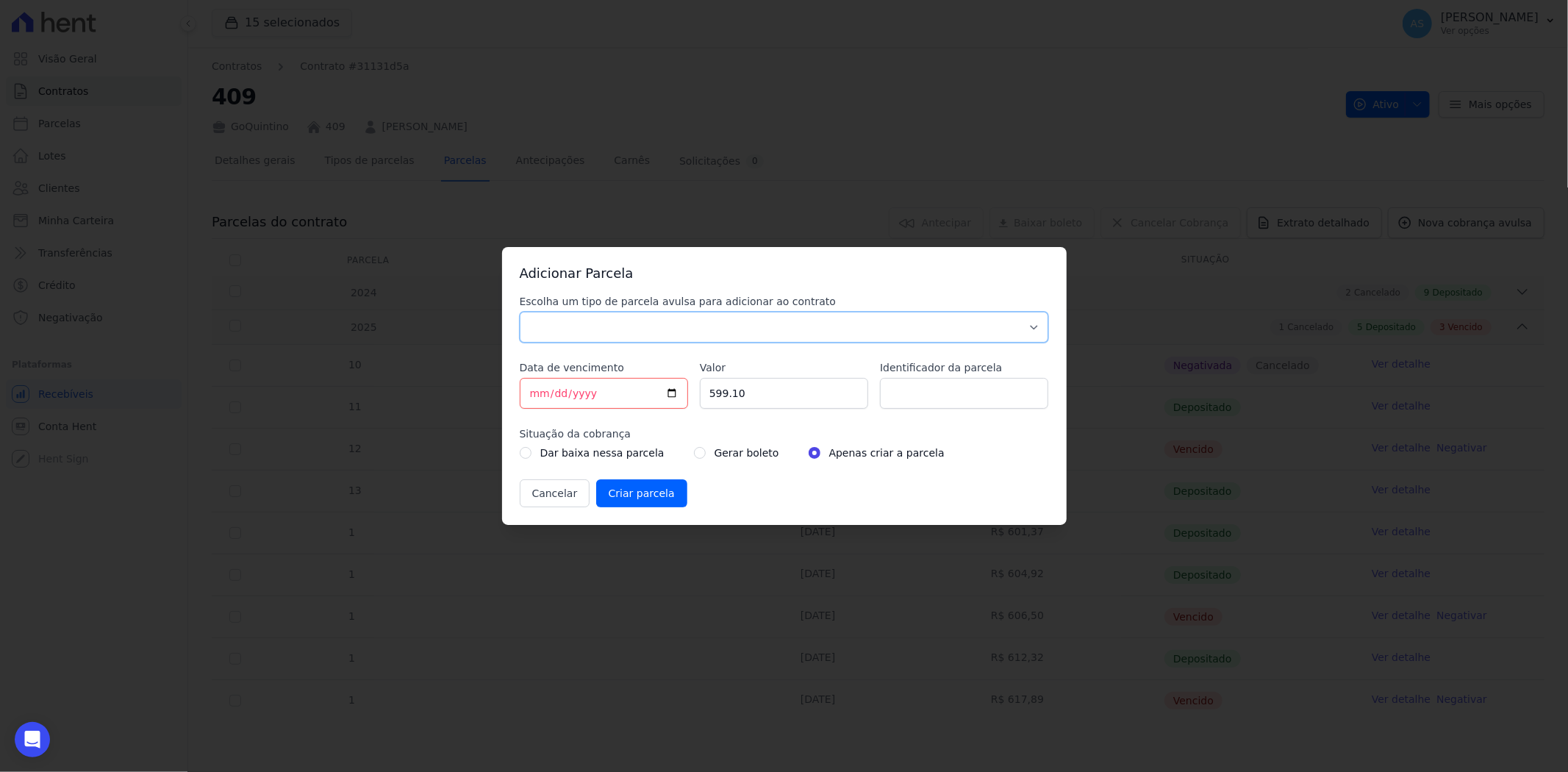
click at [568, 325] on select "Parcela Normal Sinal Caução Intercalada Chaves Pré Chaves Pós Chaves Taxas Quit…" at bounding box center [784, 326] width 530 height 31
select select "standard"
click at [520, 312] on select "Parcela Normal Sinal Caução Intercalada Chaves Pré Chaves Pós Chaves Taxas Quit…" at bounding box center [784, 326] width 530 height 31
click at [669, 390] on input "[DATE]" at bounding box center [604, 392] width 169 height 31
type input "2025-09-18"
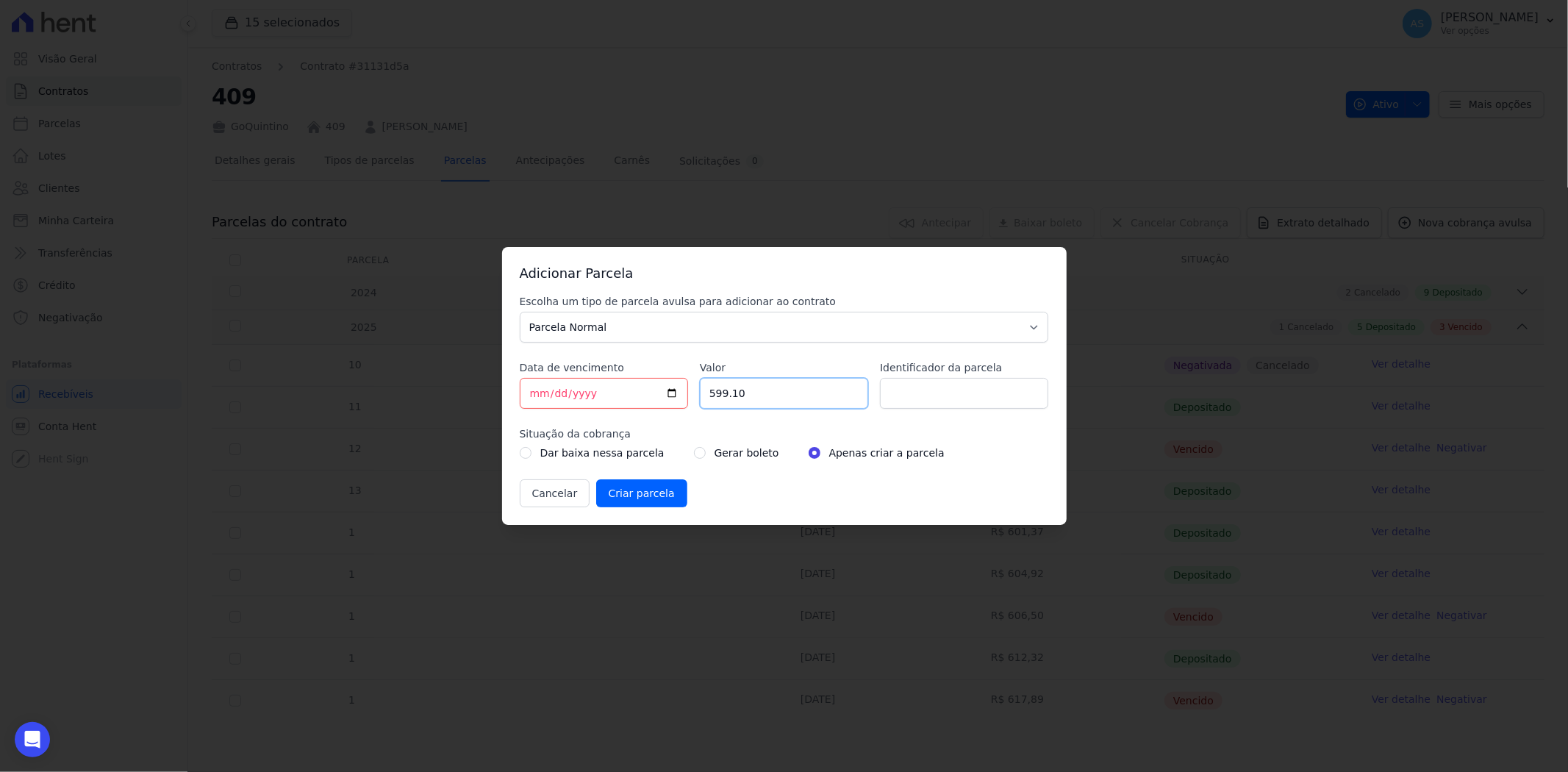
drag, startPoint x: 631, startPoint y: 394, endPoint x: 588, endPoint y: 397, distance: 43.1
click at [588, 397] on div "Escolha um tipo de parcela avulsa para adicionar ao contrato Parcela Normal Sin…" at bounding box center [784, 400] width 530 height 213
type input "6412.15"
click at [924, 405] on input "Identificador da parcela" at bounding box center [963, 392] width 169 height 31
type input "PARCELAS EM ATRASO"
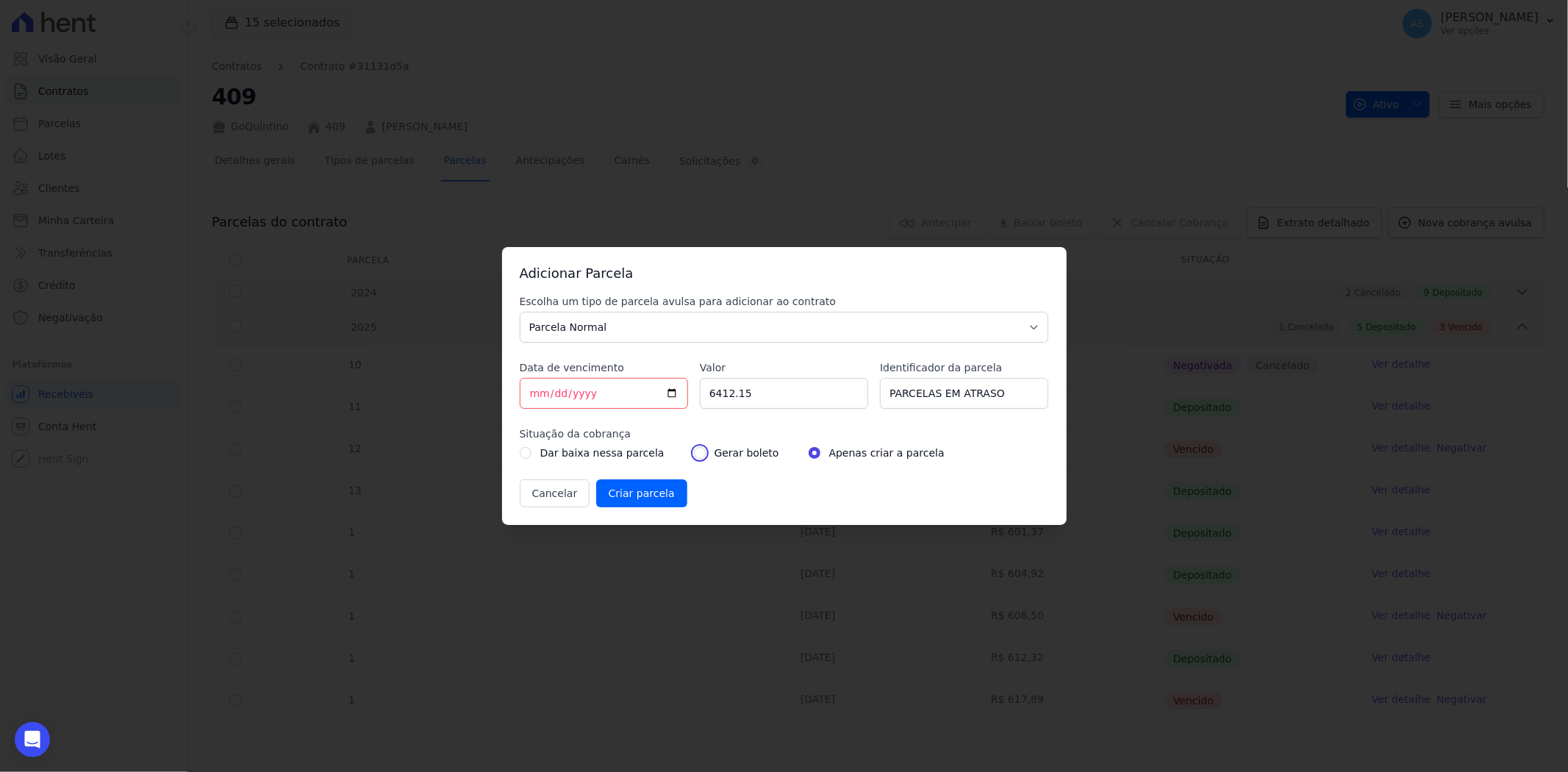
click at [694, 456] on input "radio" at bounding box center [700, 453] width 12 height 12
radio input "true"
click at [619, 490] on input "Criar parcela" at bounding box center [642, 493] width 91 height 28
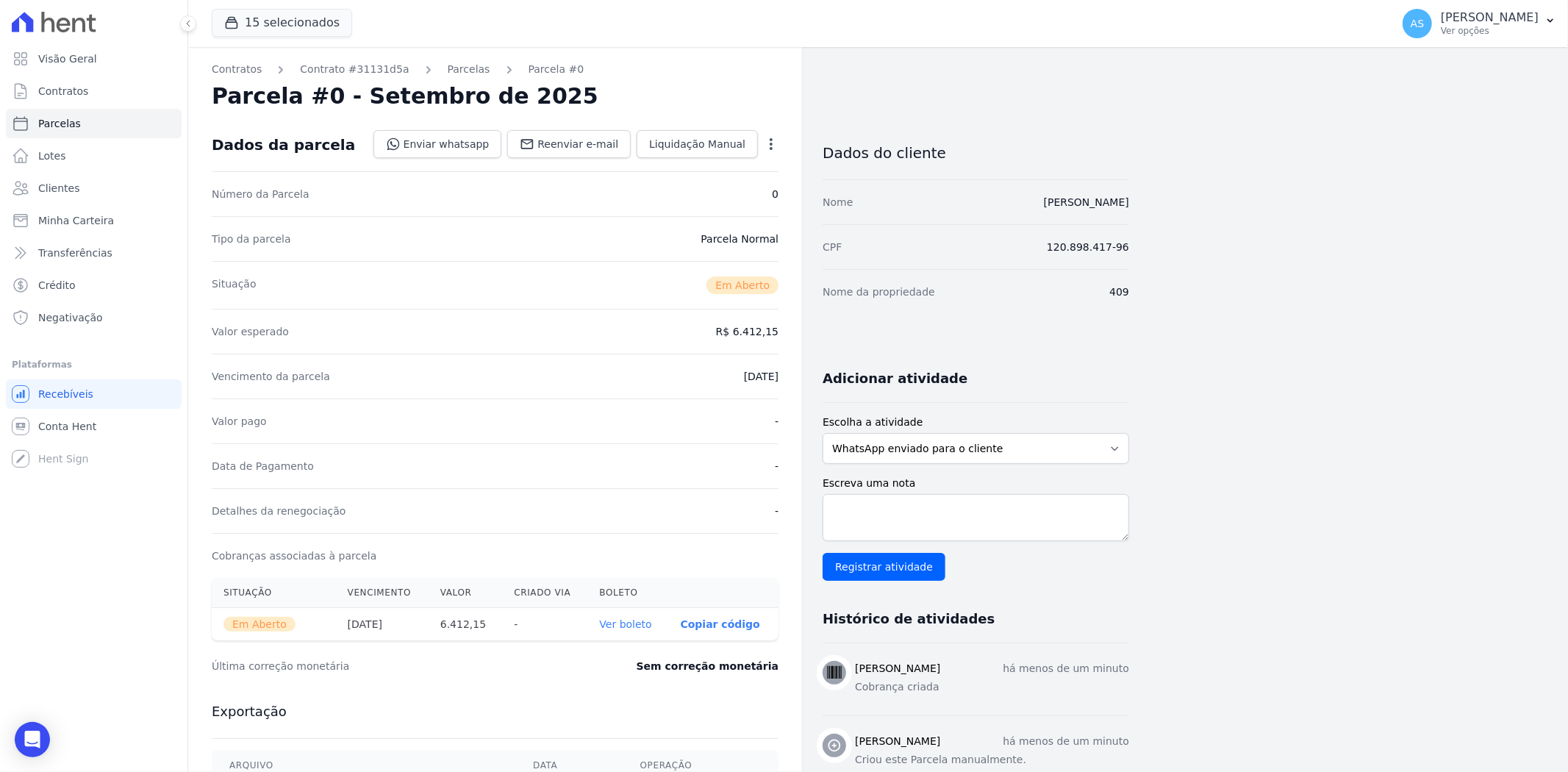
click at [629, 620] on link "Ver boleto" at bounding box center [625, 624] width 52 height 12
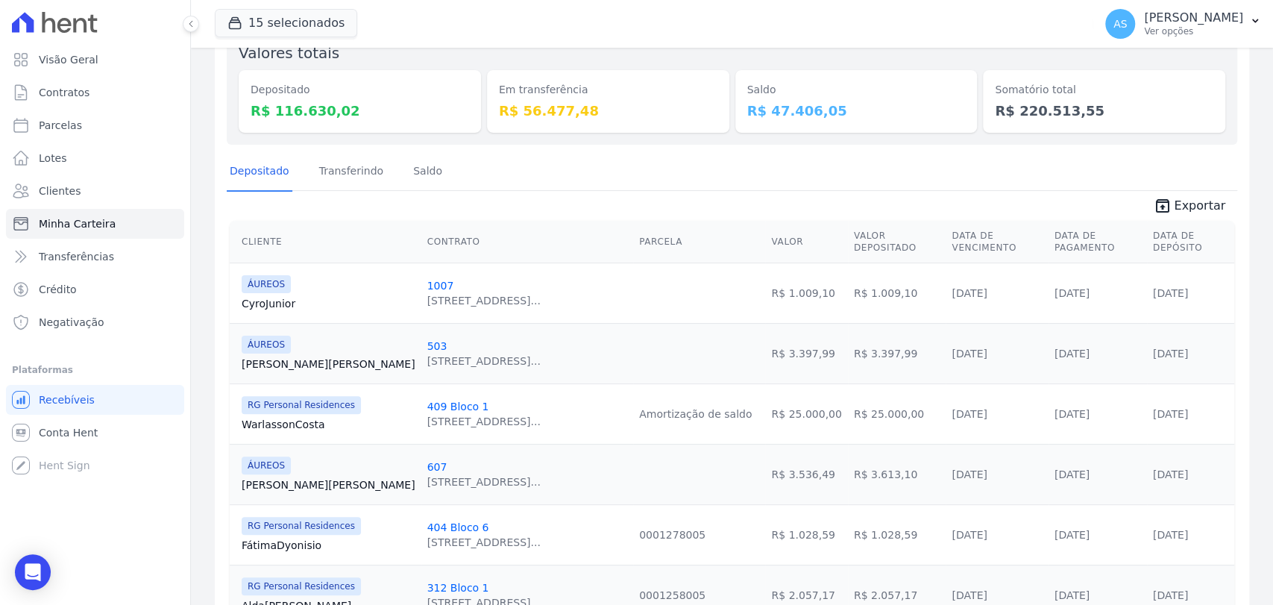
scroll to position [166, 0]
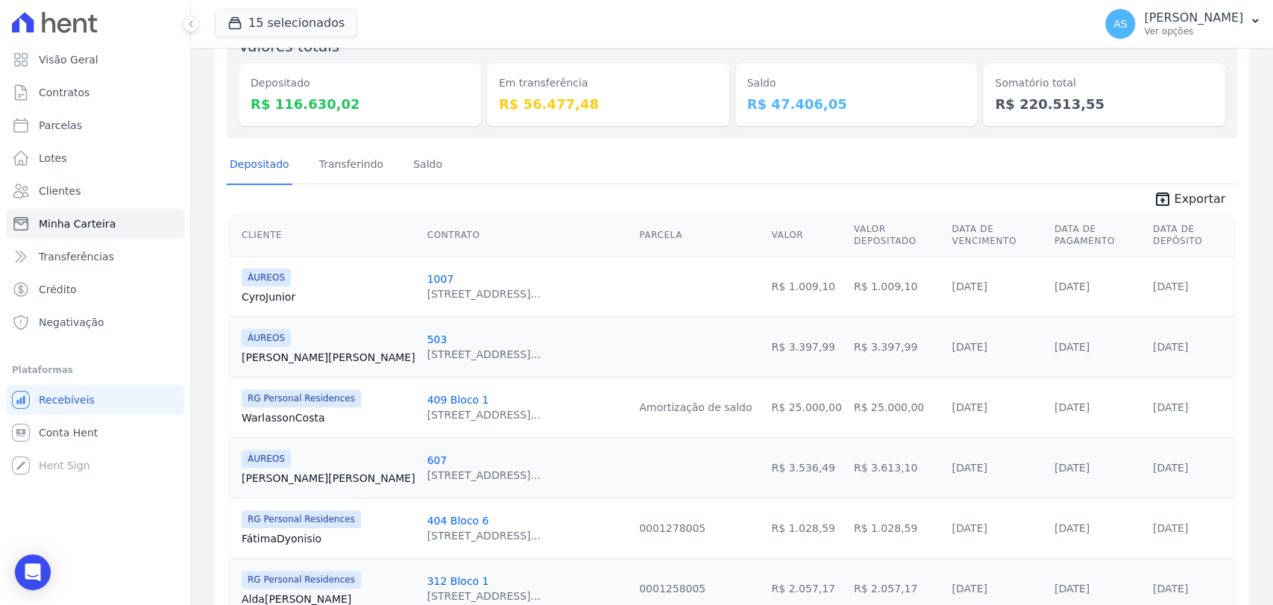
click at [1189, 201] on span "Exportar" at bounding box center [1199, 199] width 51 height 18
click at [1258, 22] on icon "button" at bounding box center [1255, 21] width 12 height 12
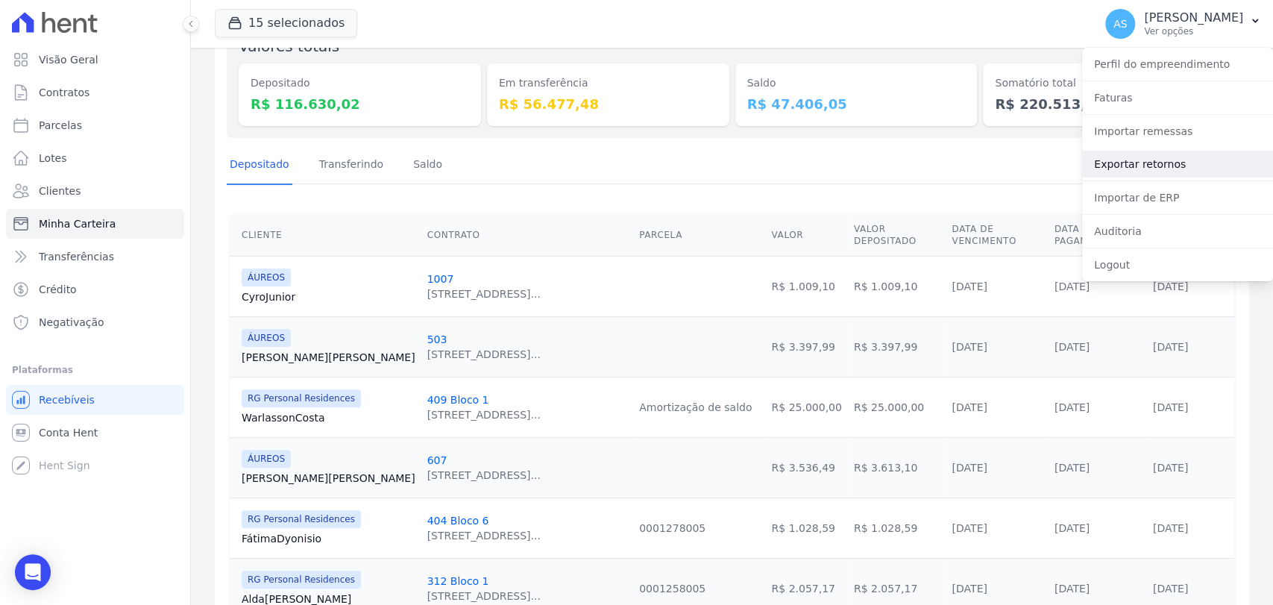
click at [1146, 163] on link "Exportar retornos" at bounding box center [1177, 164] width 191 height 27
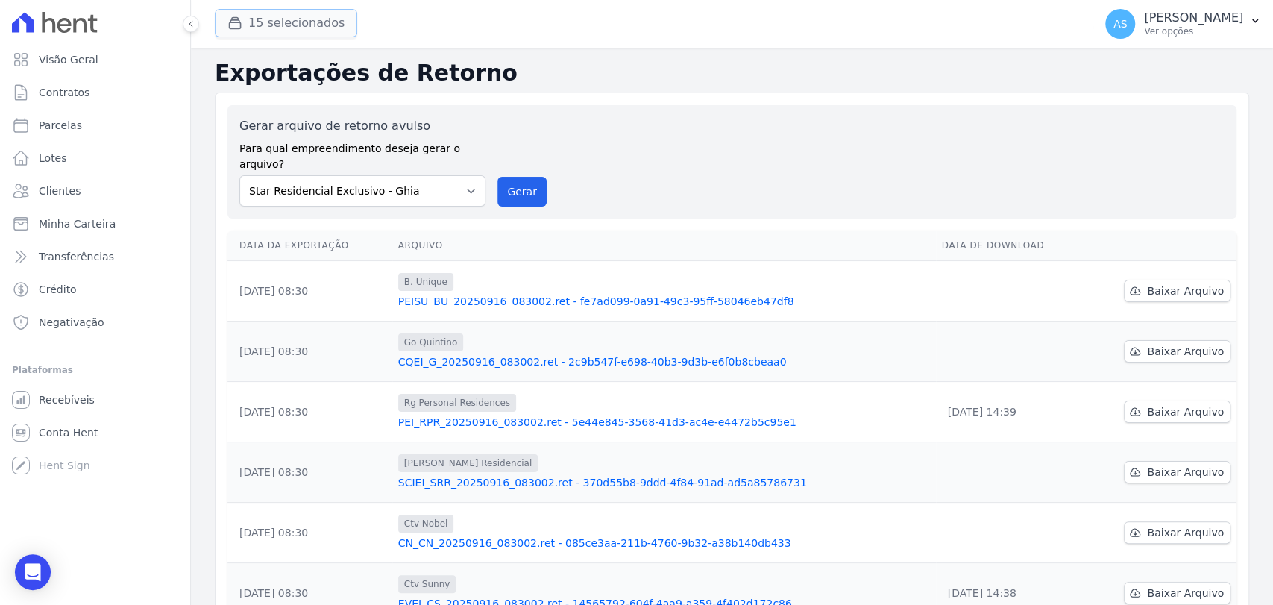
click at [236, 22] on icon "button" at bounding box center [235, 23] width 11 height 11
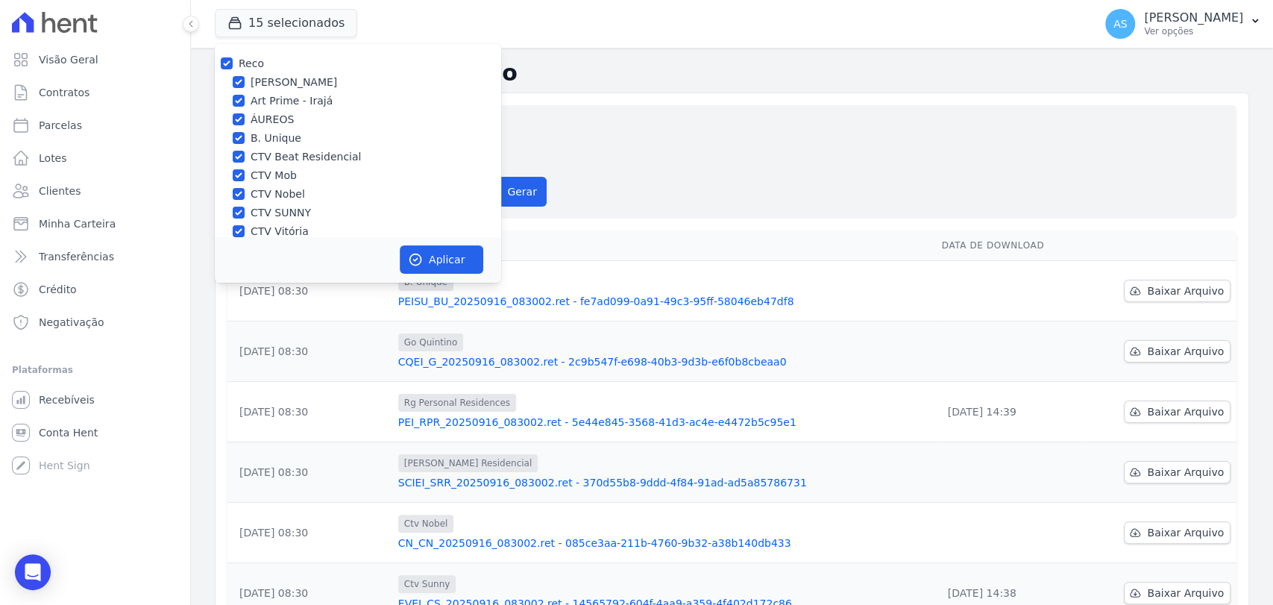
click at [234, 57] on div "Reco" at bounding box center [358, 64] width 286 height 16
click at [227, 60] on input "Reco" at bounding box center [227, 63] width 12 height 12
checkbox input "false"
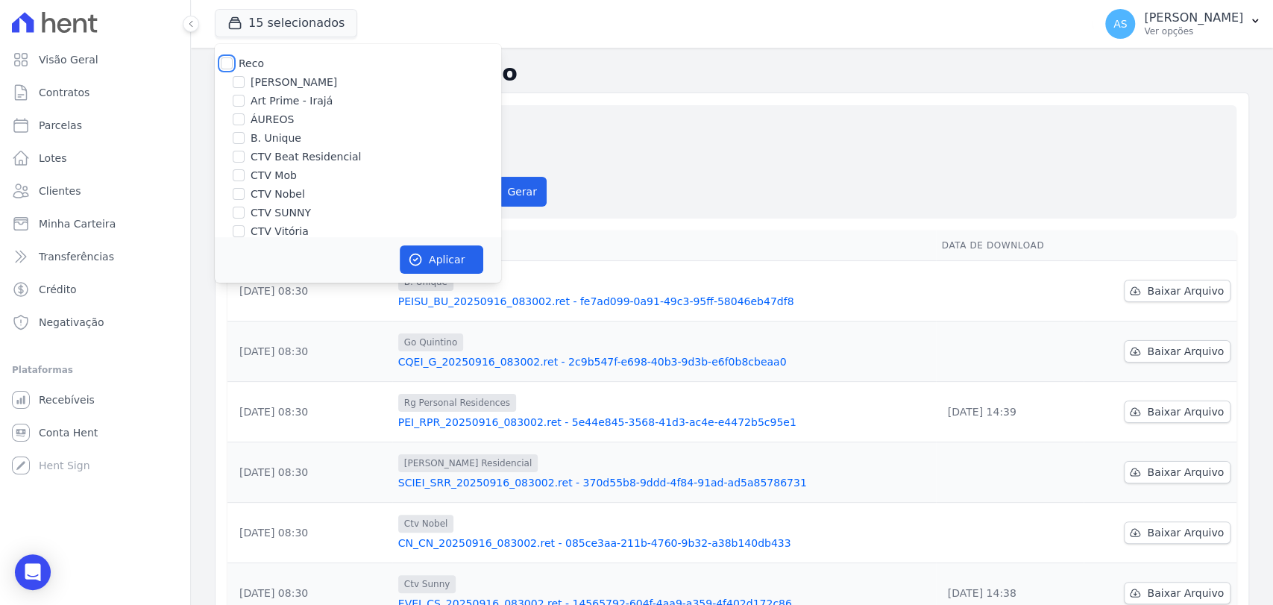
checkbox input "false"
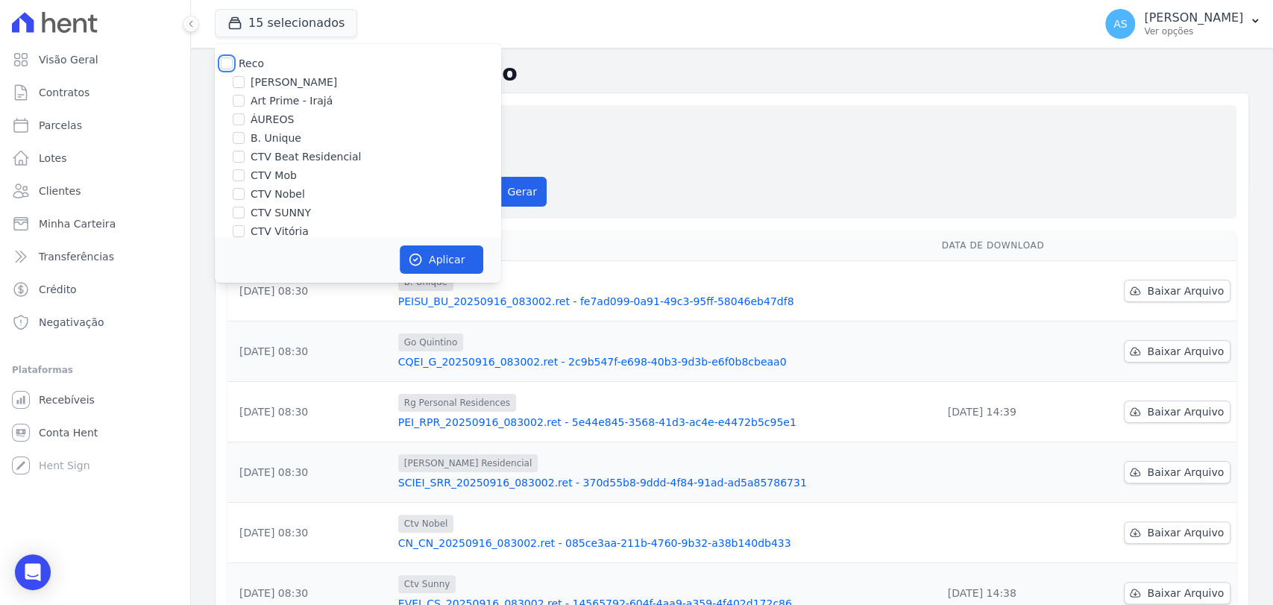
checkbox input "false"
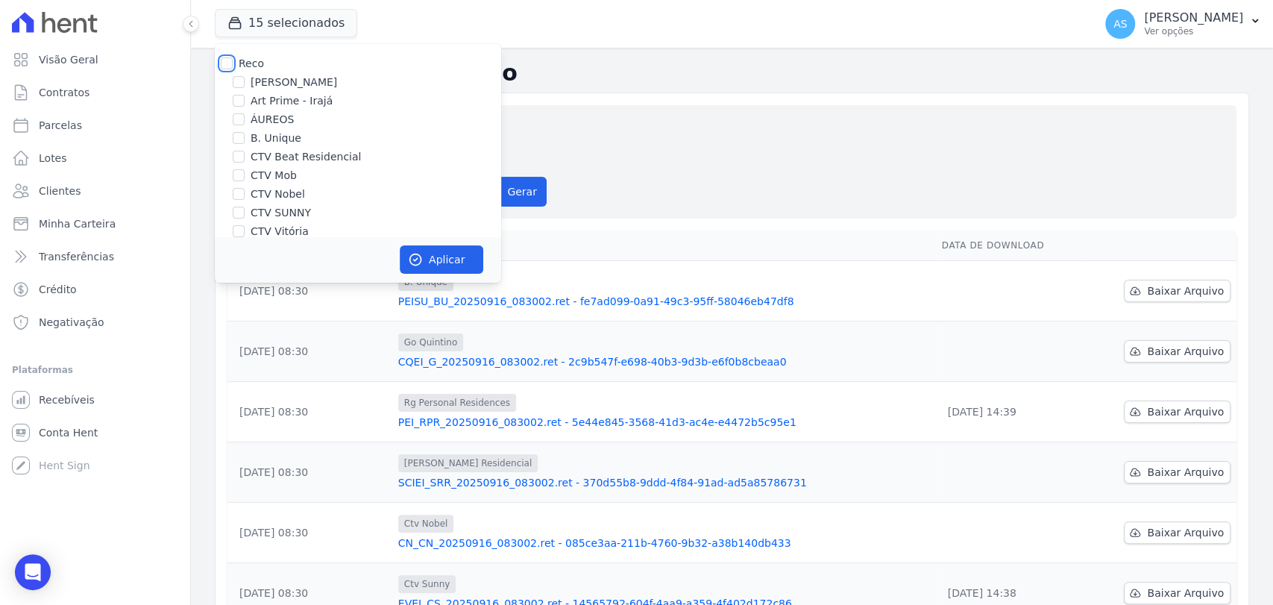
checkbox input "false"
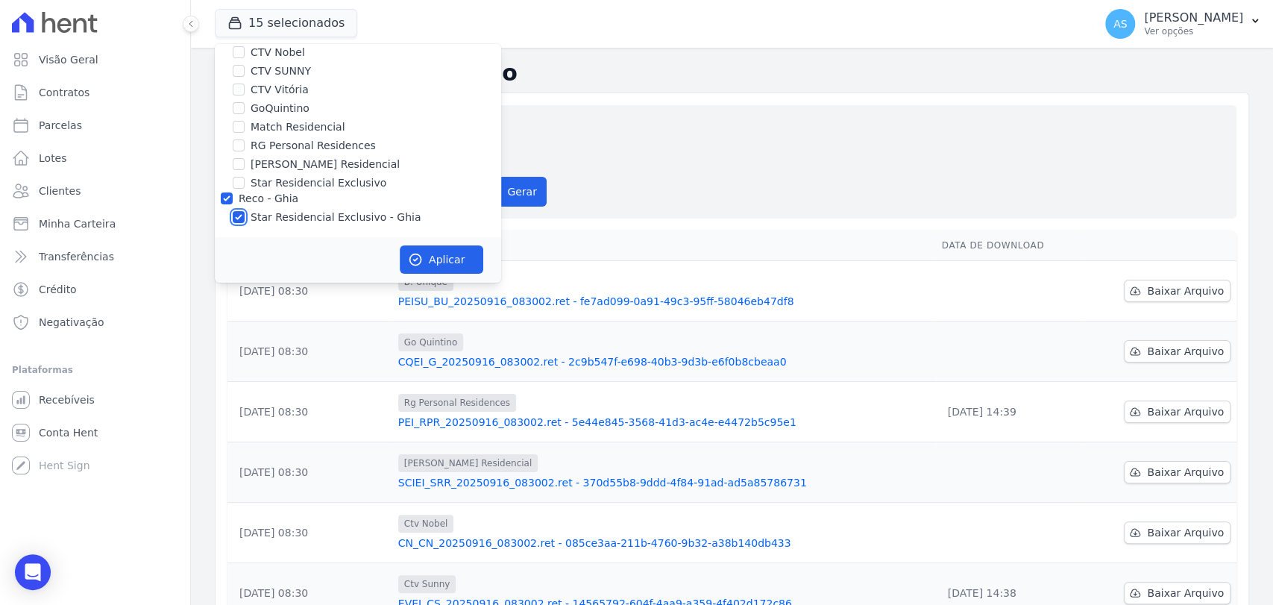
click at [239, 218] on input "Star Residencial Exclusivo - Ghia" at bounding box center [239, 217] width 12 height 12
checkbox input "false"
click at [268, 151] on label "RG Personal Residences" at bounding box center [313, 146] width 125 height 16
click at [245, 151] on input "RG Personal Residences" at bounding box center [239, 145] width 12 height 12
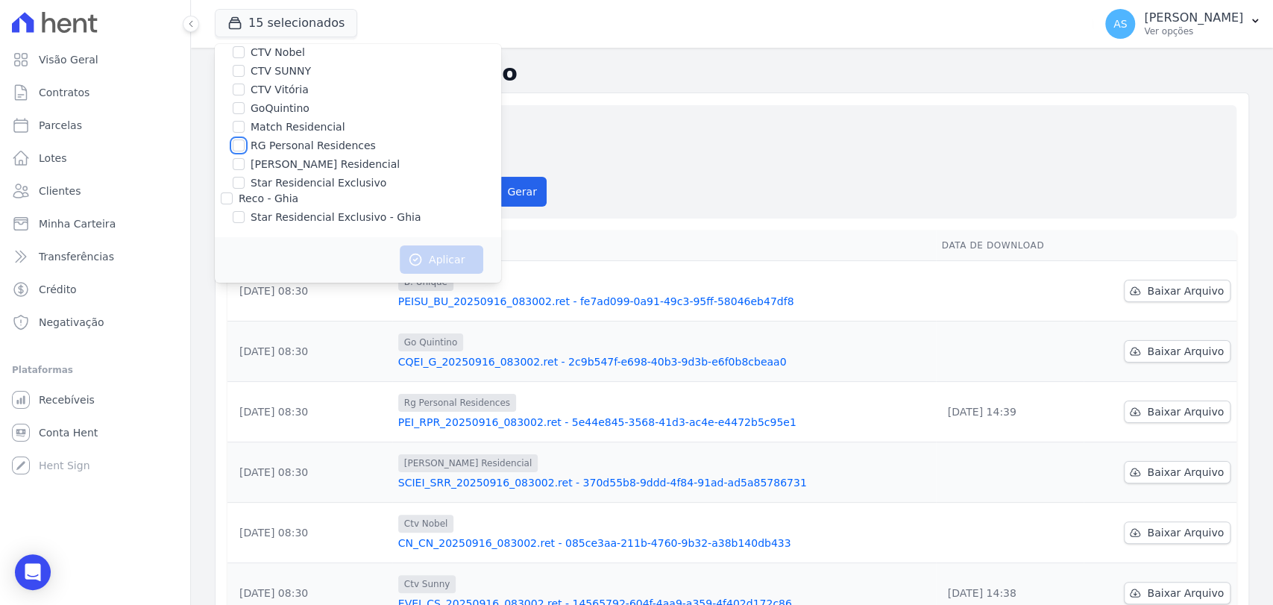
checkbox input "true"
click at [423, 255] on button "Aplicar" at bounding box center [442, 259] width 84 height 28
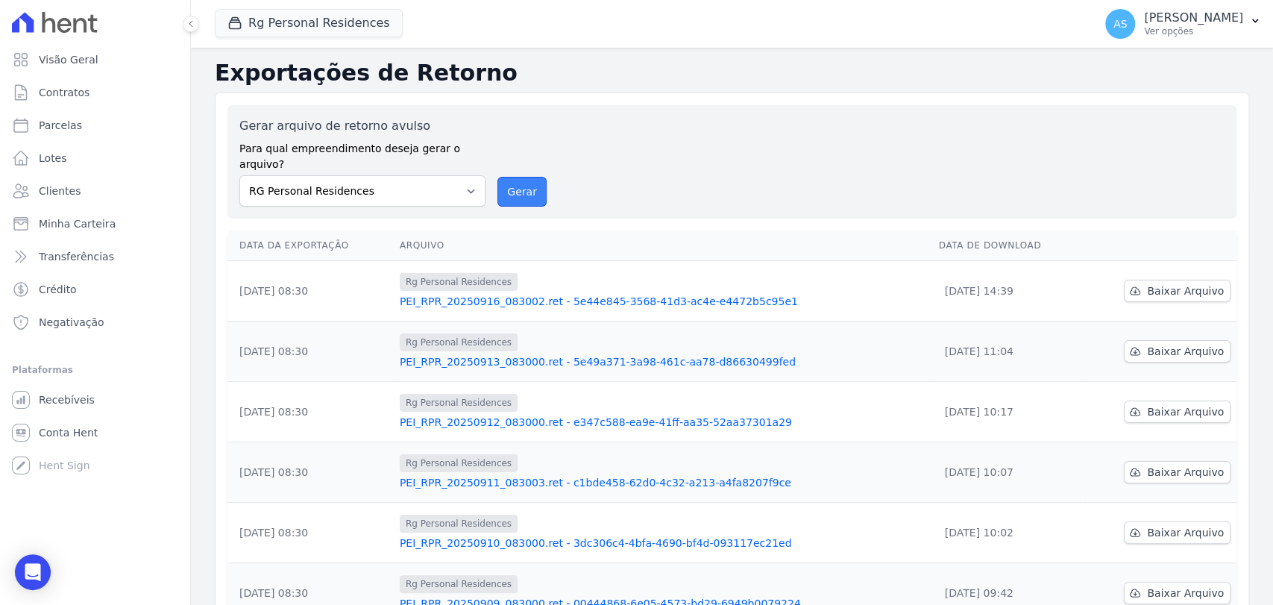
click at [511, 179] on button "Gerar" at bounding box center [521, 192] width 49 height 30
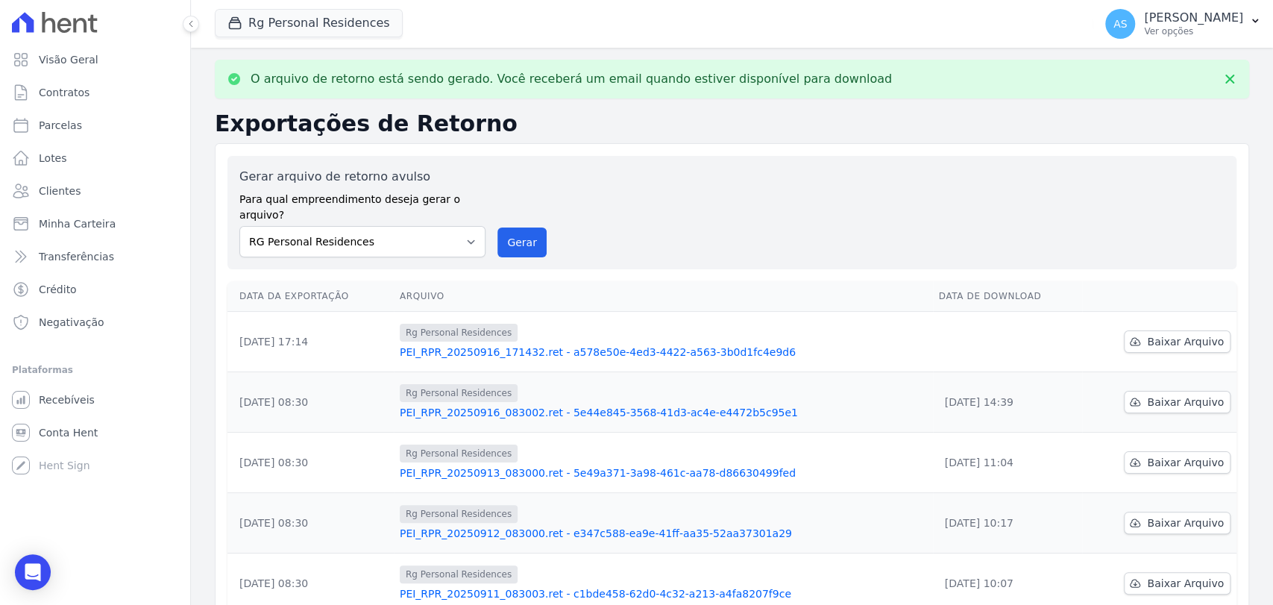
click at [606, 344] on link "PEI_RPR_20250916_171432.ret - a578e50e-4ed3-4422-a563-3b0d1fc4e9d6" at bounding box center [663, 351] width 527 height 15
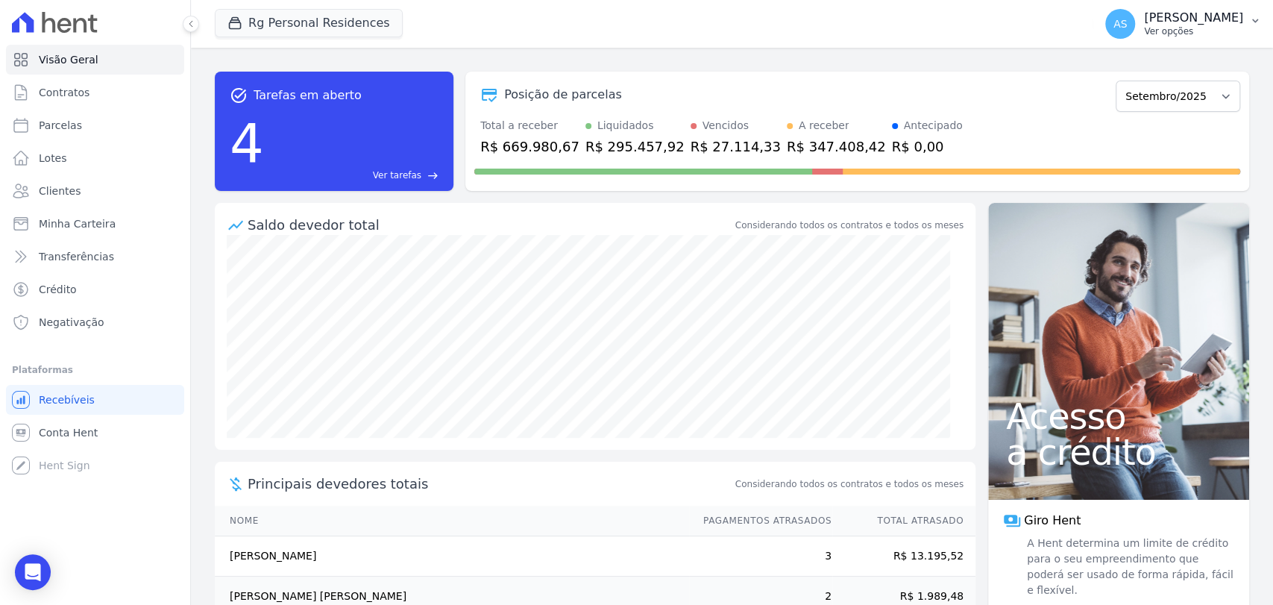
click at [1203, 19] on p "[PERSON_NAME]" at bounding box center [1193, 17] width 99 height 15
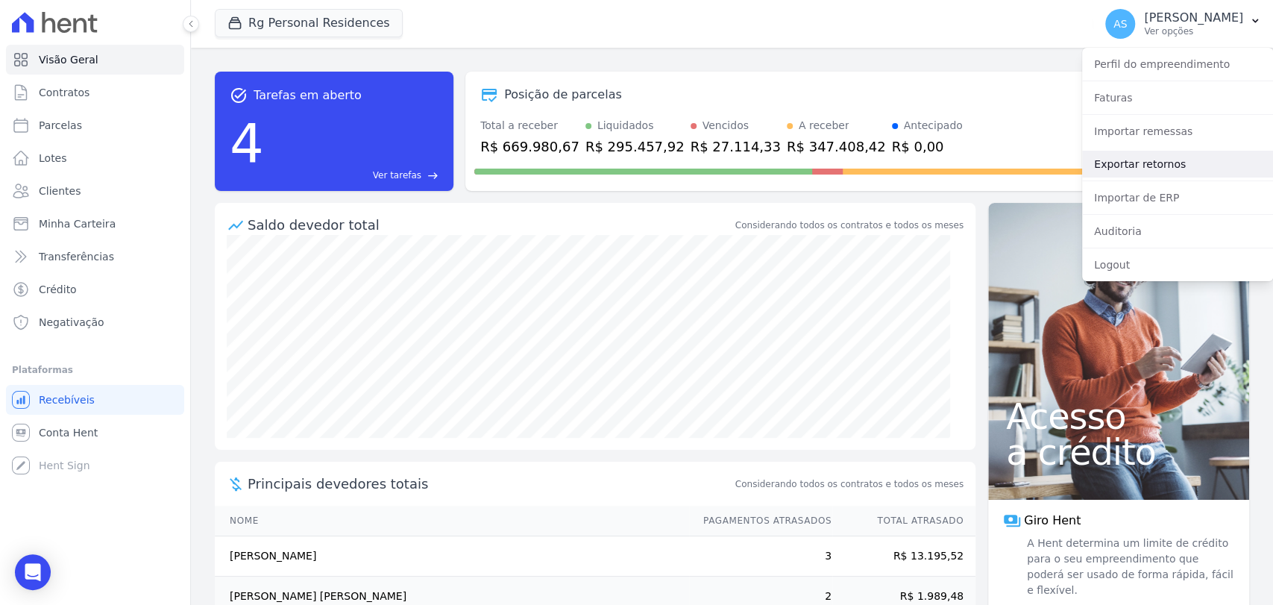
click at [1119, 168] on link "Exportar retornos" at bounding box center [1177, 164] width 191 height 27
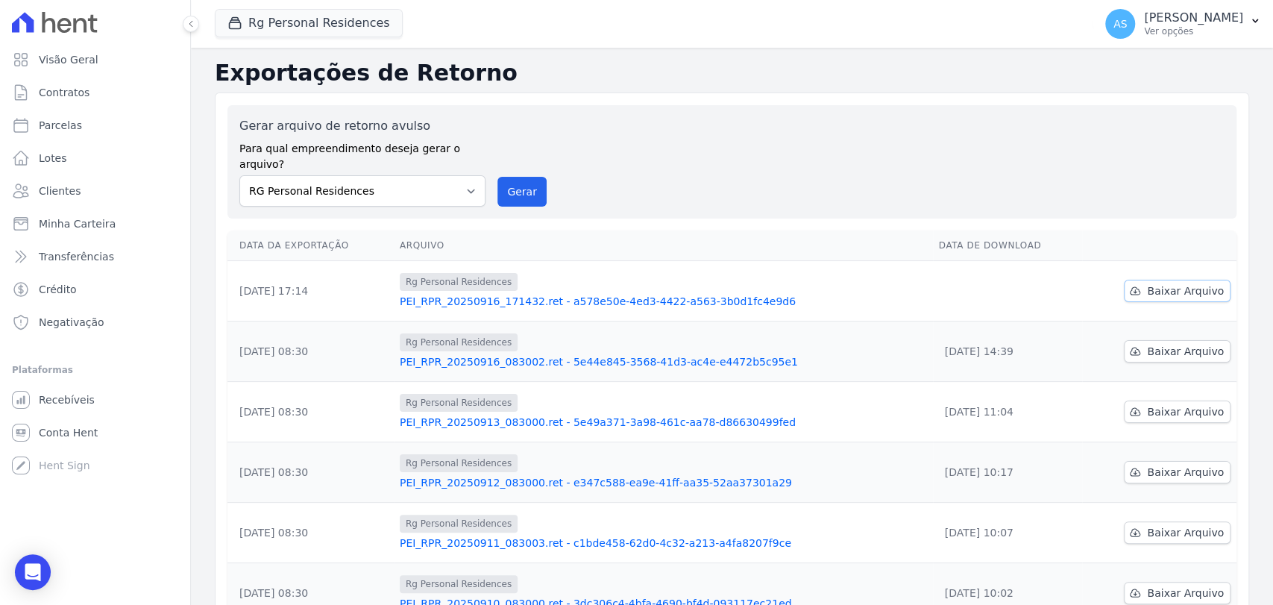
click at [1129, 285] on icon at bounding box center [1135, 291] width 12 height 12
click at [1185, 19] on p "[PERSON_NAME]" at bounding box center [1193, 17] width 99 height 15
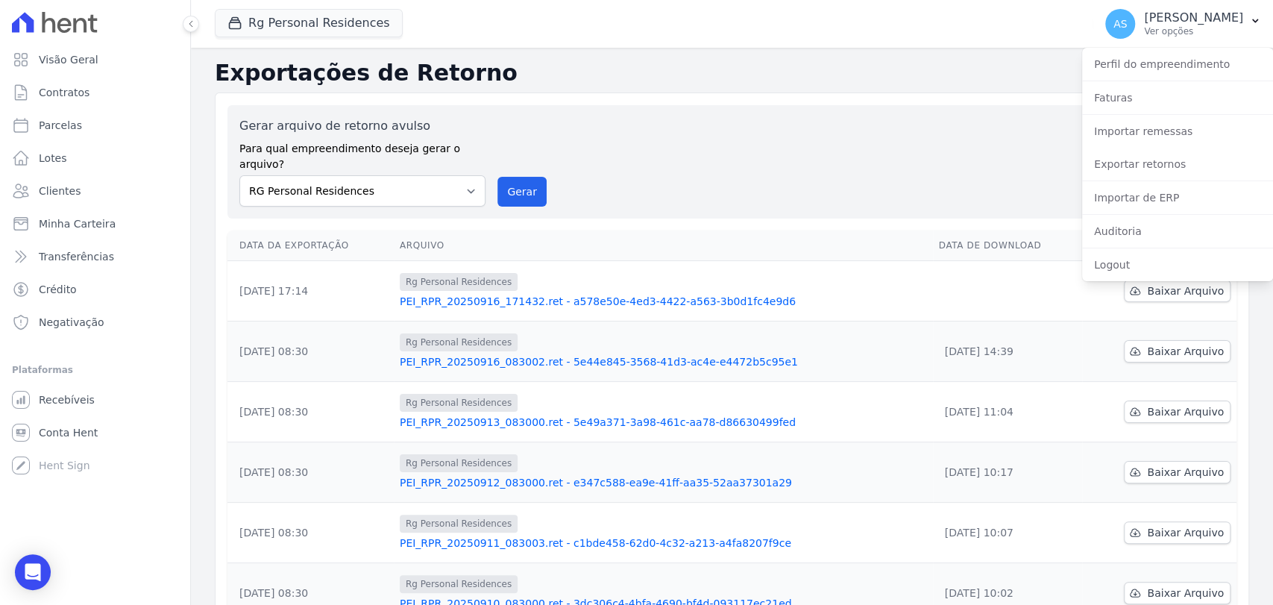
drag, startPoint x: 466, startPoint y: 84, endPoint x: 390, endPoint y: 60, distance: 79.7
click at [466, 84] on h2 "Exportações de Retorno" at bounding box center [732, 73] width 1034 height 27
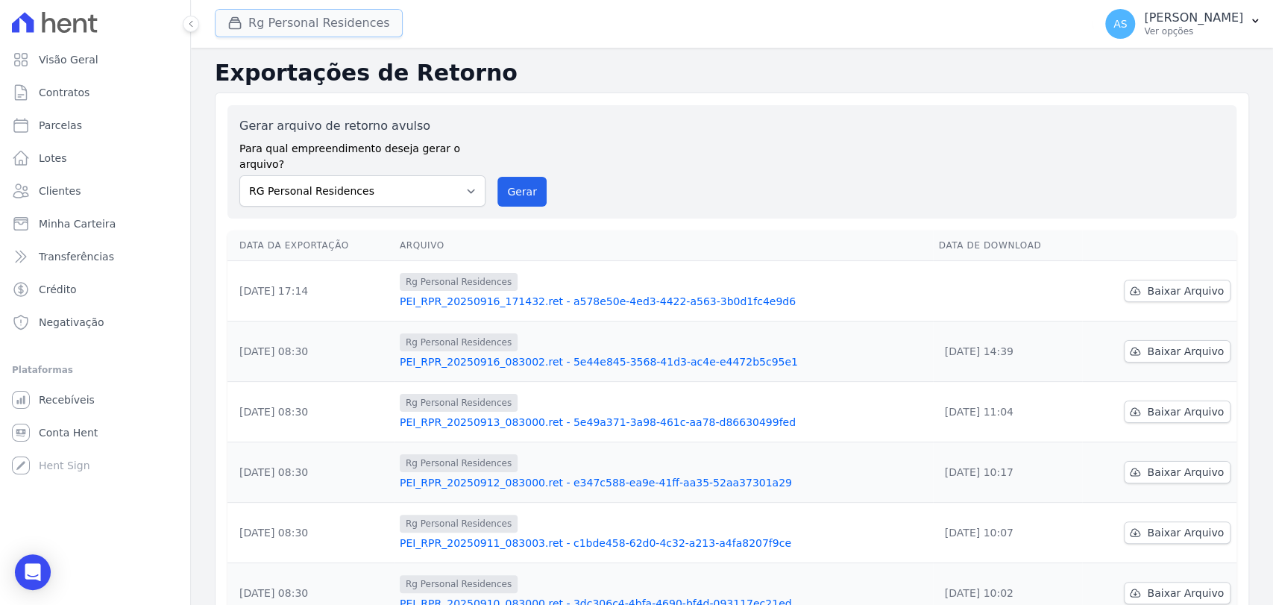
click at [292, 14] on button "Rg Personal Residences" at bounding box center [309, 23] width 188 height 28
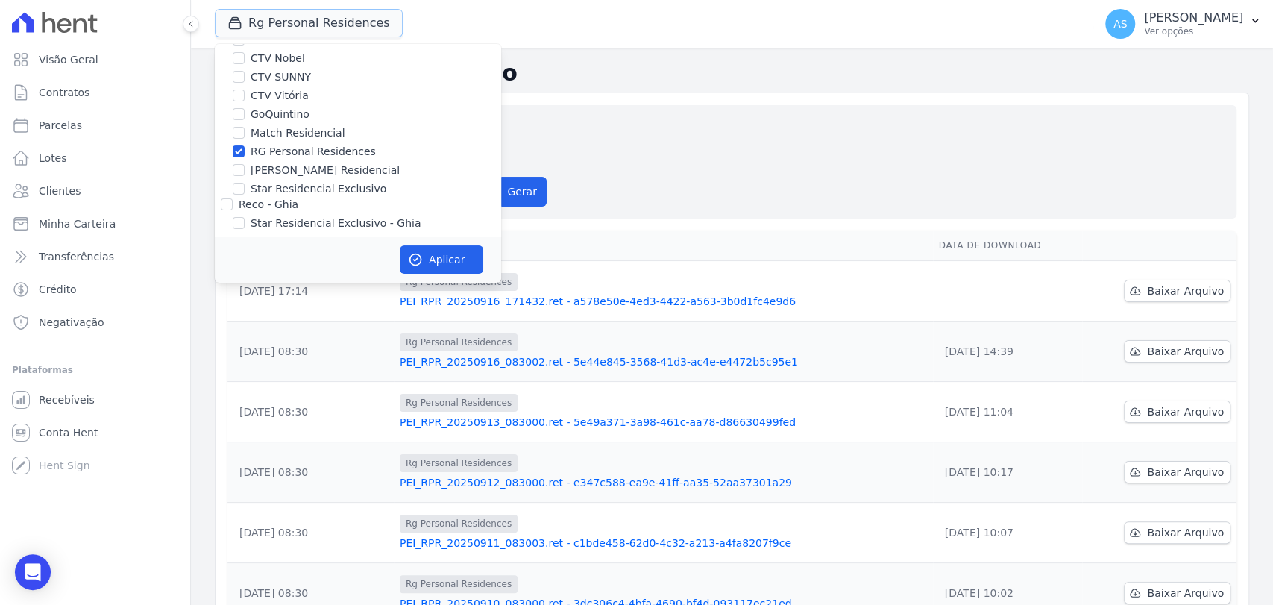
scroll to position [142, 0]
click at [237, 138] on div at bounding box center [239, 145] width 12 height 15
click at [239, 163] on input "[PERSON_NAME] Residencial" at bounding box center [239, 164] width 12 height 12
checkbox input "true"
click at [240, 144] on input "RG Personal Residences" at bounding box center [239, 145] width 12 height 12
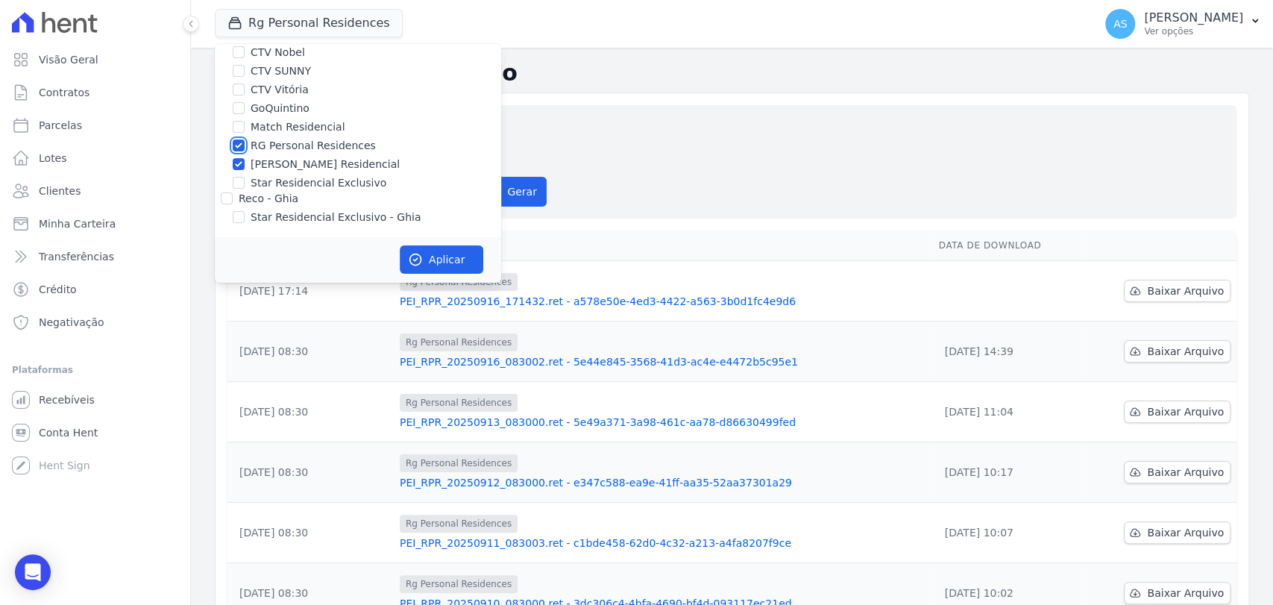
checkbox input "false"
click at [438, 267] on button "Aplicar" at bounding box center [442, 259] width 84 height 28
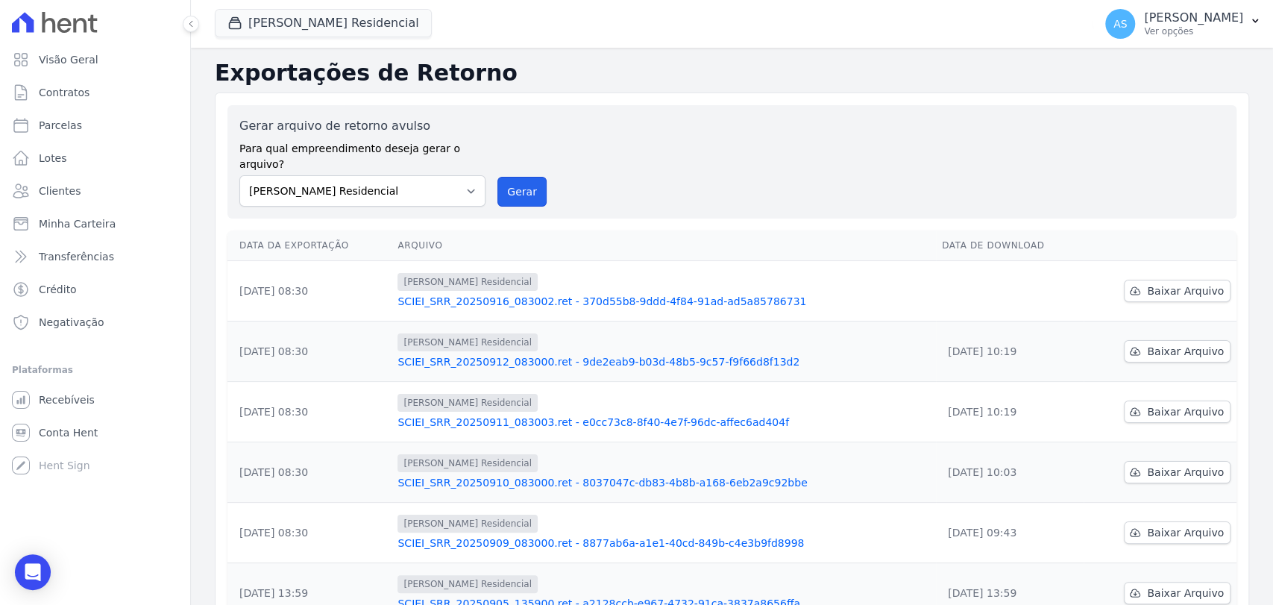
click at [525, 177] on button "Gerar" at bounding box center [521, 192] width 49 height 30
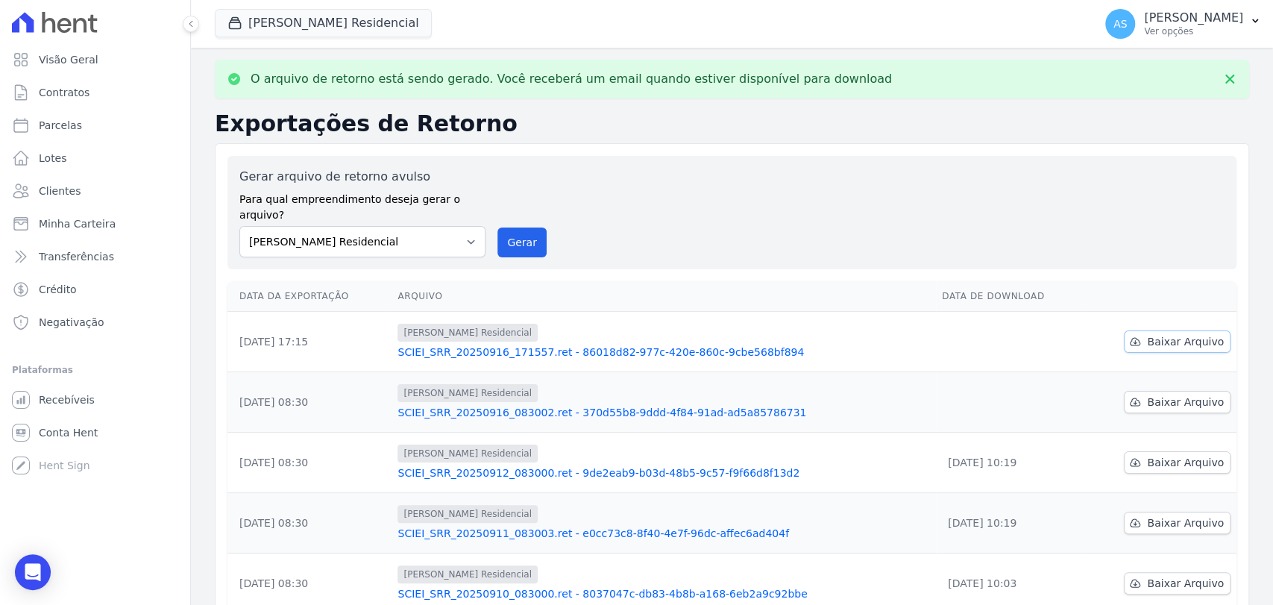
click at [1158, 334] on span "Baixar Arquivo" at bounding box center [1185, 341] width 77 height 15
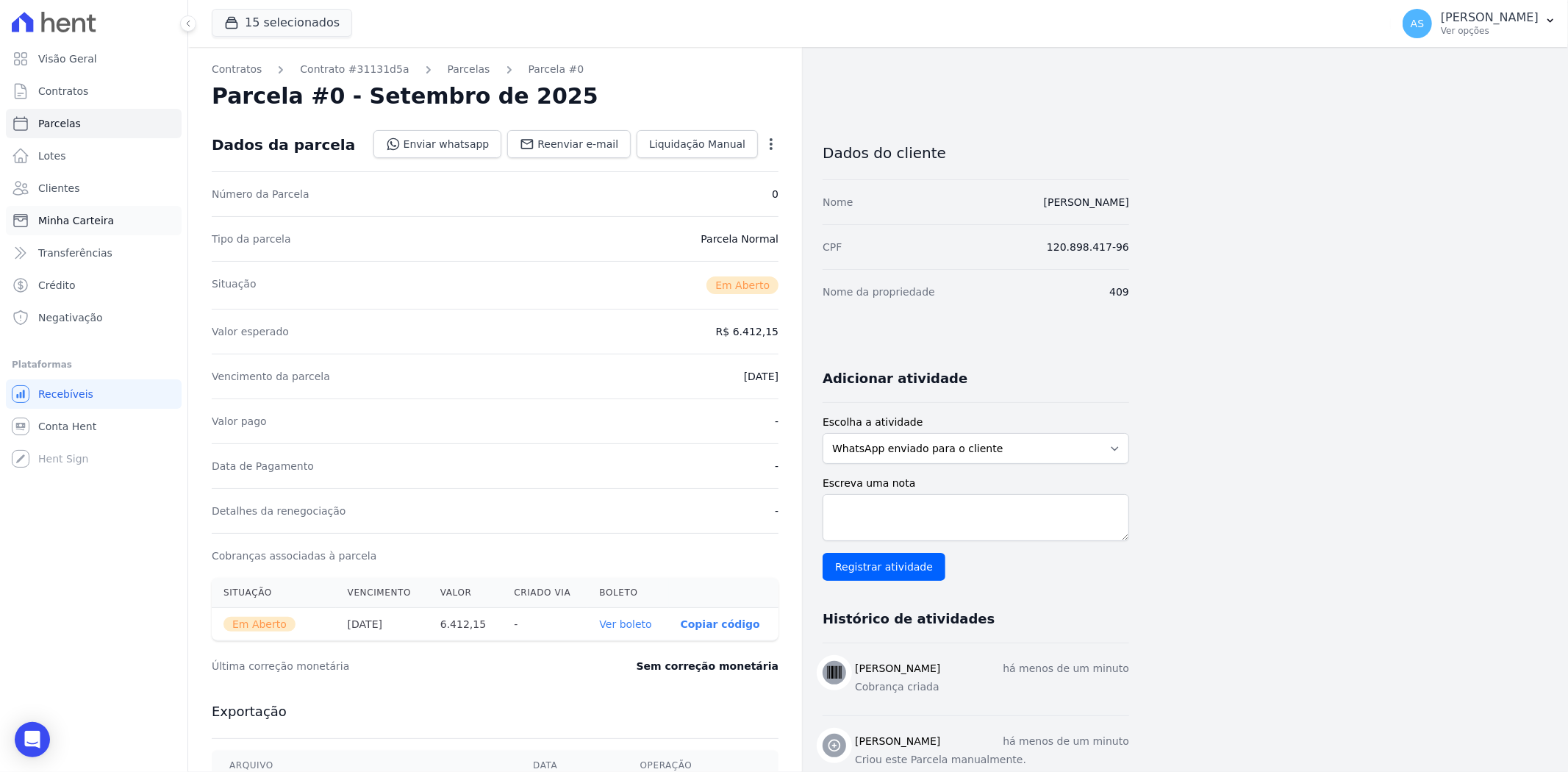
click at [49, 218] on span "Minha Carteira" at bounding box center [76, 220] width 76 height 15
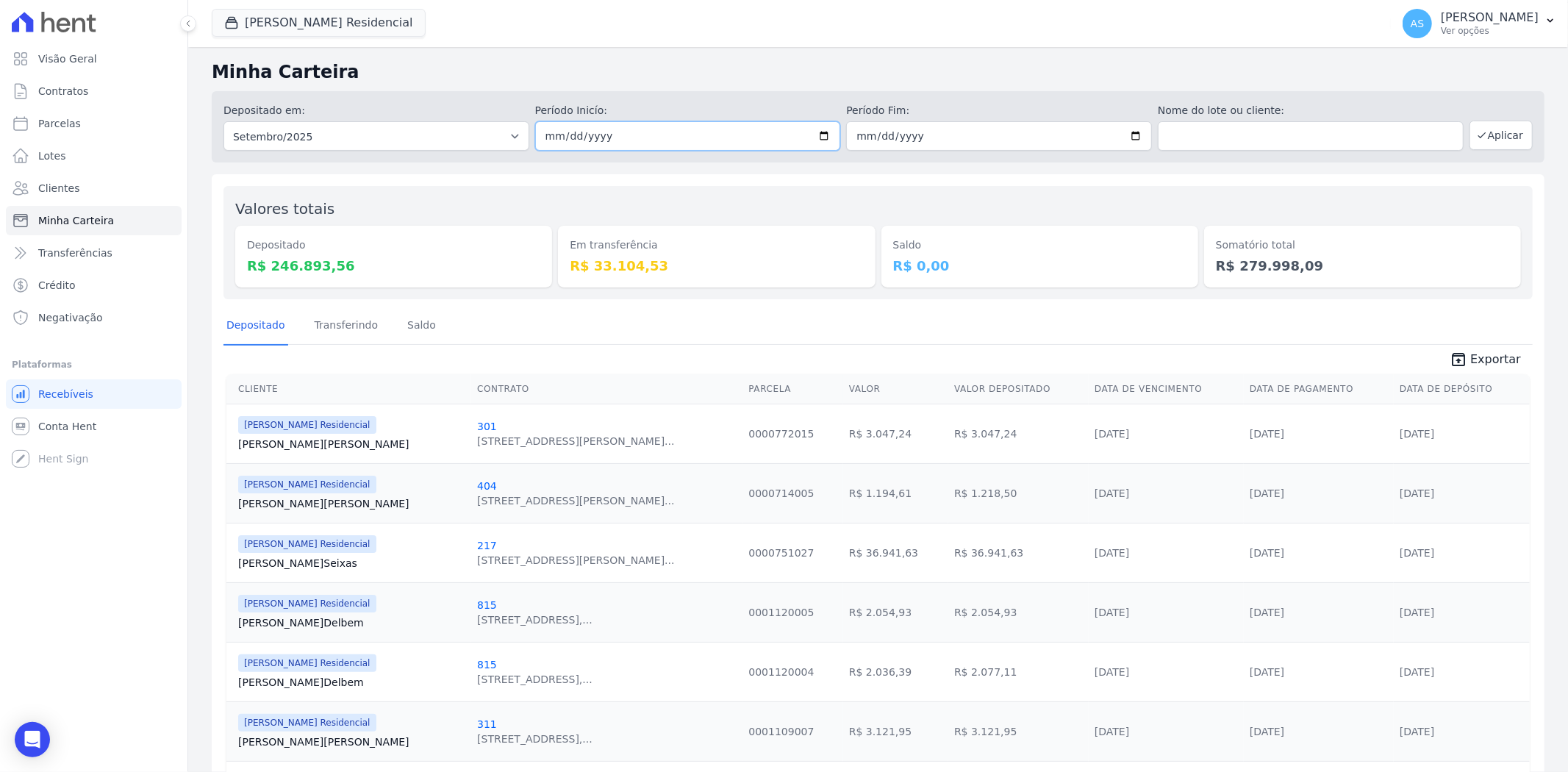
click at [814, 132] on input "[DATE]" at bounding box center [688, 136] width 306 height 30
type input "[DATE]"
click at [1132, 132] on input "[DATE]" at bounding box center [999, 136] width 306 height 30
type input "[DATE]"
click at [1487, 137] on button "Aplicar" at bounding box center [1501, 135] width 63 height 30
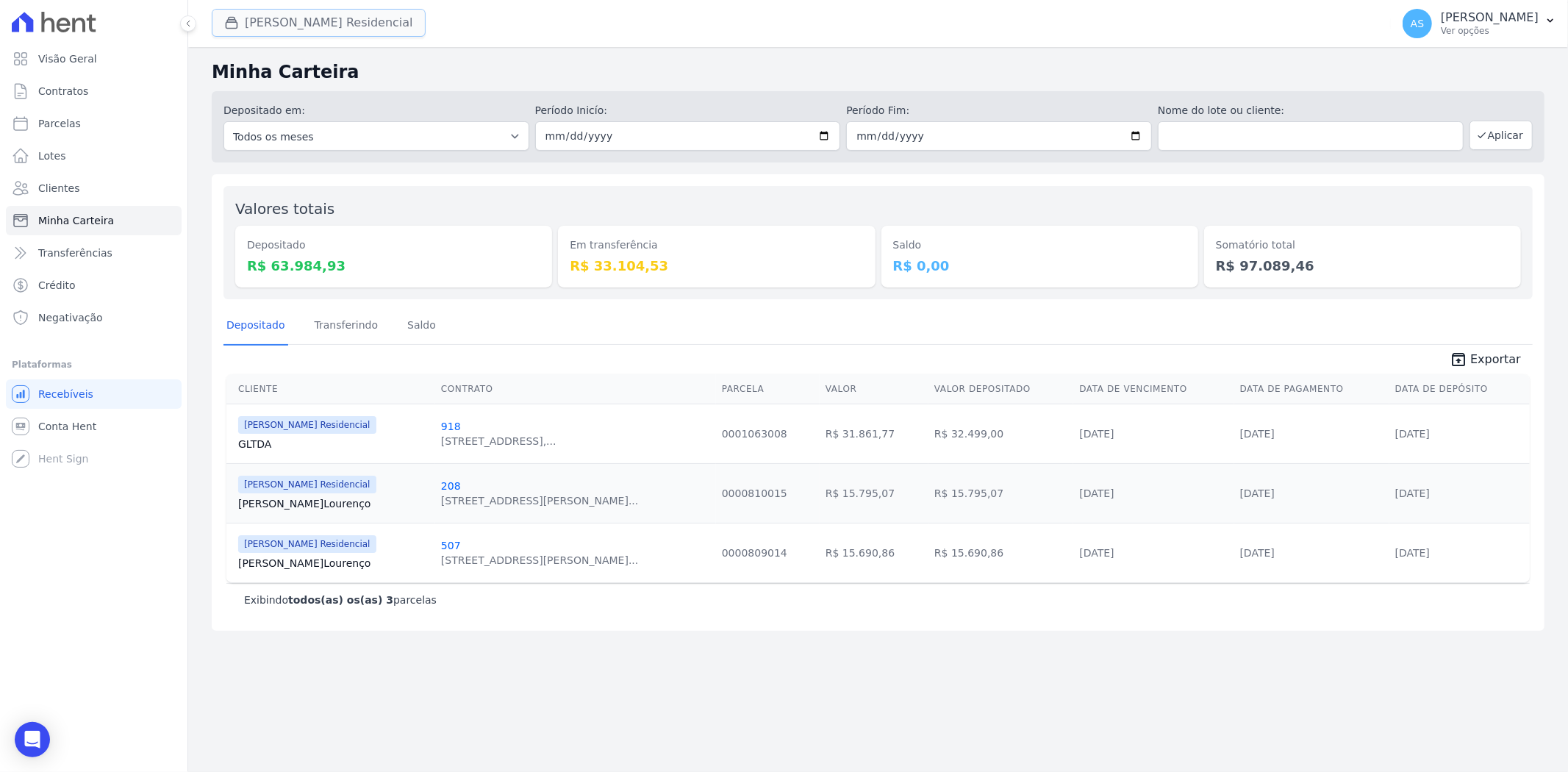
click at [257, 20] on button "[PERSON_NAME] Residencial" at bounding box center [319, 23] width 214 height 28
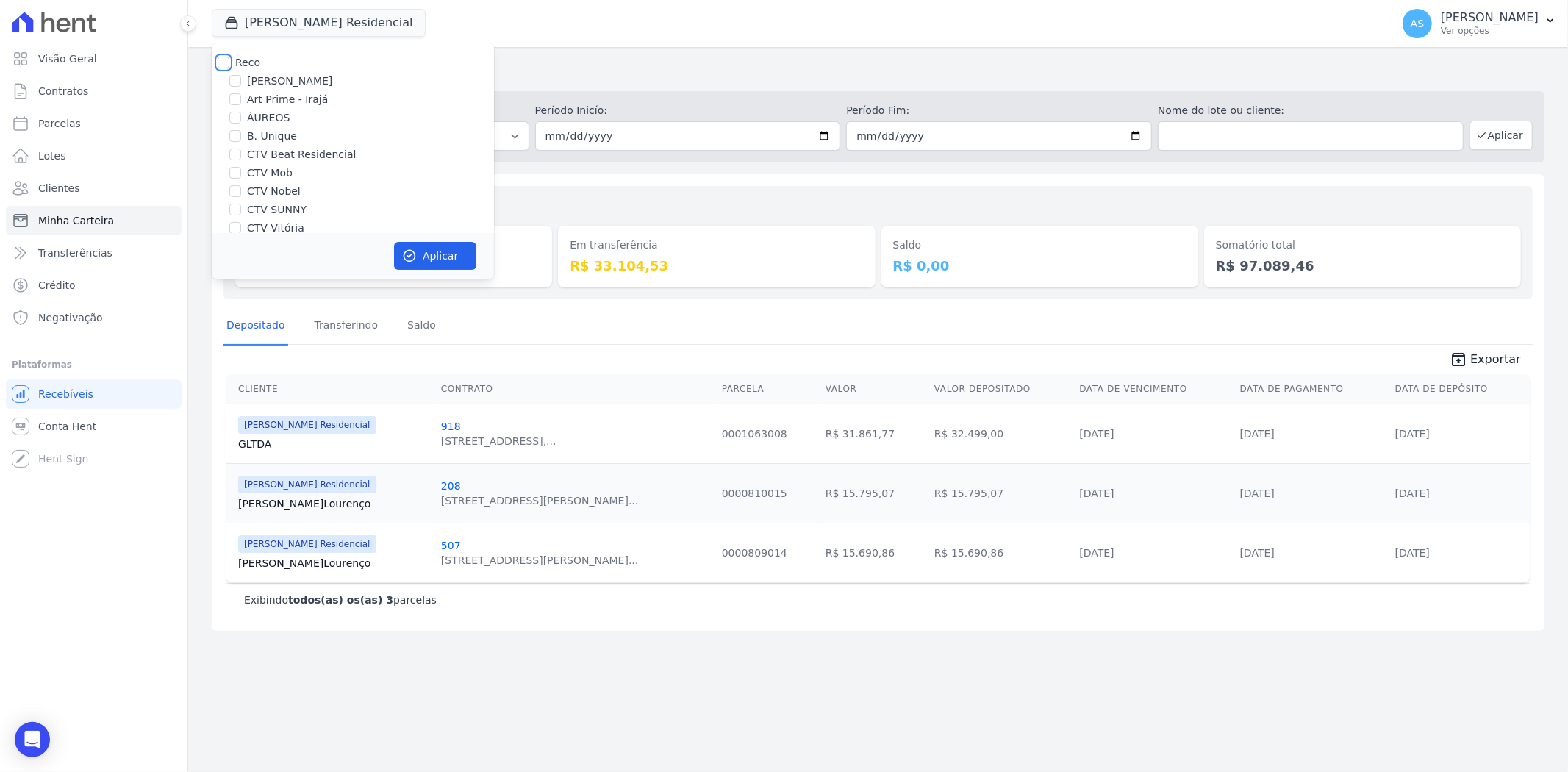
click at [227, 62] on input "Reco" at bounding box center [224, 62] width 12 height 12
checkbox input "true"
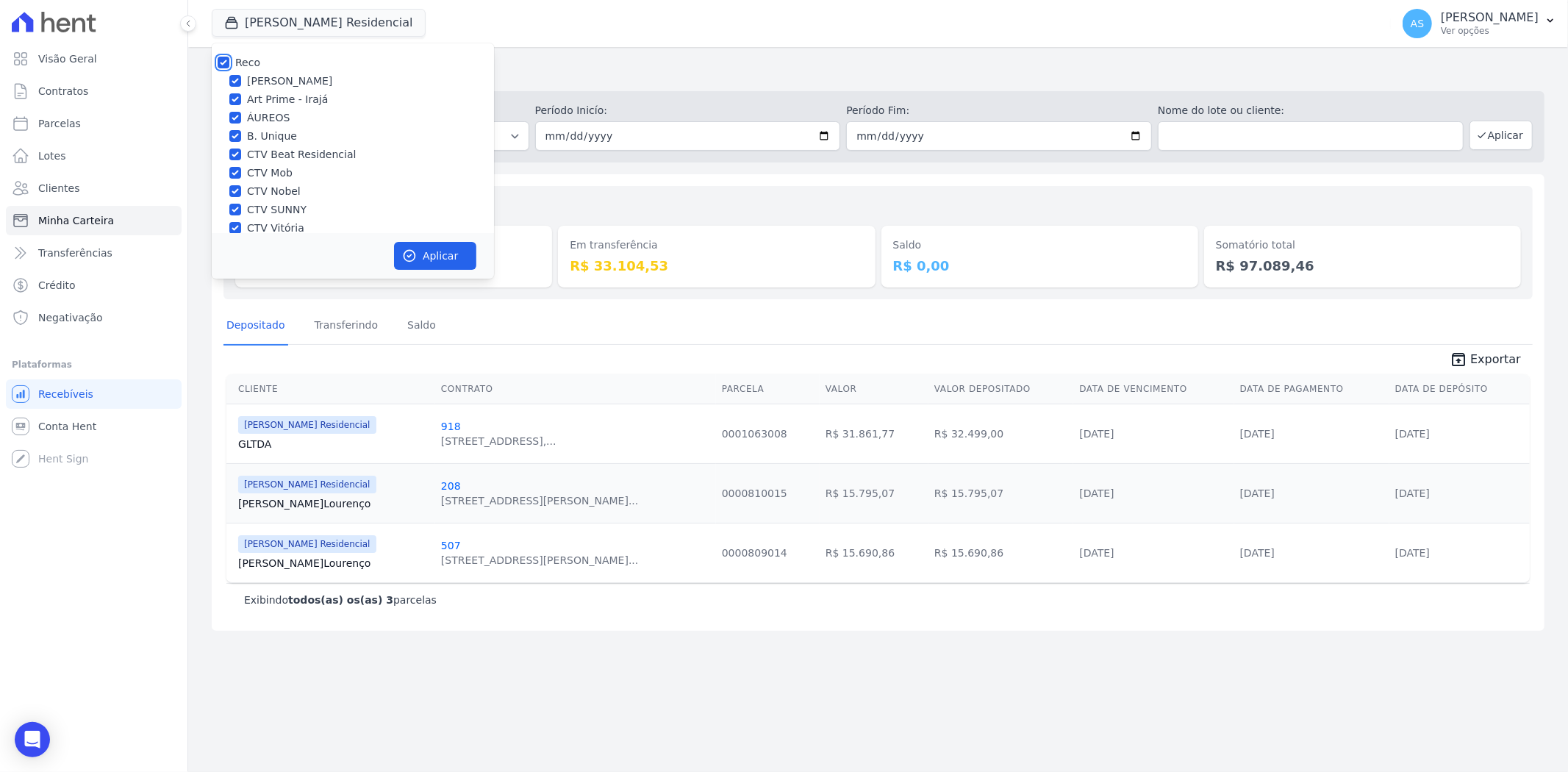
checkbox input "true"
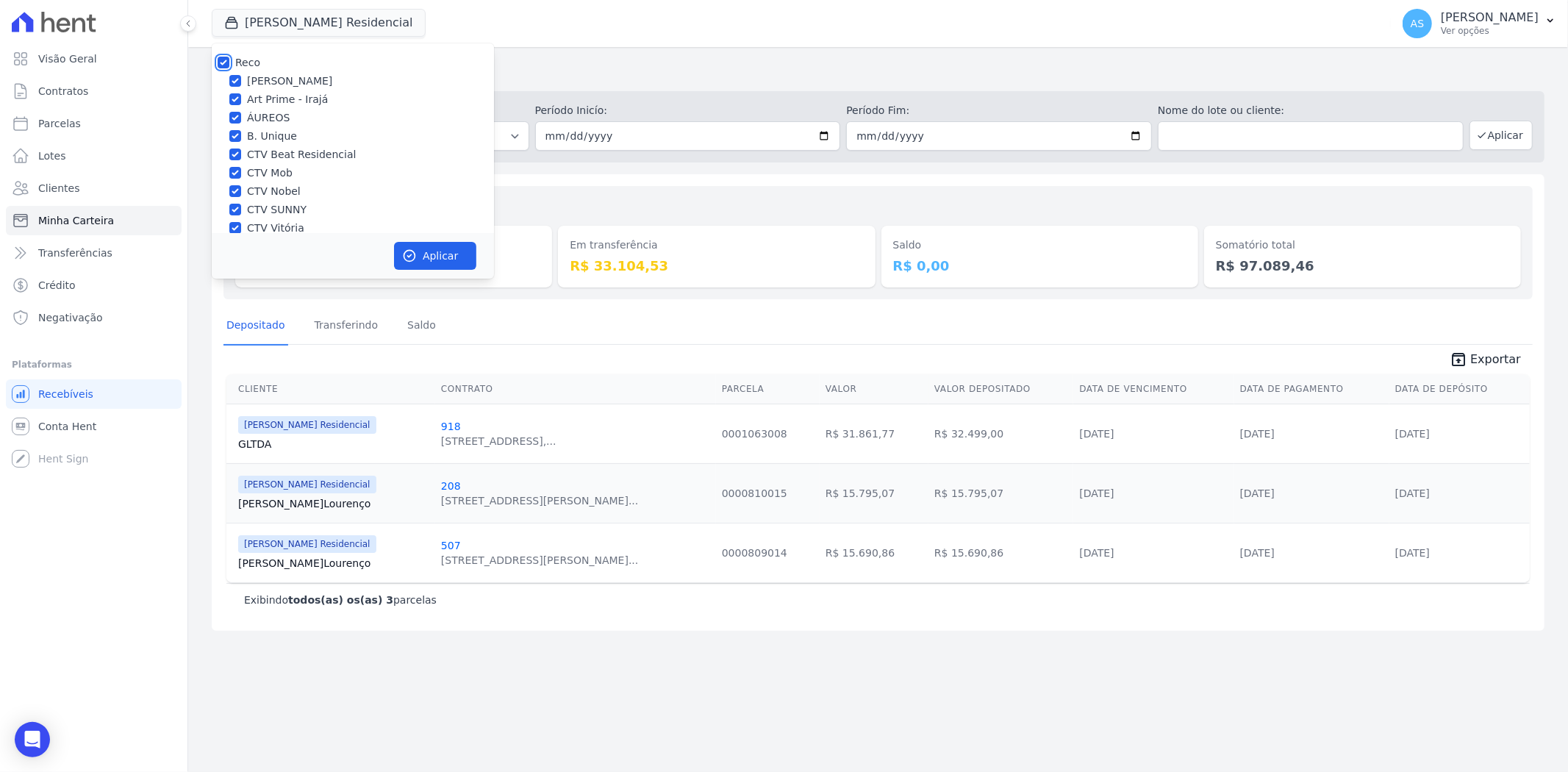
checkbox input "true"
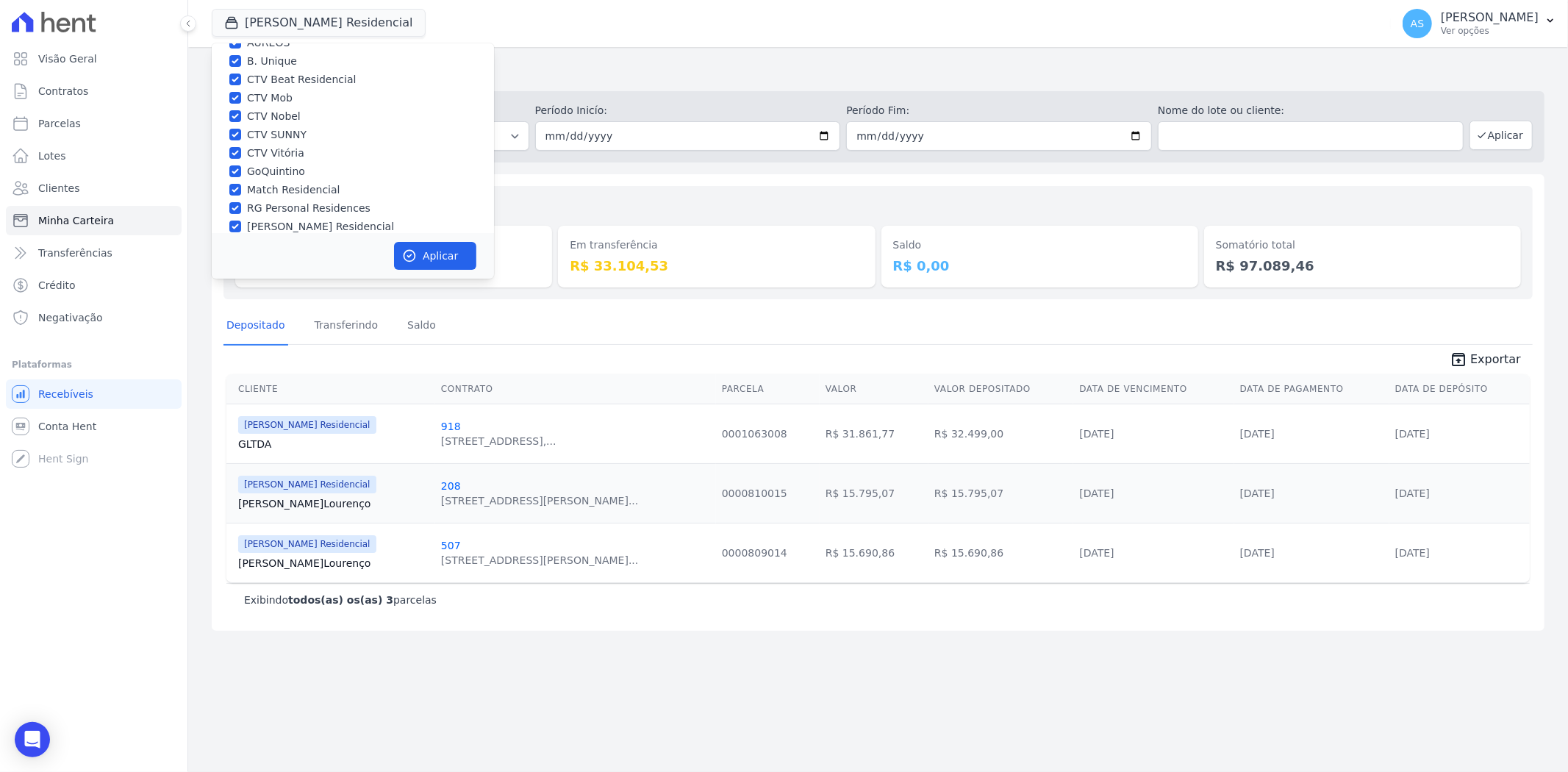
scroll to position [140, 0]
click at [230, 207] on input "Star Residencial Exclusivo - Ghia" at bounding box center [236, 213] width 12 height 12
checkbox input "true"
click at [423, 260] on button "Aplicar" at bounding box center [436, 255] width 83 height 28
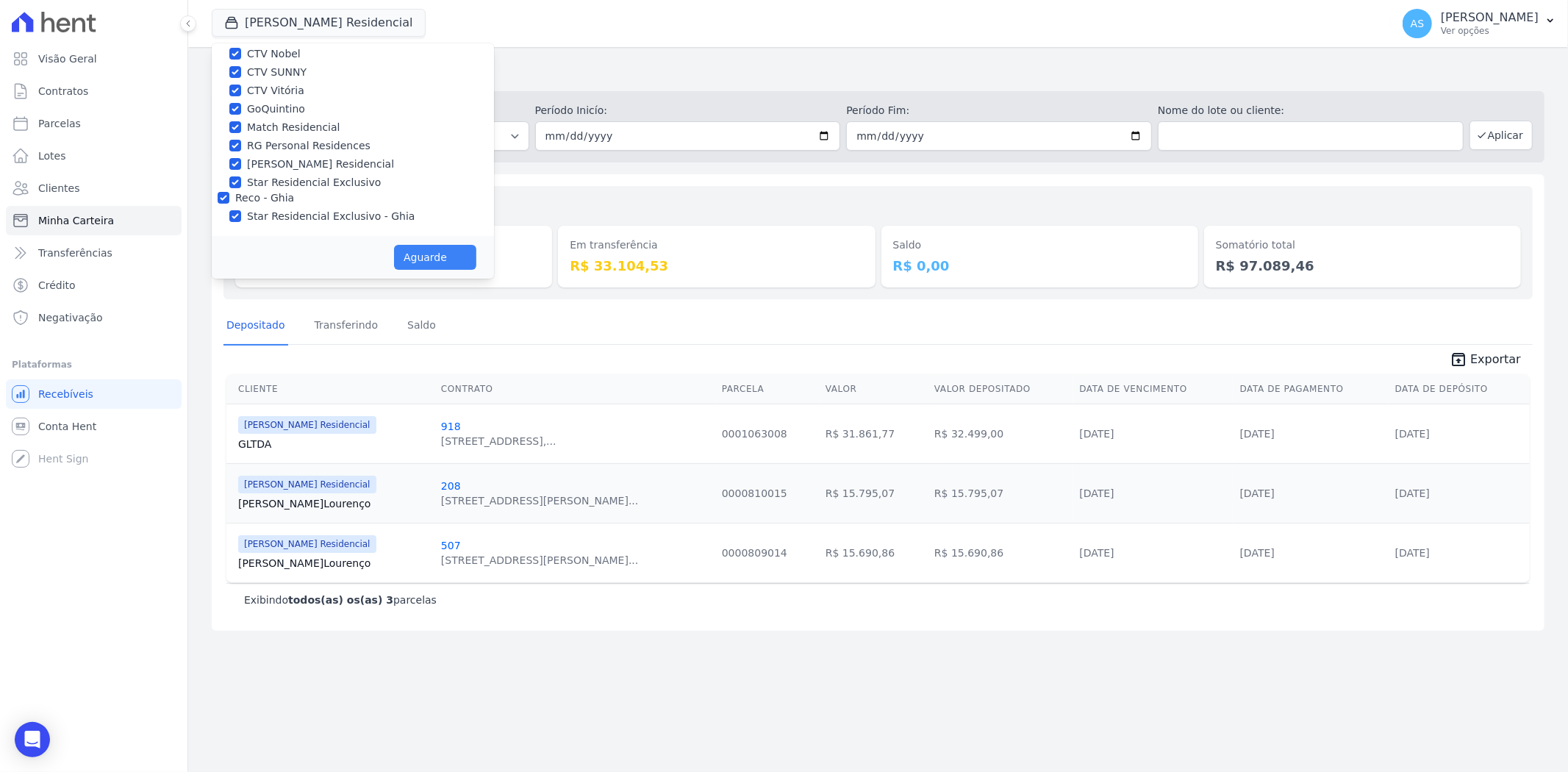
scroll to position [137, 0]
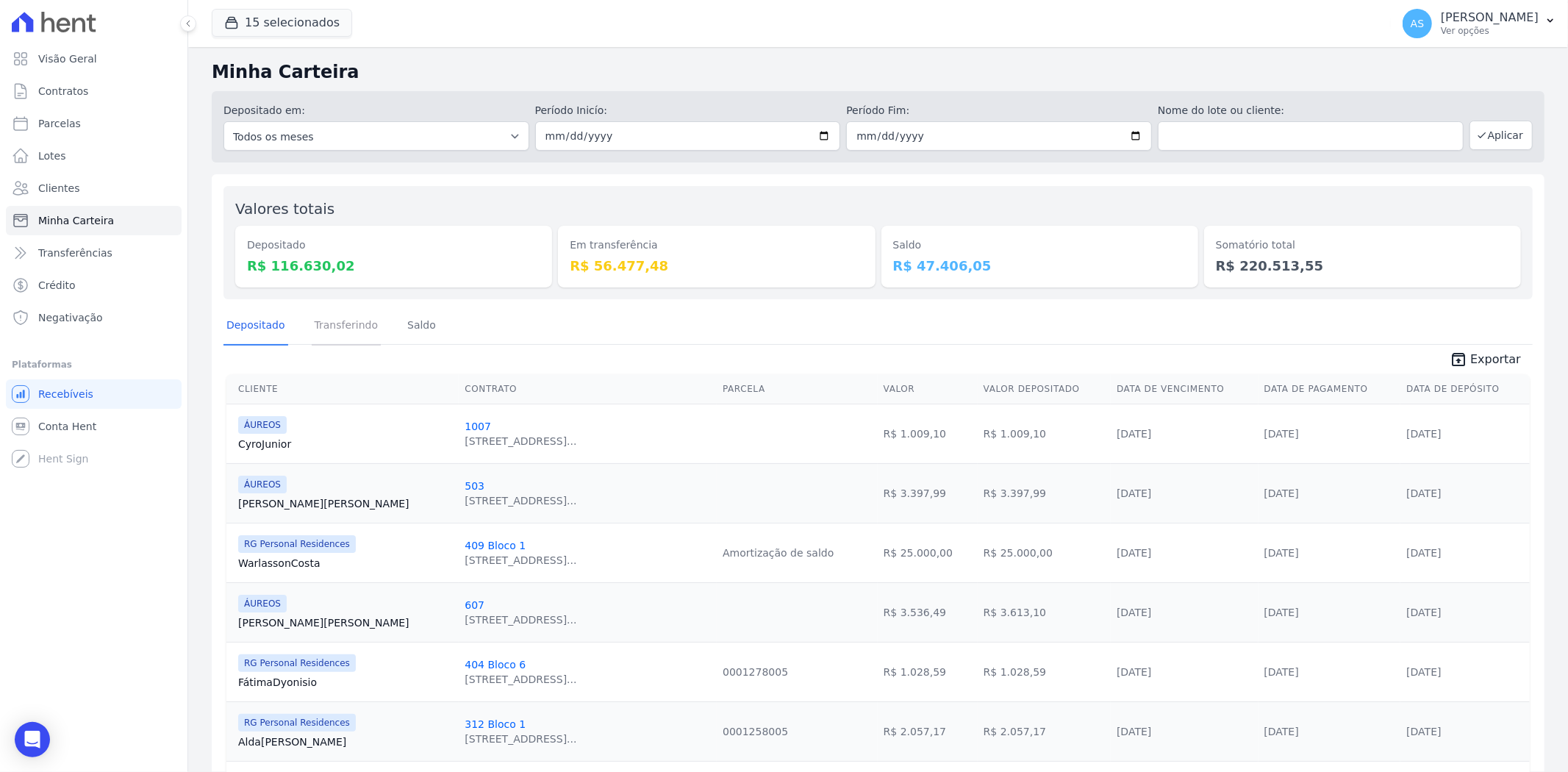
click at [320, 329] on link "Transferindo" at bounding box center [346, 326] width 70 height 38
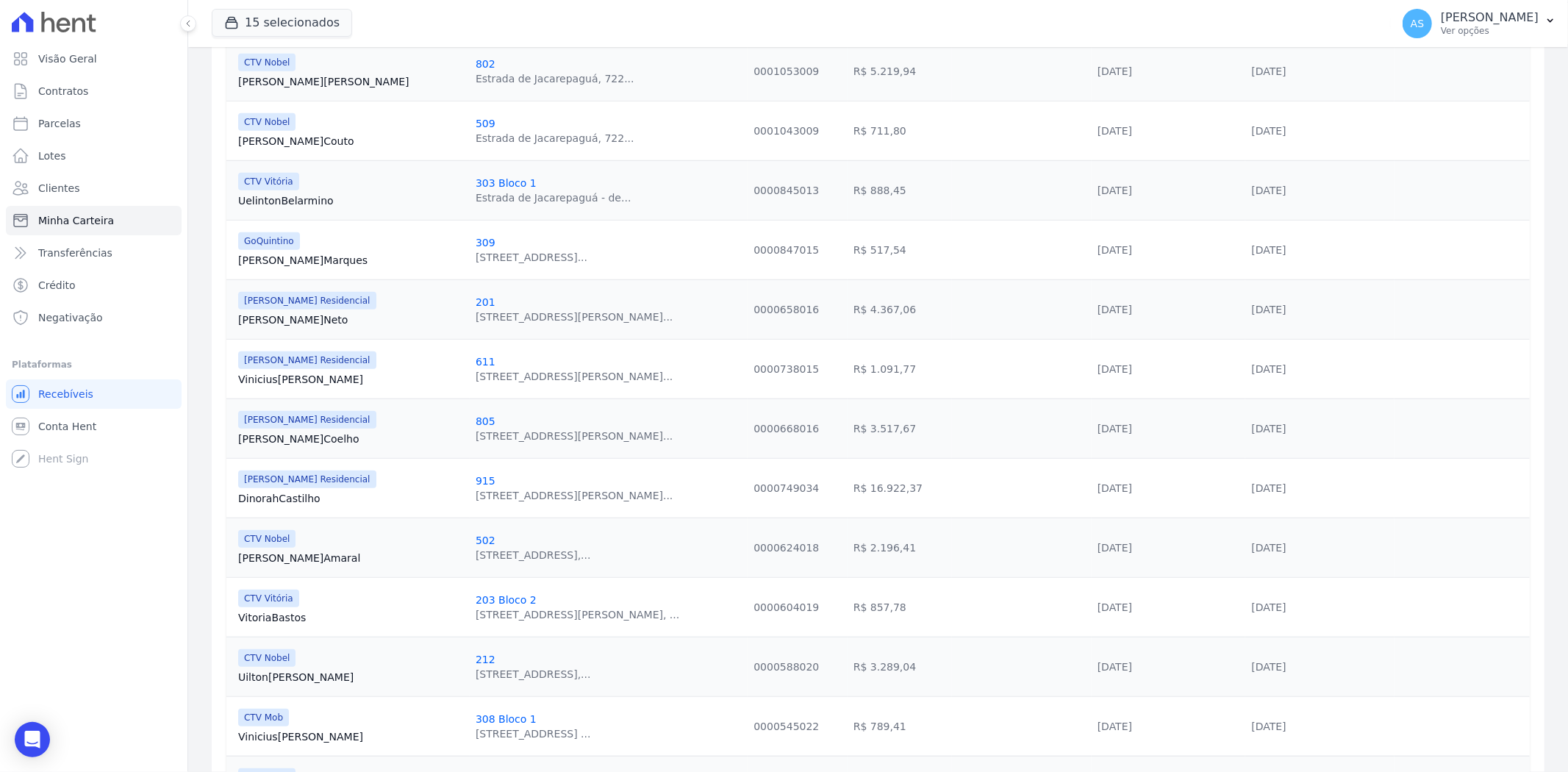
scroll to position [697, 0]
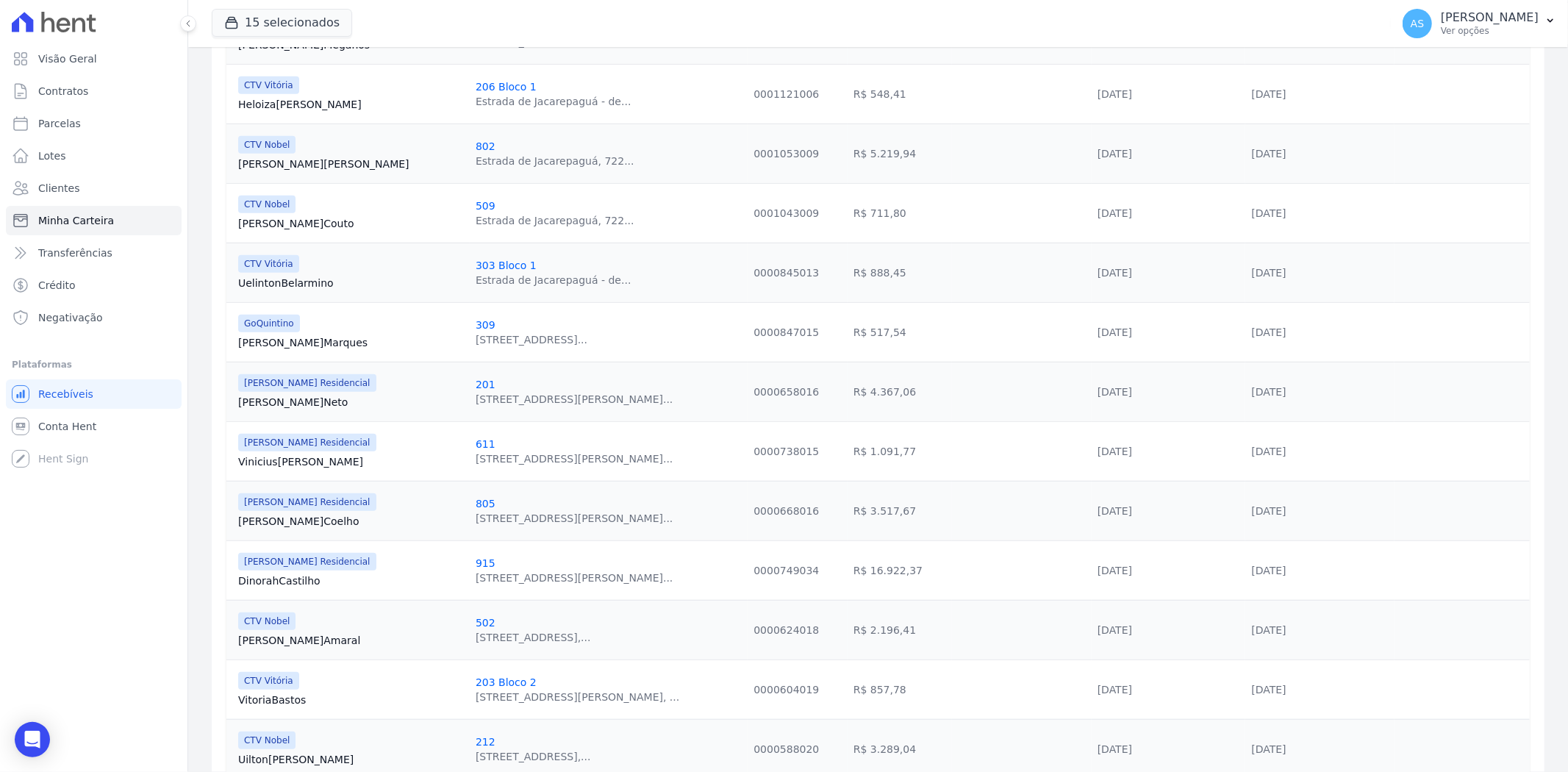
click at [276, 460] on link "Vinicius Ramos" at bounding box center [351, 461] width 226 height 15
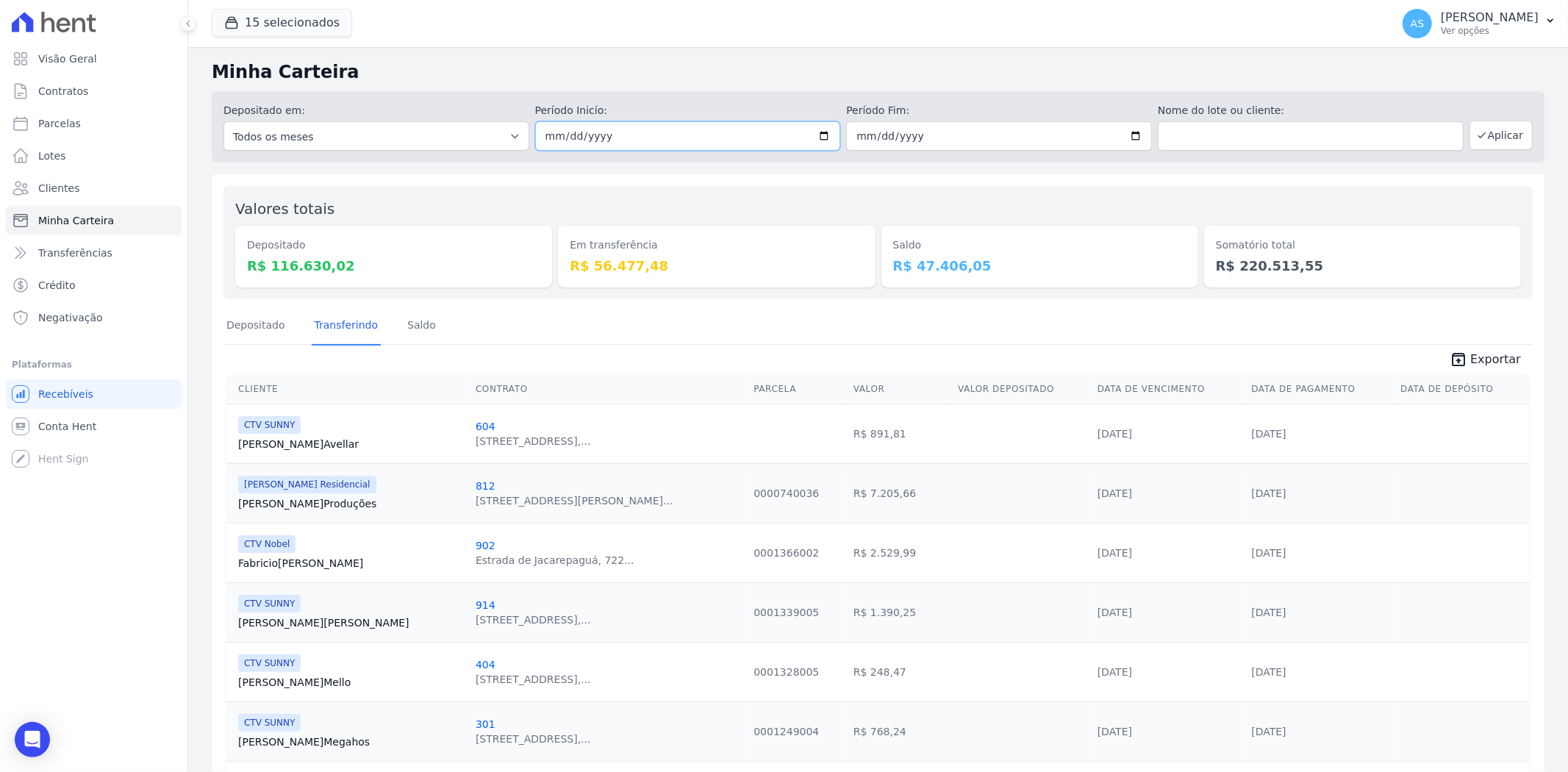
click at [814, 132] on input "[DATE]" at bounding box center [688, 136] width 306 height 30
type input "[DATE]"
click at [1498, 135] on button "Aplicar" at bounding box center [1501, 135] width 63 height 30
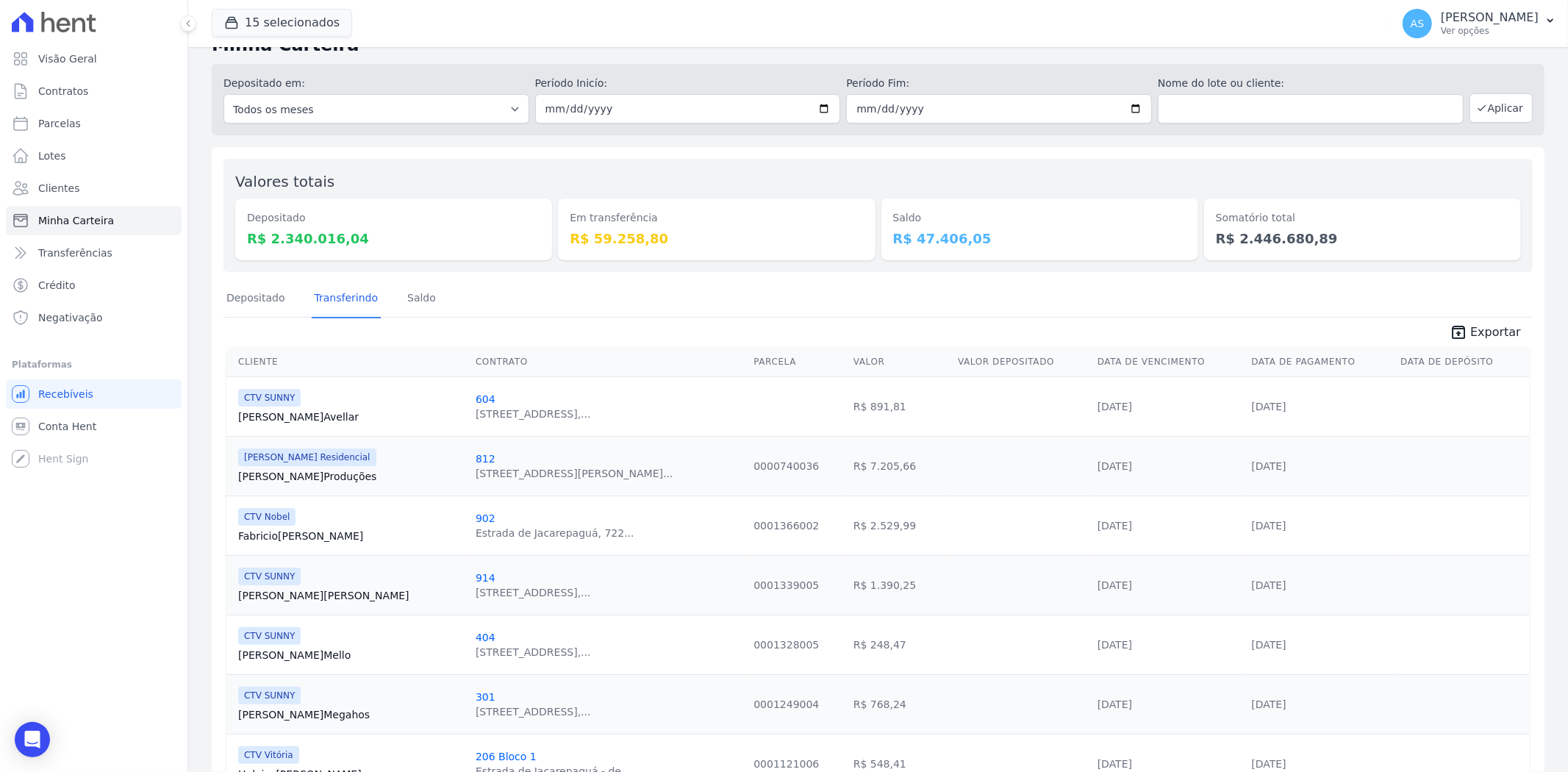
scroll to position [22, 0]
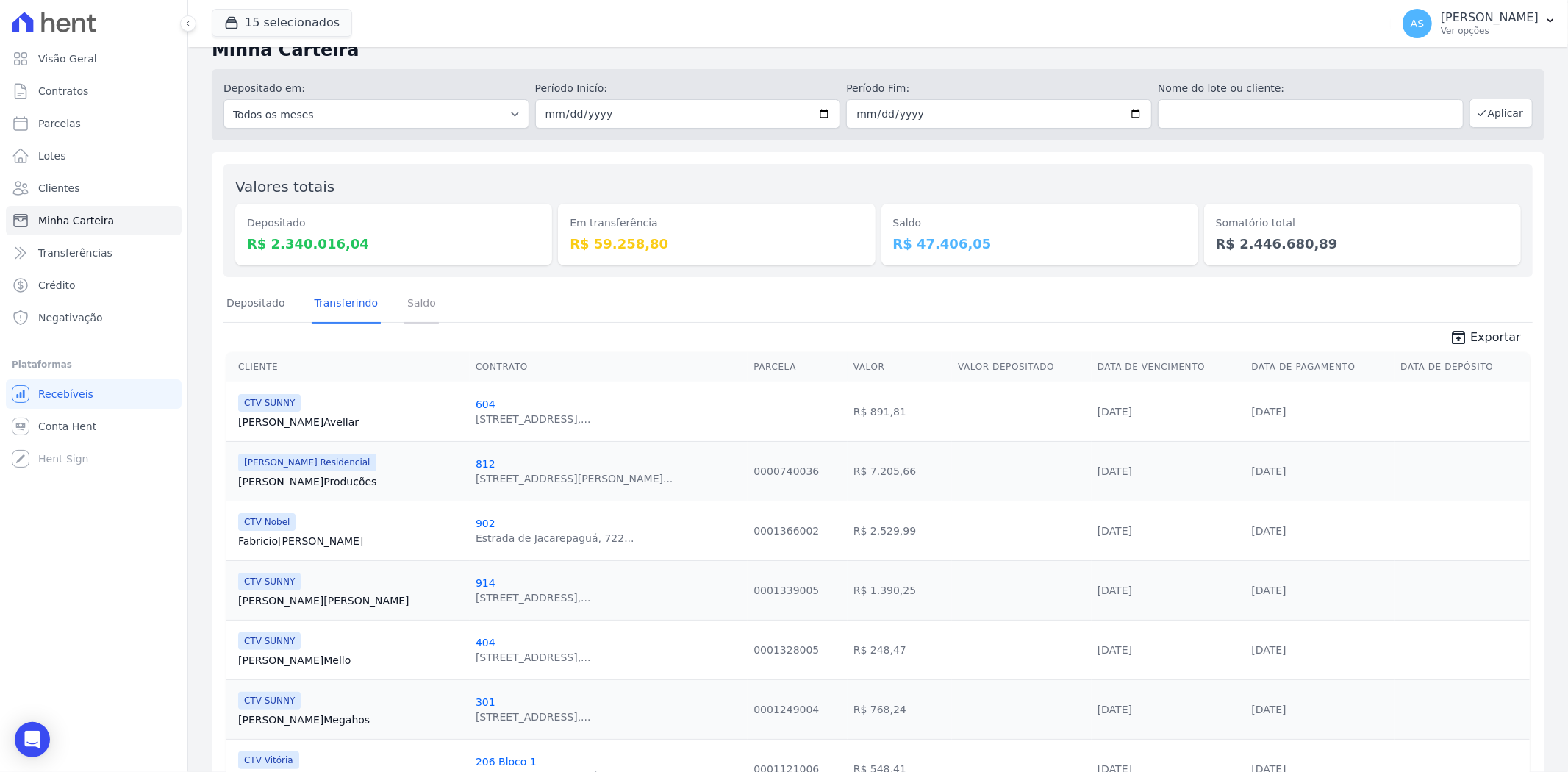
click at [412, 309] on link "Saldo" at bounding box center [421, 304] width 35 height 38
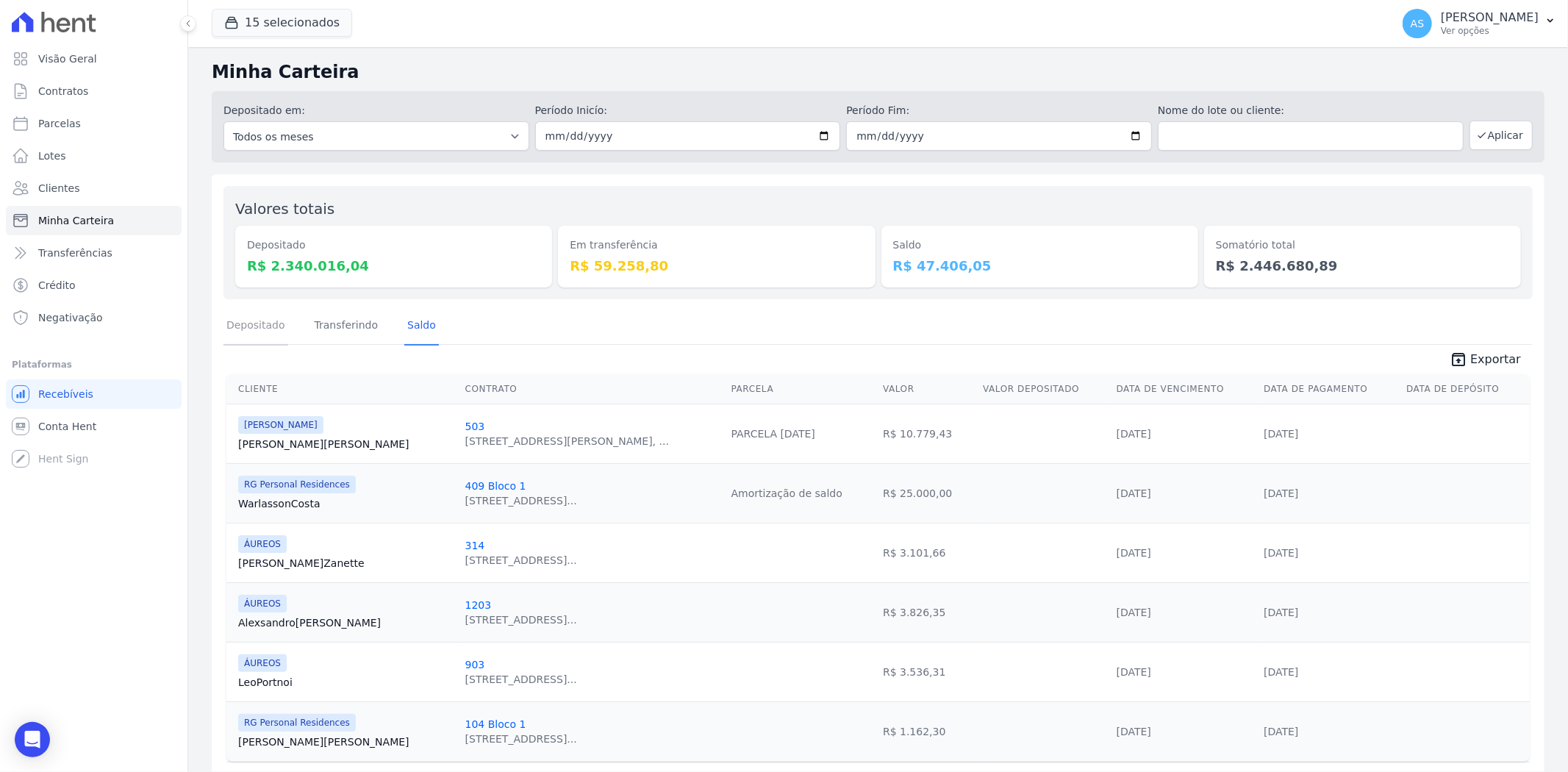
click at [249, 326] on link "Depositado" at bounding box center [256, 326] width 65 height 38
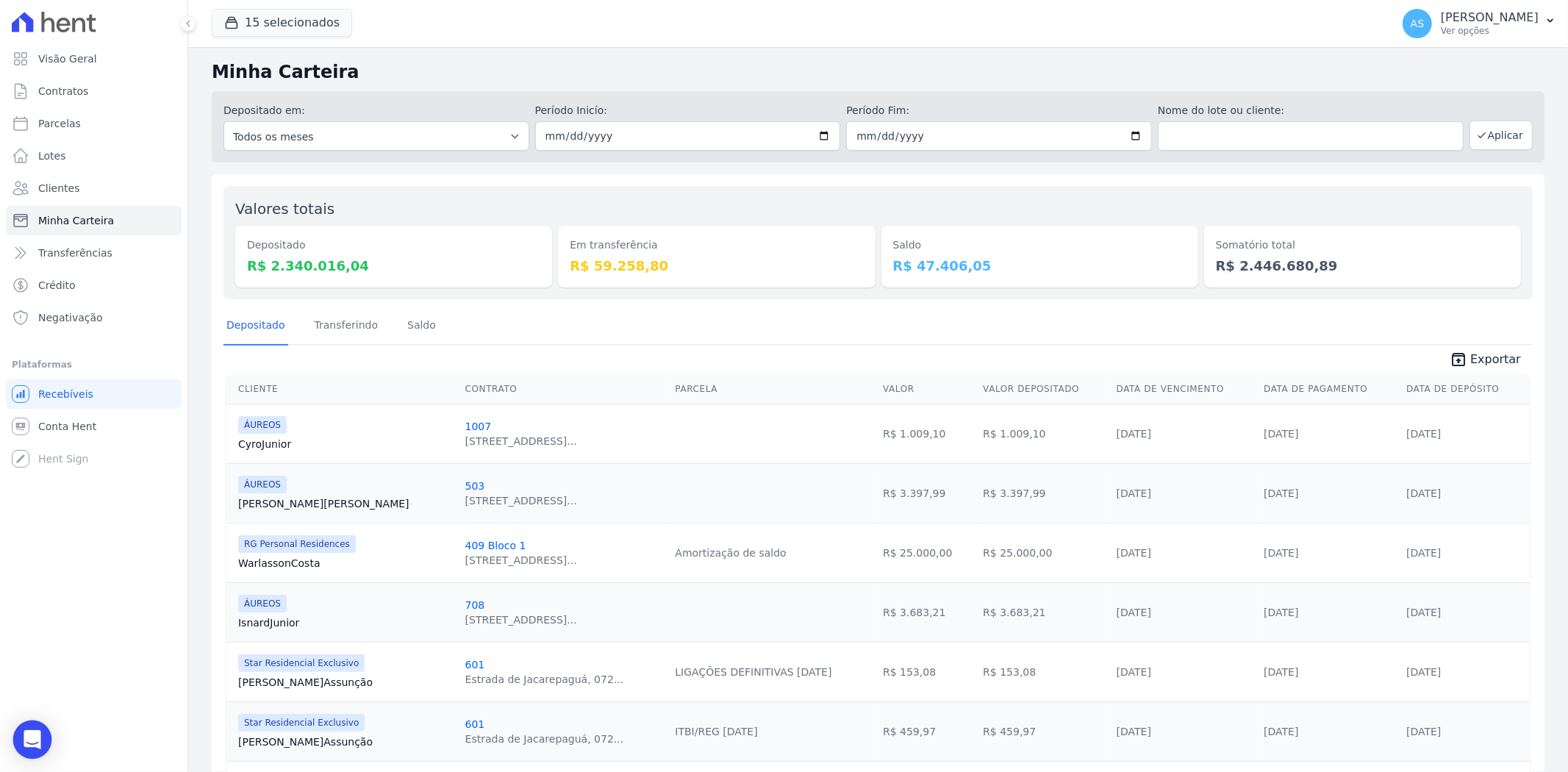
click at [30, 738] on icon "Open Intercom Messenger" at bounding box center [32, 738] width 17 height 19
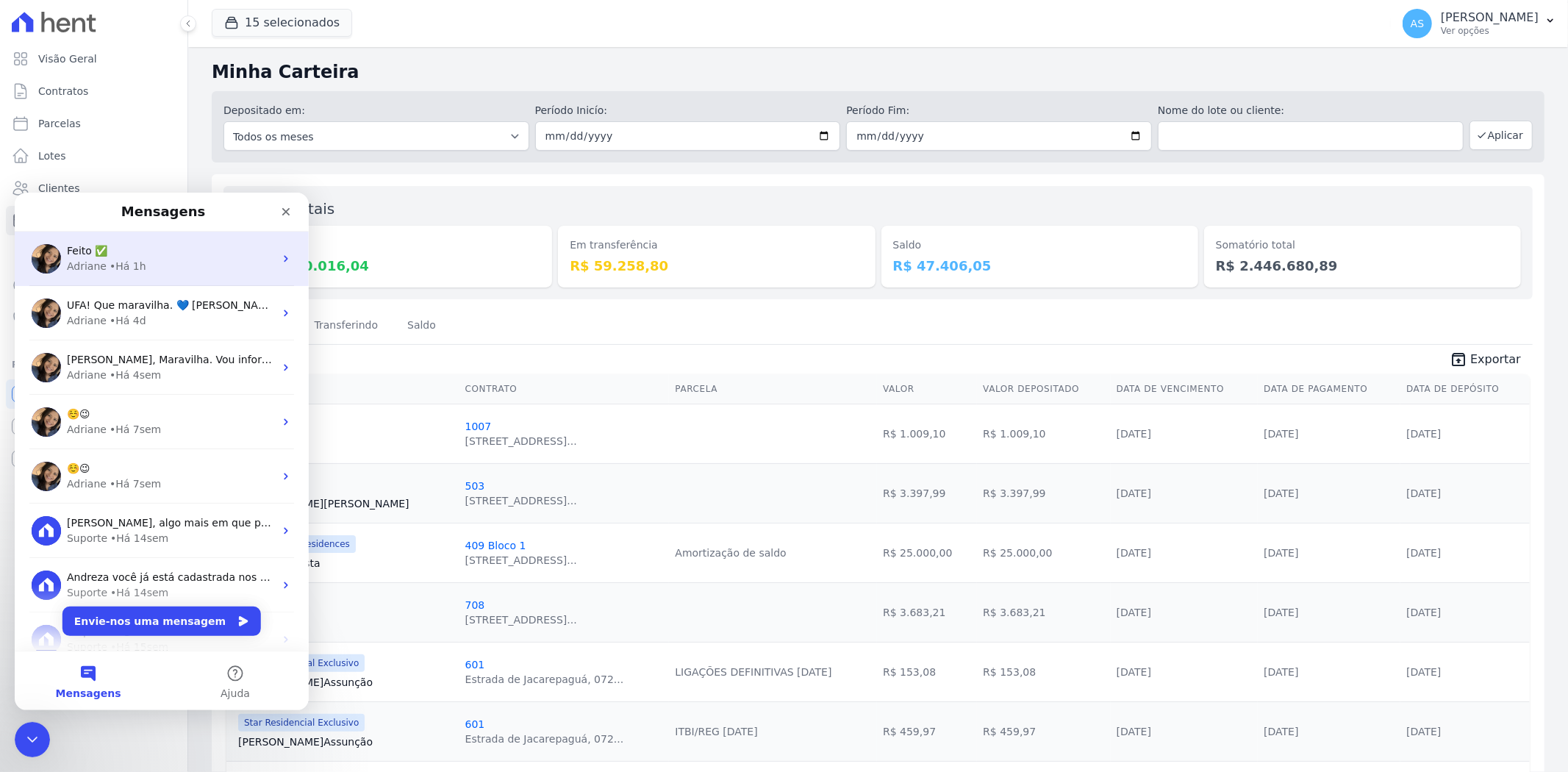
click at [102, 253] on span "Feito ✅" at bounding box center [87, 250] width 40 height 12
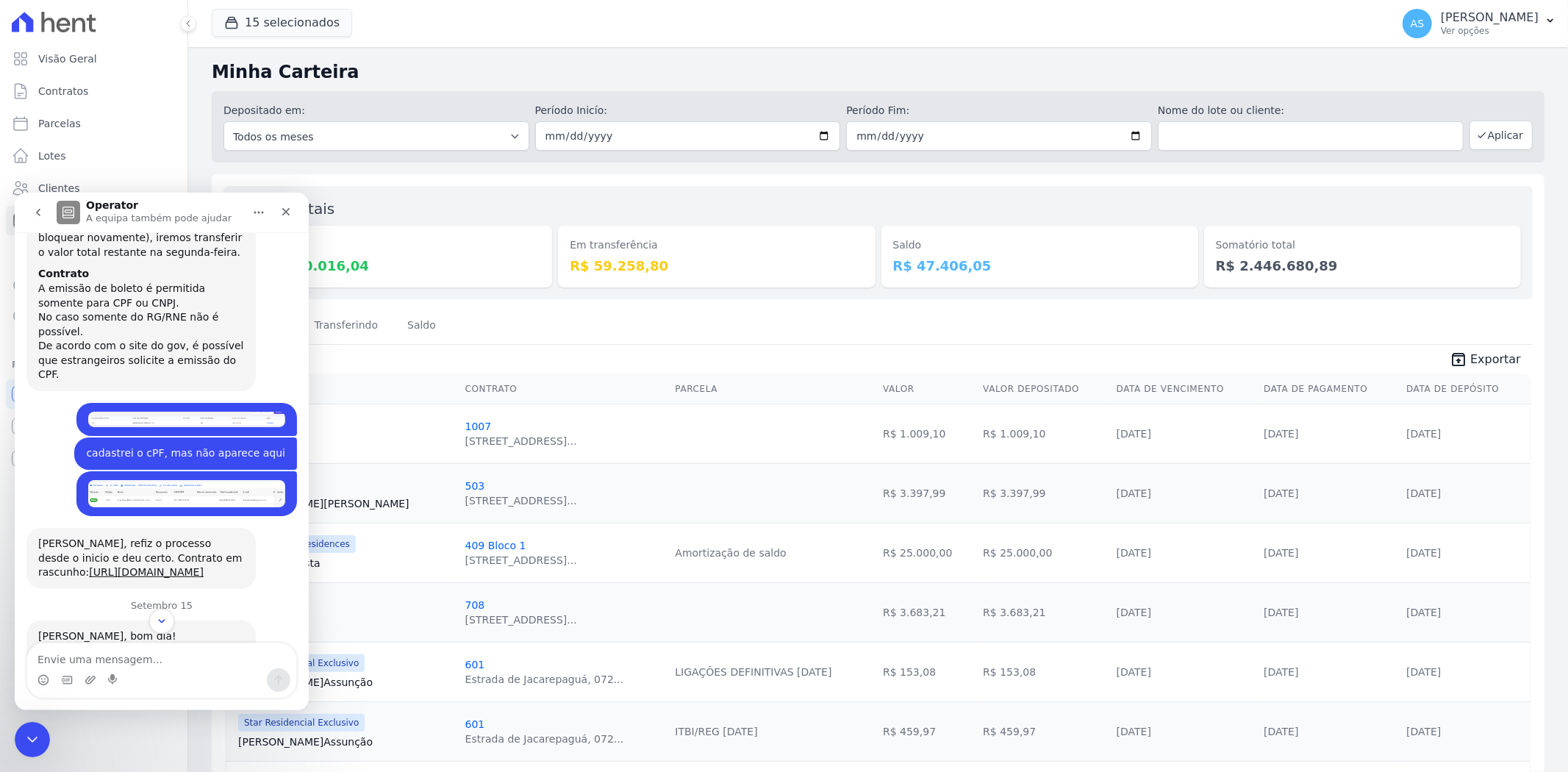
scroll to position [12610, 0]
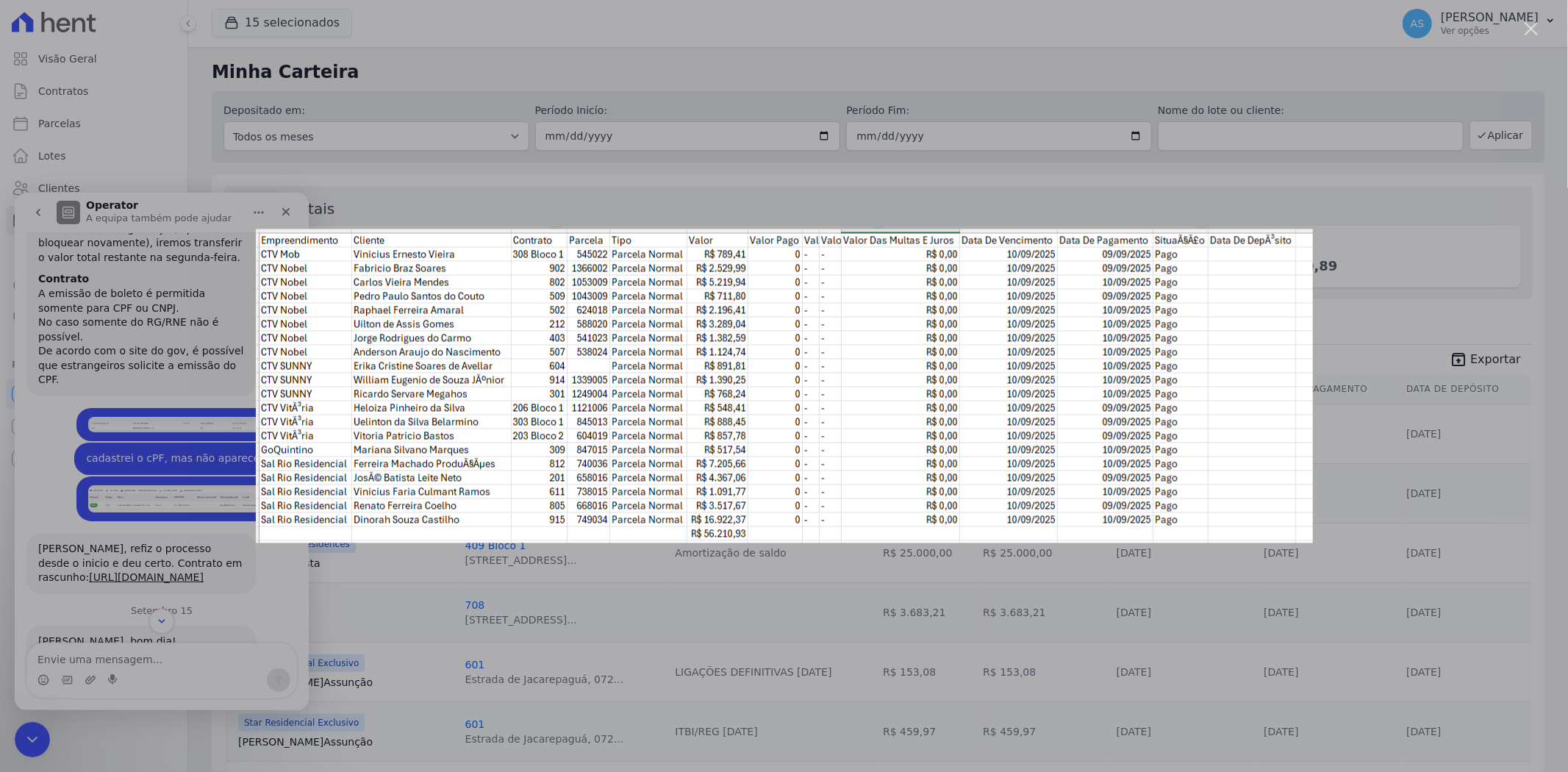
click at [187, 621] on div "Messenger da Intercom" at bounding box center [784, 386] width 1568 height 772
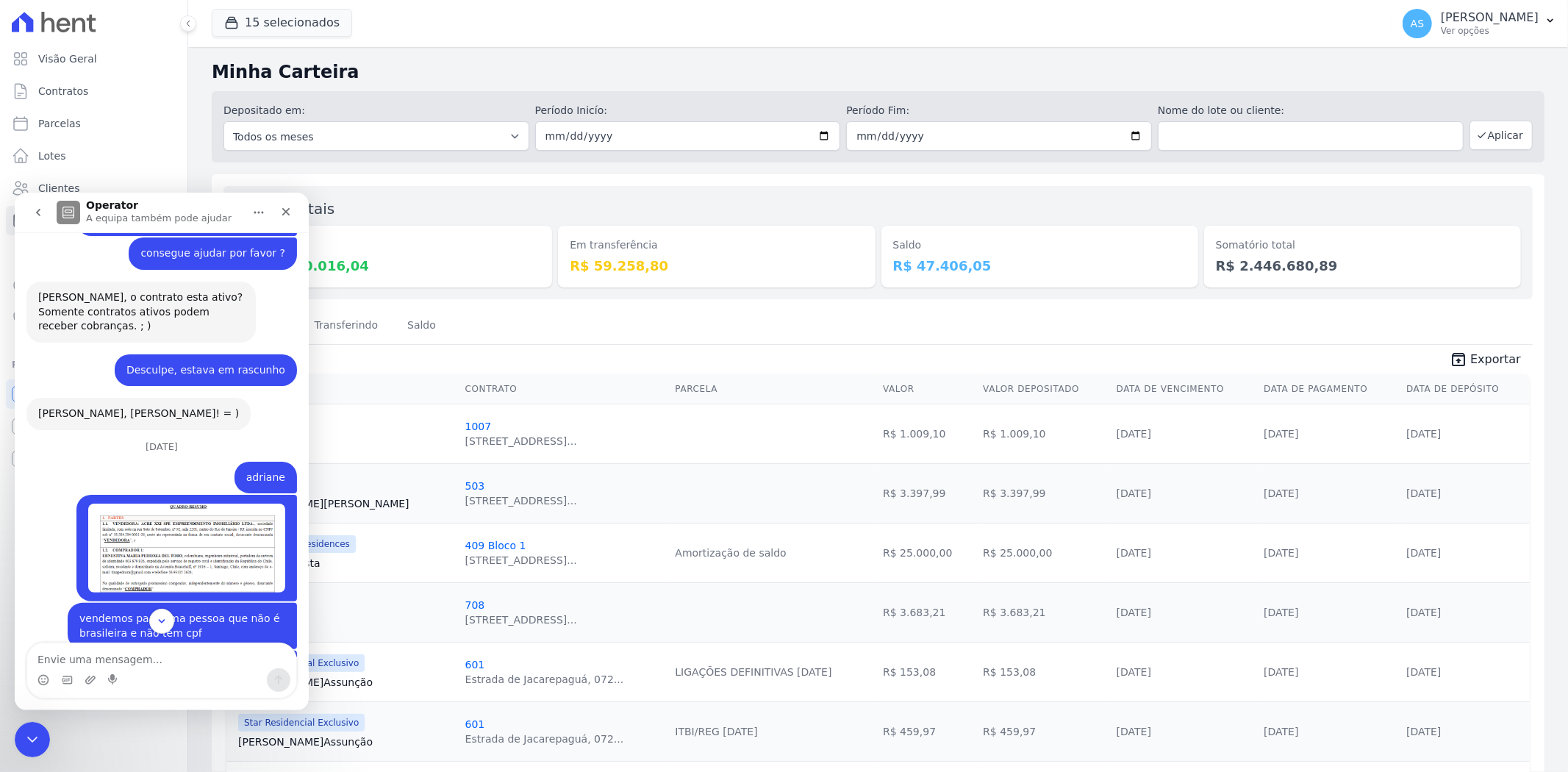
scroll to position [11794, 0]
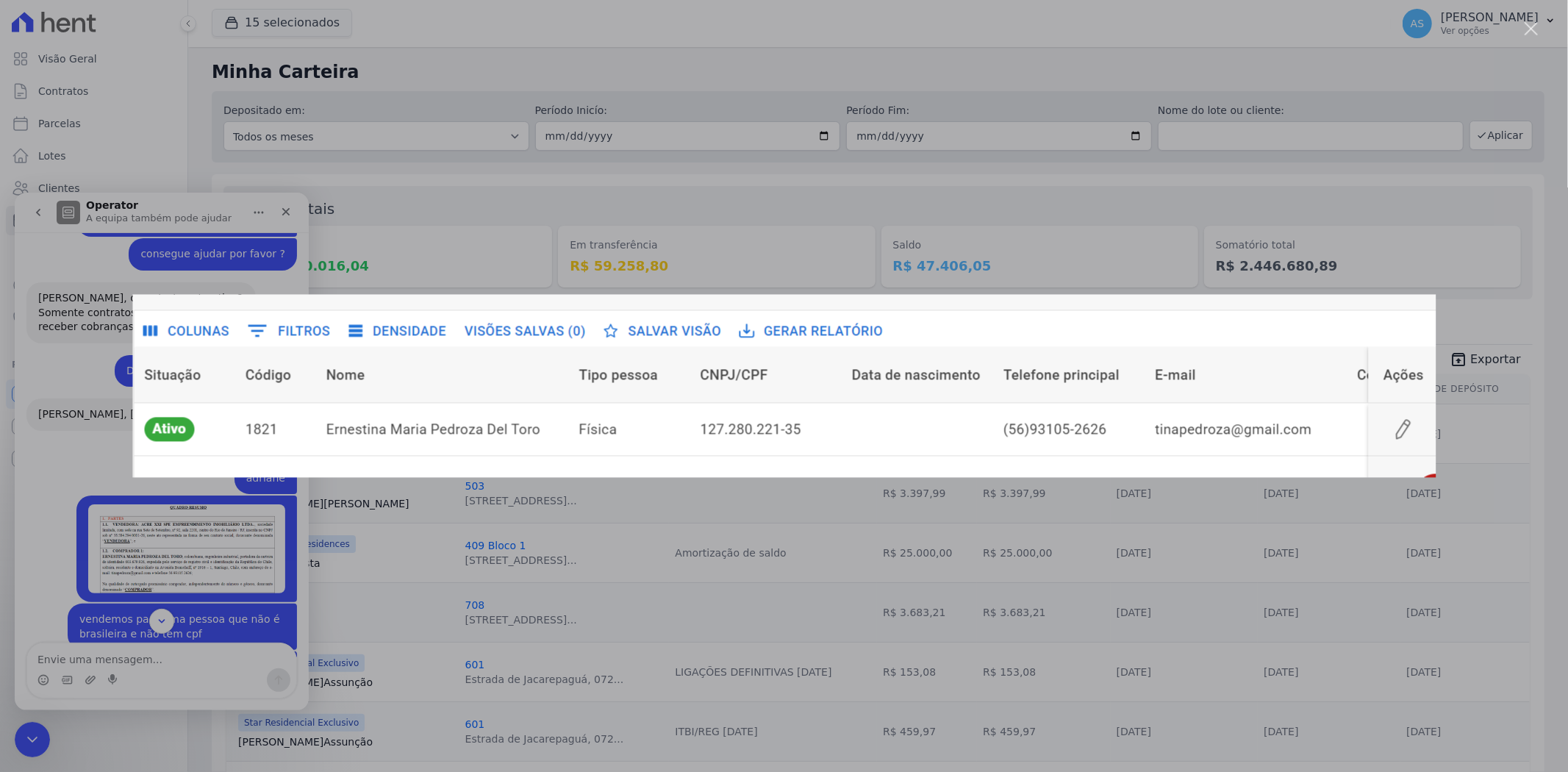
click at [150, 549] on div "Messenger da Intercom" at bounding box center [784, 386] width 1568 height 772
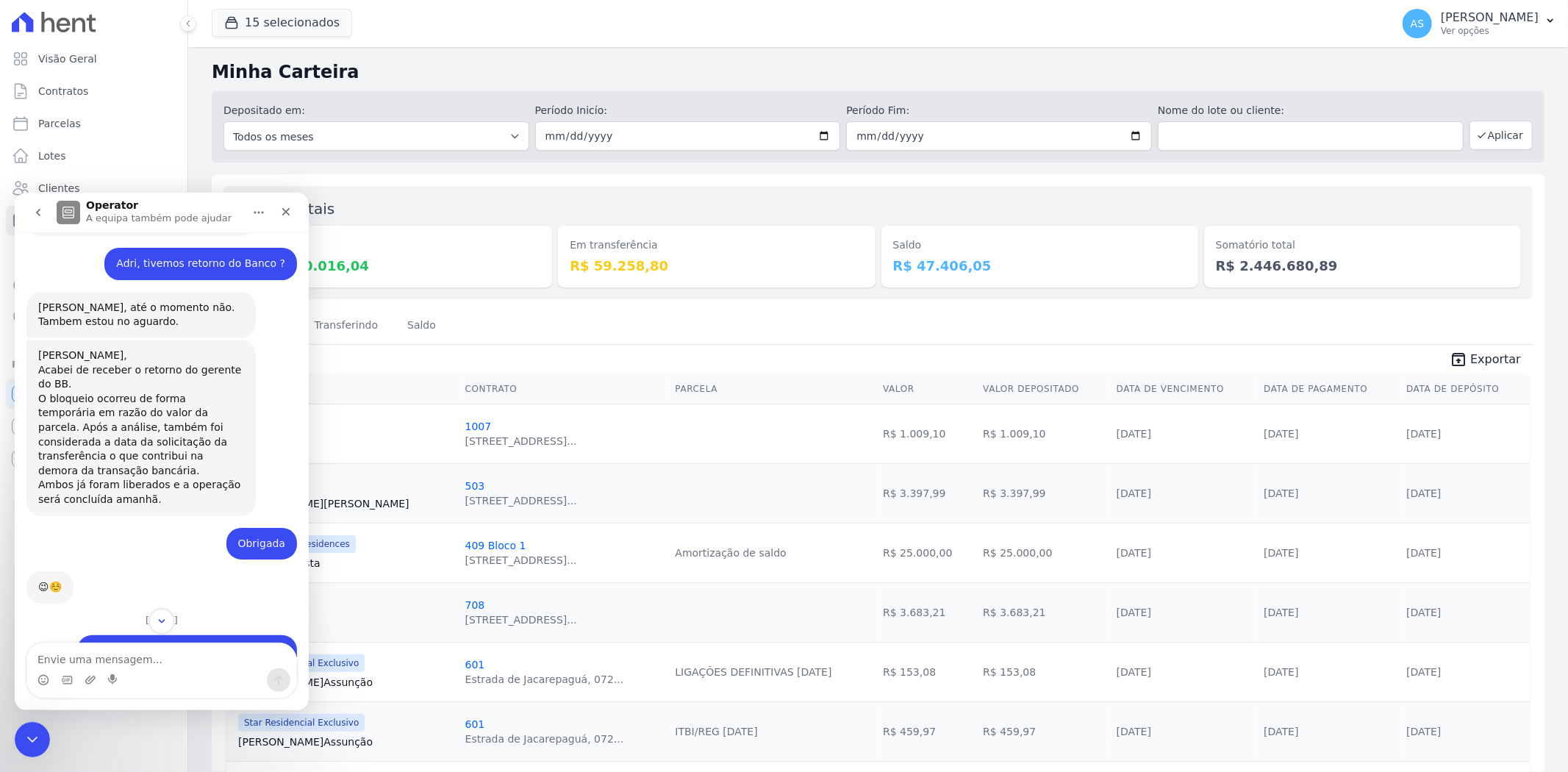
scroll to position [9017, 0]
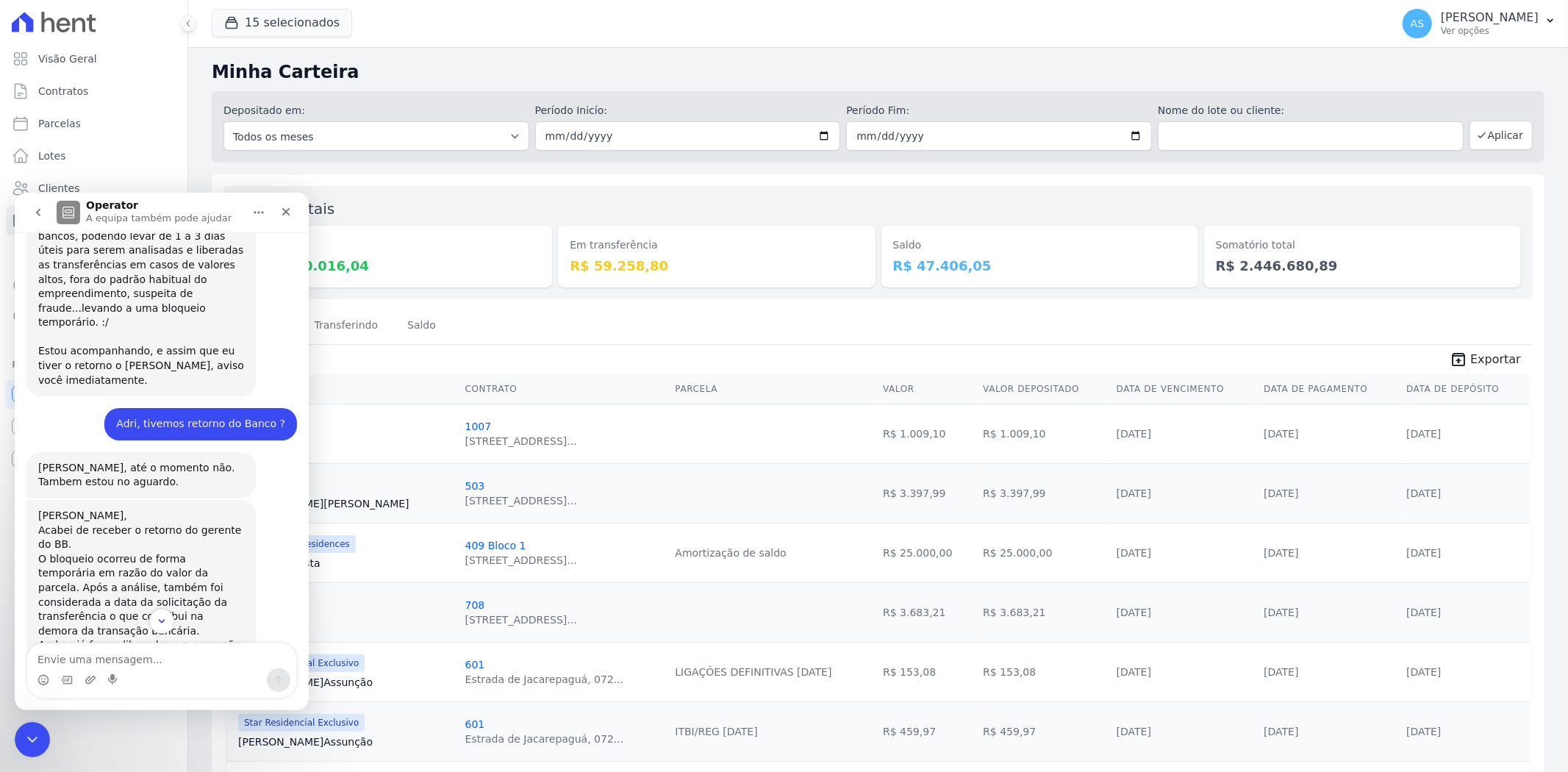
drag, startPoint x: 123, startPoint y: 428, endPoint x: 263, endPoint y: 429, distance: 140.0
copy div "[PERSON_NAME]"
drag, startPoint x: 31, startPoint y: 734, endPoint x: 559, endPoint y: 1058, distance: 619.5
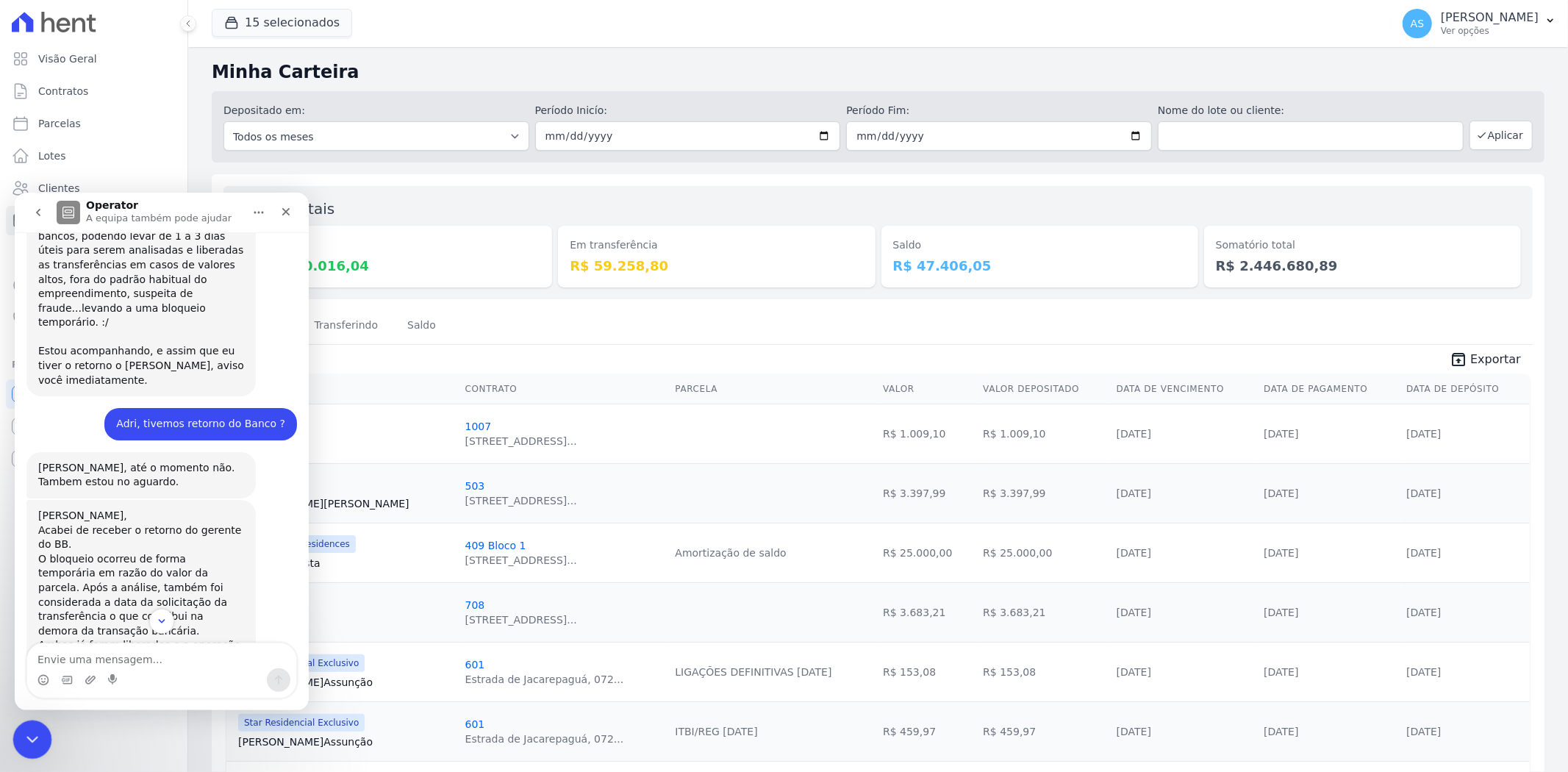
click at [31, 734] on icon "Fechar mensagem da Intercom" at bounding box center [31, 737] width 18 height 18
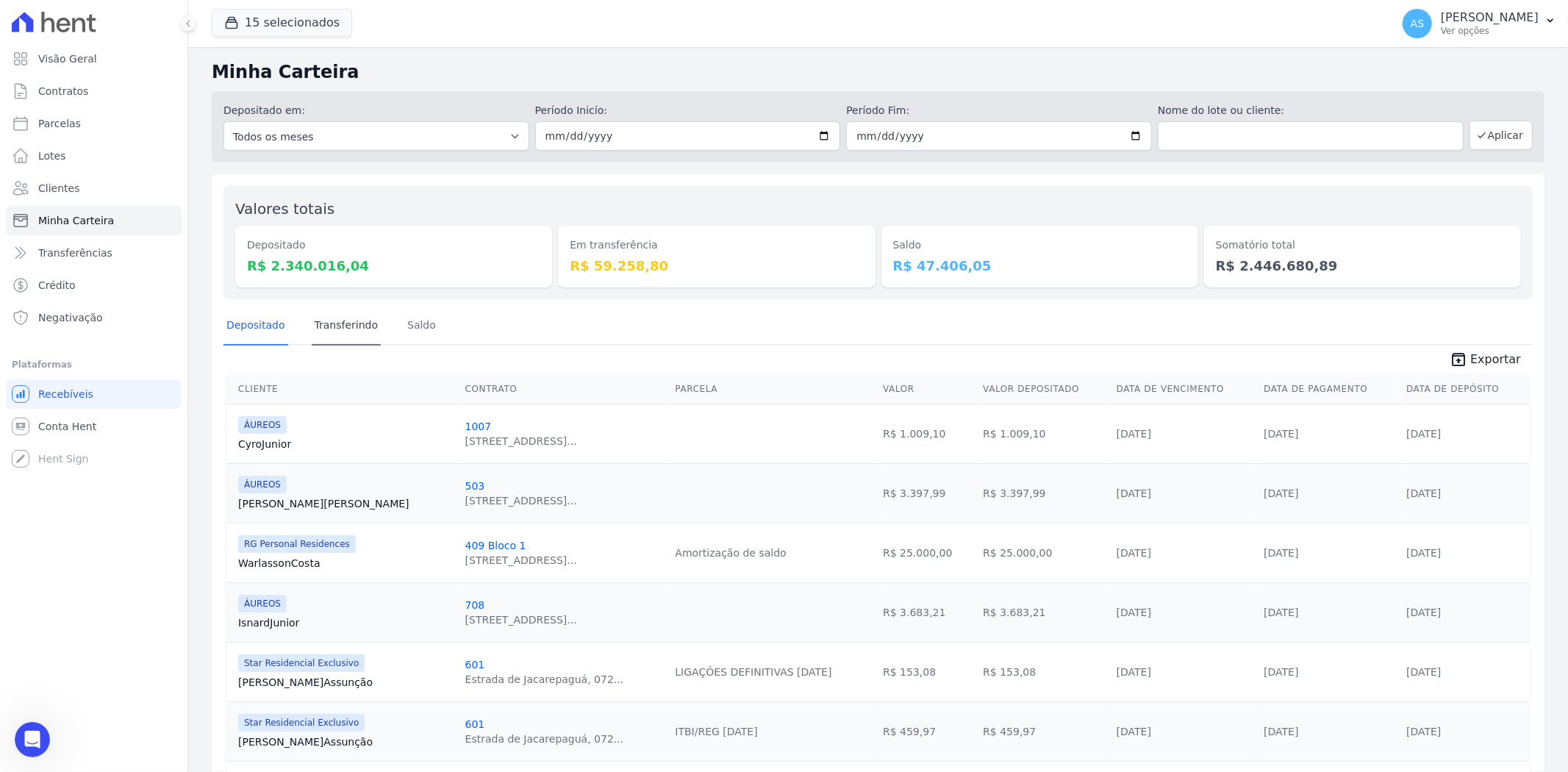
scroll to position [13836, 0]
click at [350, 324] on link "Transferindo" at bounding box center [346, 326] width 70 height 38
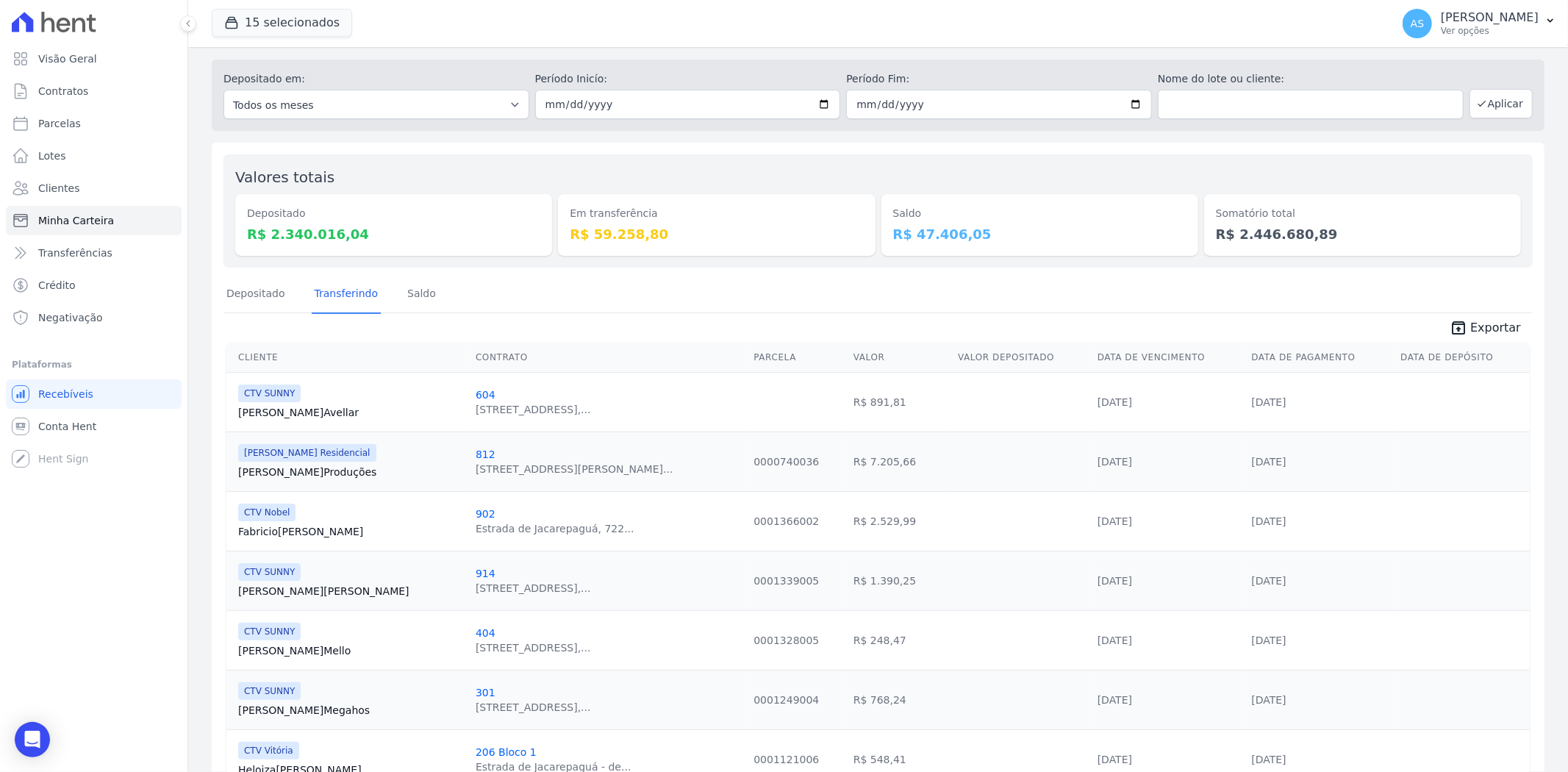
scroll to position [22, 0]
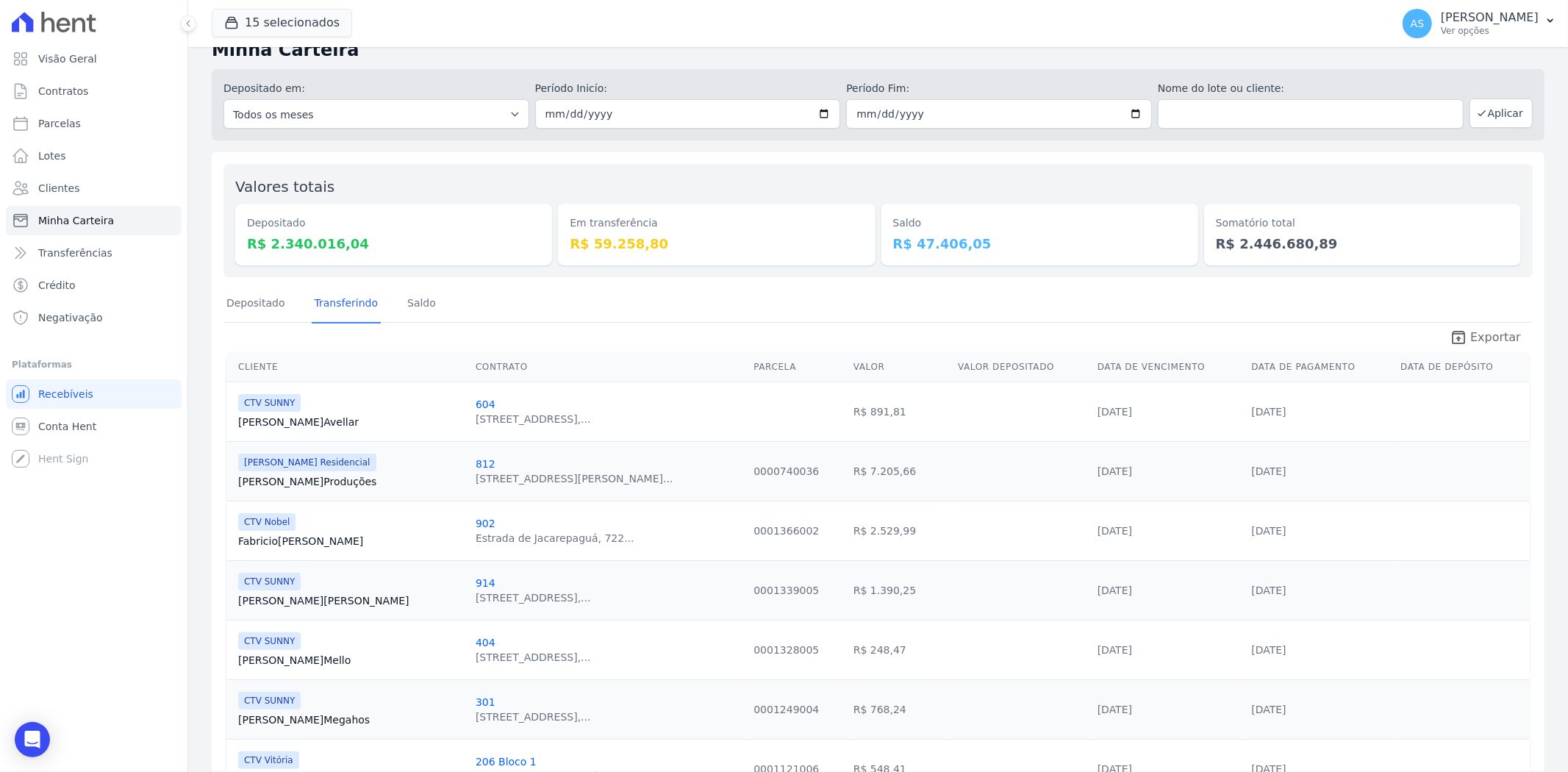
click at [1481, 333] on span "Exportar" at bounding box center [1495, 337] width 50 height 18
click at [69, 182] on span "Clientes" at bounding box center [59, 187] width 41 height 15
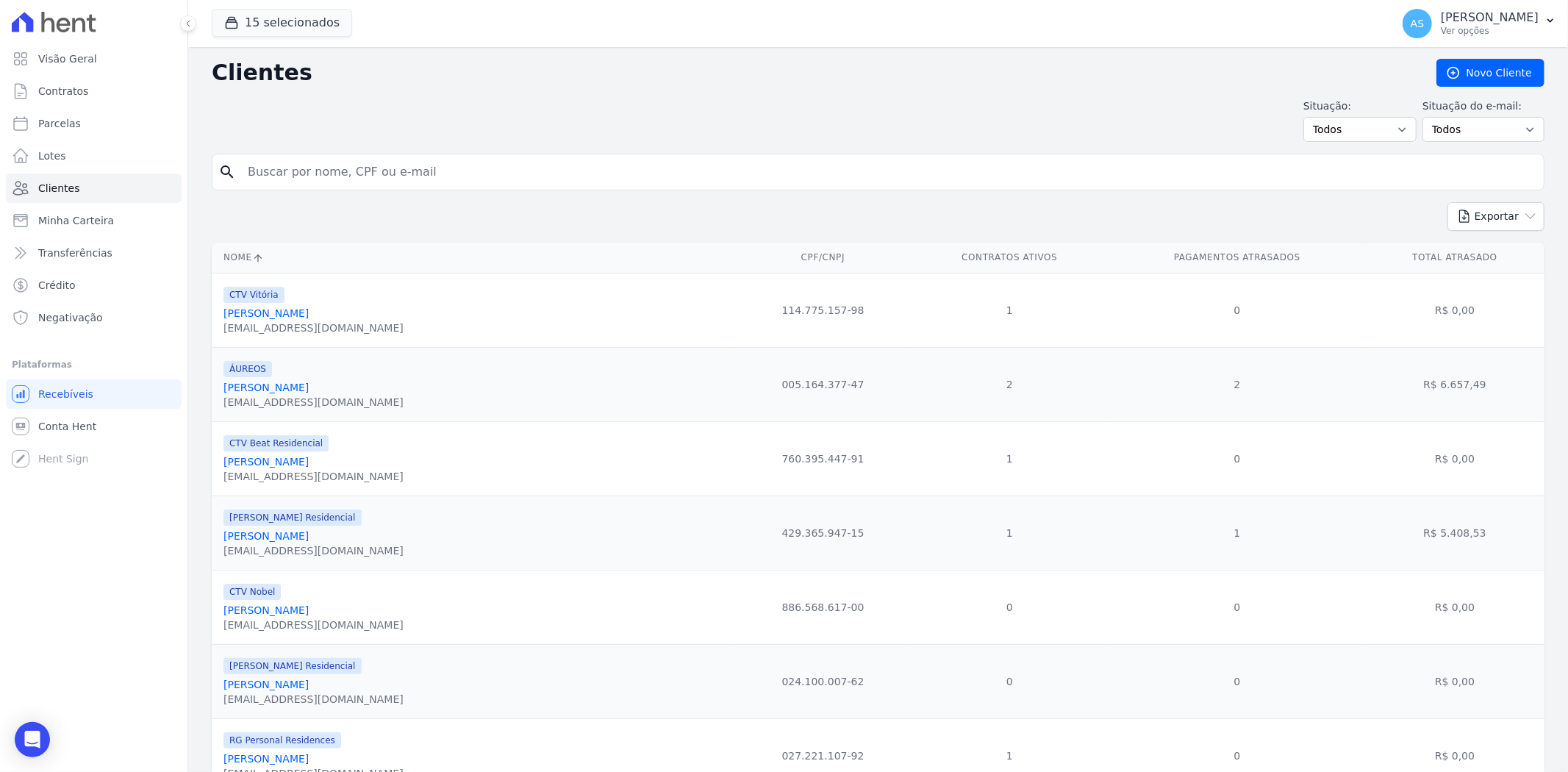
click at [282, 164] on input "search" at bounding box center [888, 173] width 1299 height 30
paste input "Fernando De Araujo Santiago"
type input "Fernando De Araujo Santiago"
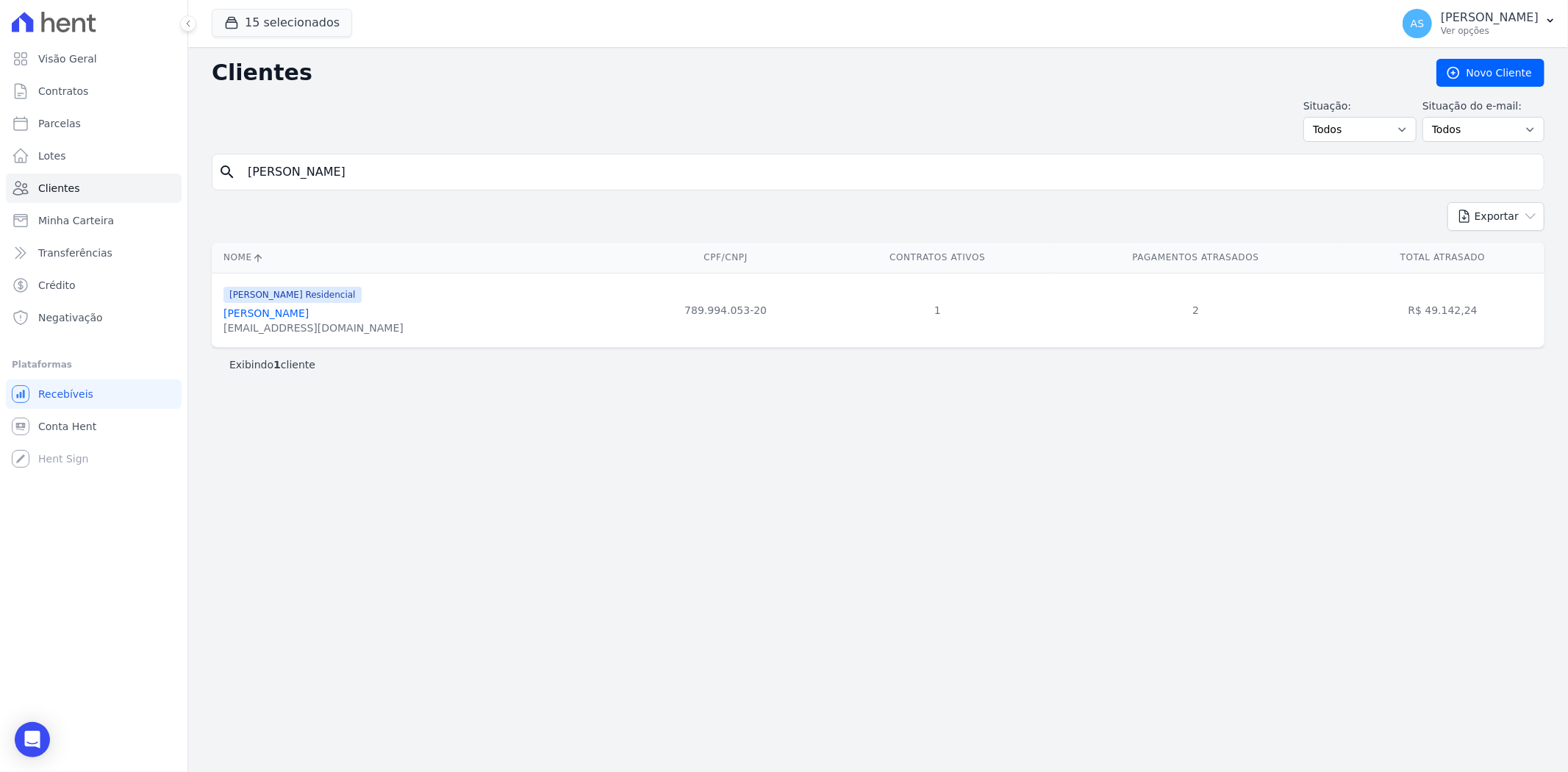
click at [309, 318] on link "Fernando De Araujo Santiago" at bounding box center [266, 314] width 85 height 12
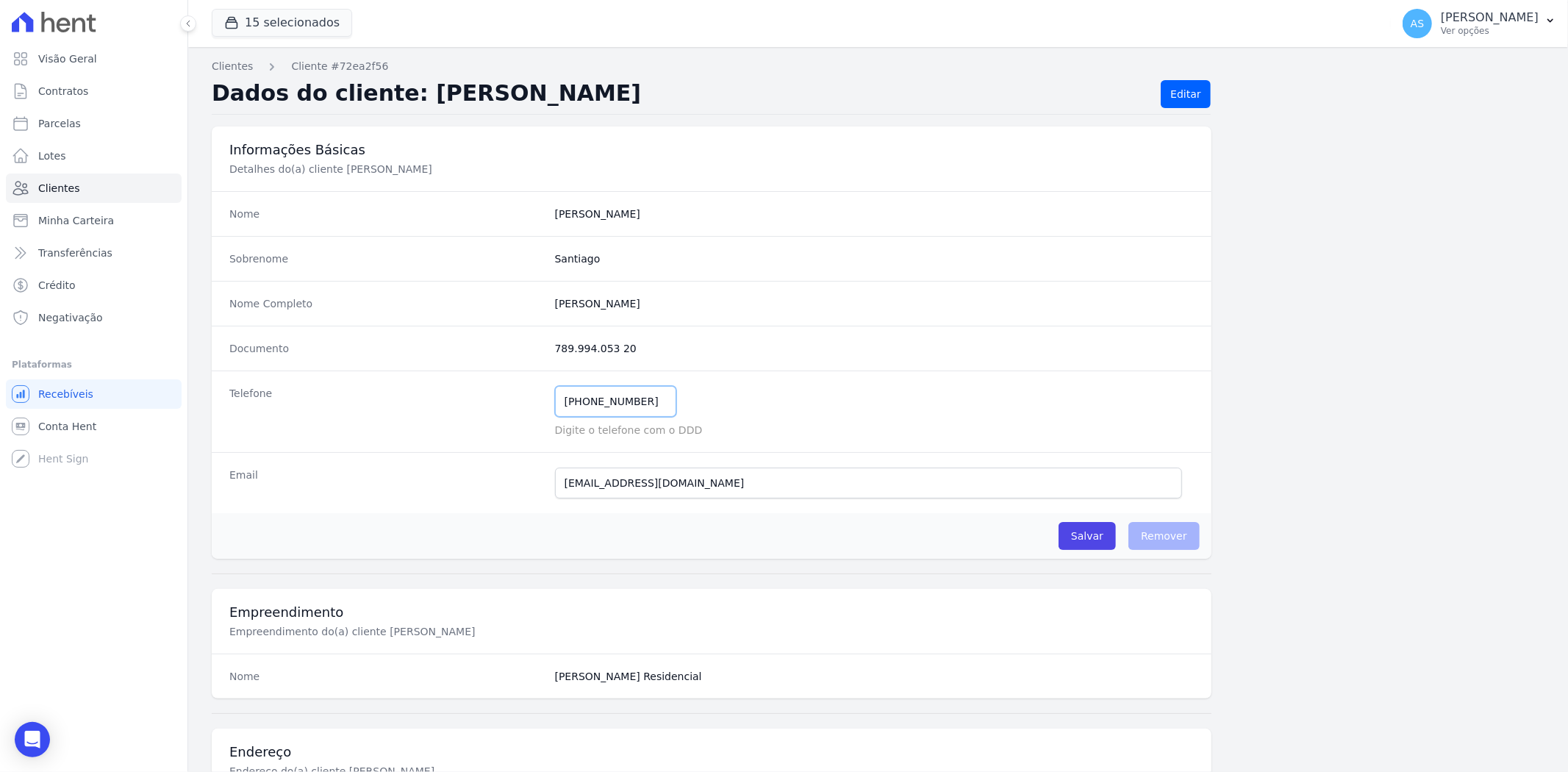
drag, startPoint x: 644, startPoint y: 405, endPoint x: 519, endPoint y: 407, distance: 125.0
click at [519, 407] on div "Telefone (21) 97288-9569 Mensagem de SMS ainda não enviada.. Mensagem de Whatsa…" at bounding box center [712, 411] width 1000 height 82
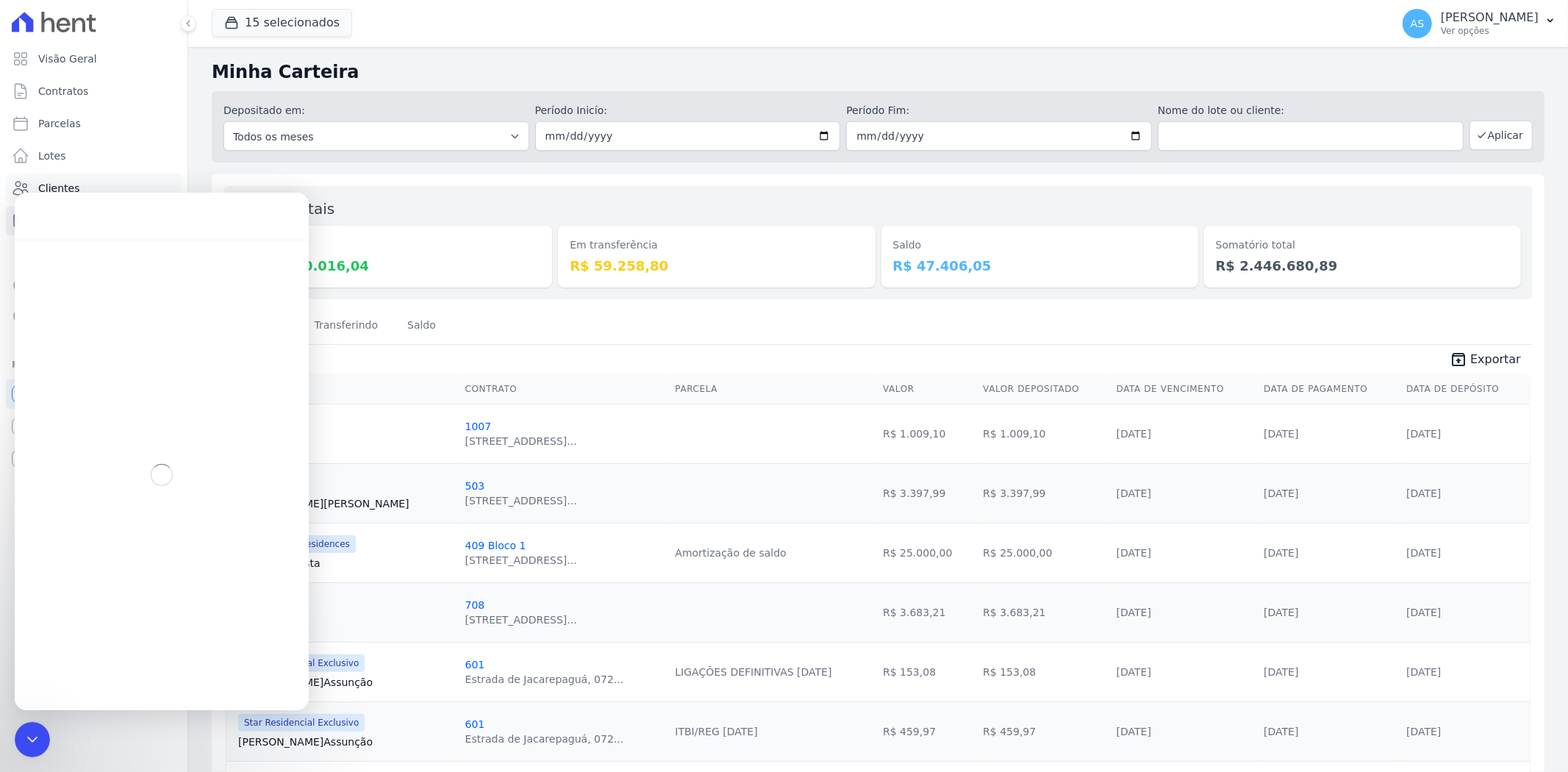
click at [56, 185] on span "Clientes" at bounding box center [59, 187] width 41 height 15
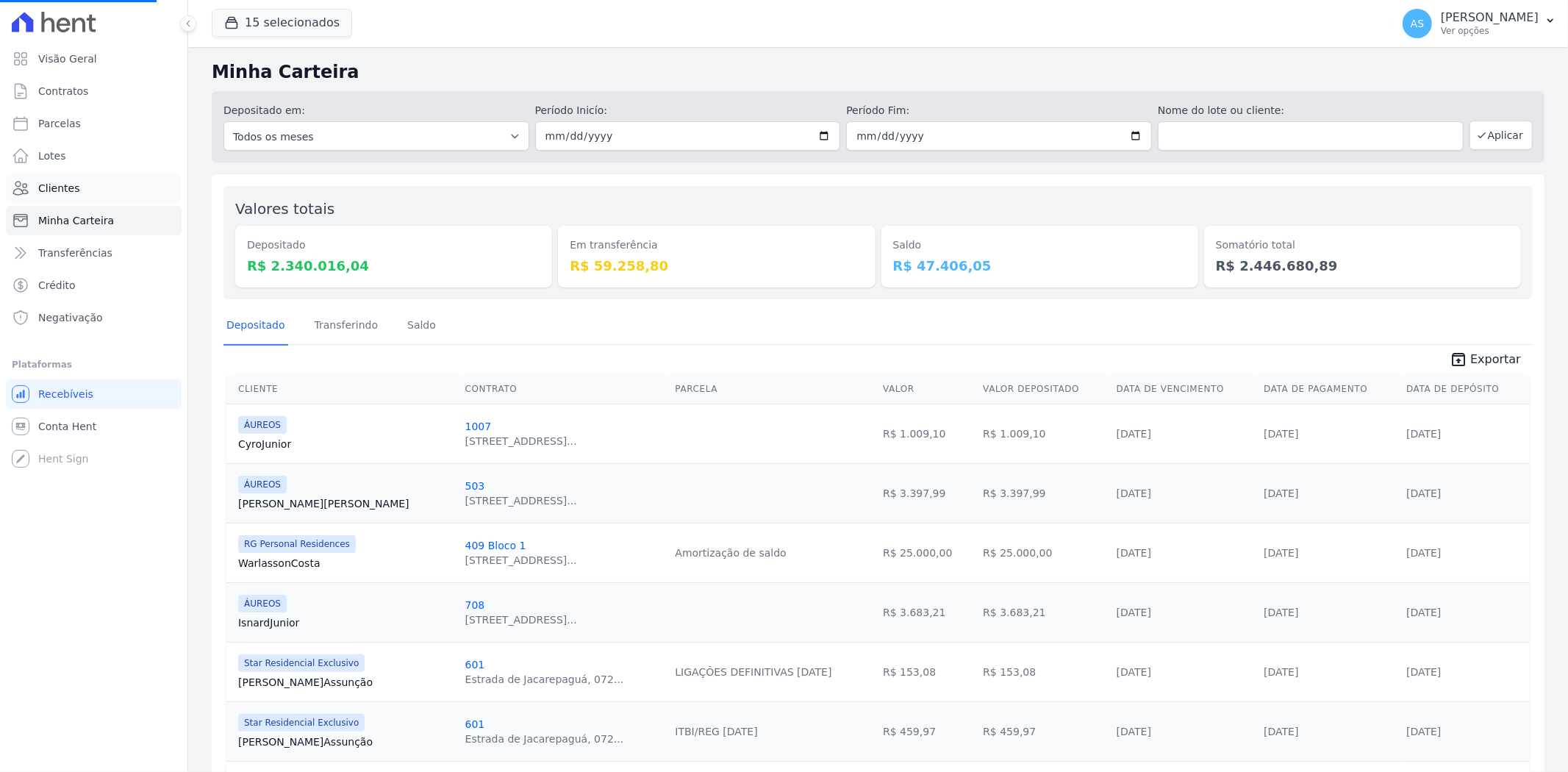
click at [56, 185] on span "Clientes" at bounding box center [59, 187] width 41 height 15
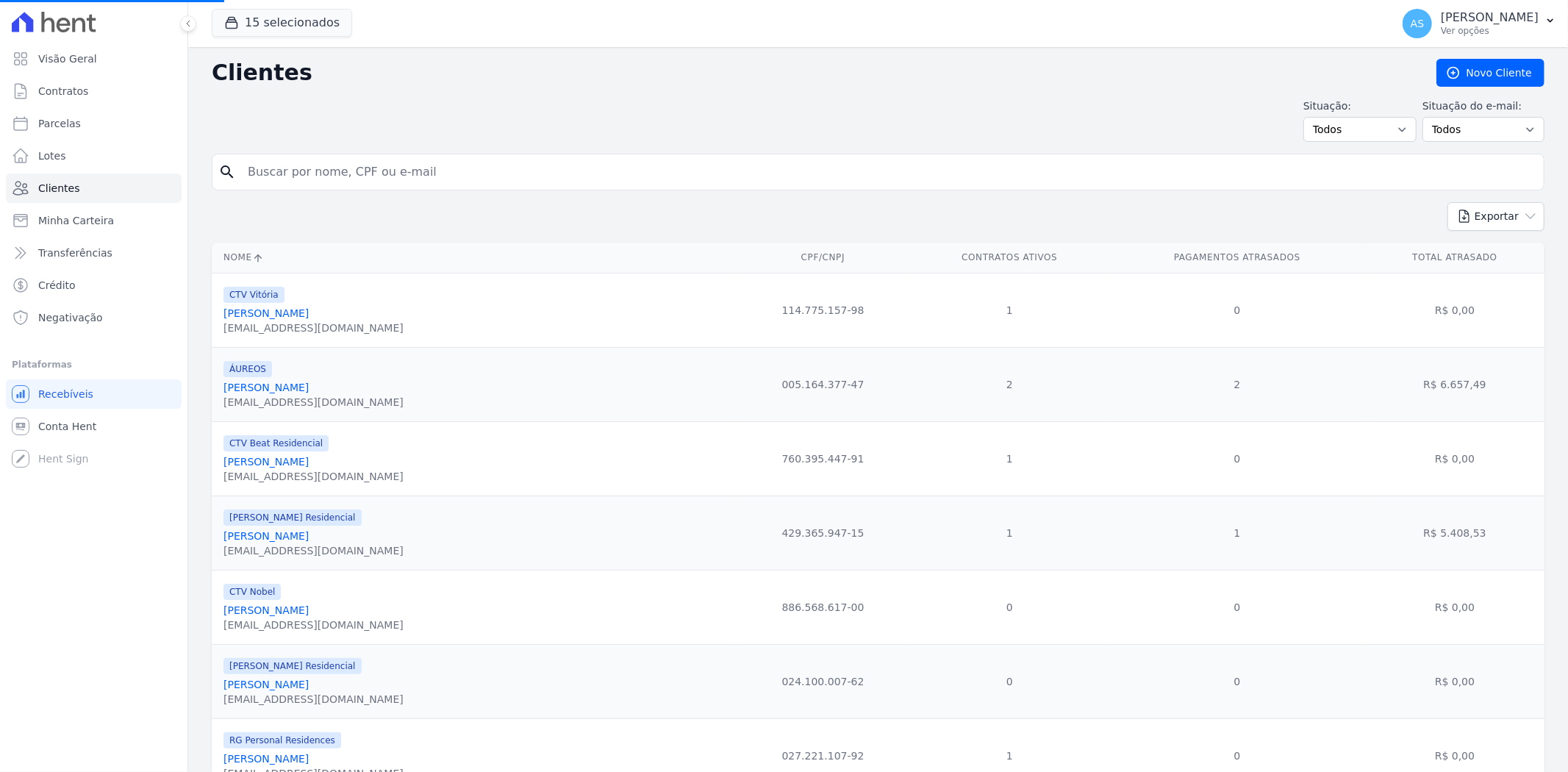
click at [333, 177] on input "search" at bounding box center [888, 173] width 1299 height 30
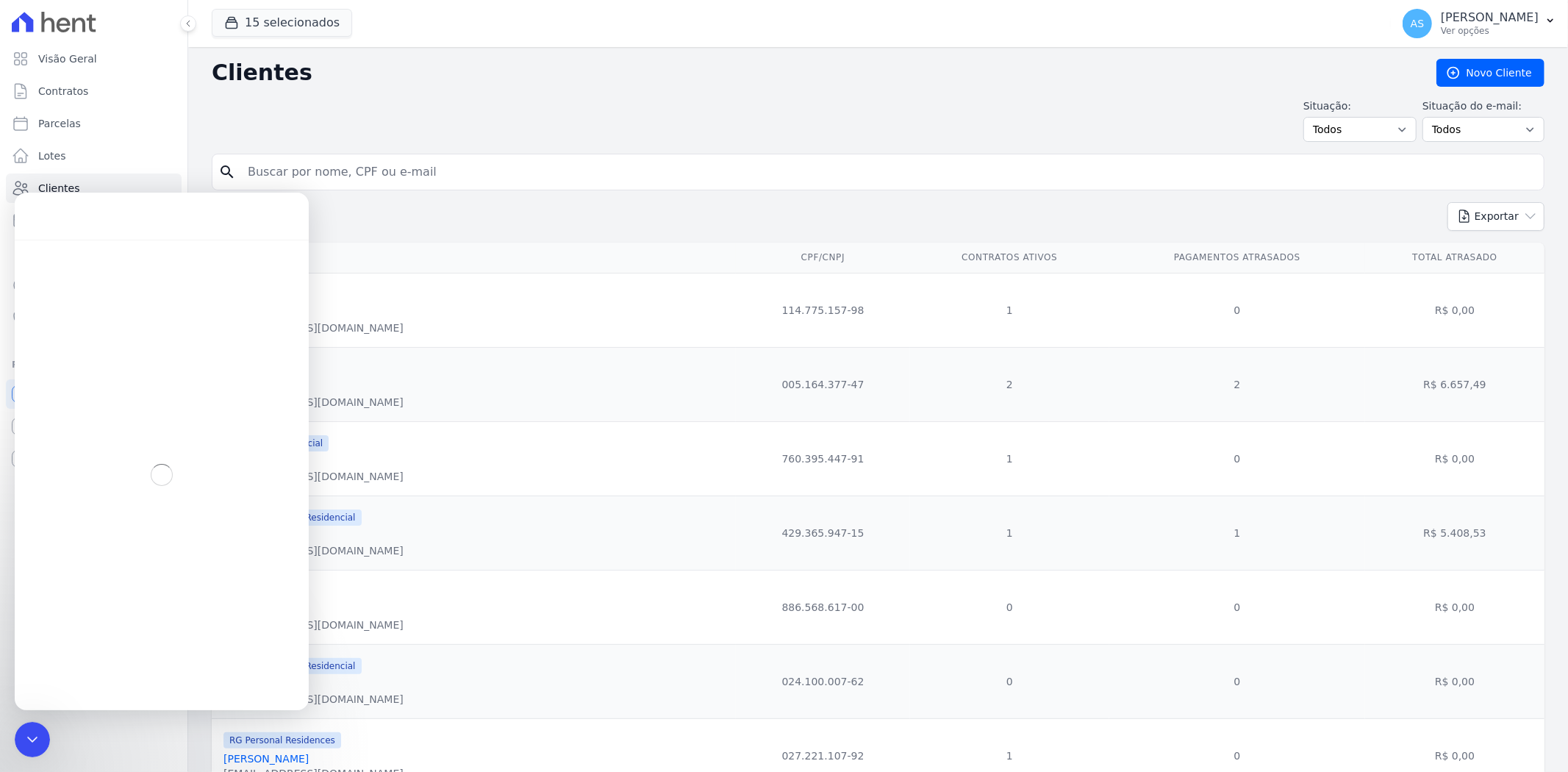
click at [333, 177] on input "search" at bounding box center [888, 173] width 1299 height 30
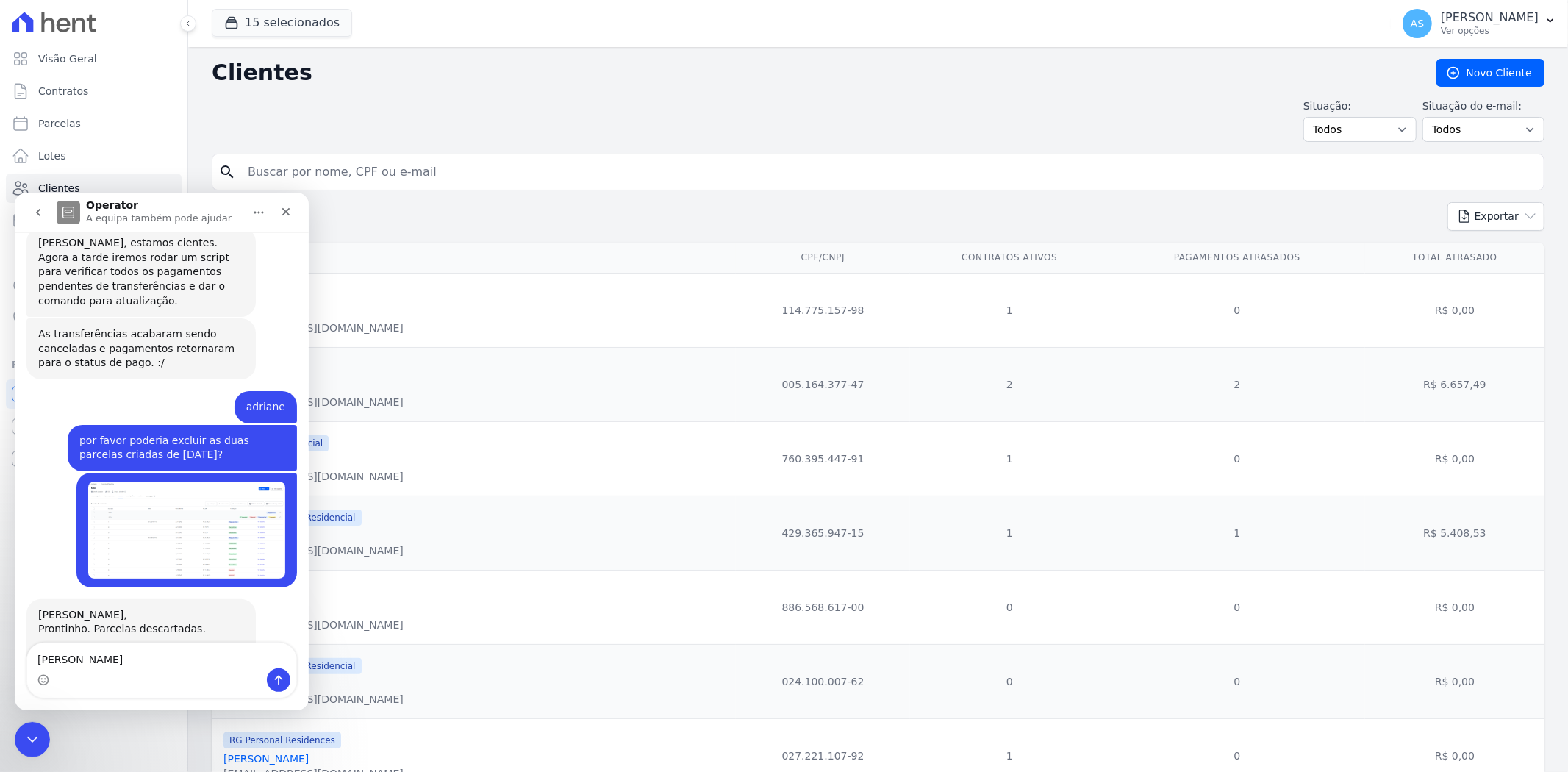
scroll to position [13836, 0]
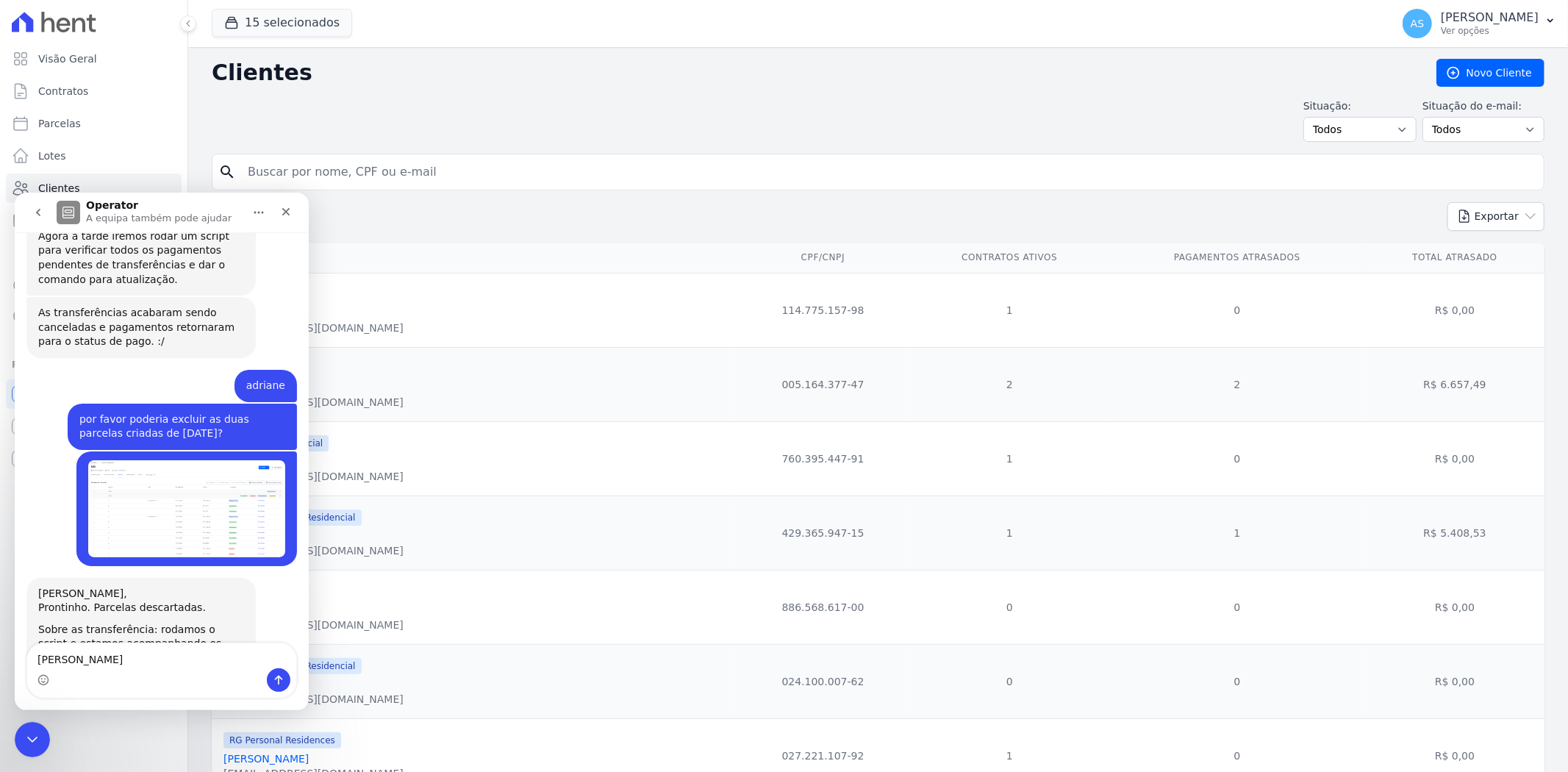
type textarea "[PERSON_NAME]"
click at [272, 175] on input "search" at bounding box center [888, 173] width 1299 height 30
type input "CAROLINA"
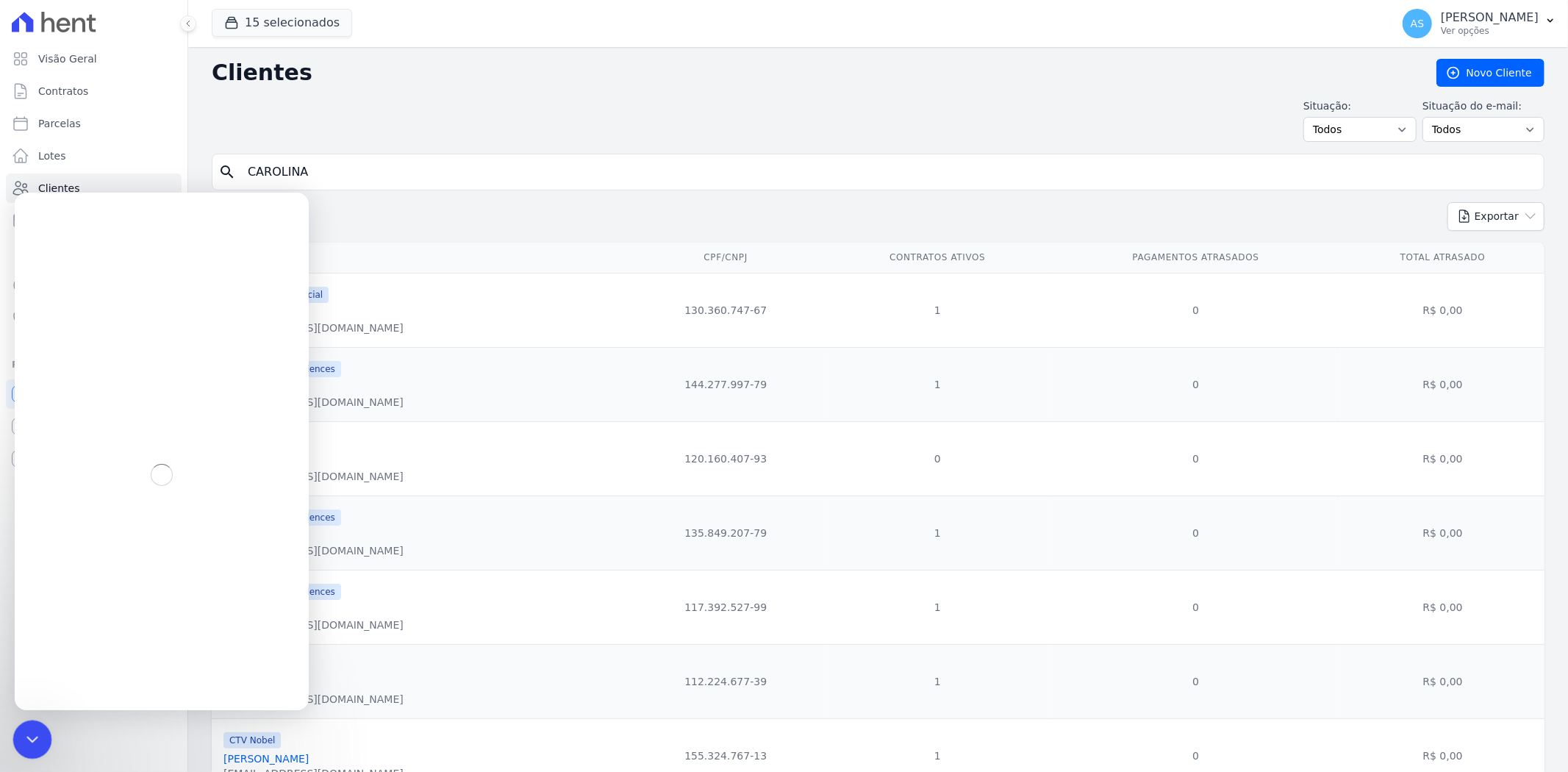
click at [28, 724] on div "Fechar mensagem da Intercom" at bounding box center [31, 737] width 36 height 35
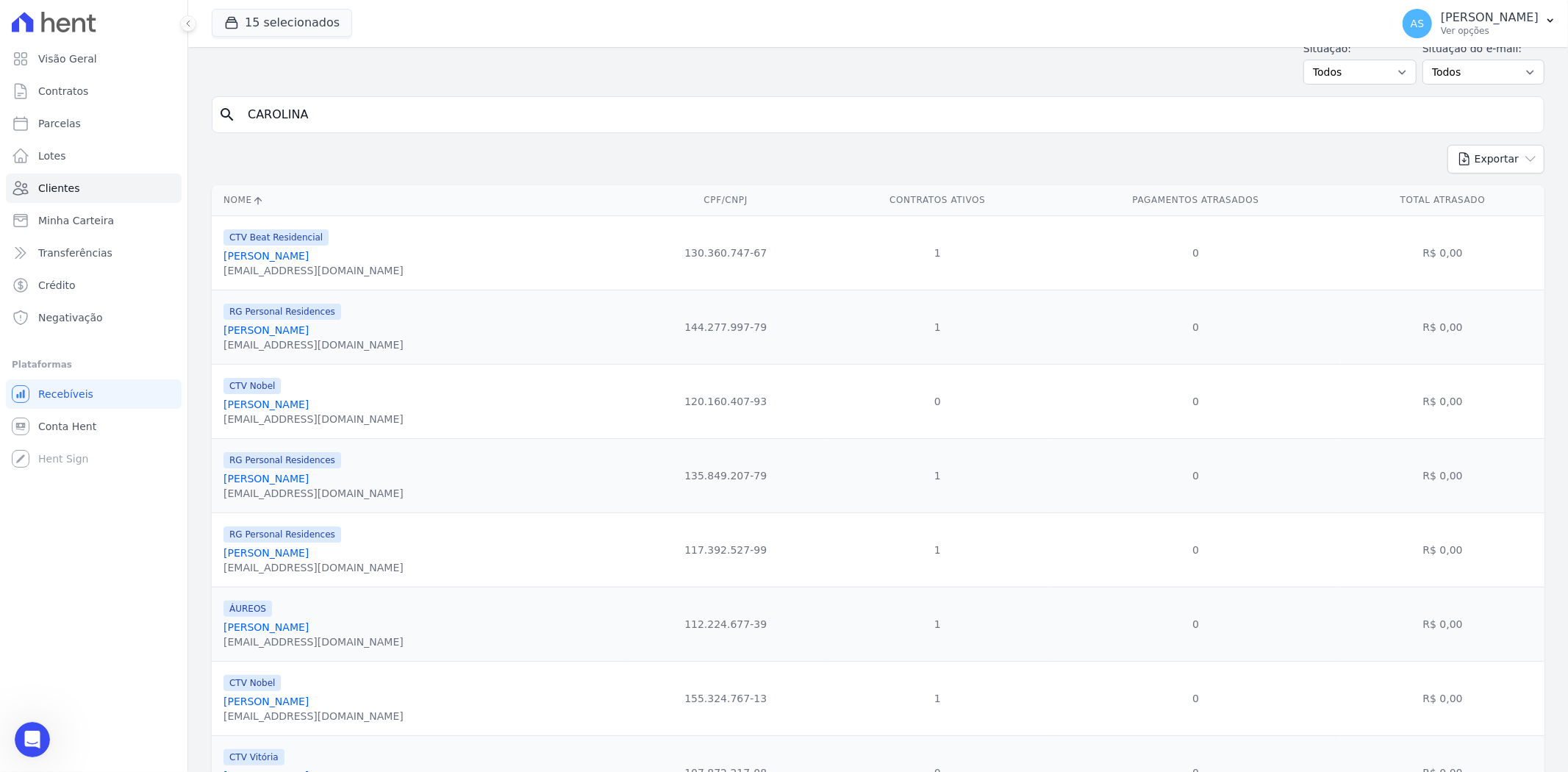
scroll to position [55, 0]
click at [345, 120] on input "CAROLINA" at bounding box center [888, 117] width 1299 height 30
type input "[PERSON_NAME]"
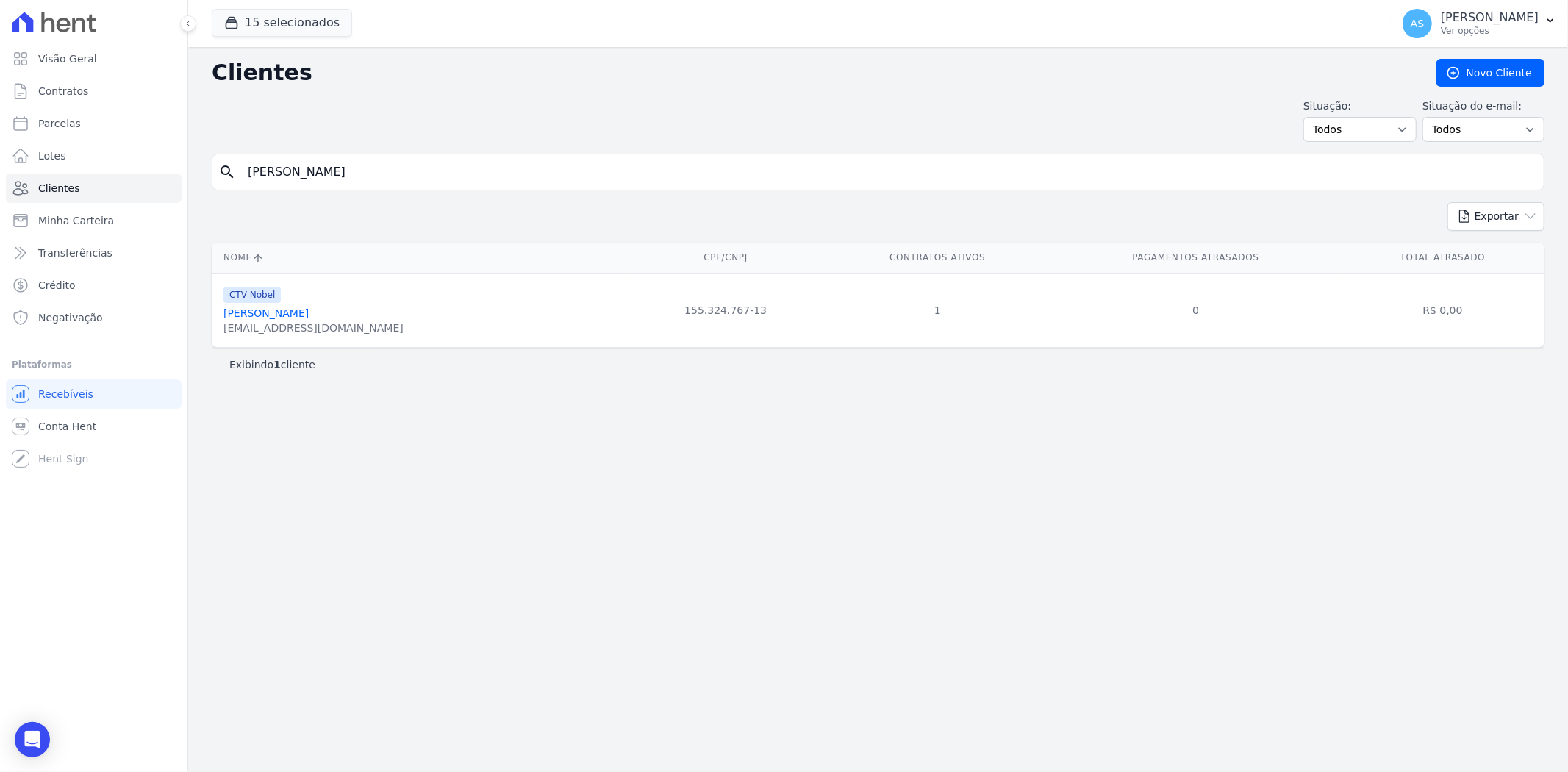
click at [309, 309] on link "[PERSON_NAME]" at bounding box center [266, 314] width 85 height 12
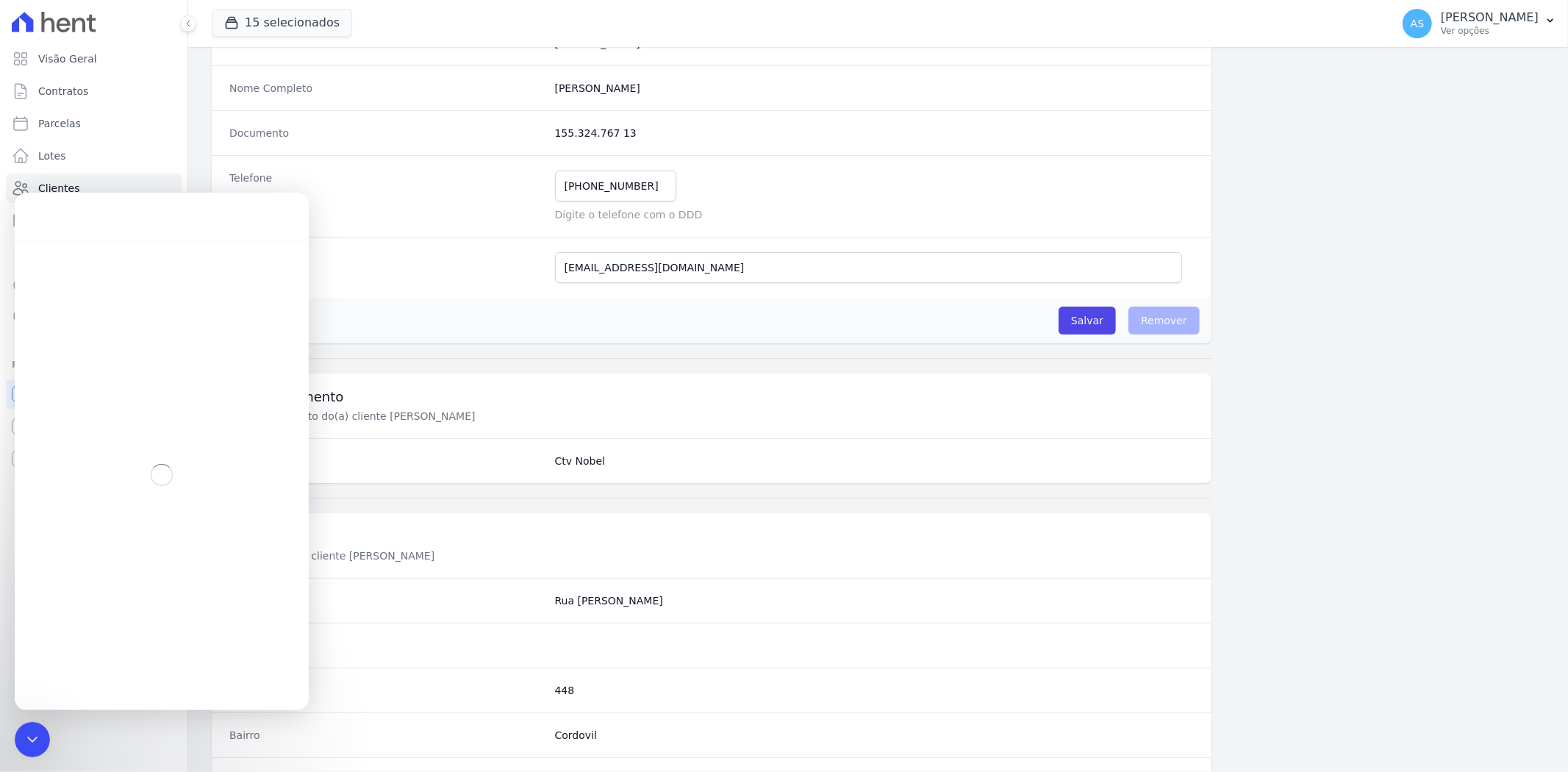
scroll to position [245, 0]
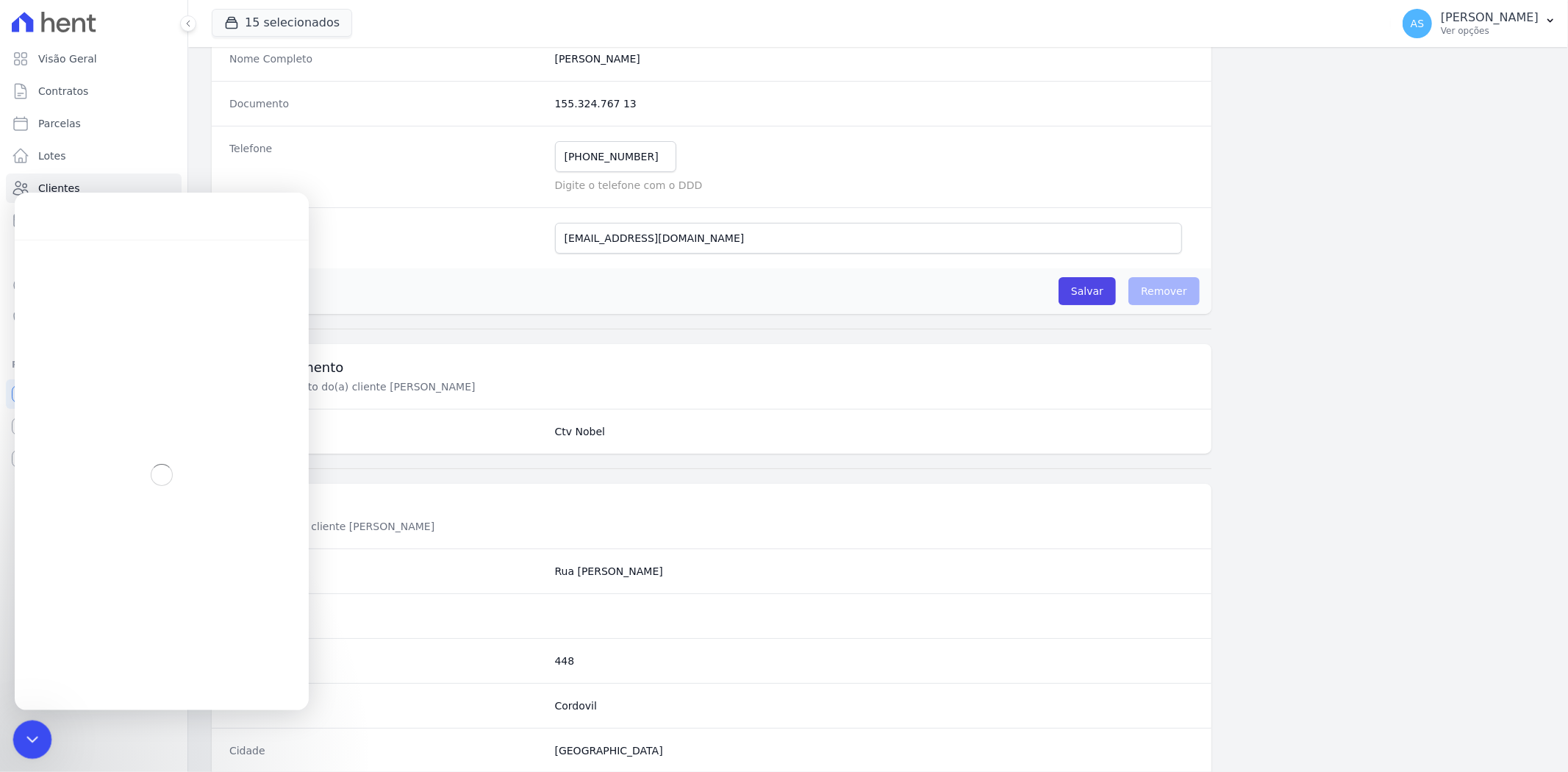
click at [31, 727] on div "Fechar mensagem da Intercom" at bounding box center [31, 737] width 36 height 35
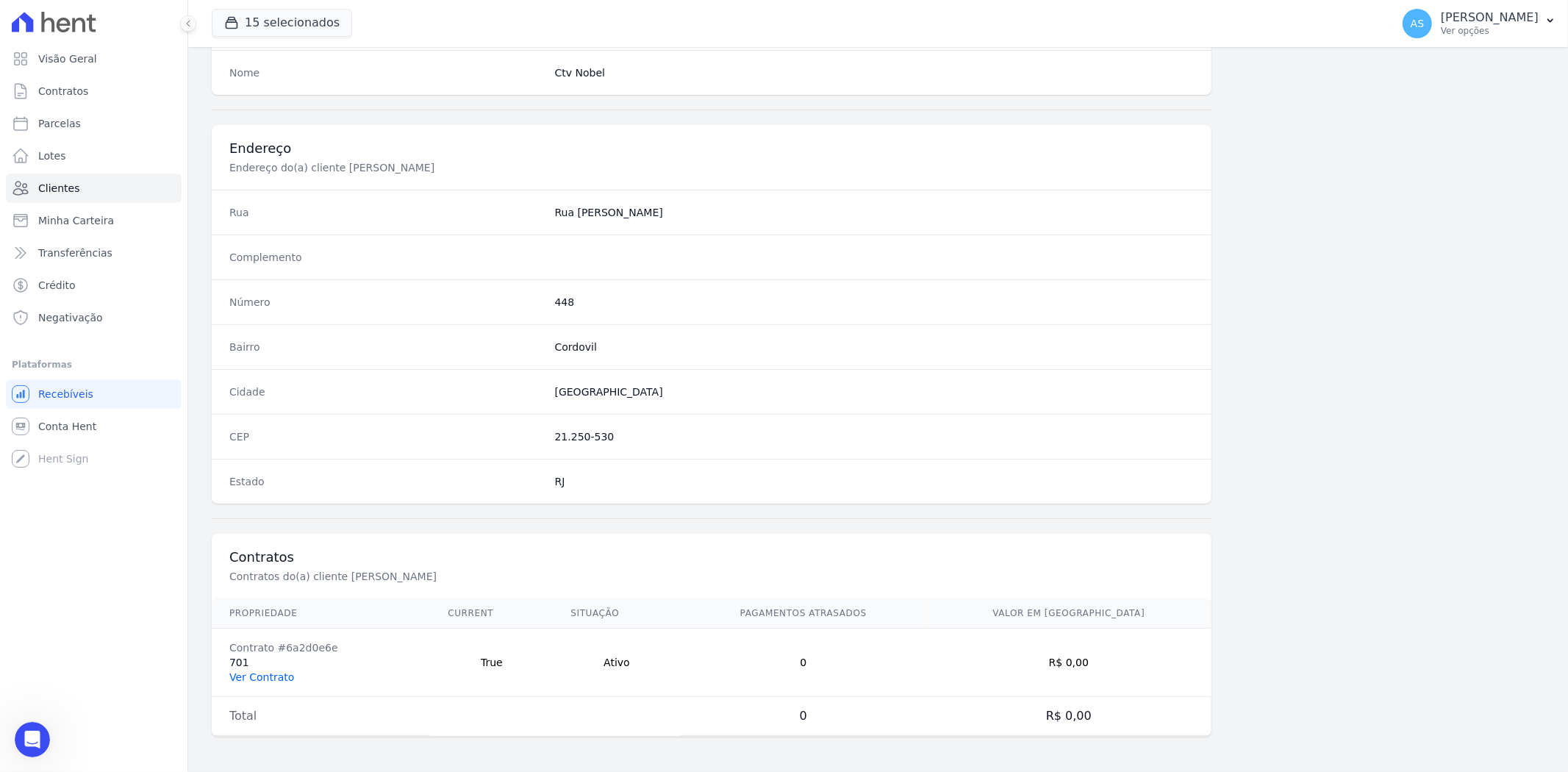
scroll to position [13392, 0]
click at [262, 673] on link "Ver Contrato" at bounding box center [262, 677] width 65 height 12
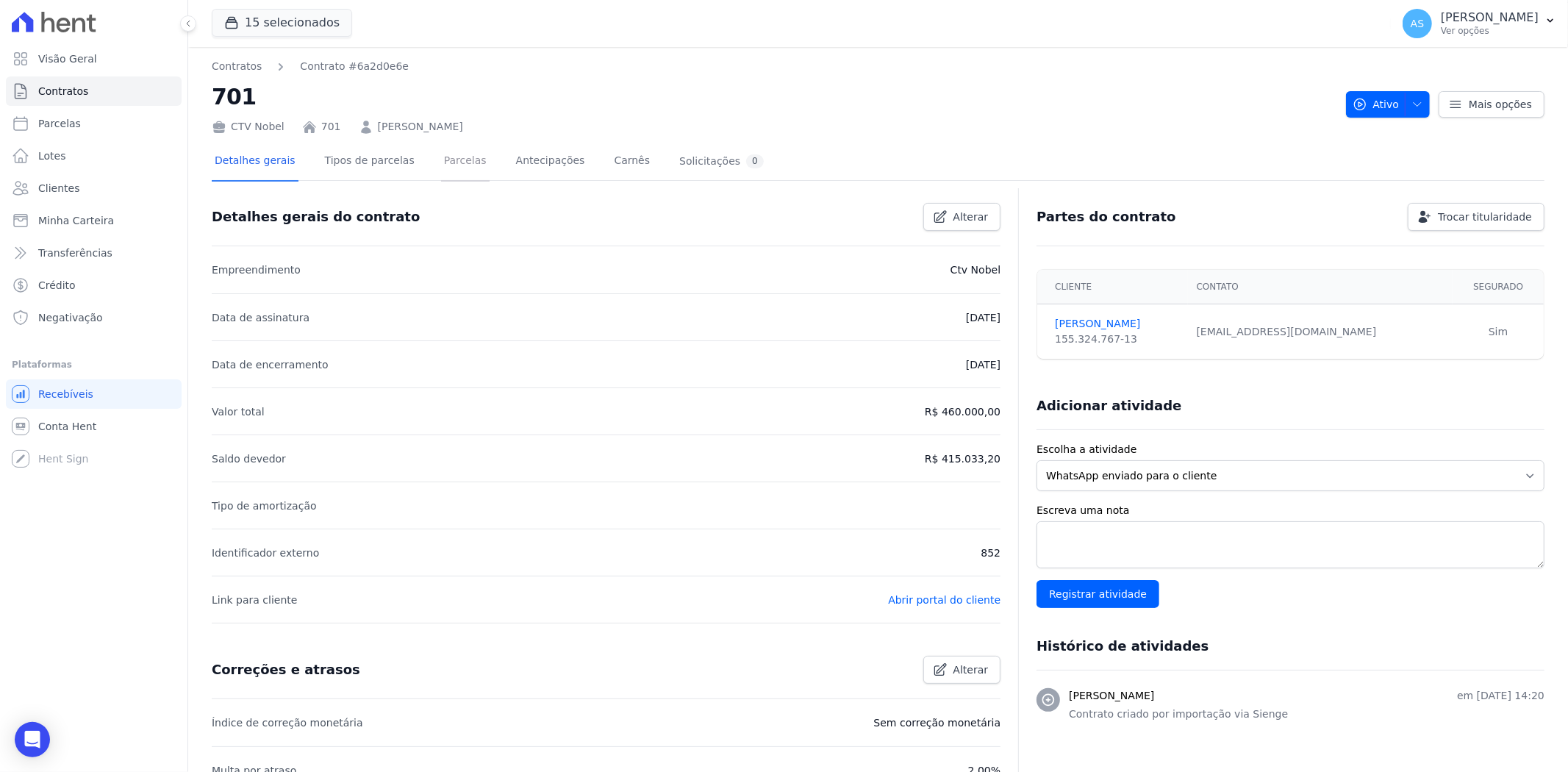
click at [450, 164] on link "Parcelas" at bounding box center [464, 163] width 48 height 39
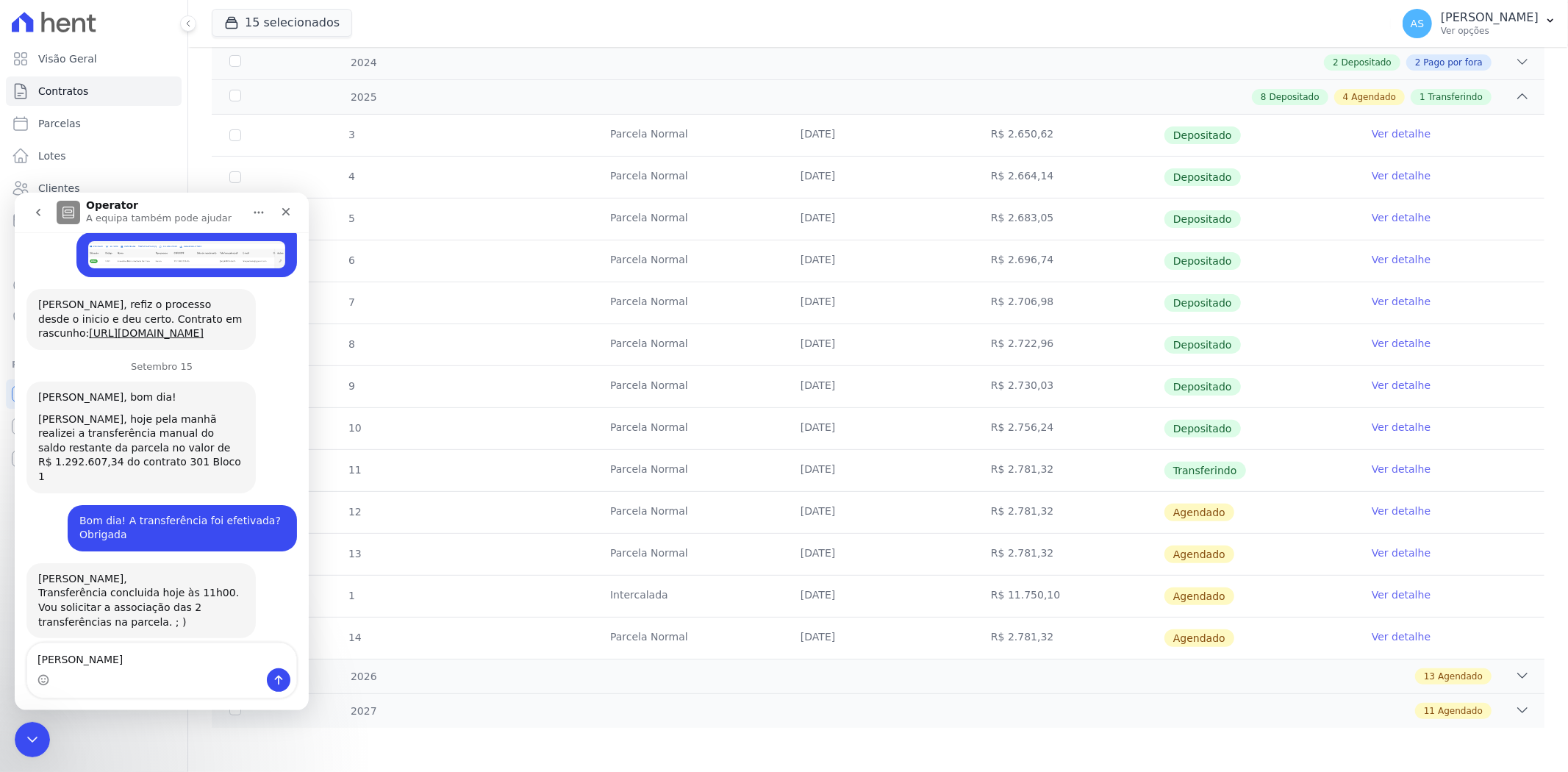
scroll to position [13307, 0]
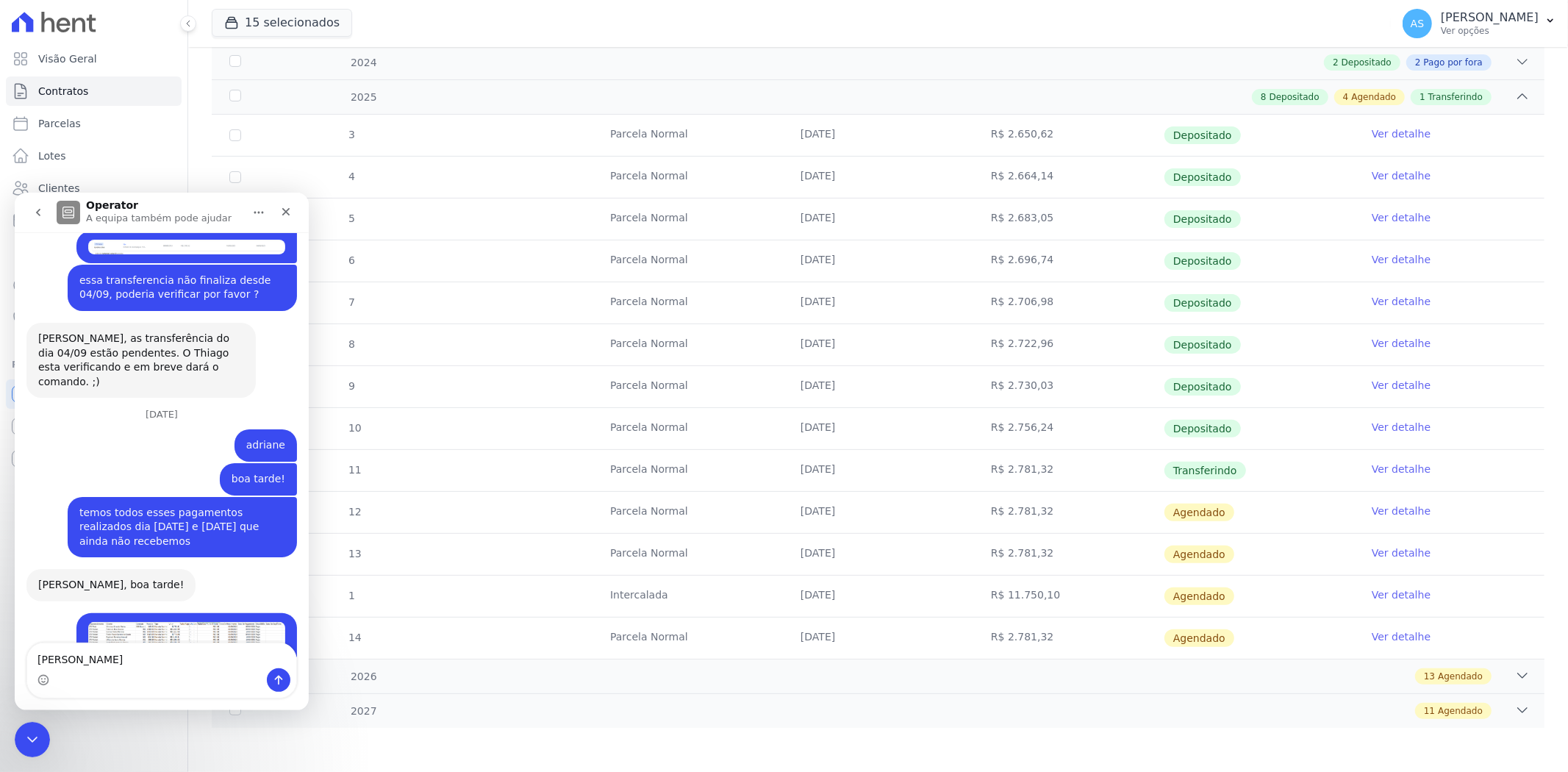
click at [1383, 467] on link "Ver detalhe" at bounding box center [1401, 468] width 59 height 15
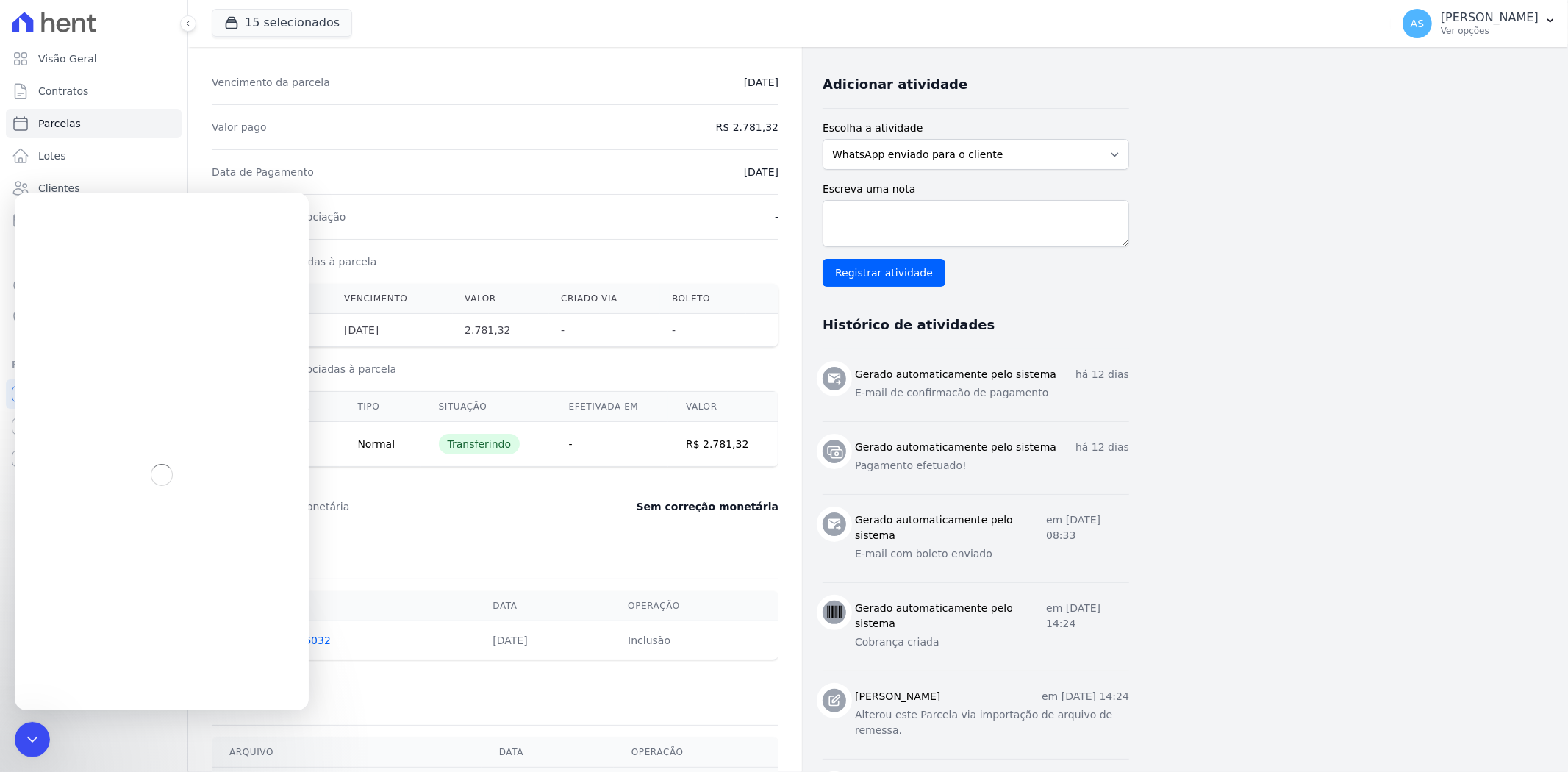
scroll to position [326, 0]
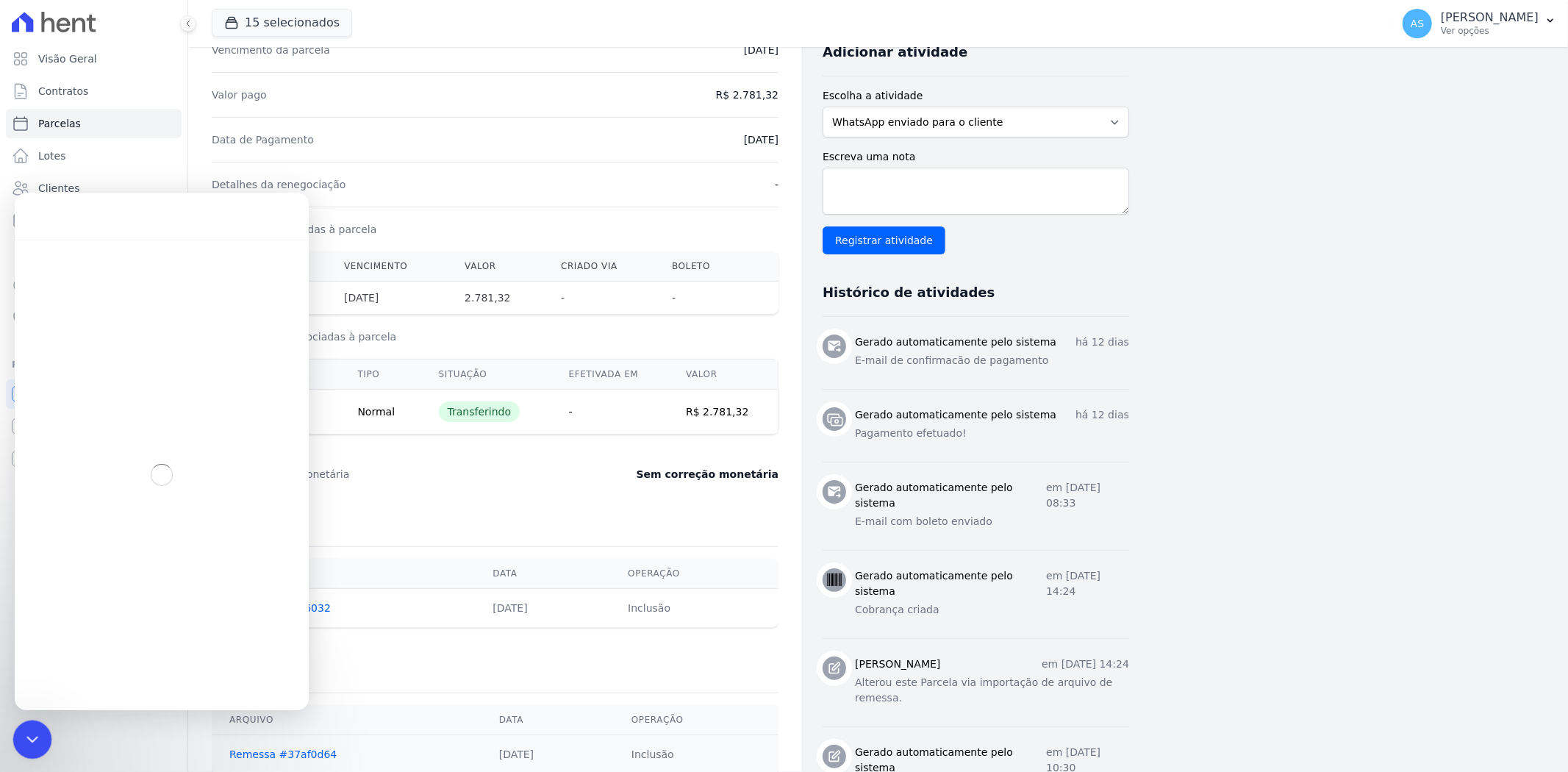
click at [13, 737] on html at bounding box center [31, 737] width 36 height 35
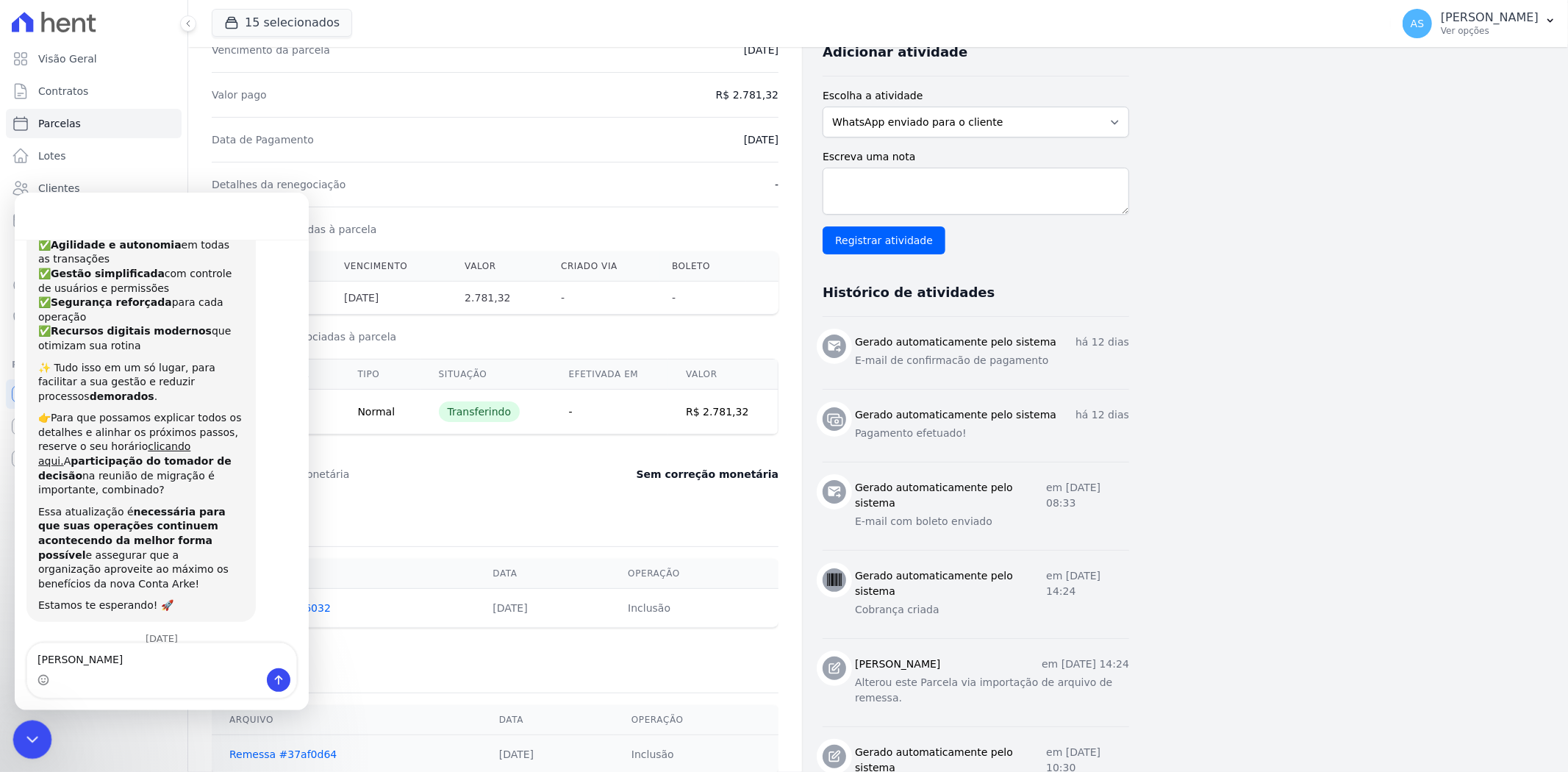
scroll to position [195, 0]
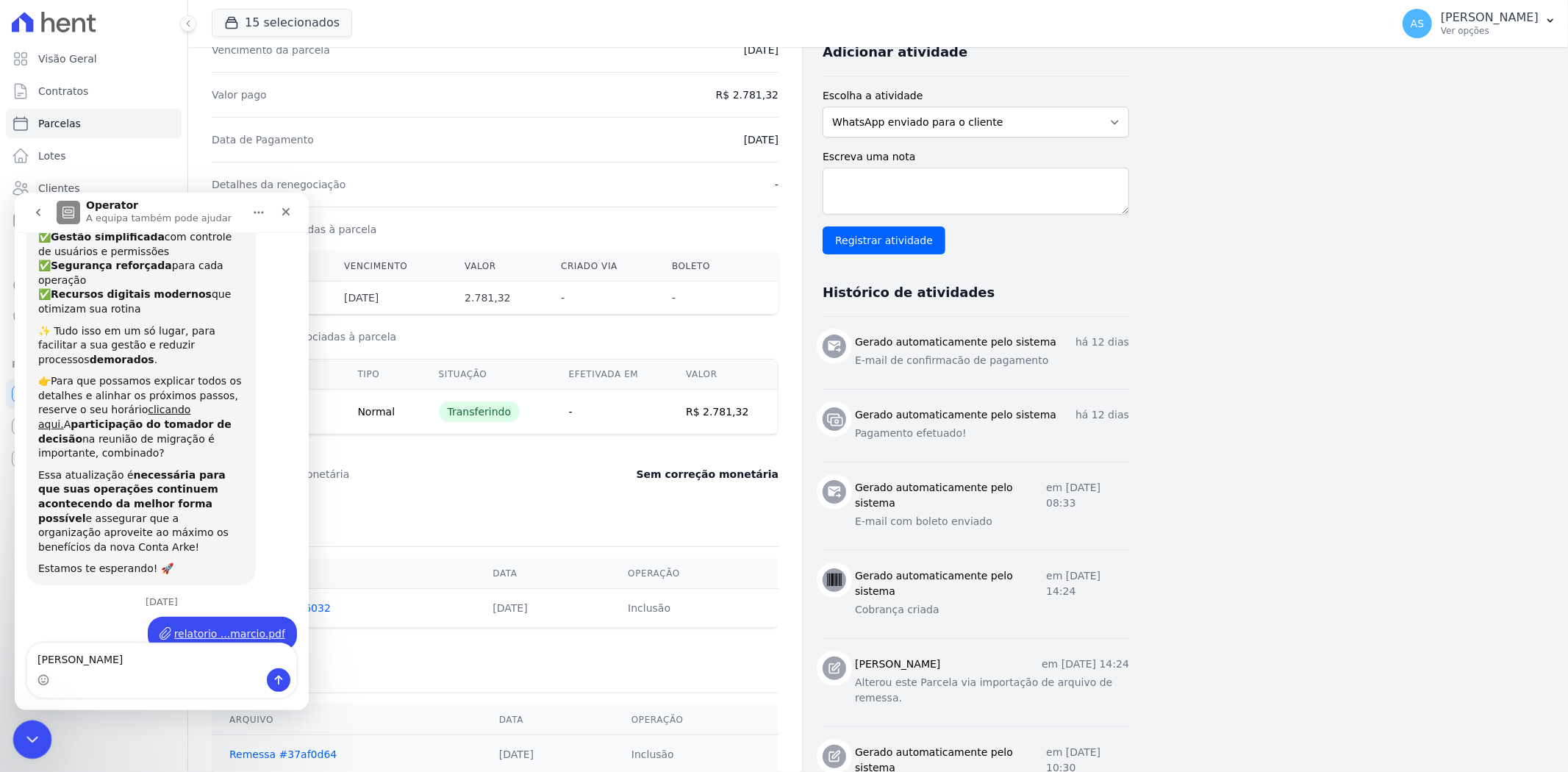
click at [22, 741] on icon "Fechar mensagem da Intercom" at bounding box center [31, 737] width 18 height 18
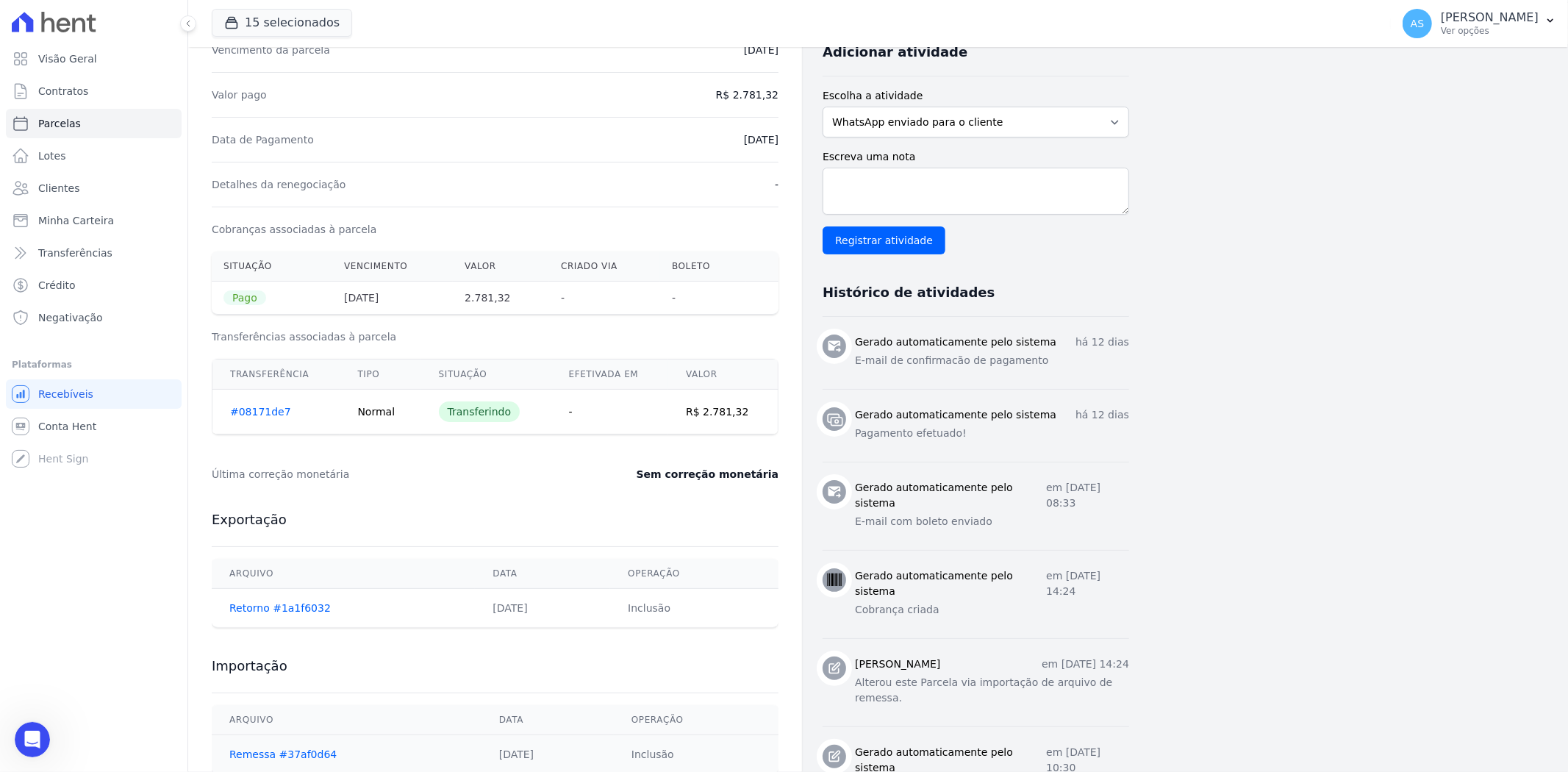
scroll to position [0, 0]
click at [245, 409] on link "#08171de7" at bounding box center [260, 412] width 61 height 12
